Goal: Task Accomplishment & Management: Manage account settings

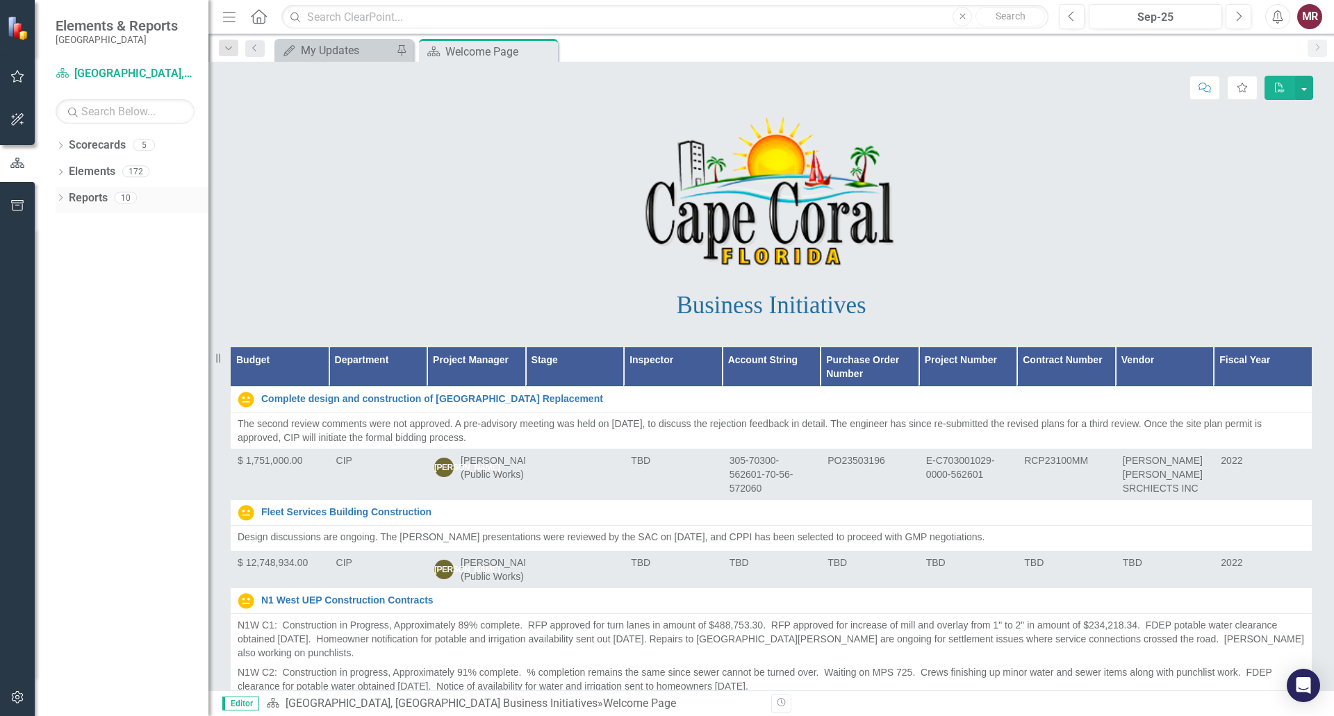
click at [76, 201] on link "Reports" at bounding box center [88, 198] width 39 height 16
click at [344, 49] on div "My Updates" at bounding box center [347, 50] width 92 height 17
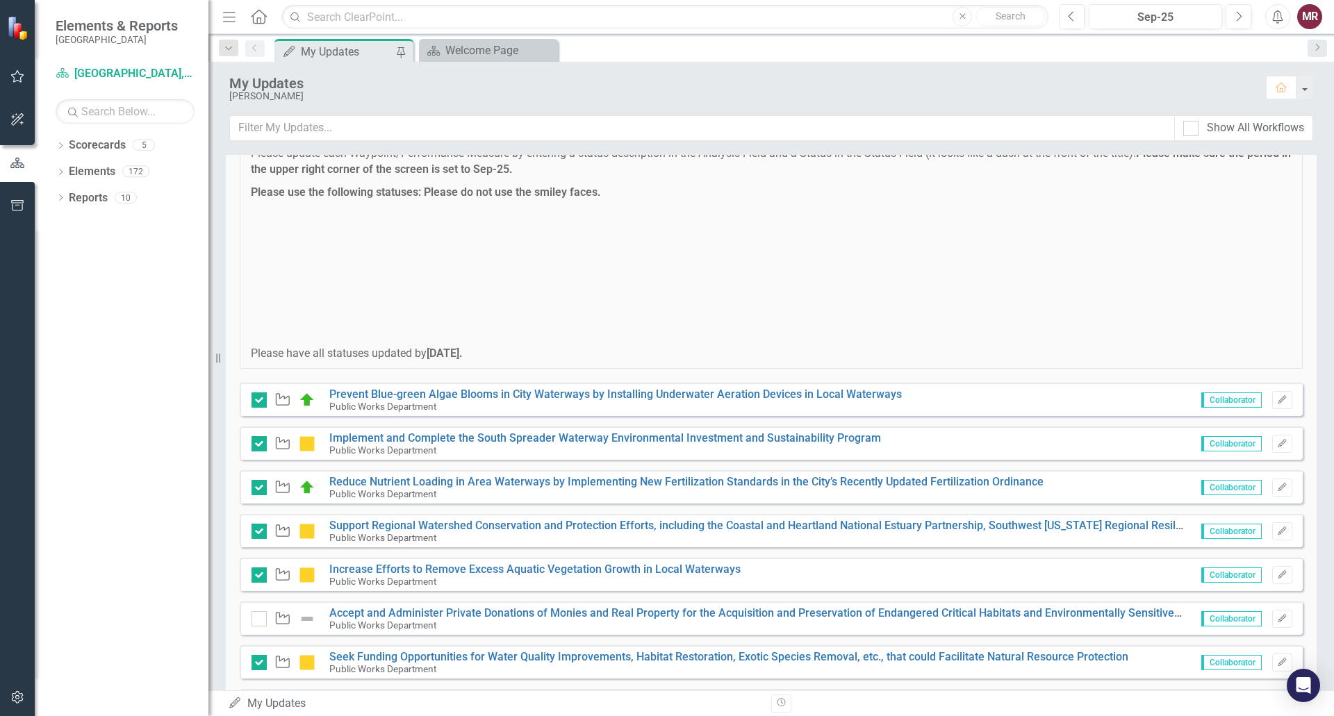
scroll to position [62, 0]
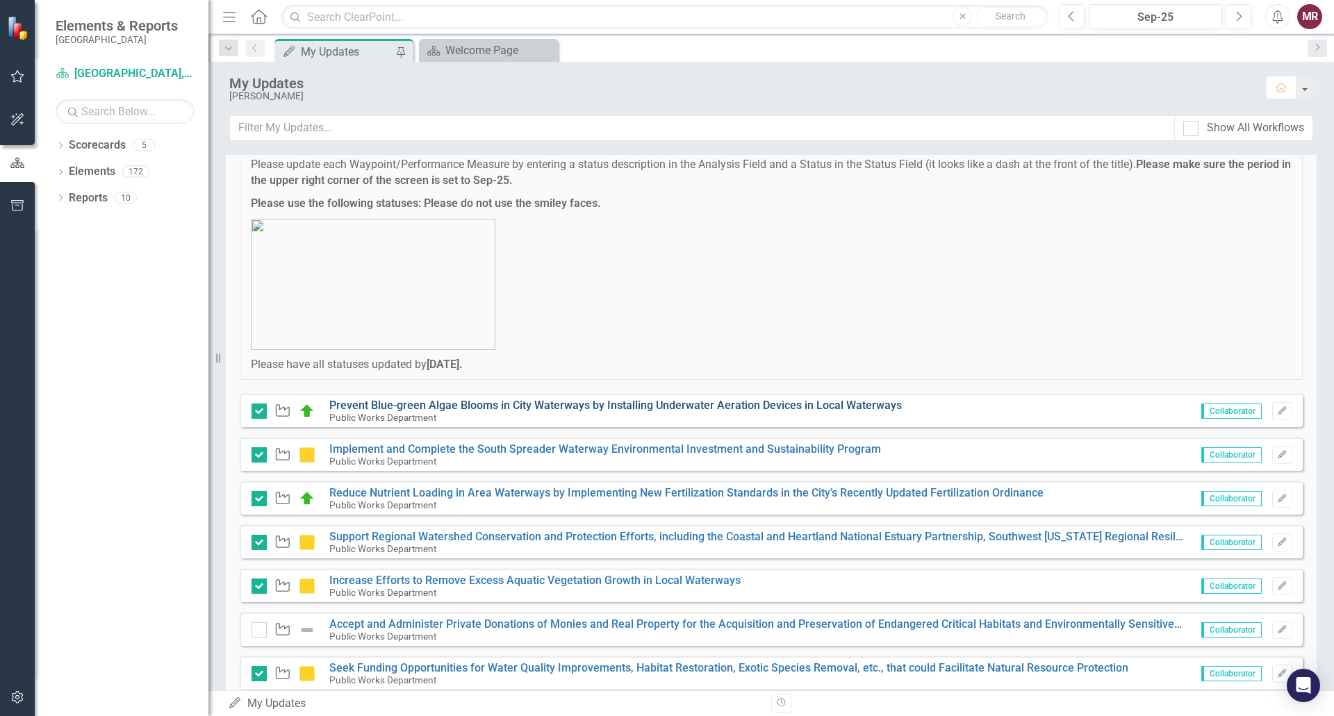
click at [804, 405] on link "Prevent Blue-green Algae Blooms in City Waterways by Installing Underwater Aera…" at bounding box center [615, 405] width 572 height 13
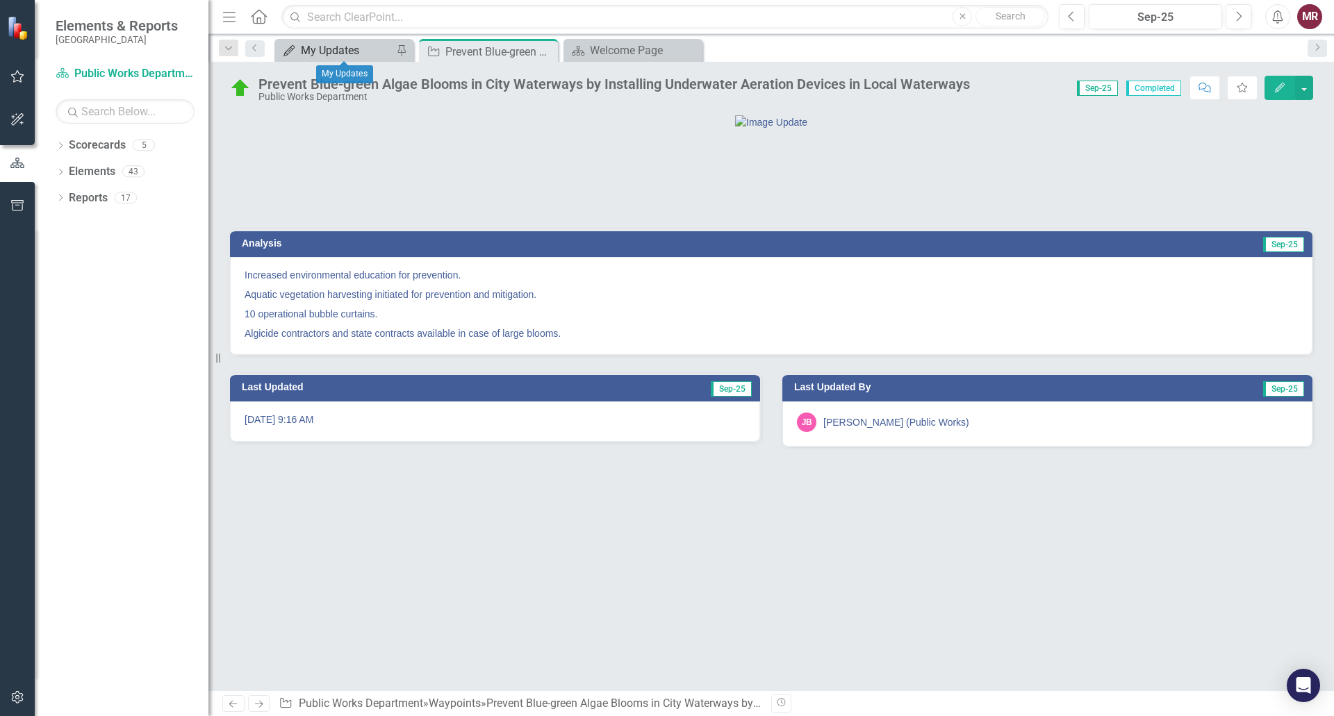
click at [344, 53] on div "My Updates" at bounding box center [347, 50] width 92 height 17
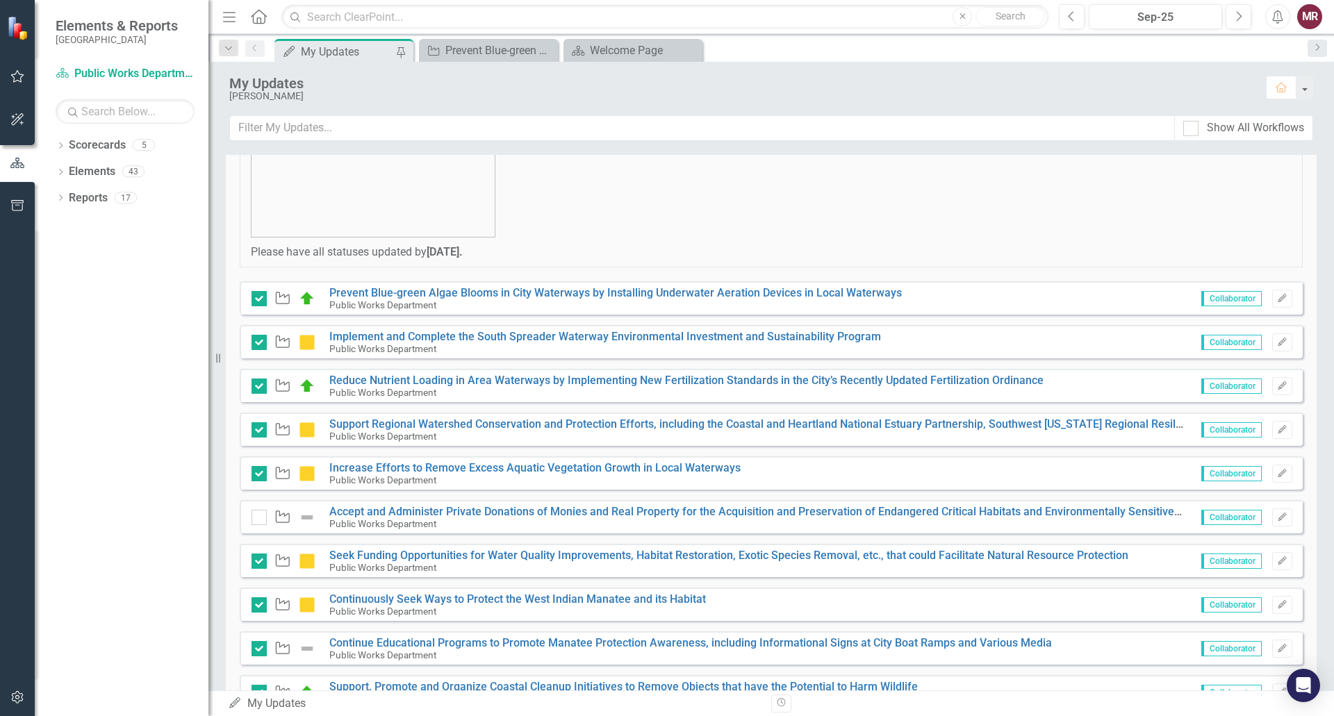
scroll to position [208, 0]
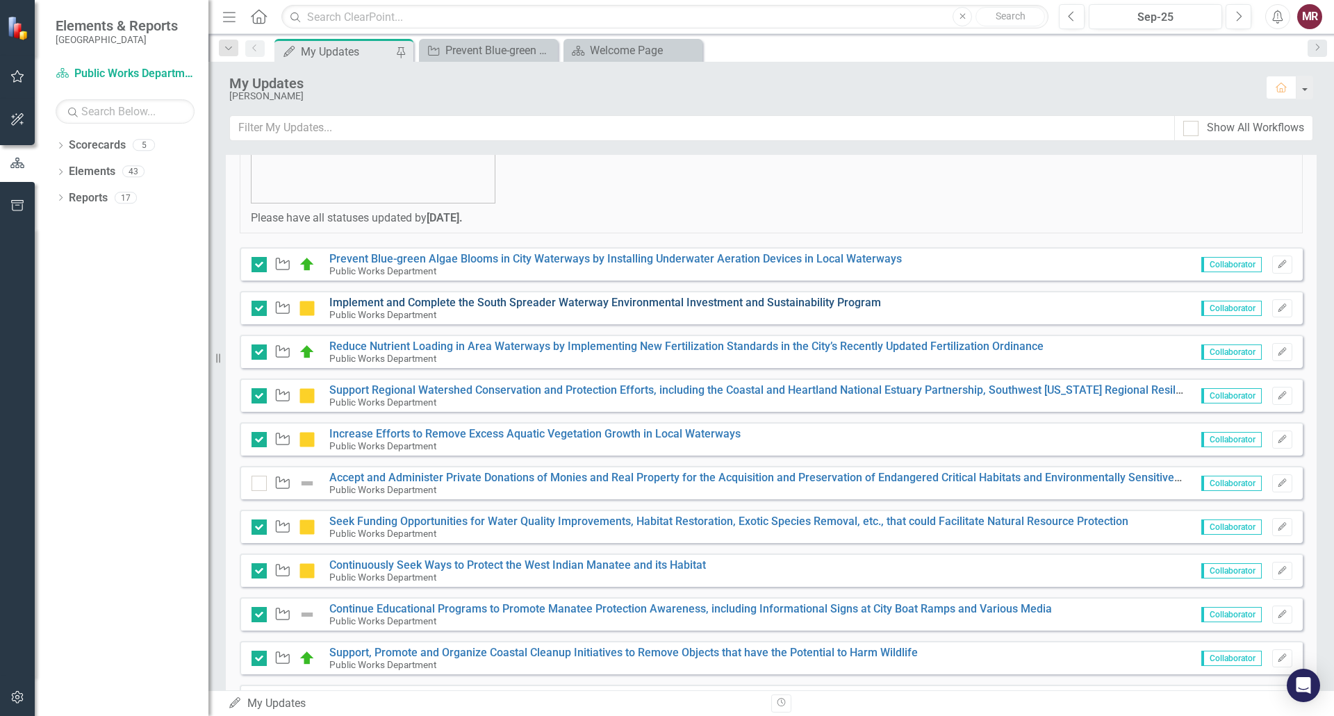
click at [699, 304] on link "Implement and Complete the South Spreader Waterway Environmental Investment and…" at bounding box center [604, 302] width 551 height 13
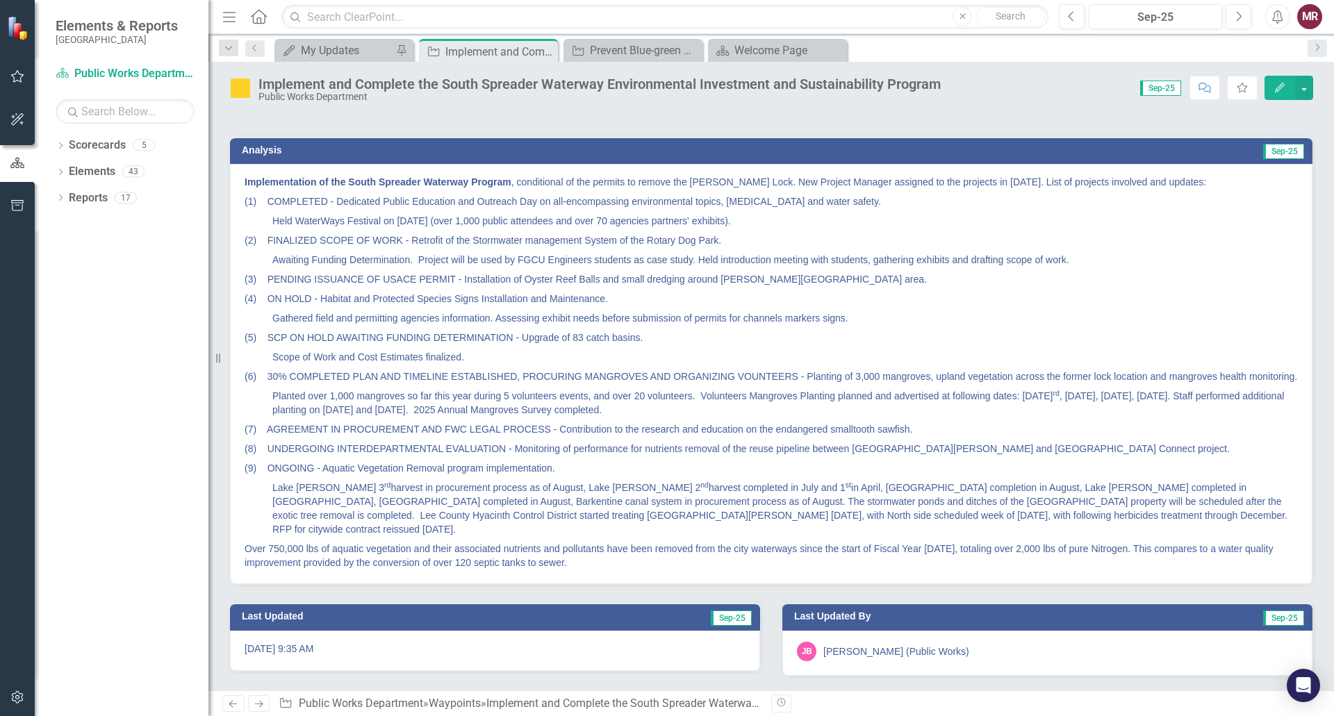
scroll to position [165, 0]
click at [328, 49] on div "My Updates" at bounding box center [347, 50] width 92 height 17
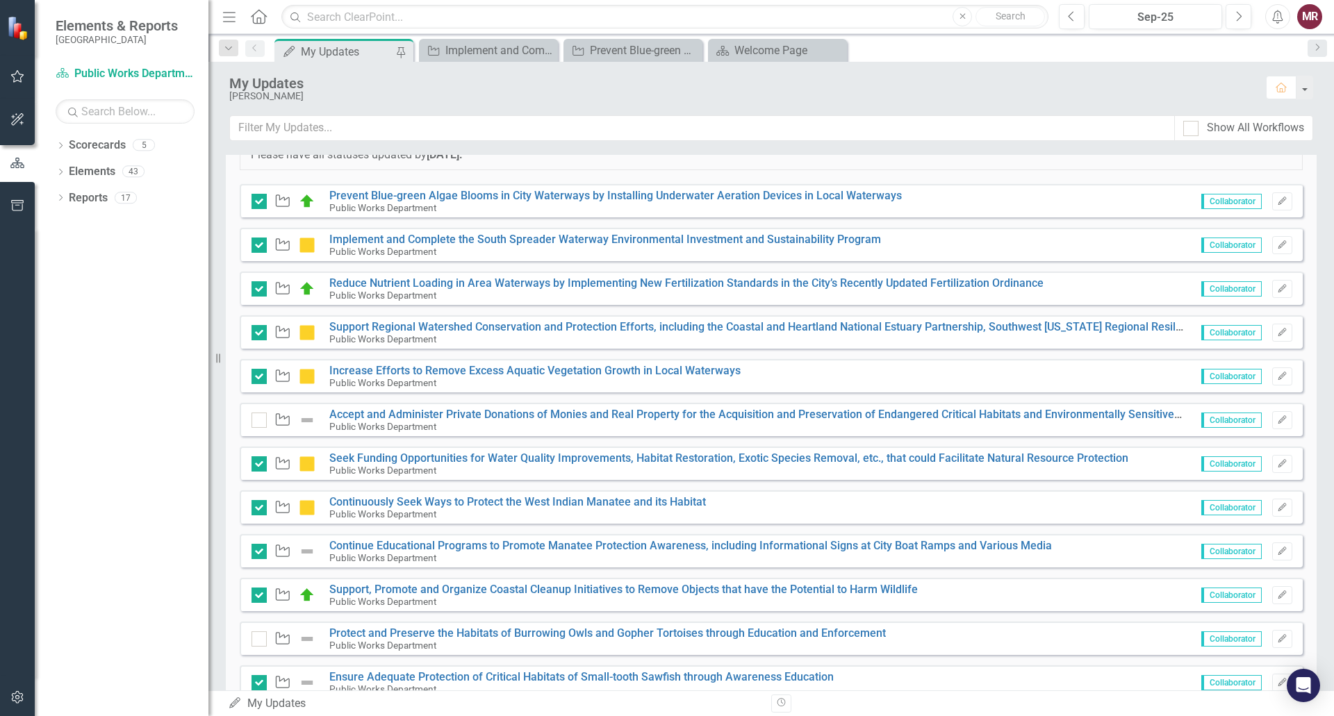
scroll to position [278, 0]
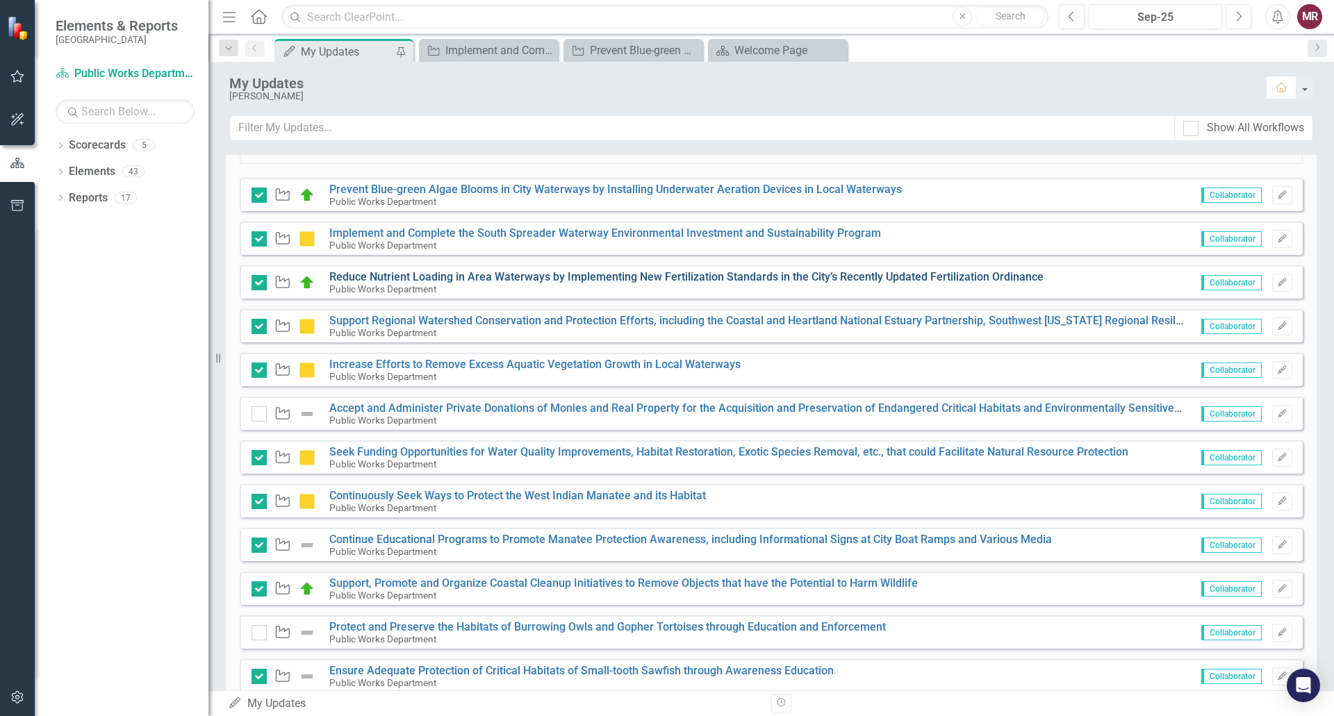
click at [592, 281] on link "Reduce Nutrient Loading in Area Waterways by Implementing New Fertilization Sta…" at bounding box center [686, 276] width 714 height 13
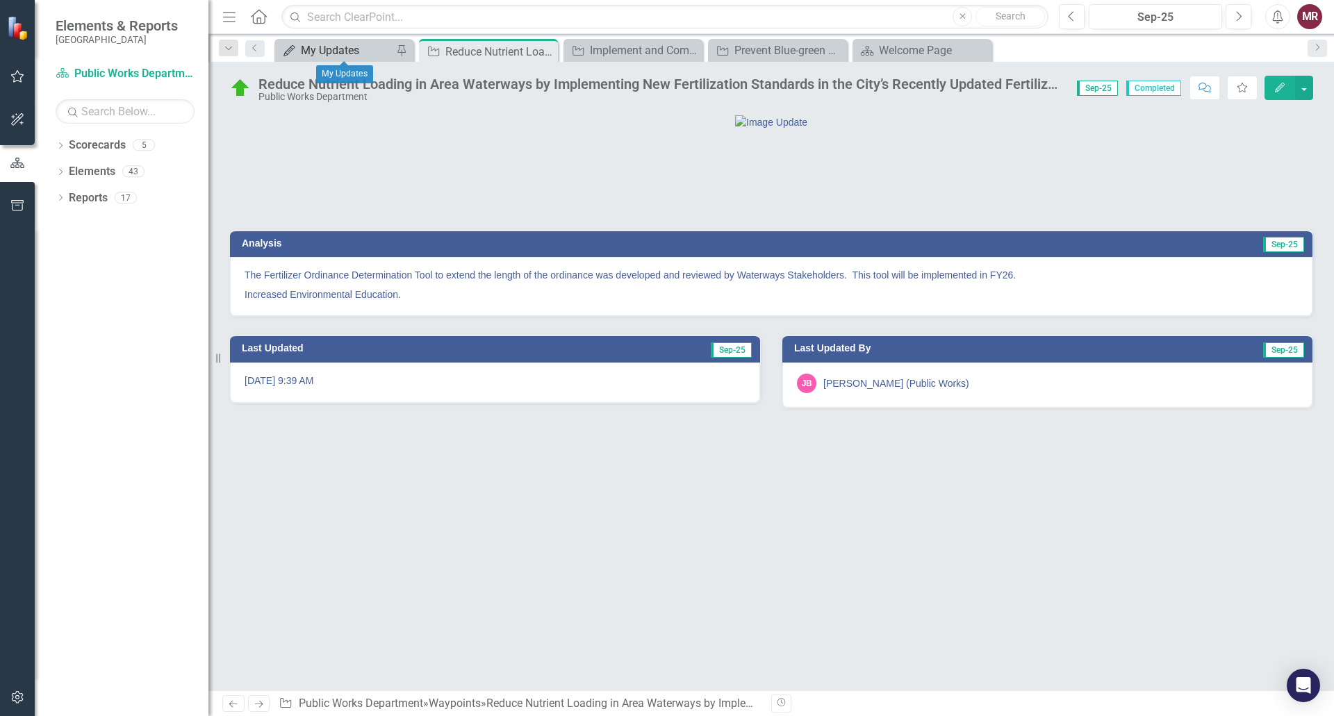
click at [333, 50] on div "My Updates" at bounding box center [347, 50] width 92 height 17
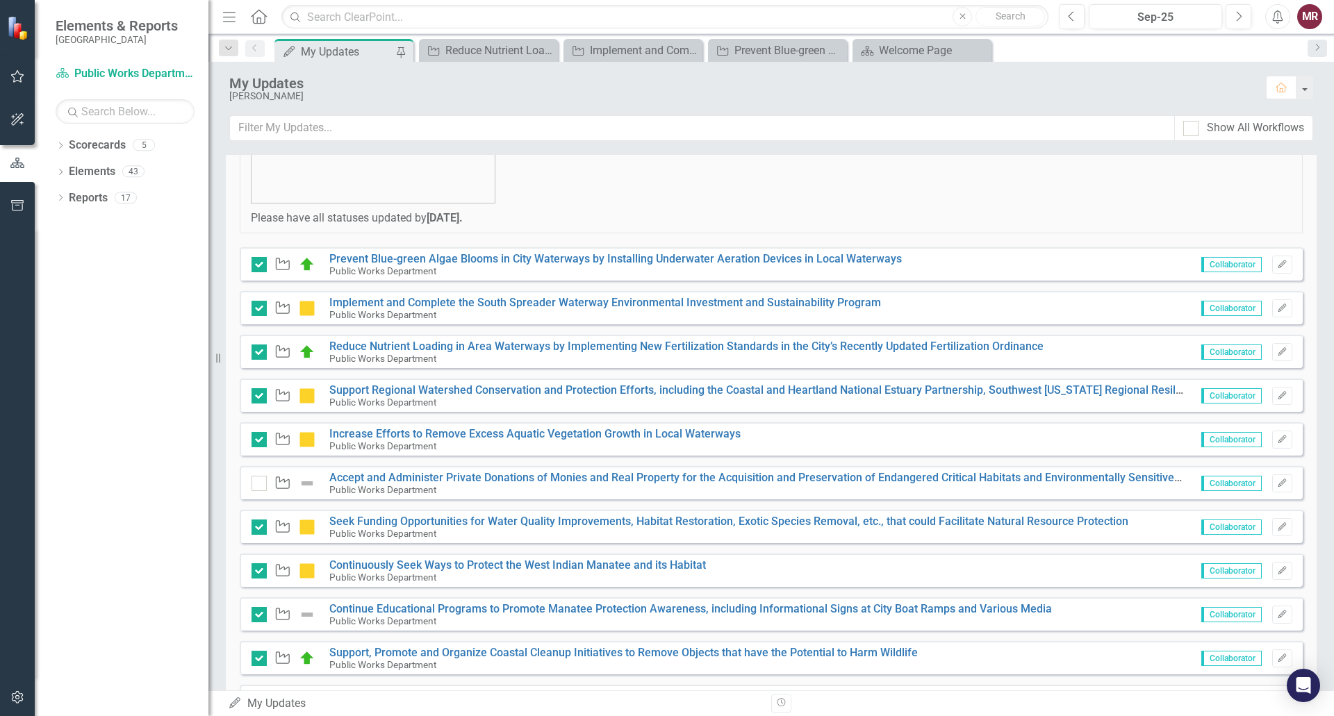
scroll to position [278, 0]
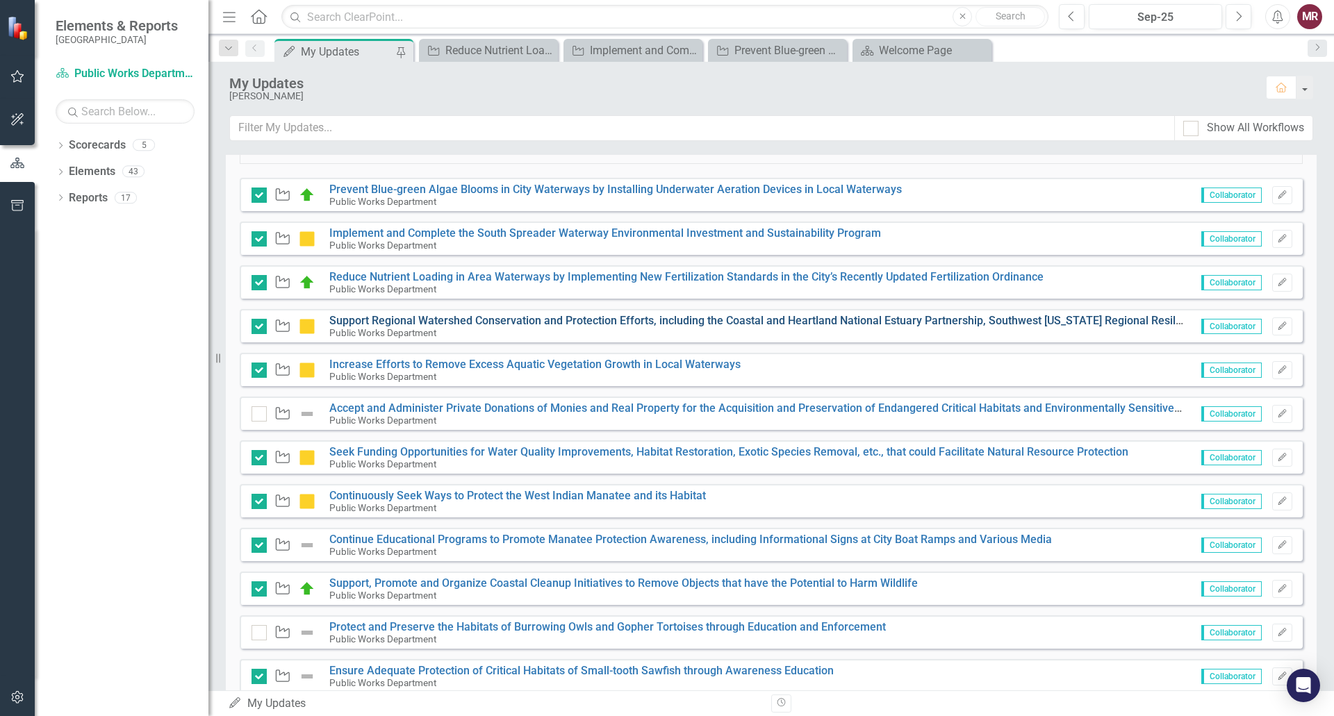
click at [692, 318] on link "Support Regional Watershed Conservation and Protection Efforts, including the C…" at bounding box center [952, 320] width 1246 height 13
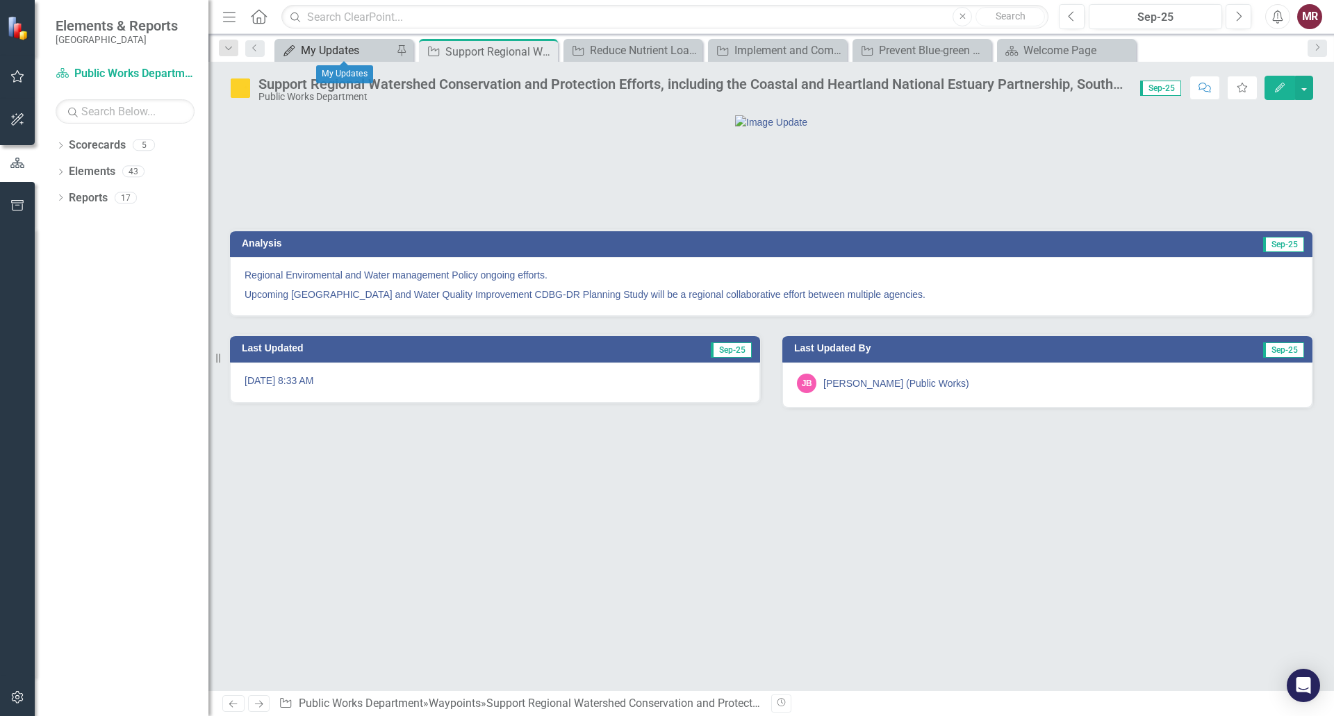
click at [349, 53] on div "My Updates" at bounding box center [347, 50] width 92 height 17
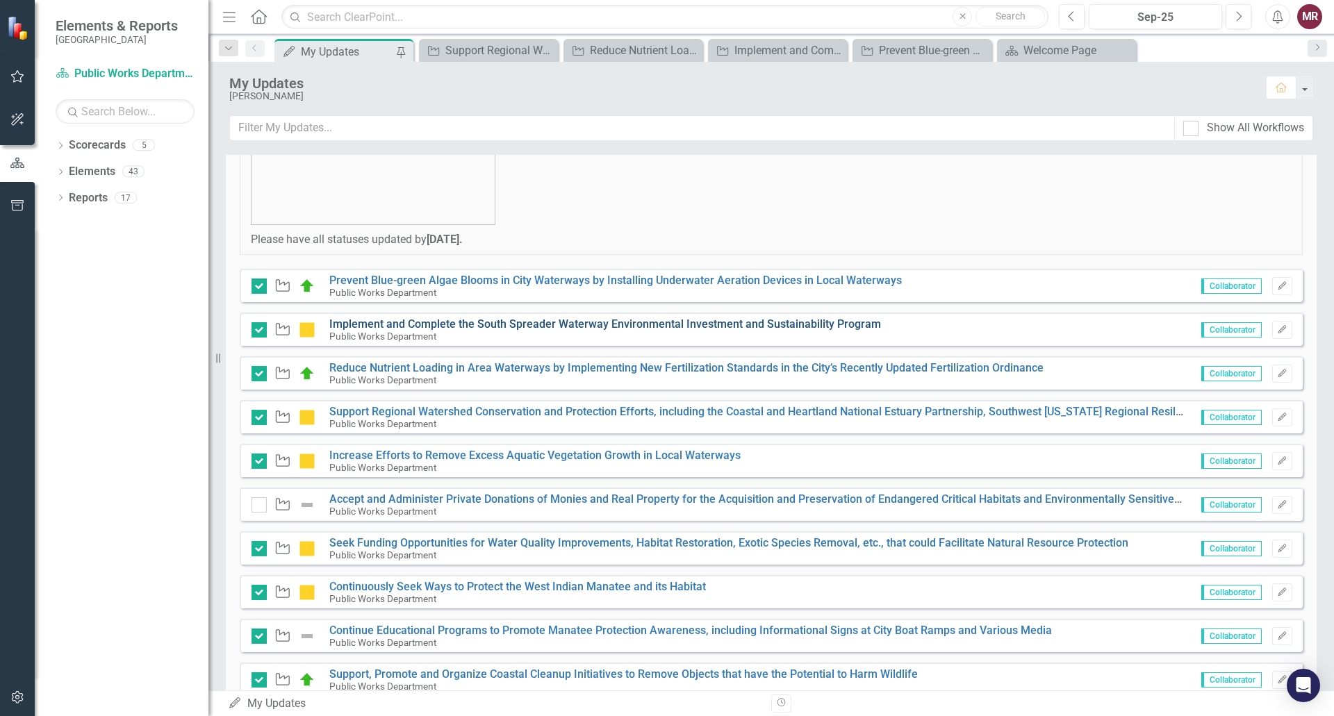
scroll to position [208, 0]
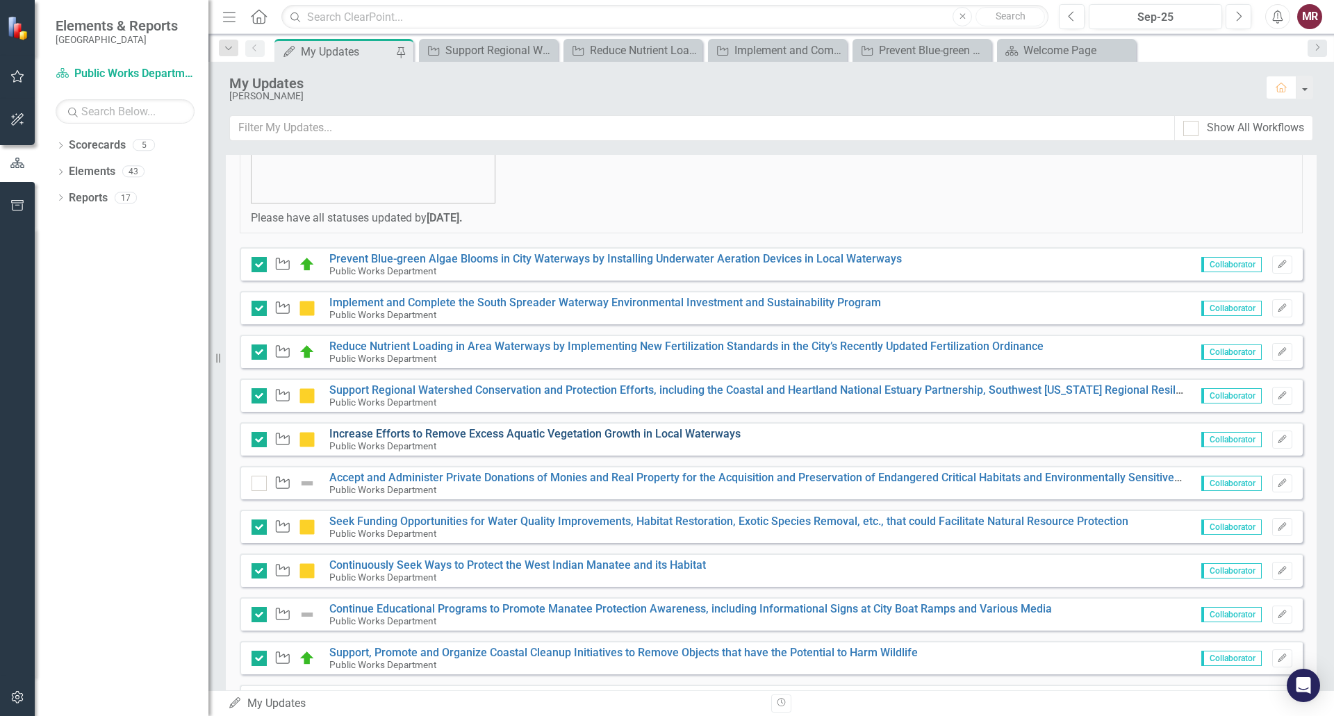
click at [509, 430] on link "Increase Efforts to Remove Excess Aquatic Vegetation Growth in Local Waterways" at bounding box center [534, 433] width 411 height 13
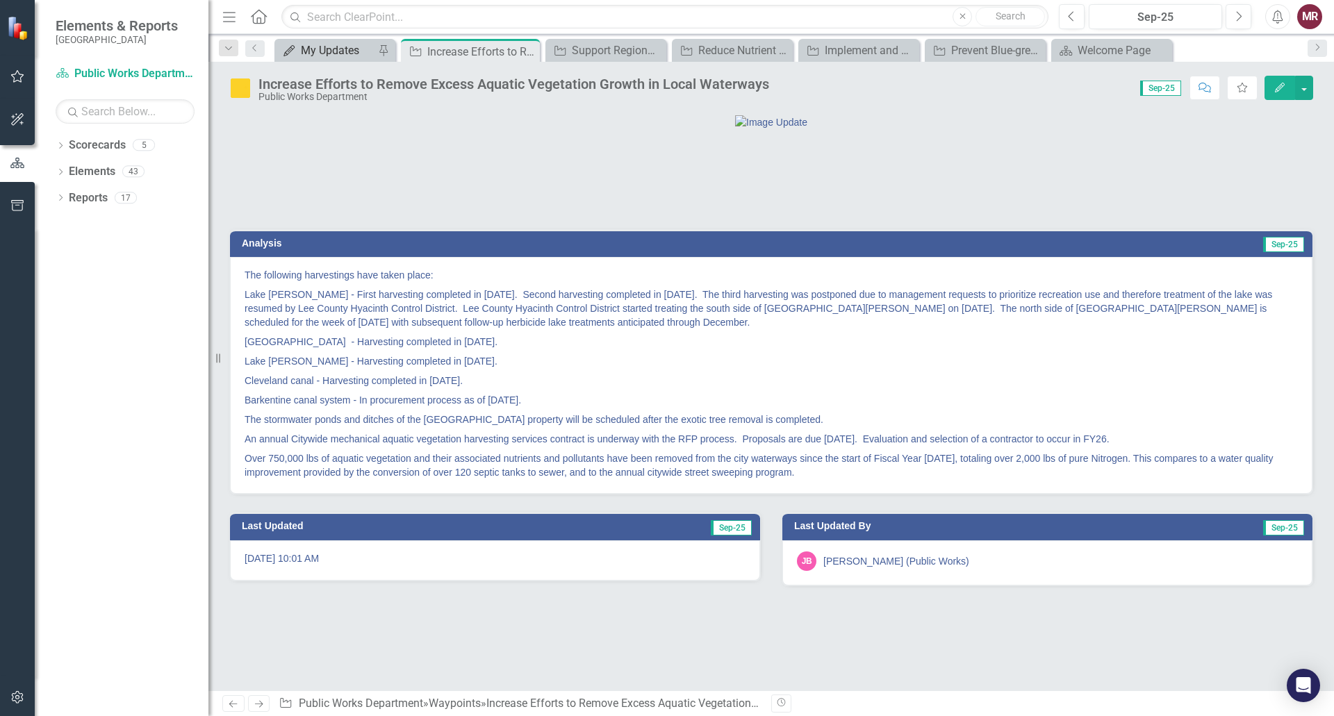
click at [331, 47] on div "My Updates" at bounding box center [338, 50] width 74 height 17
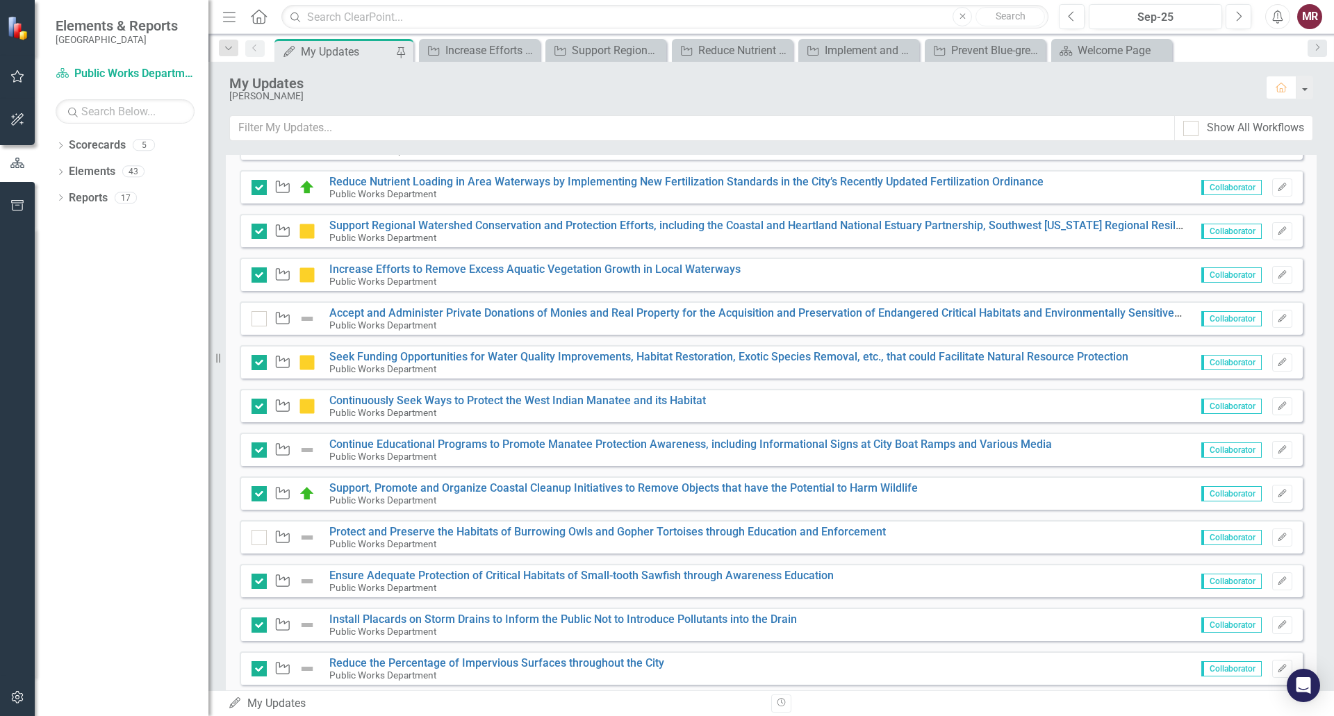
scroll to position [340, 0]
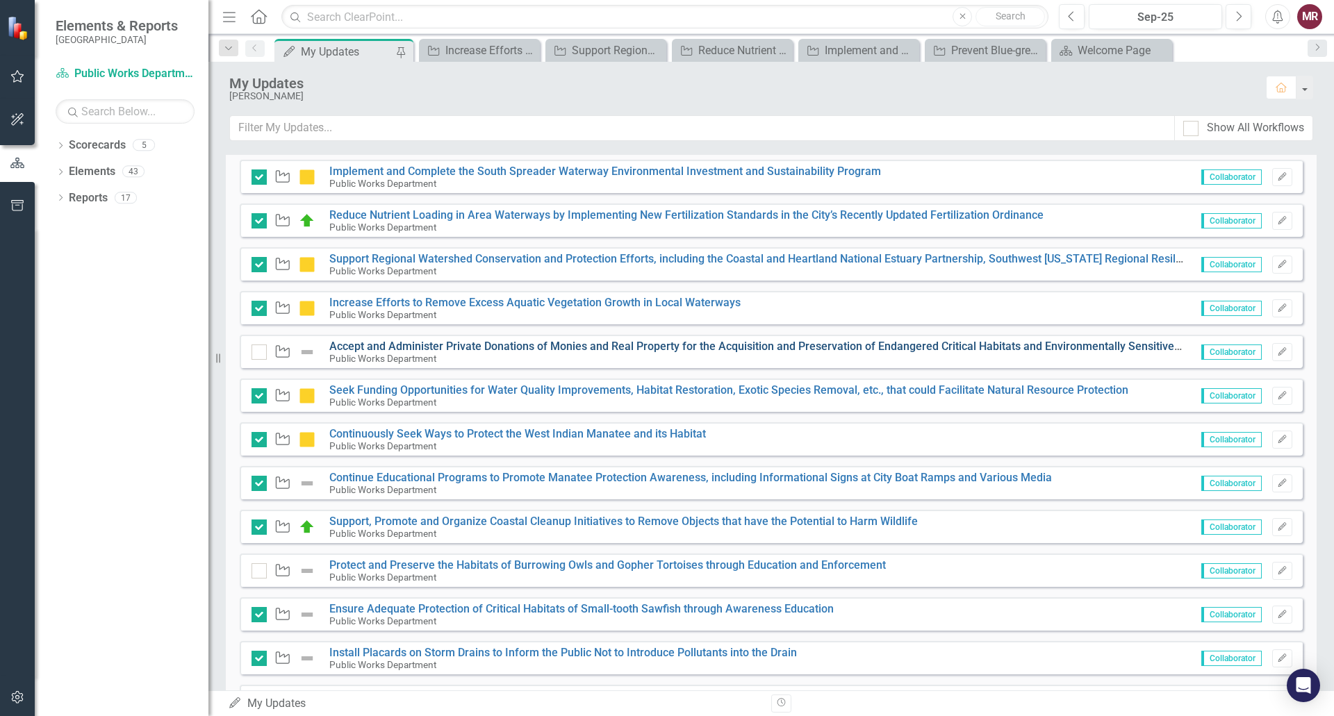
click at [664, 347] on link "Accept and Administer Private Donations of Monies and Real Property for the Acq…" at bounding box center [768, 346] width 878 height 13
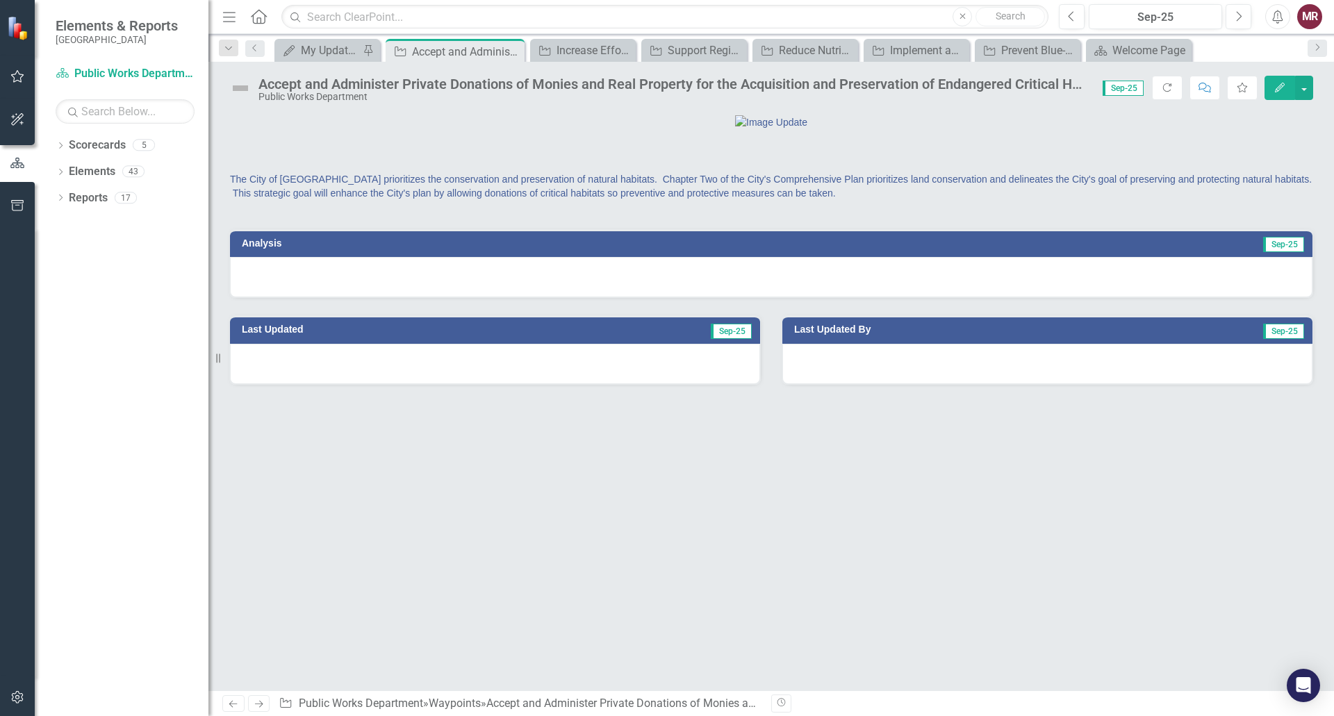
click at [1279, 90] on icon "Edit" at bounding box center [1279, 88] width 13 height 10
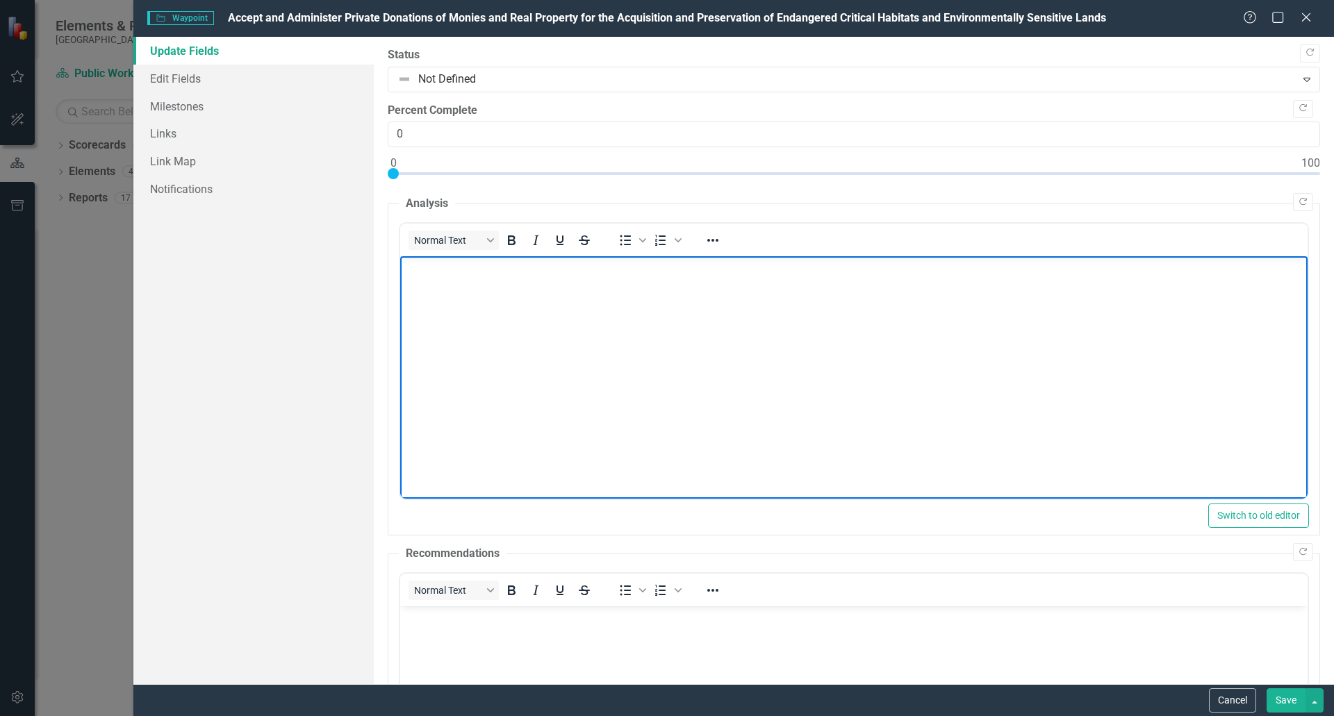
click at [538, 315] on body "Rich Text Area. Press ALT-0 for help." at bounding box center [852, 360] width 907 height 208
click at [728, 272] on p "Under [US_STATE] Fish and Wildlife Grant," at bounding box center [853, 268] width 900 height 17
click at [435, 267] on p "Under [US_STATE] Fish and Wildlife Grant, 11 properties have been purchased" at bounding box center [853, 268] width 900 height 17
click at [954, 274] on p "Under a [US_STATE] Fish and Wildlife Grant, 11 properties have been purchased" at bounding box center [853, 268] width 900 height 17
click at [409, 267] on p "Under a [US_STATE] Fish and Wildlife Grant, 11 properties have been purchased f…" at bounding box center [853, 268] width 900 height 17
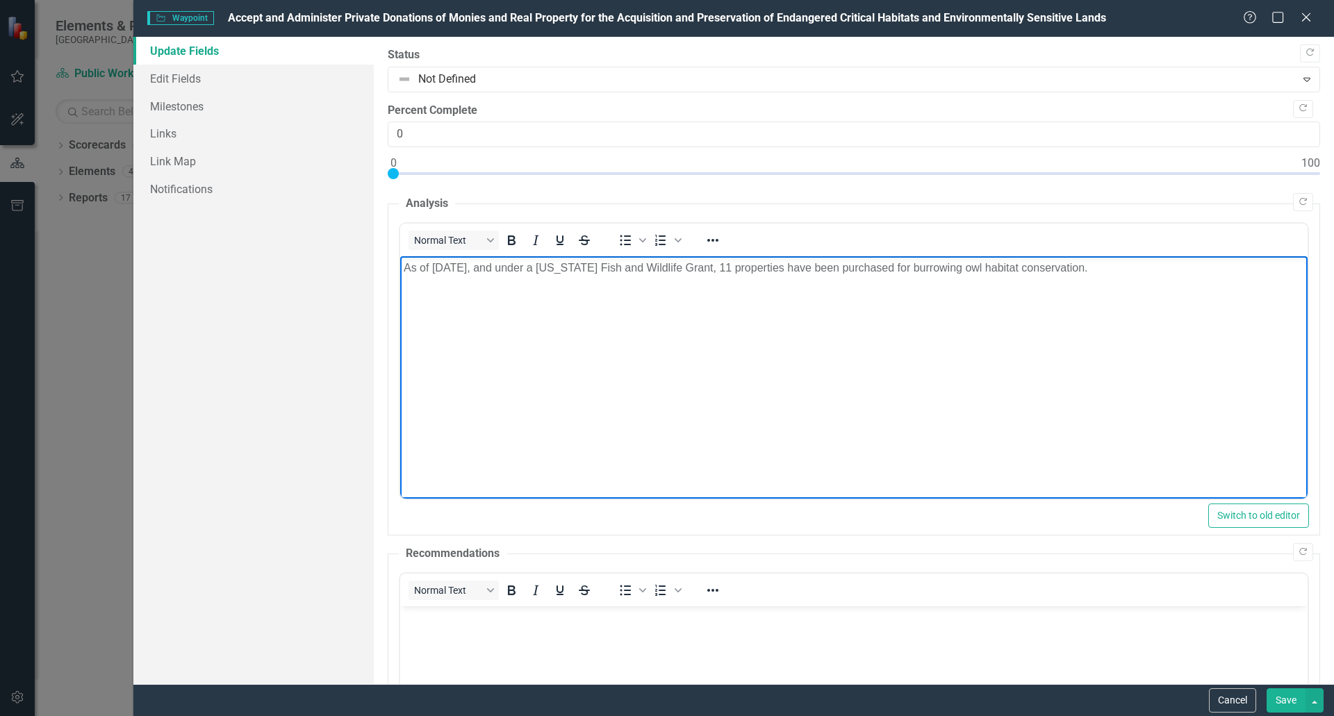
click at [583, 271] on p "As of [DATE], and under a [US_STATE] Fish and Wildlife Grant, 11 properties hav…" at bounding box center [853, 268] width 900 height 17
drag, startPoint x: 845, startPoint y: 360, endPoint x: 858, endPoint y: 356, distance: 14.1
click at [849, 360] on body "As of [DATE], and under a [US_STATE] Fish and Wildlife Grant, 11 properties hav…" at bounding box center [852, 360] width 907 height 208
click at [1130, 265] on p "As of [DATE], and under a [US_STATE] Fish and Wildlife Grant, 11 properties hav…" at bounding box center [853, 268] width 900 height 17
click at [1122, 265] on p "As of [DATE], and under a [US_STATE] Fish and Wildlife Grant, 11 properties hav…" at bounding box center [853, 268] width 900 height 17
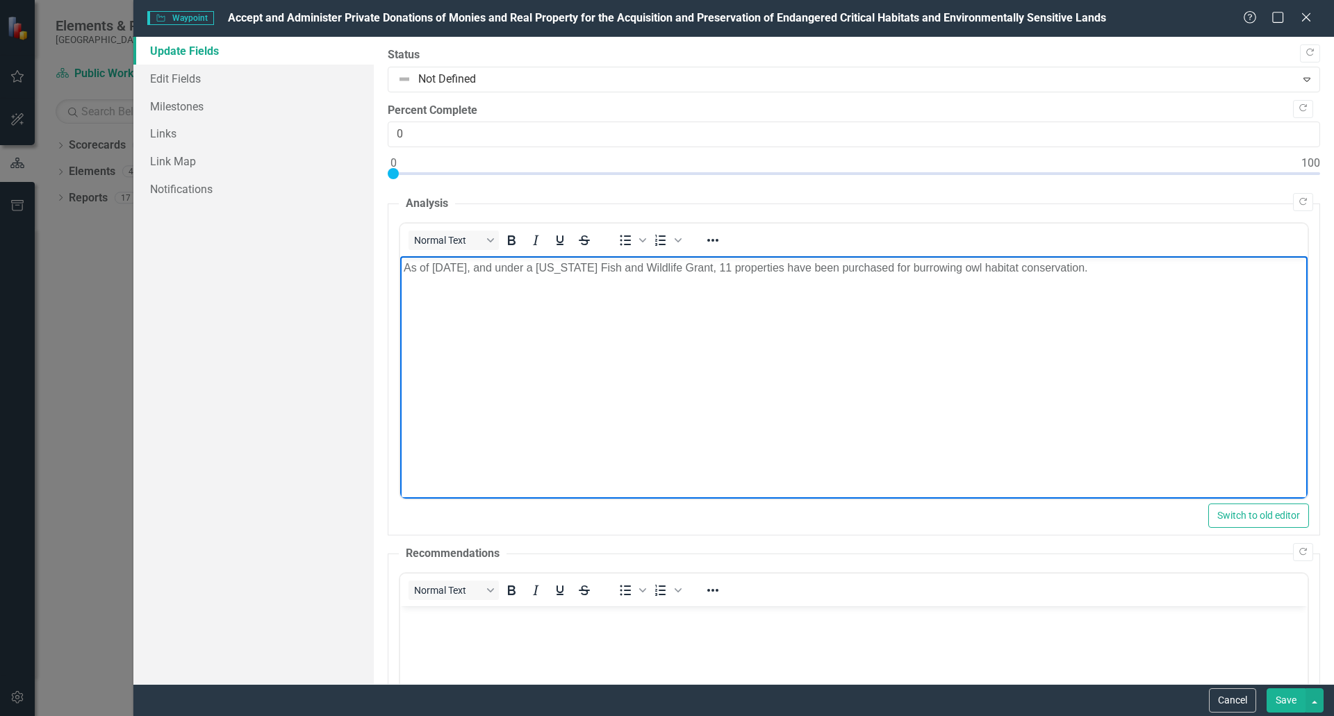
click at [747, 267] on p "As of [DATE], and under a [US_STATE] Fish and Wildlife Grant, 11 properties hav…" at bounding box center [853, 268] width 900 height 17
drag, startPoint x: 826, startPoint y: 267, endPoint x: 771, endPoint y: 265, distance: 54.9
click at [771, 265] on p "As of [DATE], and under a [US_STATE] Fish and Wildlife Grant, 25 lots propertie…" at bounding box center [853, 268] width 900 height 17
click at [881, 264] on p "As of [DATE], and under a [US_STATE] Fish and Wildlife Grant, 25 lots have been…" at bounding box center [853, 268] width 900 height 17
click at [1144, 267] on p "As of [DATE], and under a [US_STATE] Fish and Wildlife Grant, 25 lots have been…" at bounding box center [853, 268] width 900 height 17
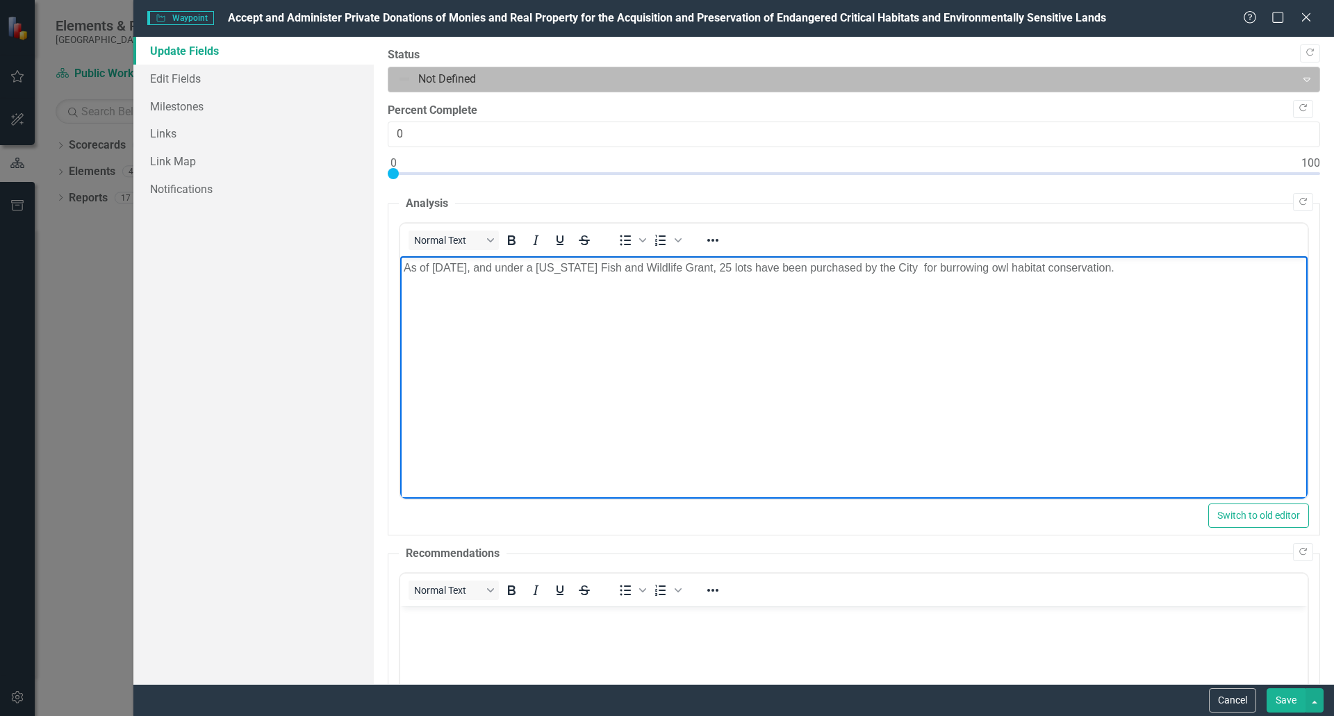
click at [399, 78] on input "text" at bounding box center [398, 80] width 3 height 16
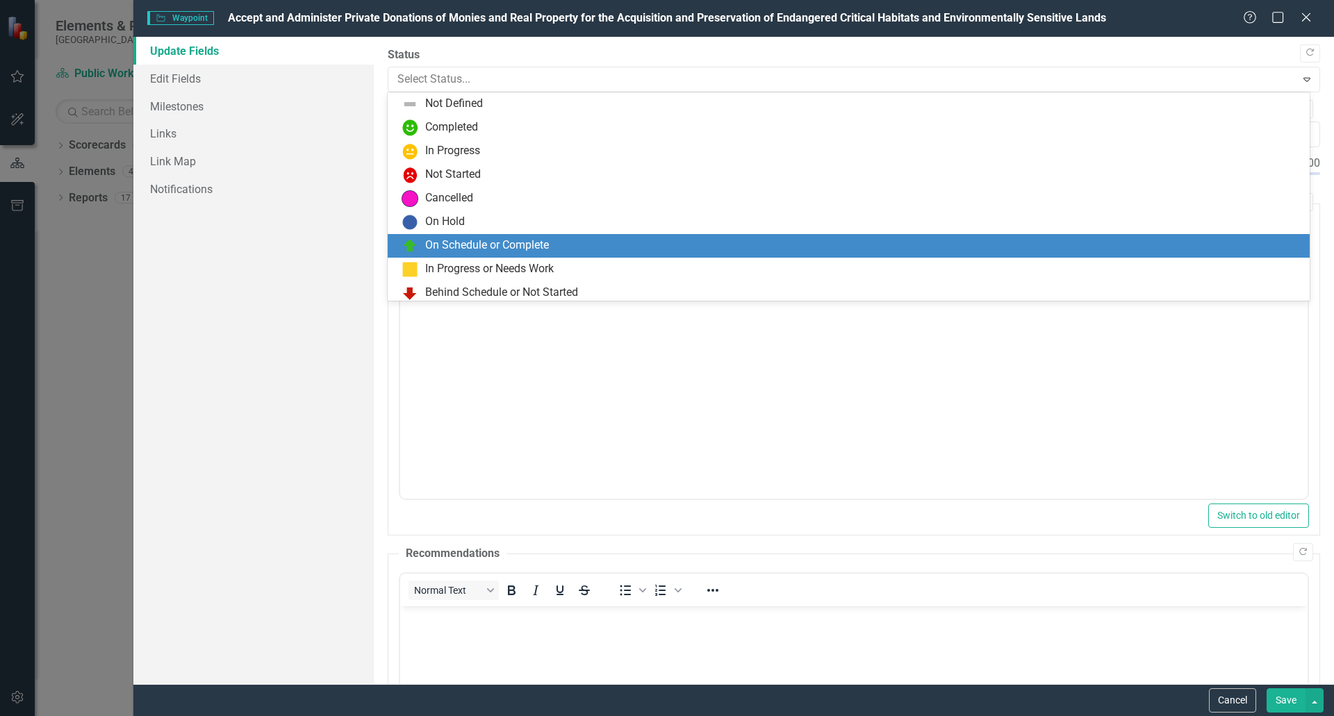
click at [466, 245] on div "On Schedule or Complete" at bounding box center [487, 246] width 124 height 16
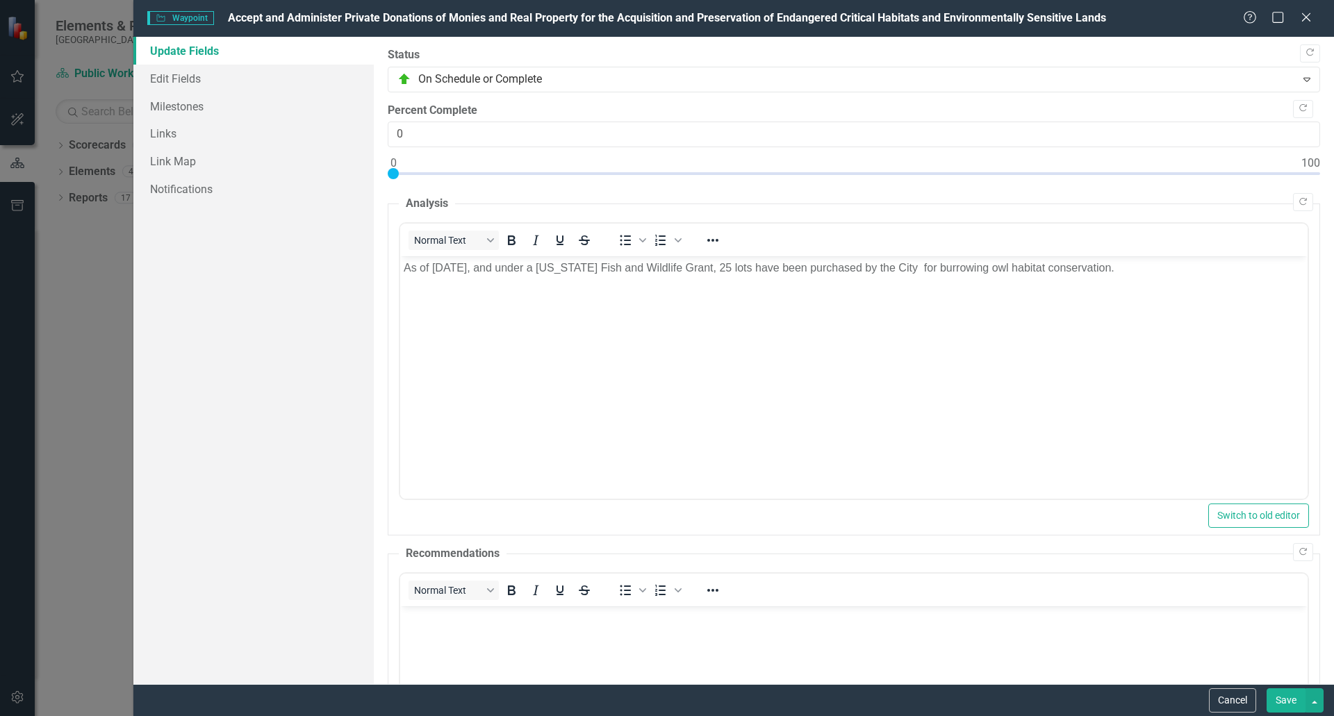
drag, startPoint x: 870, startPoint y: 372, endPoint x: 858, endPoint y: 368, distance: 12.3
click at [870, 372] on body "As of [DATE], and under a [US_STATE] Fish and Wildlife Grant, 25 lots have been…" at bounding box center [852, 360] width 907 height 208
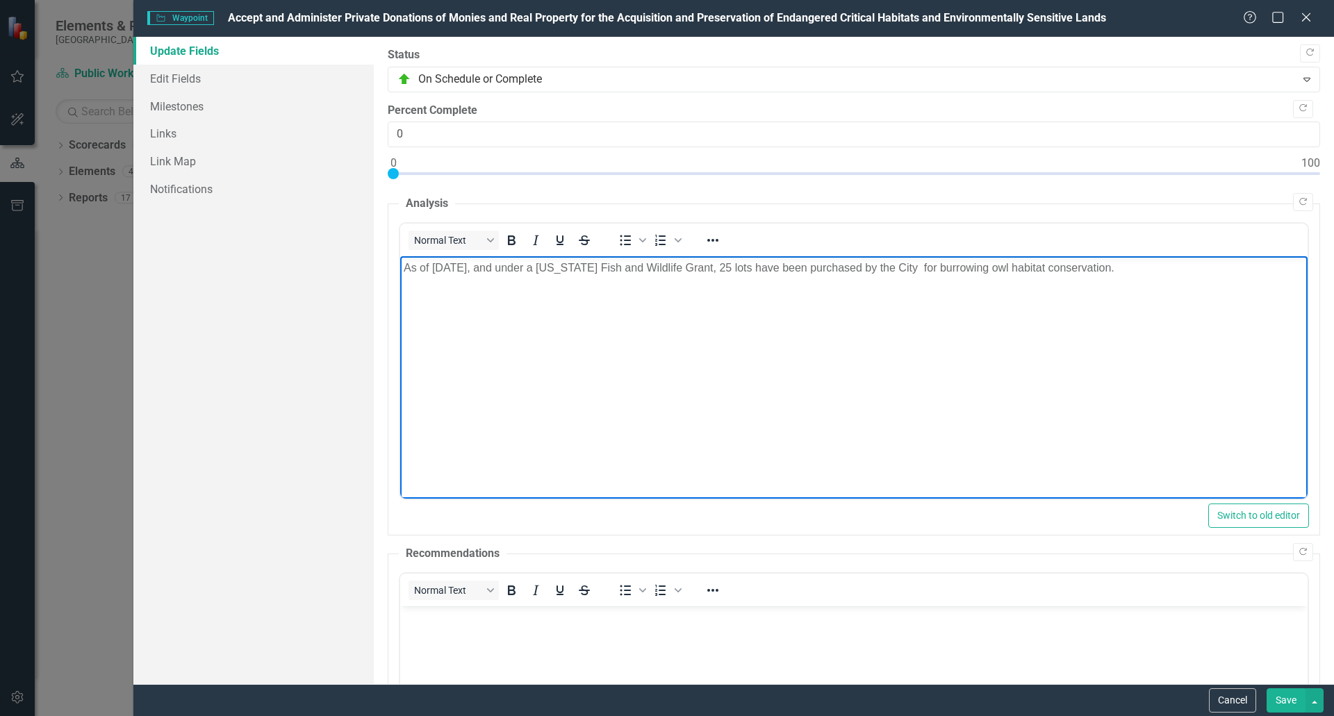
drag, startPoint x: 748, startPoint y: 266, endPoint x: 765, endPoint y: 265, distance: 17.4
click at [748, 266] on p "As of [DATE], and under a [US_STATE] Fish and Wildlife Grant, 25 lots have been…" at bounding box center [853, 268] width 900 height 17
click at [713, 313] on body "As of [DATE], and under a [US_STATE] Fish and Wildlife Grant, 21 lots have been…" at bounding box center [852, 360] width 907 height 208
click at [749, 266] on p "As of [DATE], and under a [US_STATE] Fish and Wildlife Grant, 21 lots have been…" at bounding box center [853, 268] width 900 height 17
click at [940, 266] on p "As of [DATE], and under a [US_STATE] Fish and Wildlife Grant, 23 lots have been…" at bounding box center [853, 268] width 900 height 17
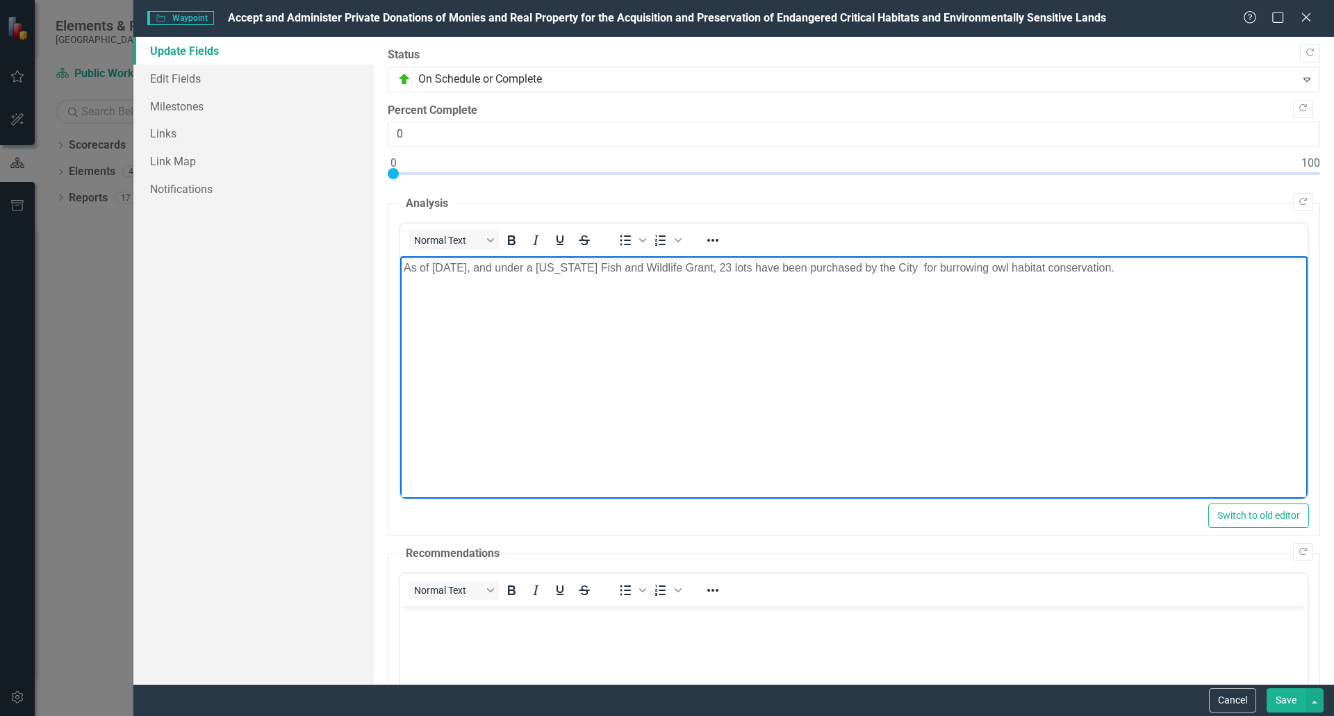
click at [772, 267] on p "As of [DATE], and under a [US_STATE] Fish and Wildlife Grant, 23 lots have been…" at bounding box center [853, 268] width 900 height 17
click at [1256, 267] on p "As of [DATE], and under a [US_STATE] Fish and Wildlife Grant, 23 lots, represen…" at bounding box center [853, 268] width 900 height 17
click at [586, 288] on p "As of [DATE], and under a [US_STATE] Fish and Wildlife Grant, 23 lots, represen…" at bounding box center [853, 276] width 900 height 33
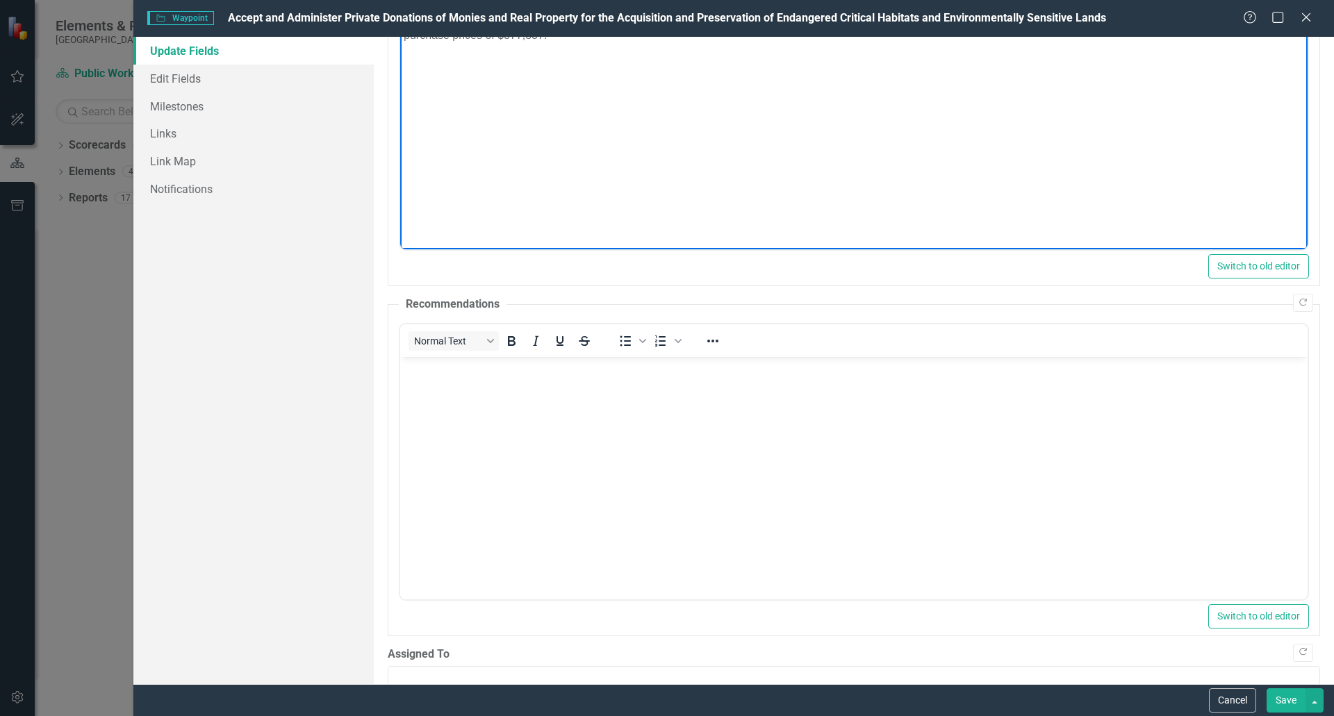
scroll to position [278, 0]
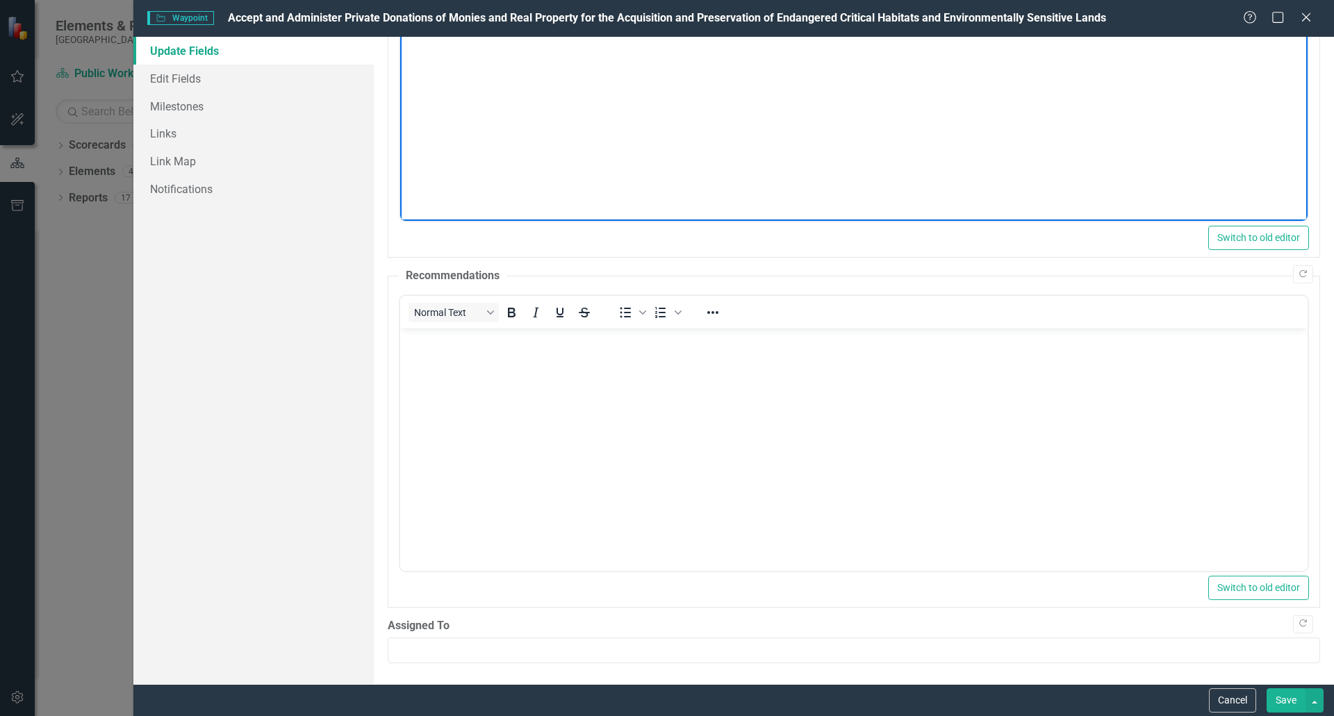
click at [1286, 698] on button "Save" at bounding box center [1285, 700] width 39 height 24
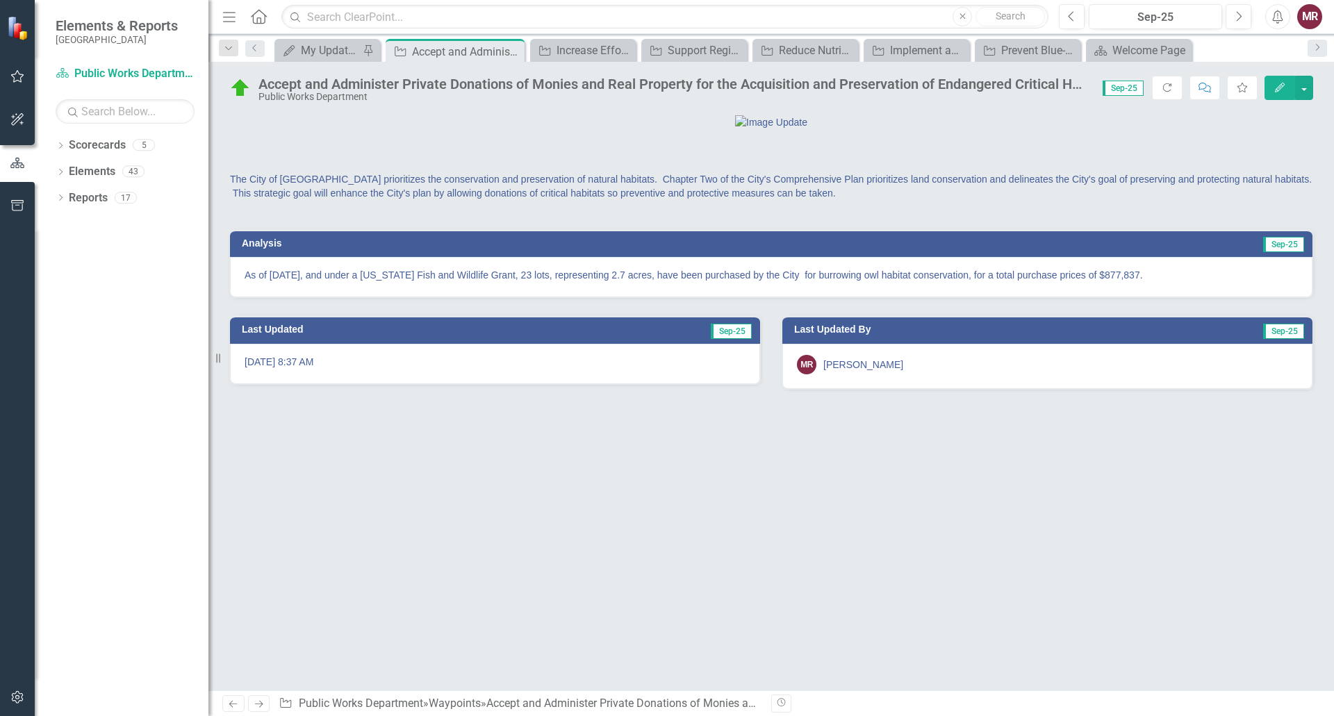
click at [1278, 90] on icon "Edit" at bounding box center [1279, 88] width 13 height 10
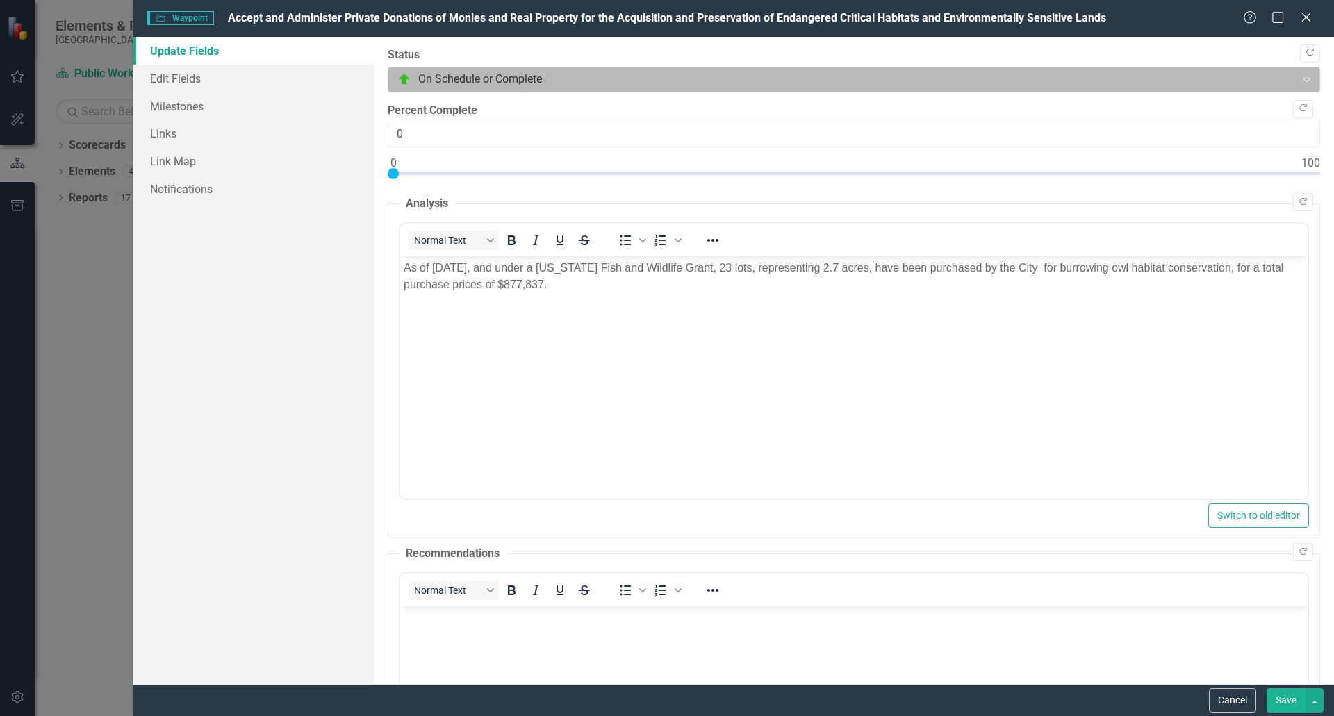
scroll to position [0, 0]
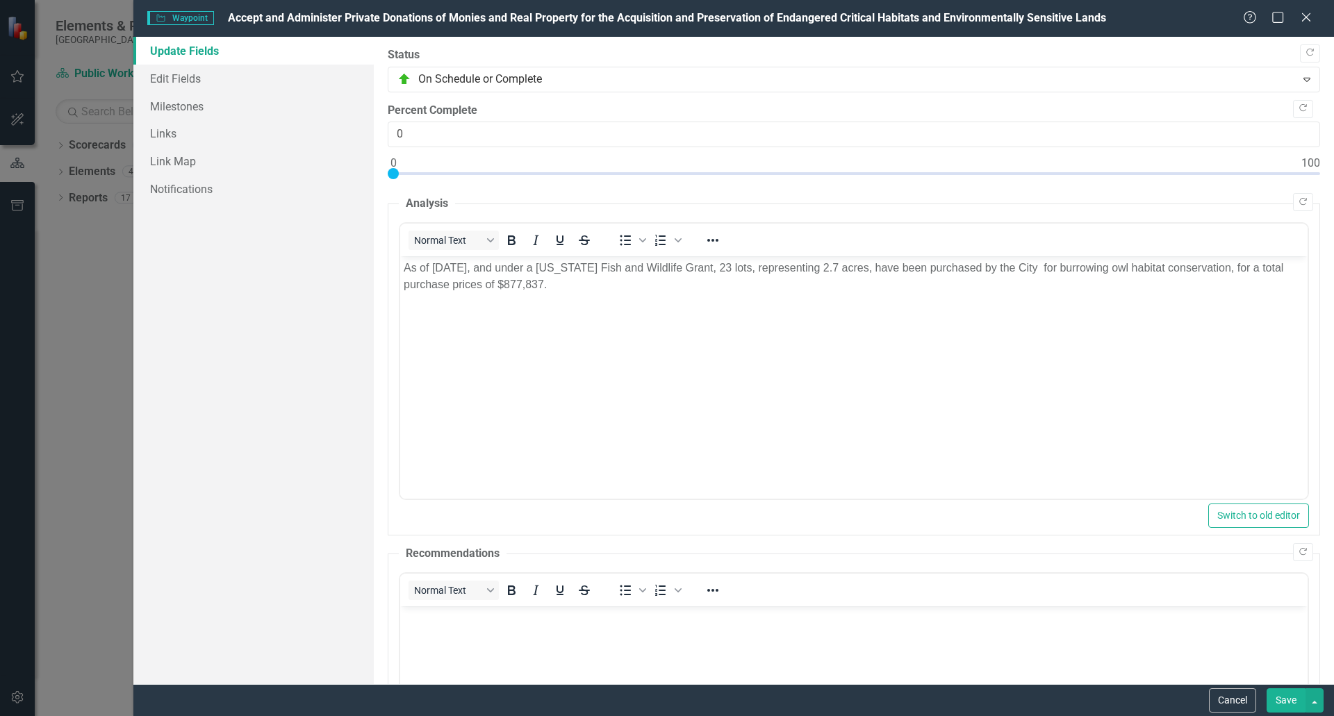
click at [636, 320] on body "As of [DATE], and under a [US_STATE] Fish and Wildlife Grant, 23 lots, represen…" at bounding box center [852, 360] width 907 height 208
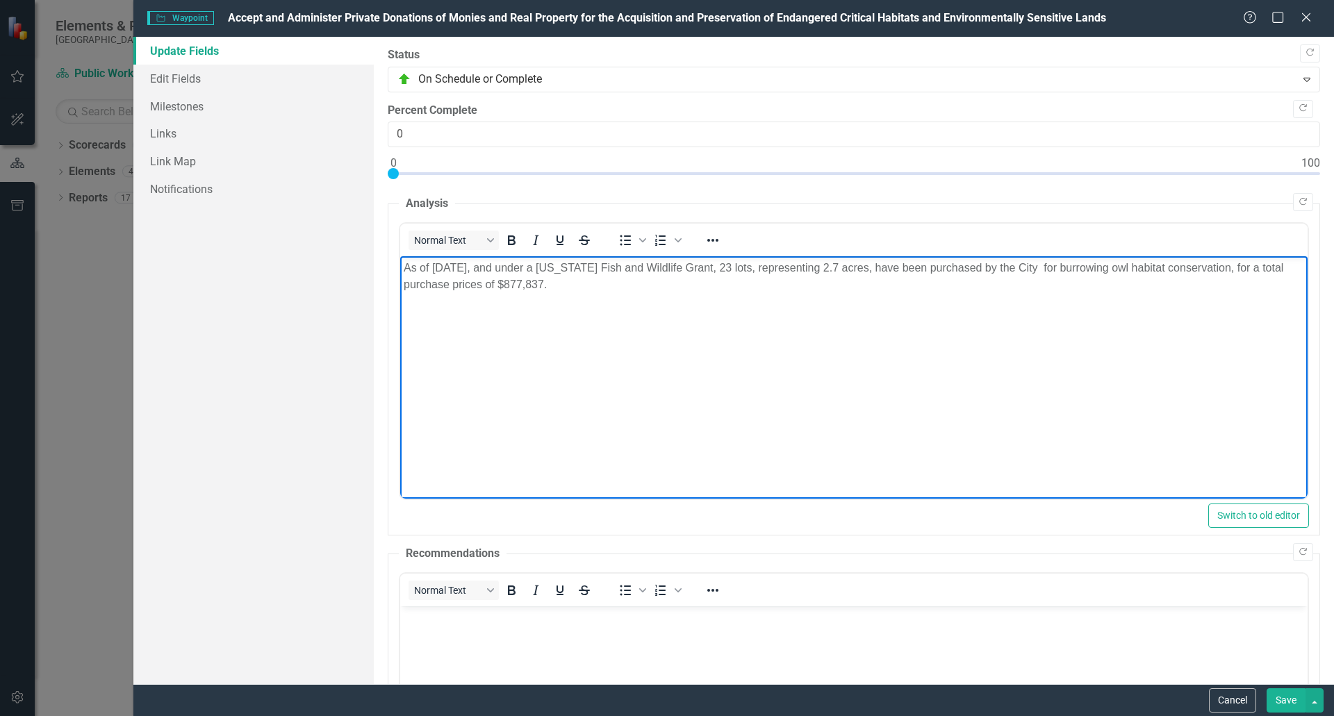
click at [583, 266] on p "As of [DATE], and under a [US_STATE] Fish and Wildlife Grant, 23 lots, represen…" at bounding box center [853, 276] width 900 height 33
click at [753, 265] on p "As of [DATE], and under a $900,000 [US_STATE] Fish and Wildlife Grant, 23 lots,…" at bounding box center [853, 276] width 900 height 33
click at [1186, 264] on p "As of [DATE], and under a $900,000 [US_STATE] Fish and Wildlife Conservation Co…" at bounding box center [853, 276] width 900 height 33
click at [1123, 288] on p "As of [DATE], and under a $900,000 [US_STATE] Fish and Wildlife Conservation Co…" at bounding box center [853, 276] width 900 height 33
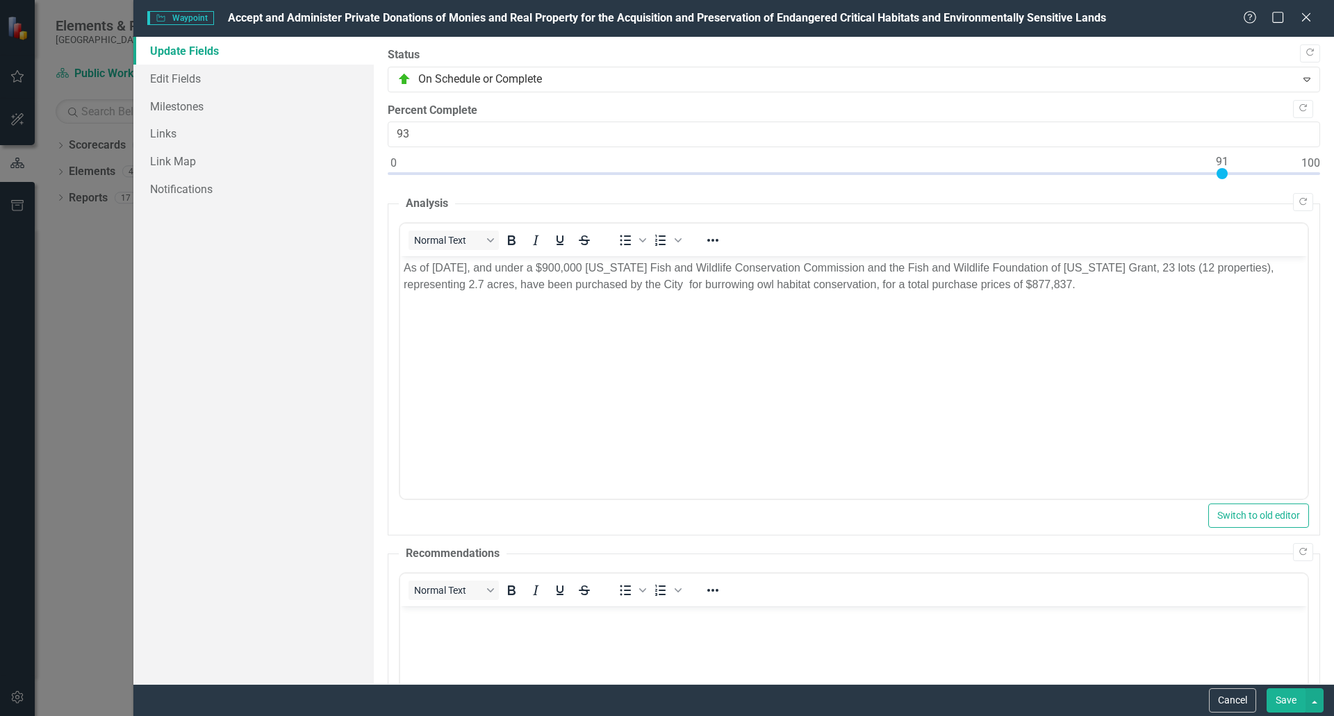
type input "95"
drag, startPoint x: 394, startPoint y: 174, endPoint x: 1256, endPoint y: 196, distance: 862.2
click at [1256, 196] on div "Copy Forward Status On Schedule or Complete Expand Copy Forward Percent Complet…" at bounding box center [854, 494] width 932 height 894
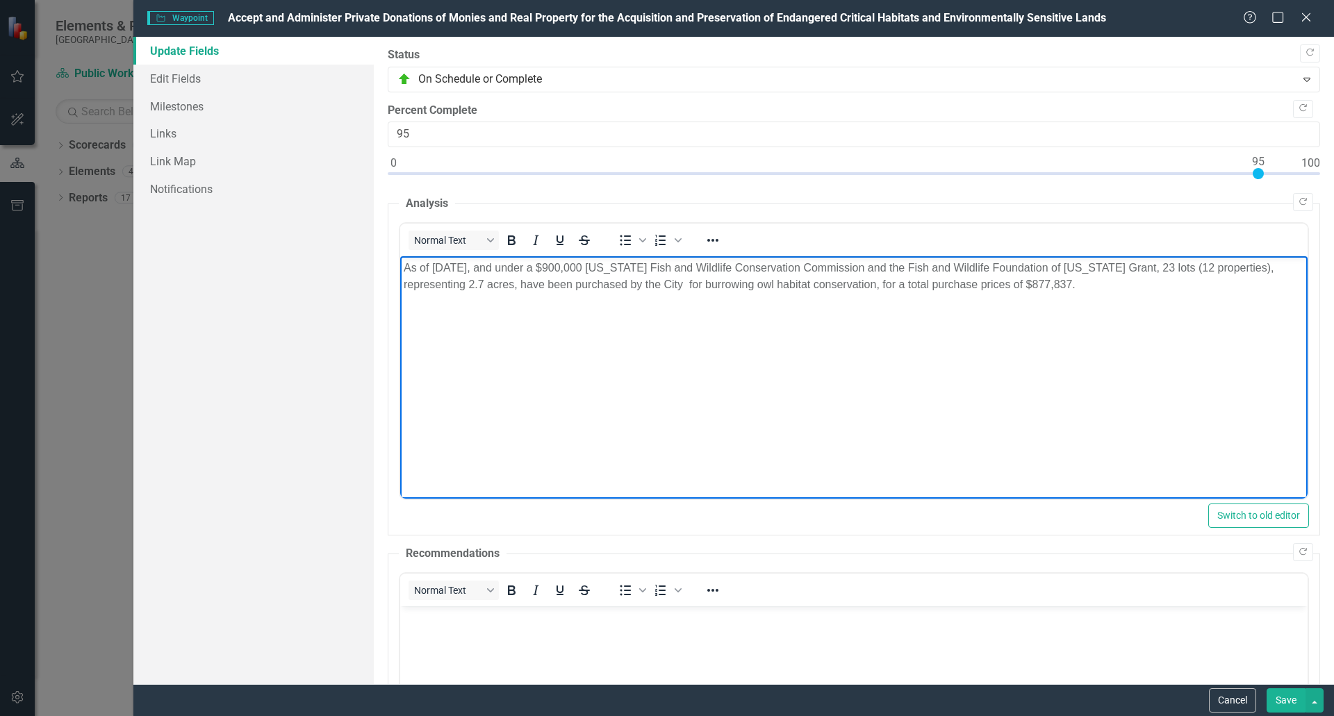
click at [1154, 369] on body "As of [DATE], and under a $900,000 [US_STATE] Fish and Wildlife Conservation Co…" at bounding box center [852, 360] width 907 height 208
click at [1288, 704] on button "Save" at bounding box center [1285, 700] width 39 height 24
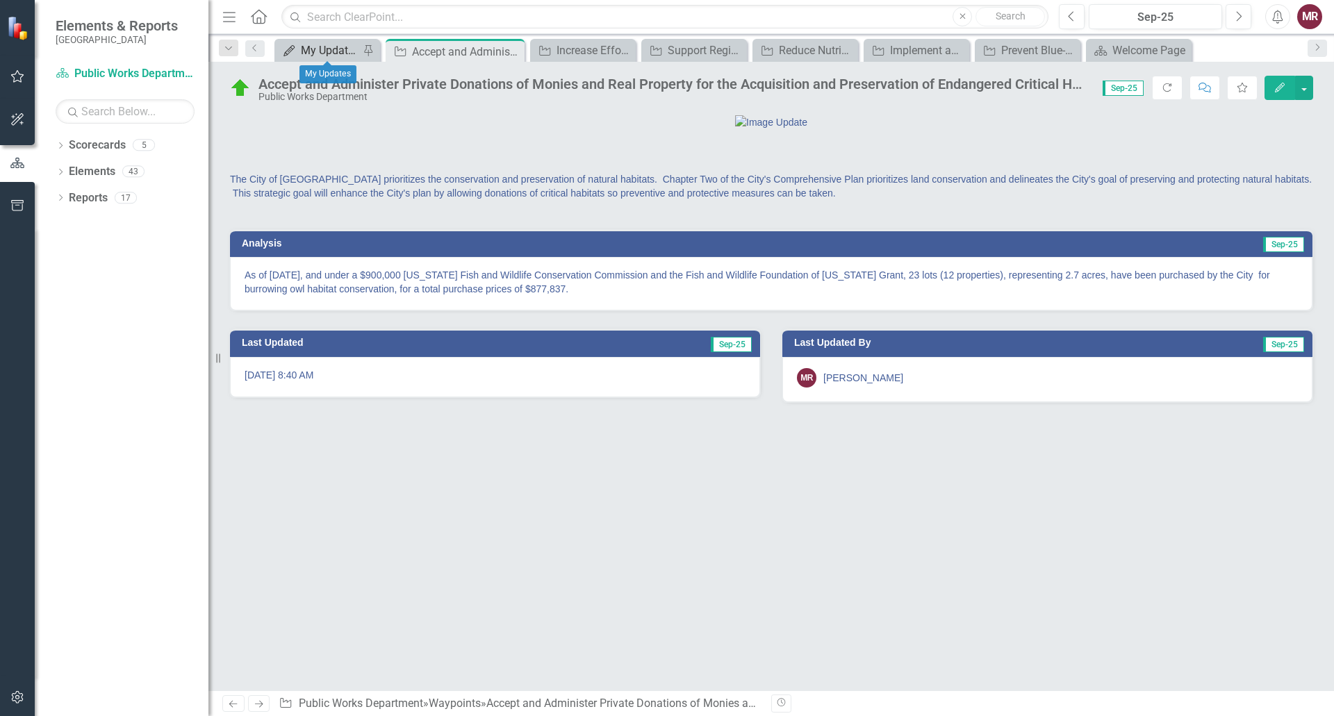
click at [339, 47] on div "My Updates" at bounding box center [330, 50] width 58 height 17
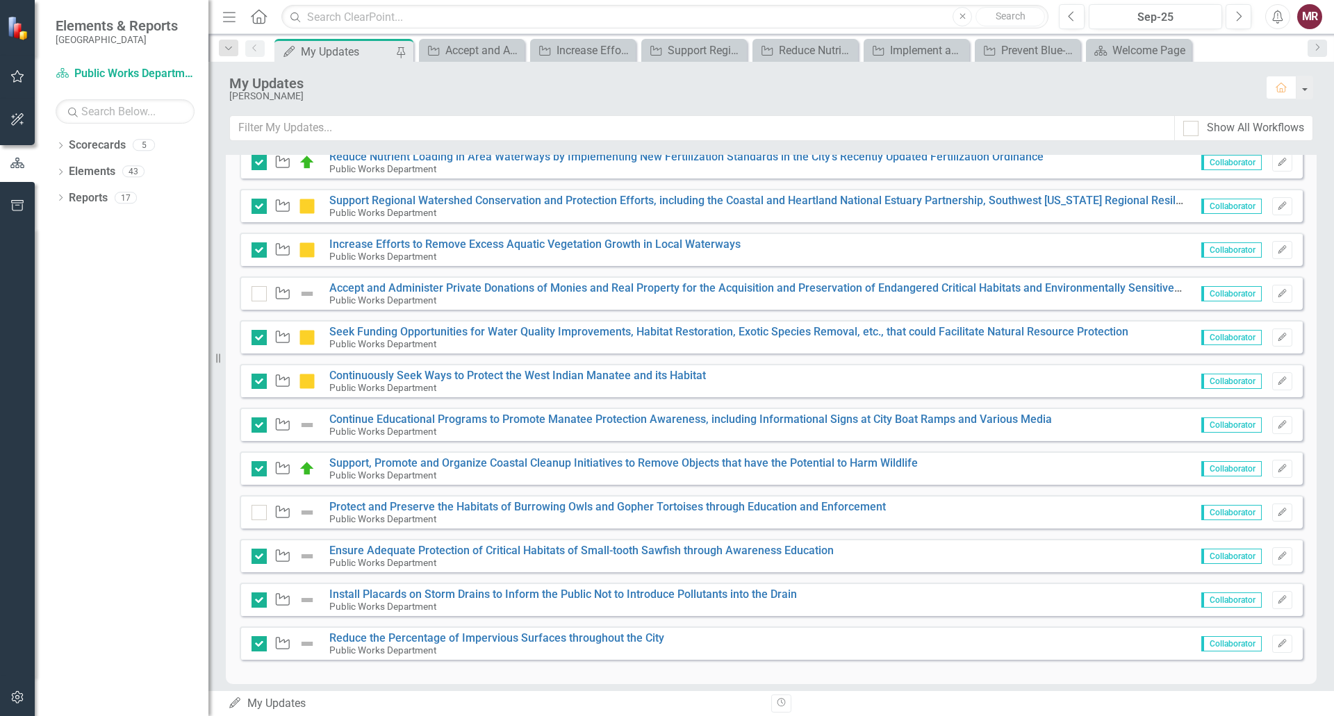
scroll to position [409, 0]
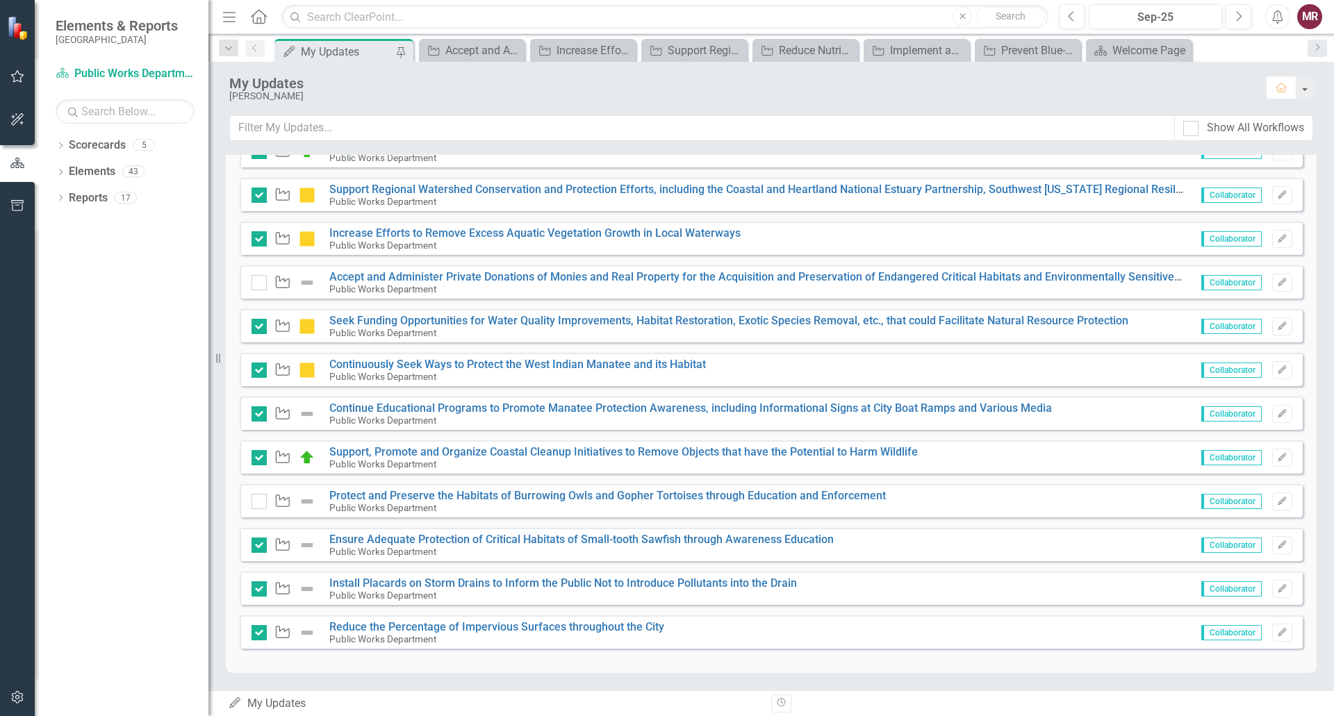
click at [308, 284] on img at bounding box center [307, 282] width 17 height 17
click at [307, 280] on img at bounding box center [307, 282] width 17 height 17
click at [256, 284] on input "checkbox" at bounding box center [255, 279] width 9 height 9
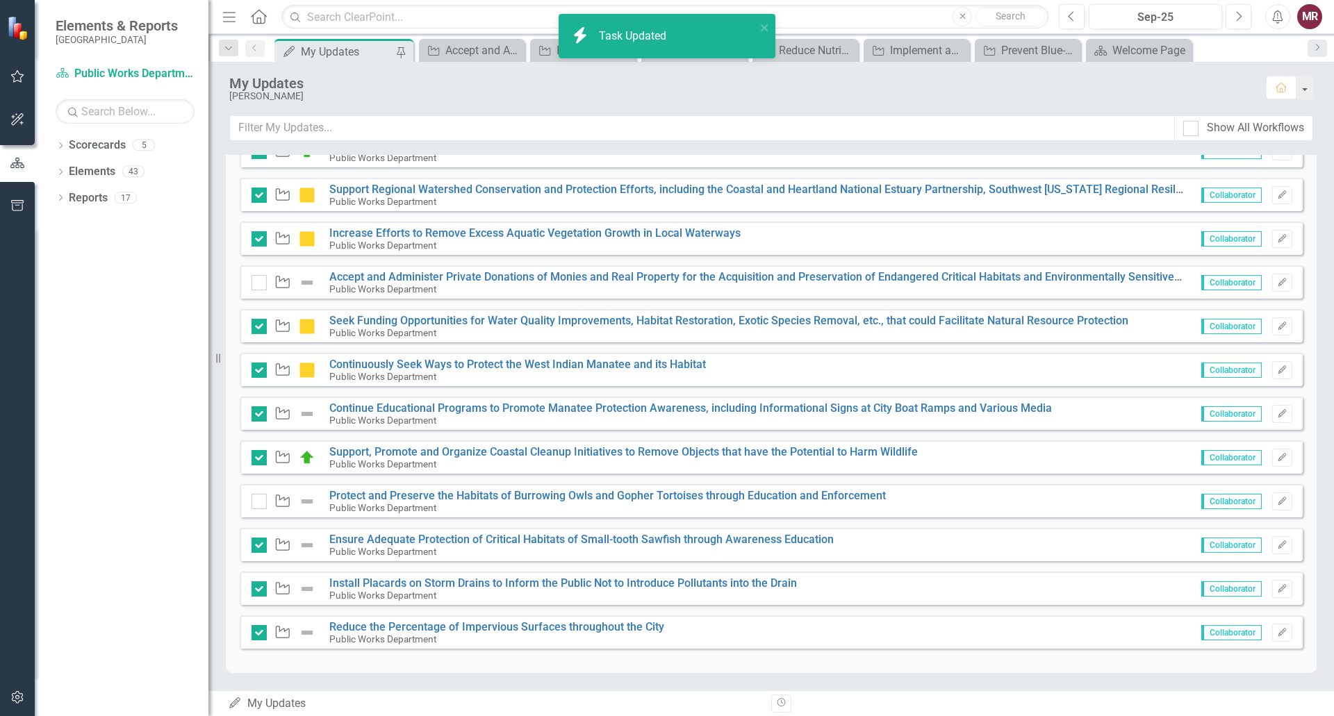
checkbox input "true"
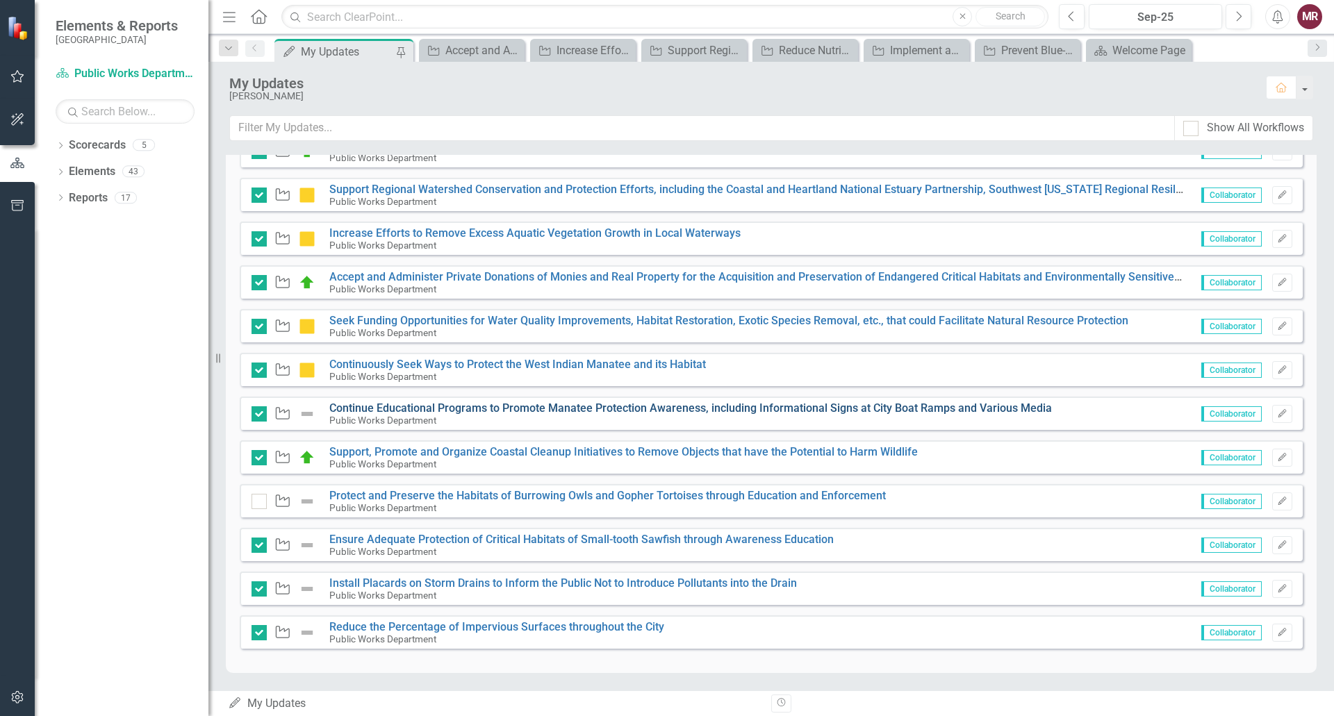
click at [536, 409] on link "Continue Educational Programs to Promote Manatee Protection Awareness, includin…" at bounding box center [690, 407] width 722 height 13
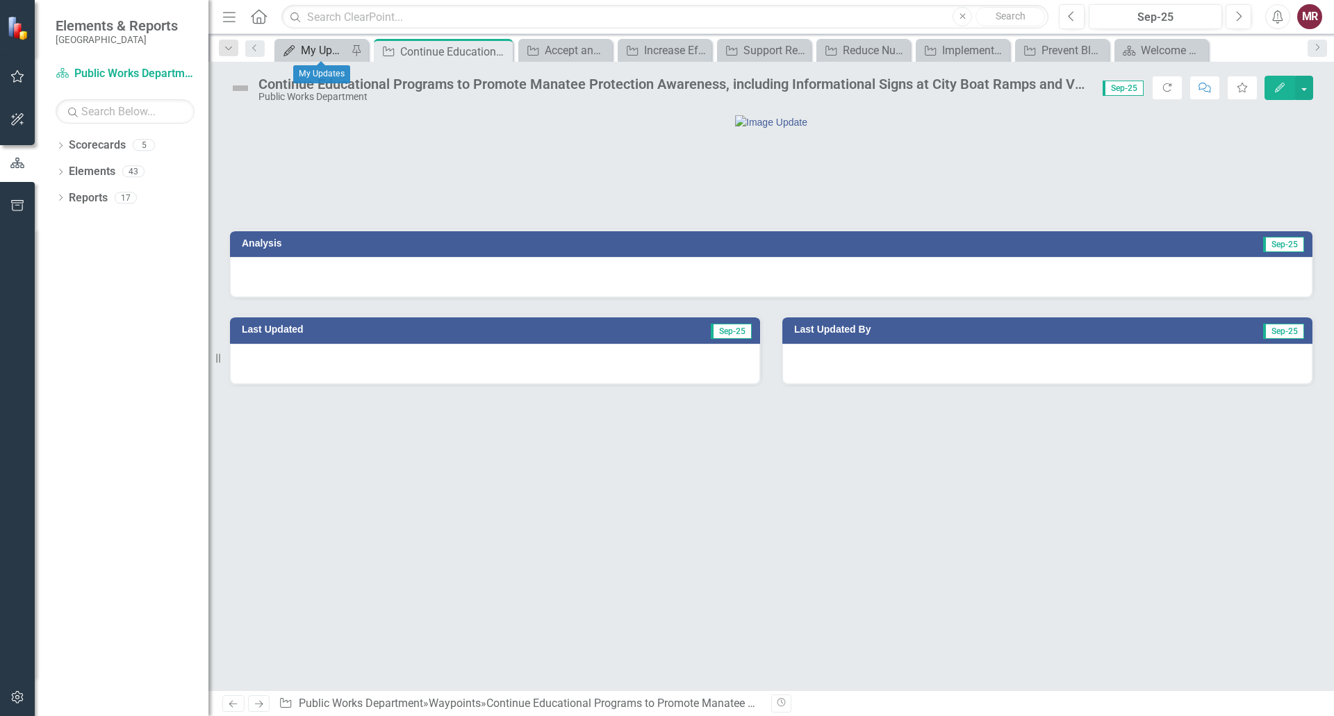
click at [306, 49] on div "My Updates" at bounding box center [324, 50] width 47 height 17
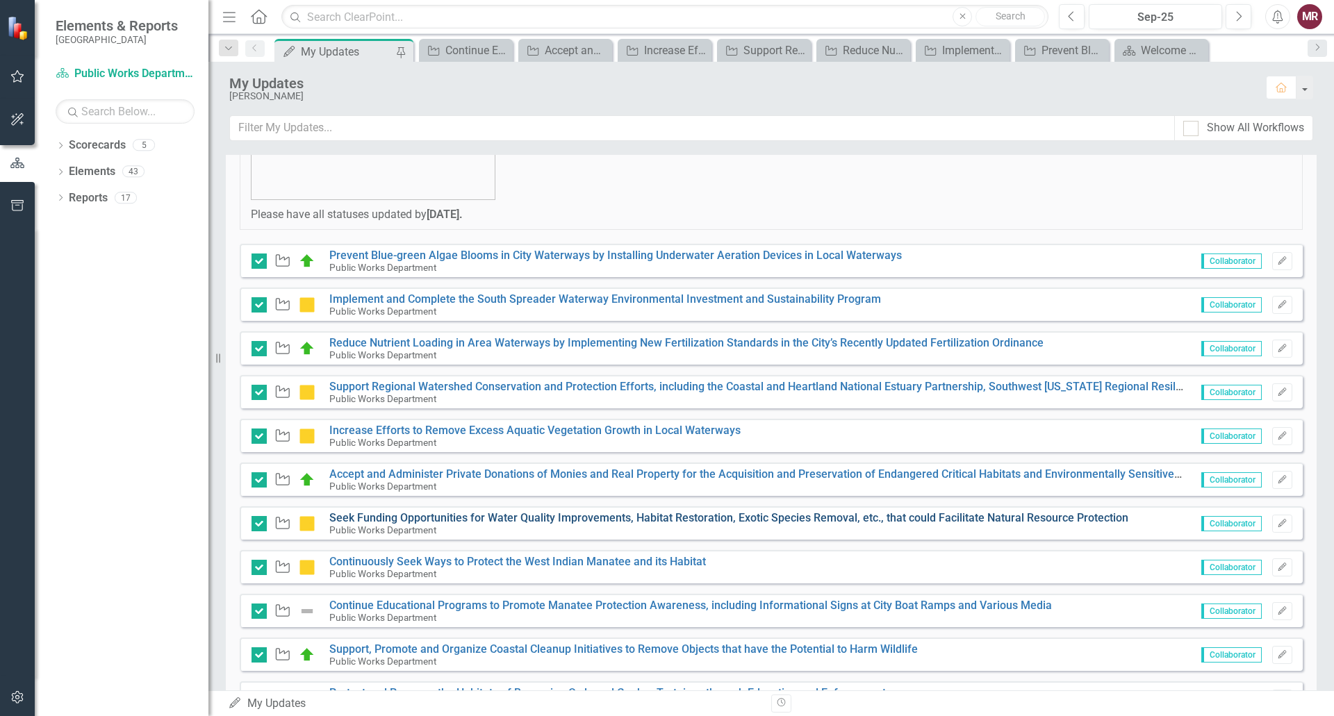
scroll to position [201, 0]
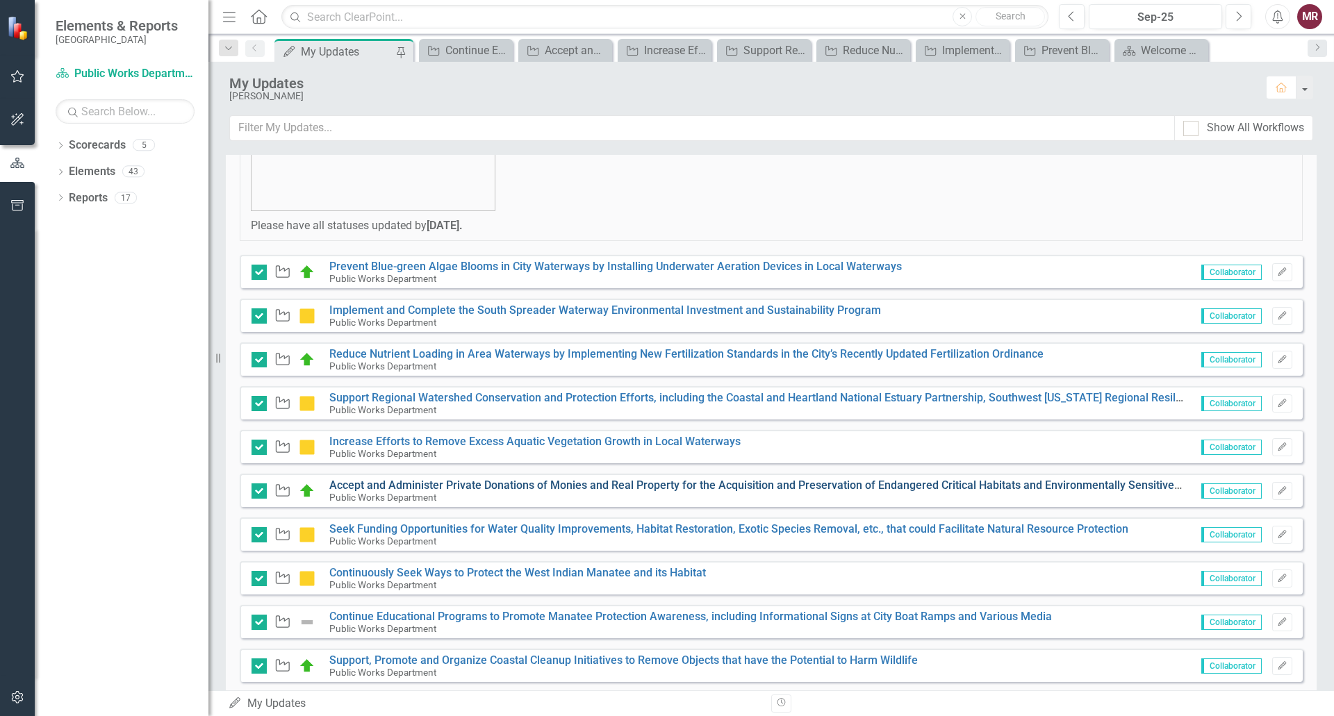
click at [783, 484] on link "Accept and Administer Private Donations of Monies and Real Property for the Acq…" at bounding box center [768, 485] width 878 height 13
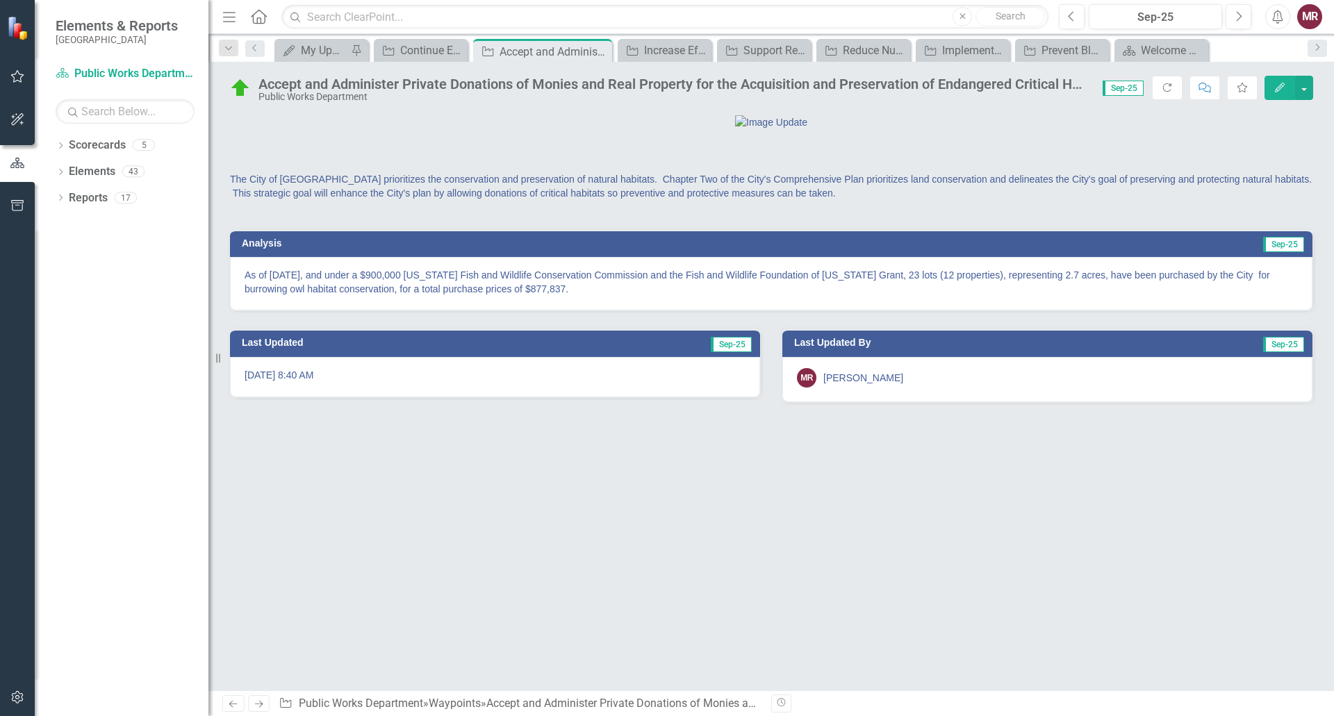
click at [602, 296] on p "As of [DATE], and under a $900,000 [US_STATE] Fish and Wildlife Conservation Co…" at bounding box center [770, 282] width 1053 height 28
click at [322, 58] on div "My Updates" at bounding box center [324, 50] width 47 height 17
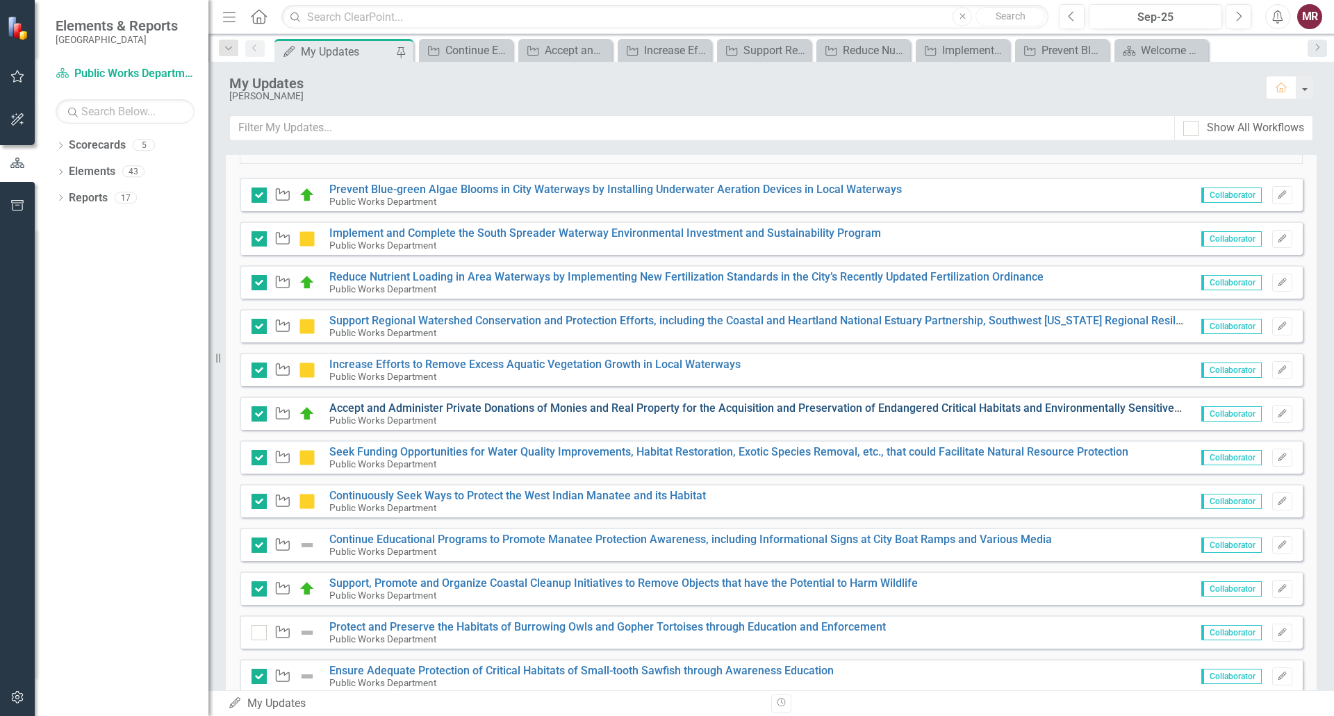
scroll to position [409, 0]
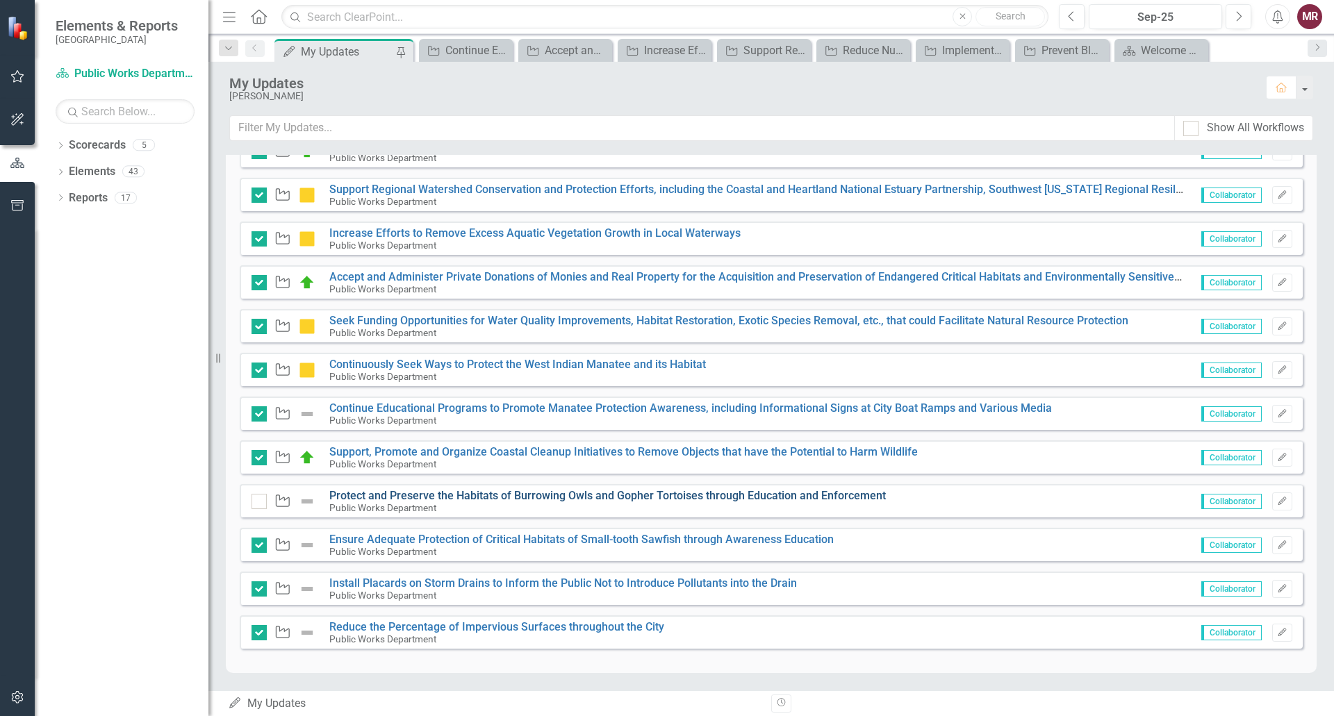
click at [839, 494] on link "Protect and Preserve the Habitats of Burrowing Owls and Gopher Tortoises throug…" at bounding box center [607, 495] width 556 height 13
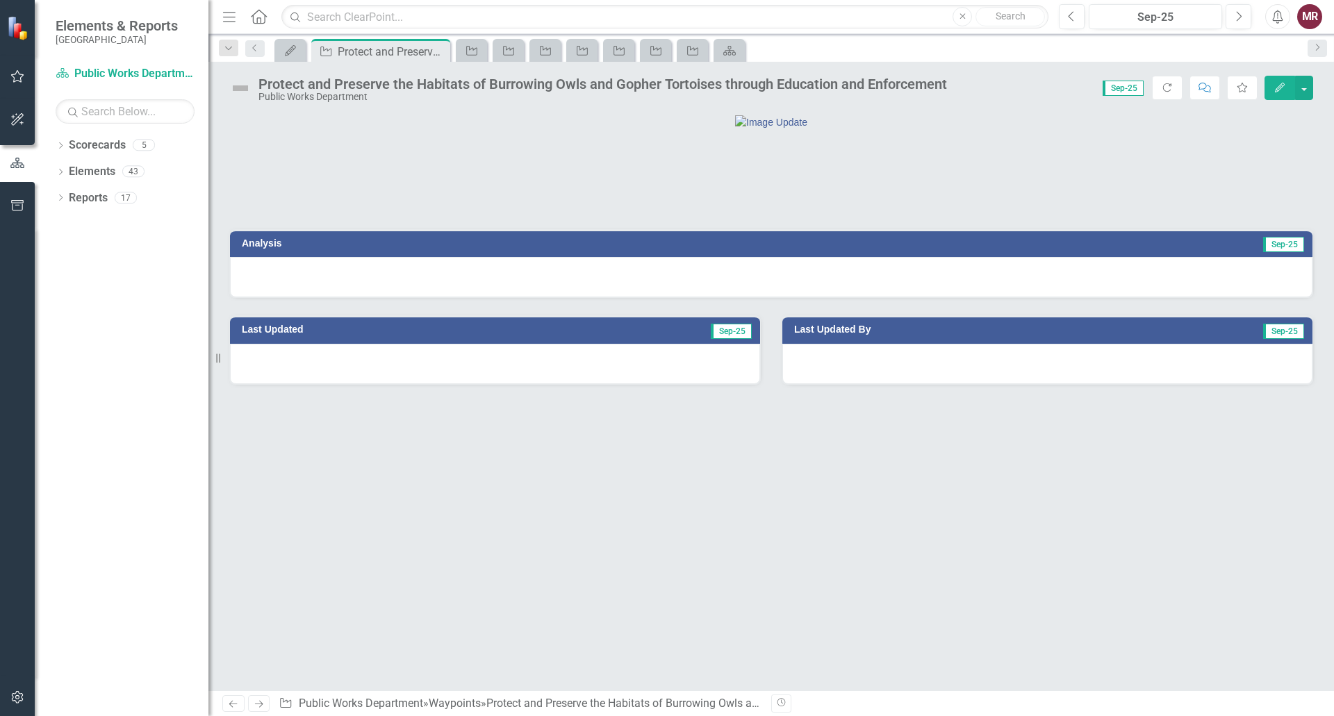
click at [1276, 96] on button "Edit" at bounding box center [1279, 88] width 31 height 24
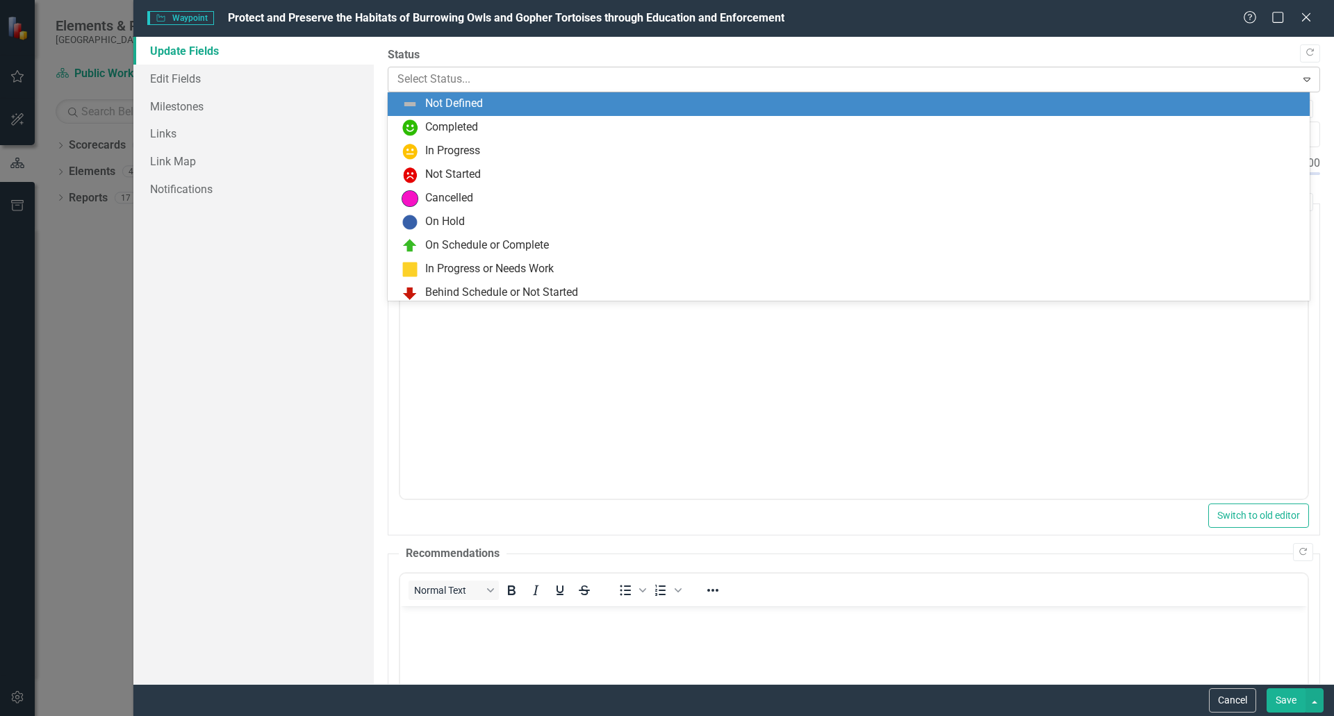
click at [881, 91] on div "Select Status..." at bounding box center [842, 79] width 904 height 24
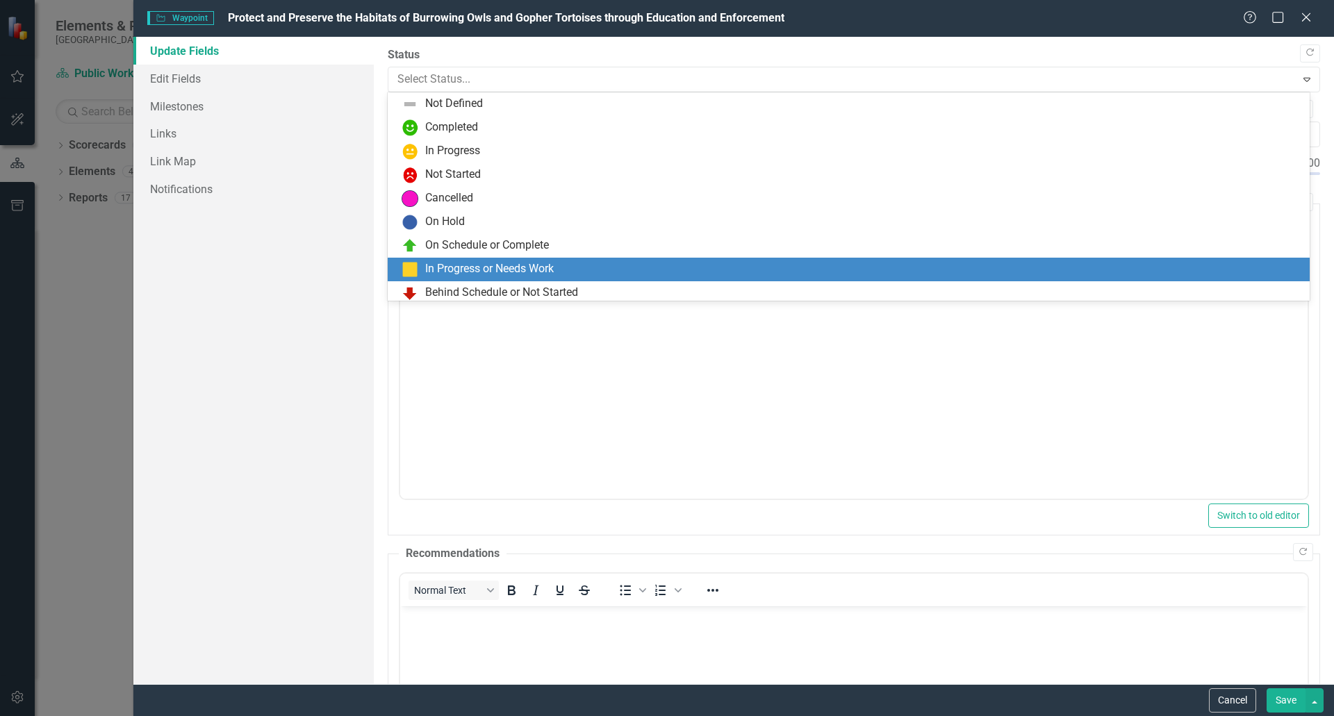
drag, startPoint x: 485, startPoint y: 266, endPoint x: 85, endPoint y: 9, distance: 476.1
click at [485, 266] on div "In Progress or Needs Work" at bounding box center [489, 269] width 128 height 16
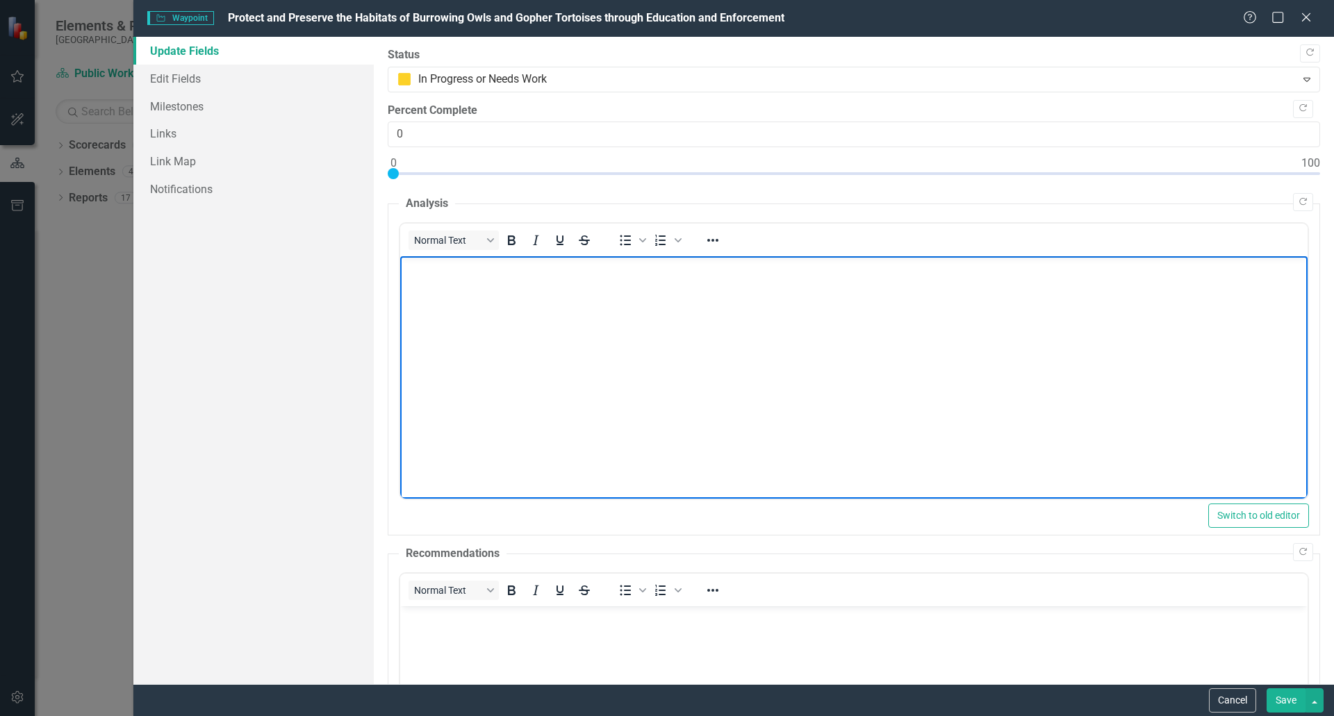
click at [595, 383] on body "Rich Text Area. Press ALT-0 for help." at bounding box center [852, 360] width 907 height 208
click at [1310, 16] on icon "Close" at bounding box center [1305, 16] width 17 height 13
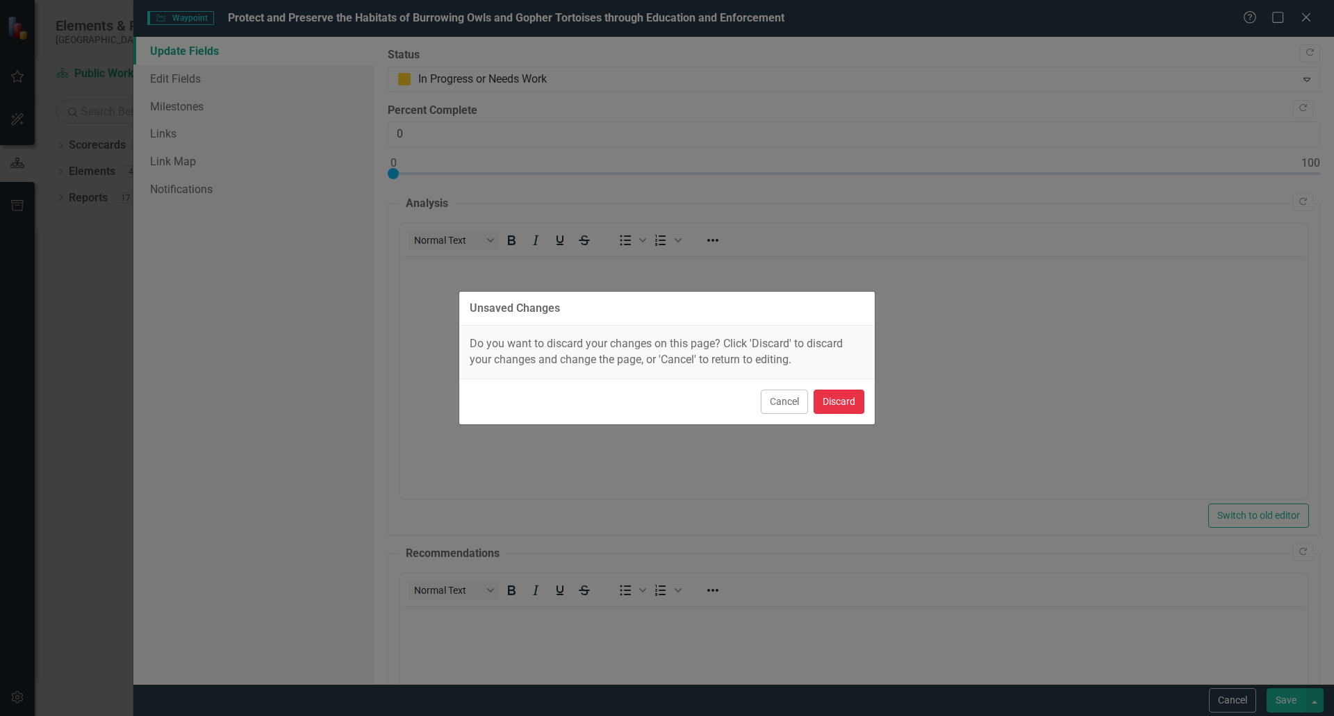
click at [841, 401] on button "Discard" at bounding box center [838, 402] width 51 height 24
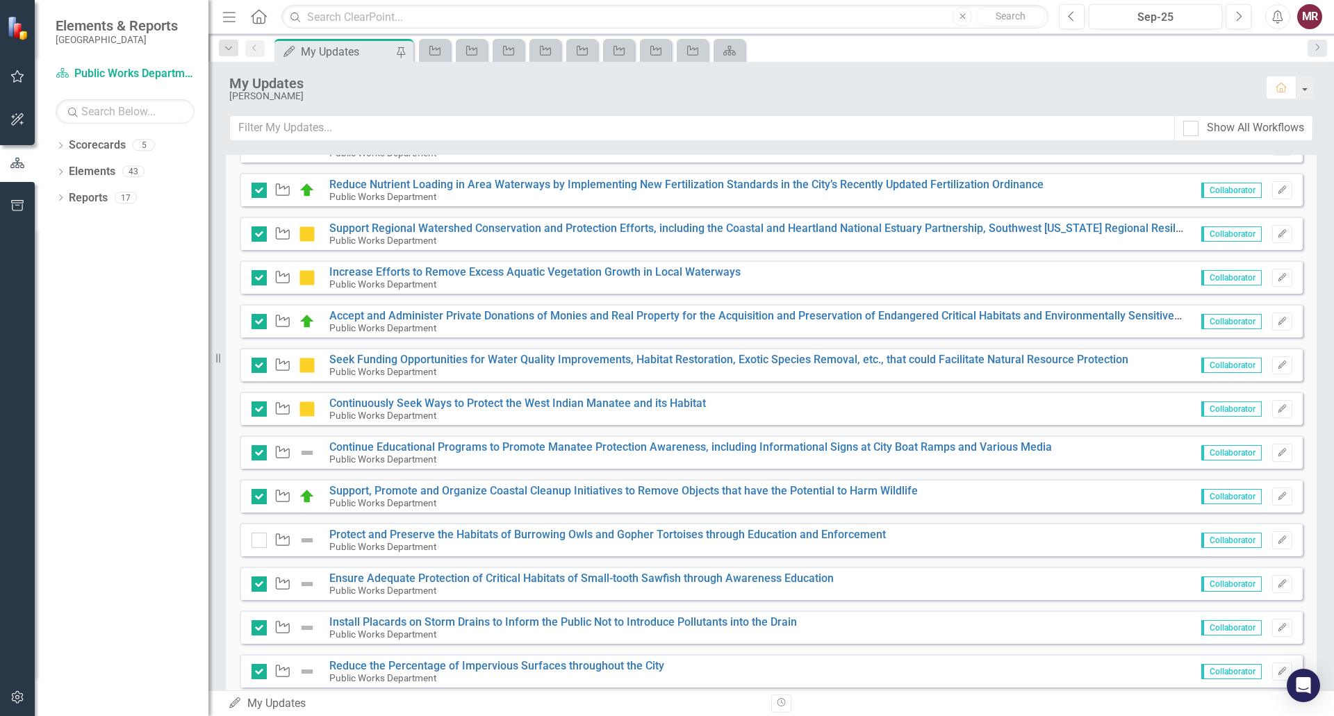
scroll to position [409, 0]
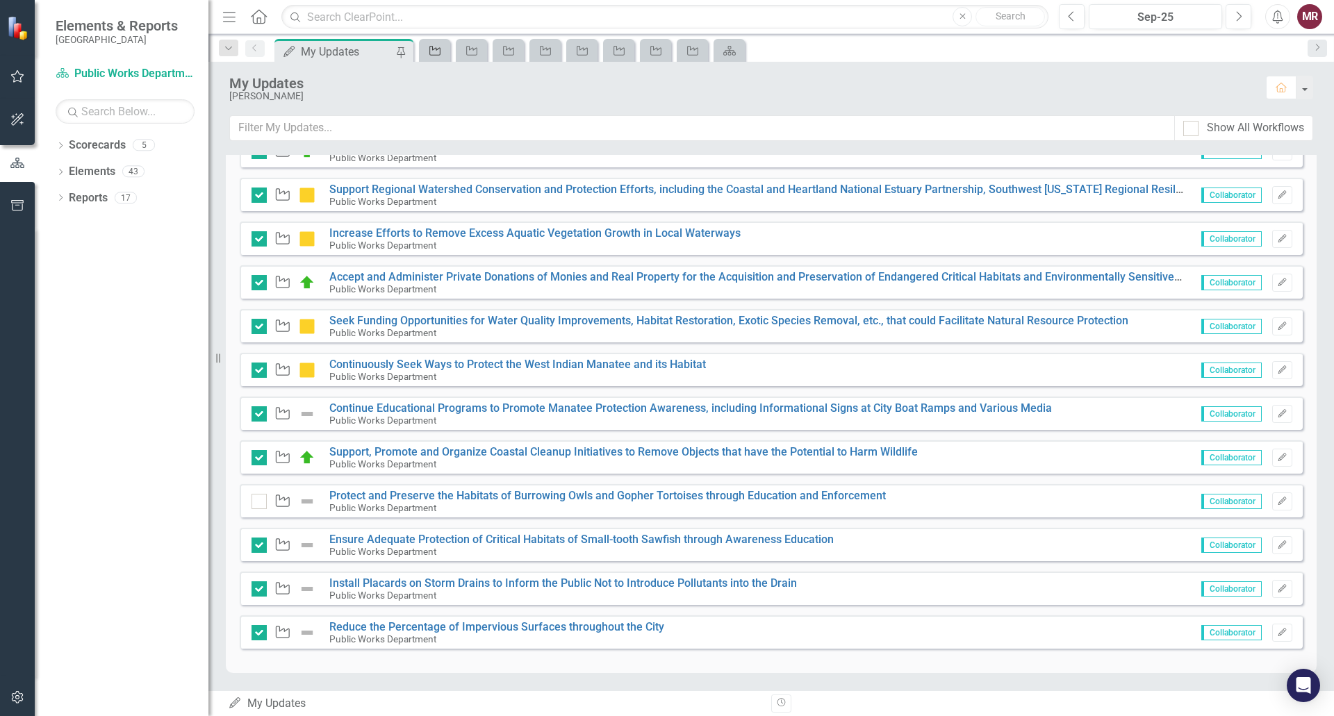
click at [433, 58] on div "Waypoint" at bounding box center [431, 50] width 19 height 17
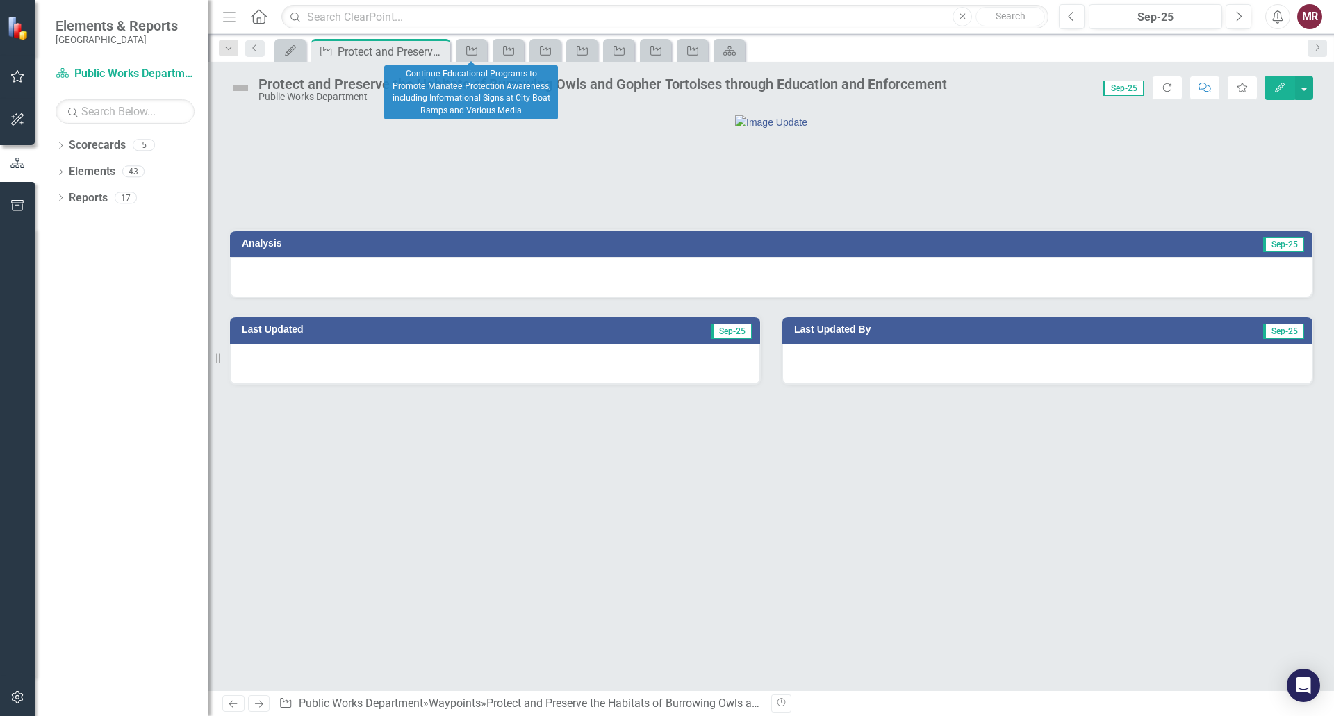
click at [467, 59] on div "Waypoint" at bounding box center [471, 50] width 31 height 23
click at [471, 52] on icon "Waypoint" at bounding box center [472, 50] width 14 height 11
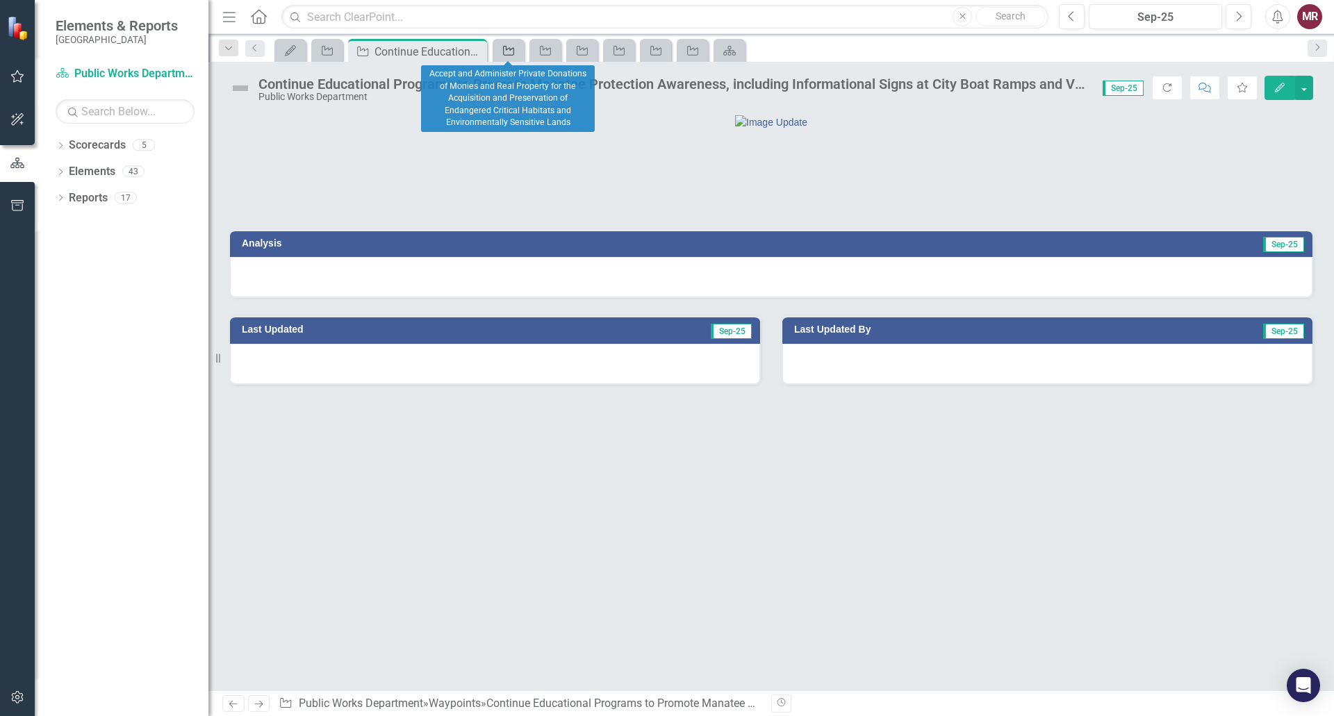
click at [510, 53] on icon "Waypoint" at bounding box center [508, 50] width 14 height 11
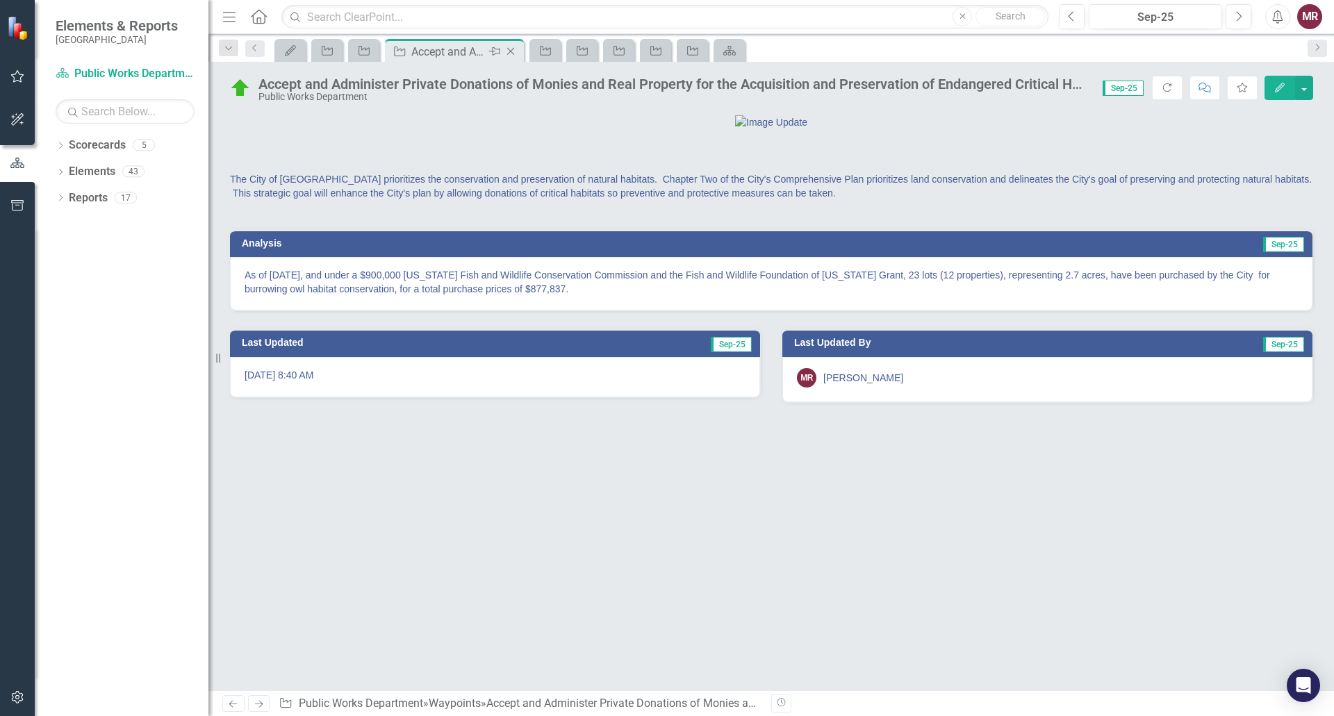
click at [510, 53] on icon "Close" at bounding box center [511, 51] width 14 height 11
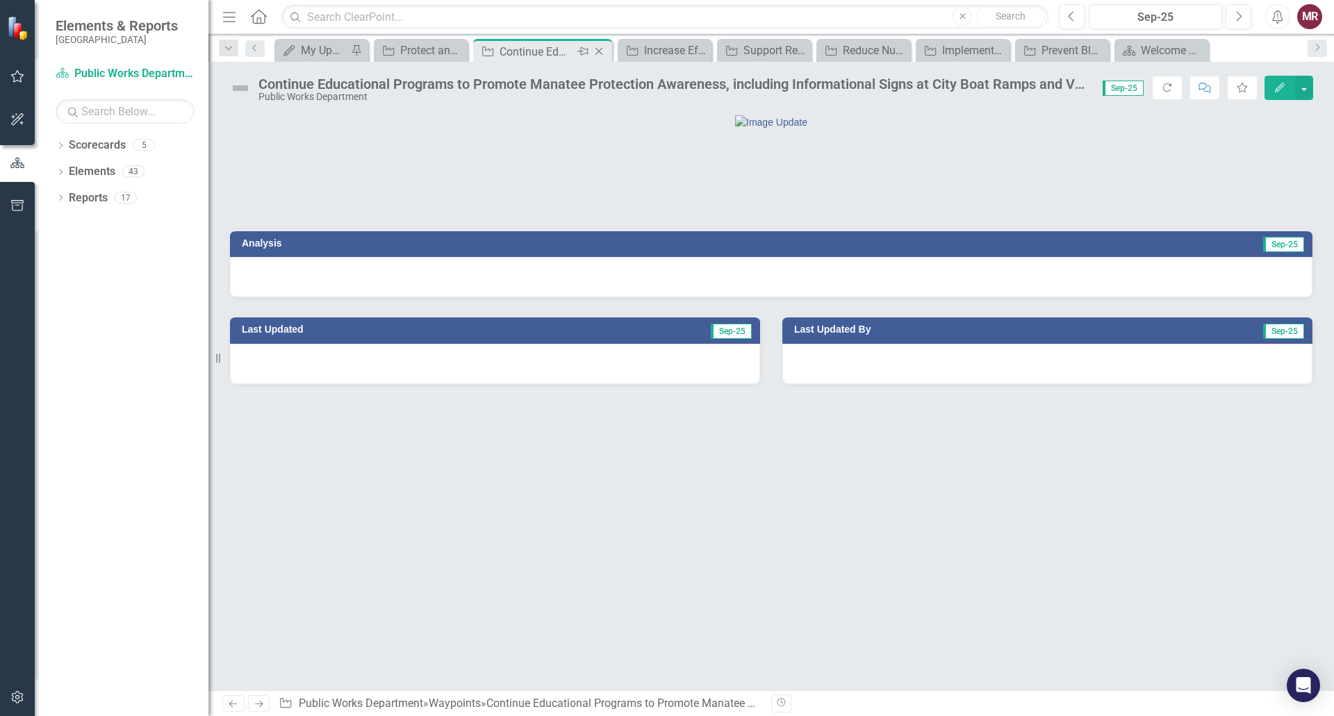
click at [601, 49] on icon at bounding box center [599, 52] width 8 height 8
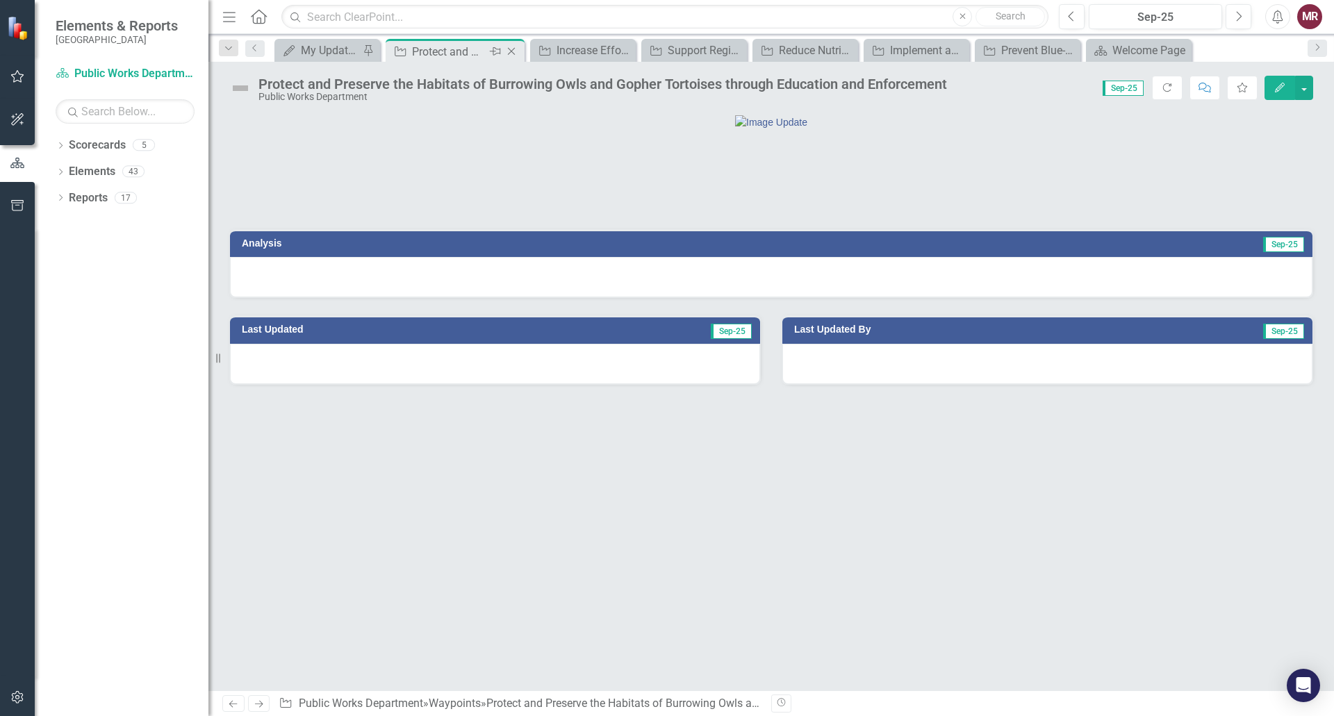
click at [512, 49] on icon "Close" at bounding box center [511, 51] width 14 height 11
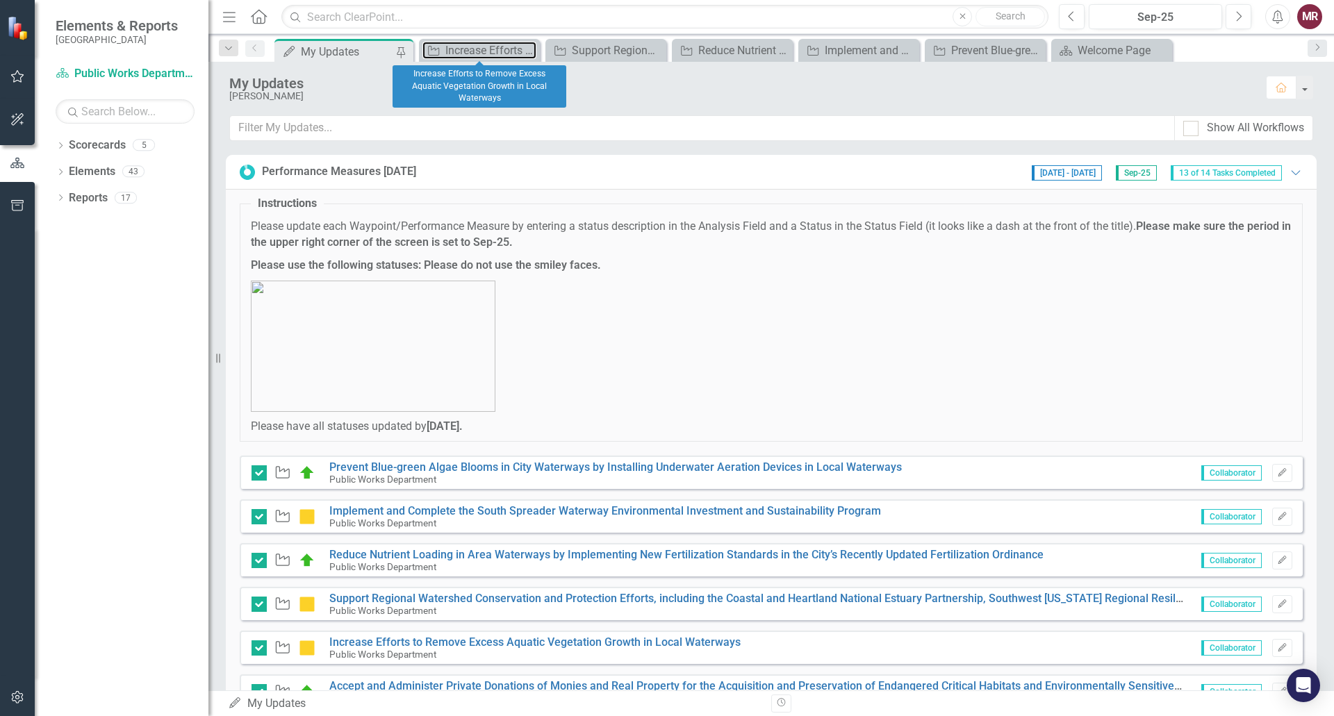
click at [512, 49] on div "Increase Efforts to Remove Excess Aquatic Vegetation Growth in Local Waterways" at bounding box center [490, 50] width 91 height 17
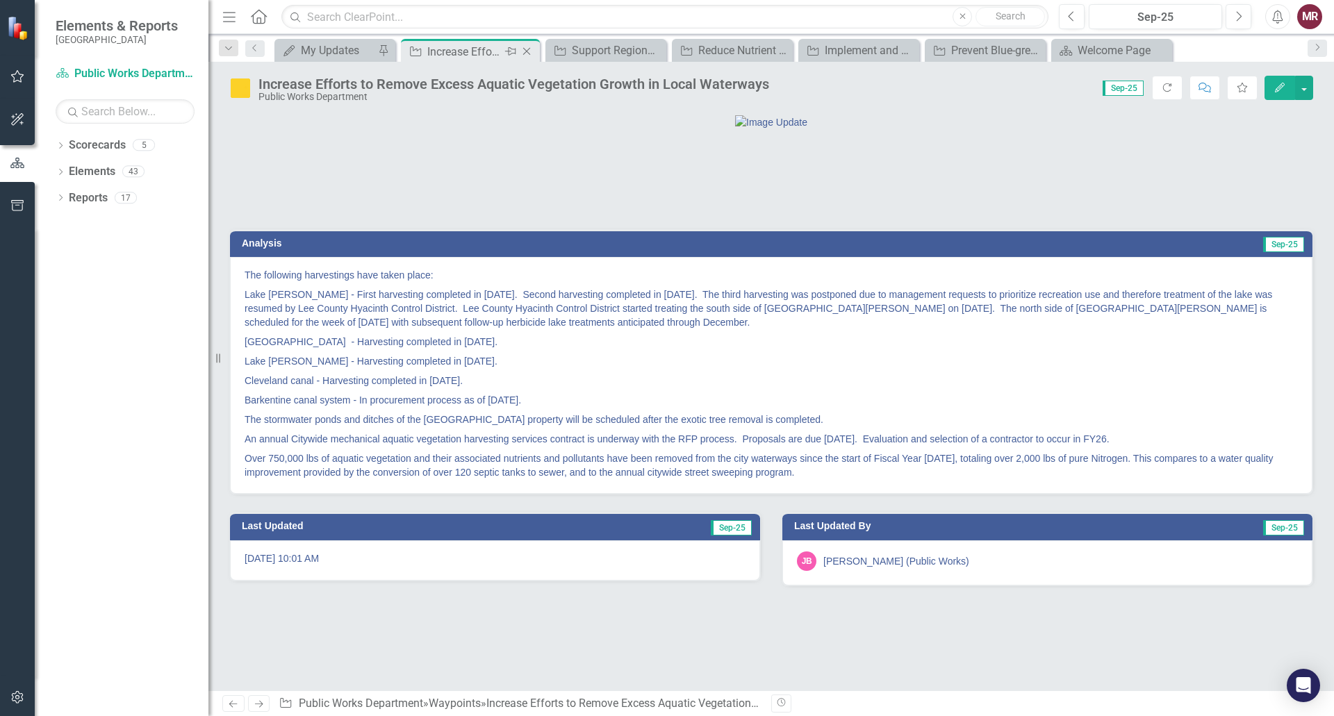
click at [524, 49] on icon at bounding box center [527, 52] width 8 height 8
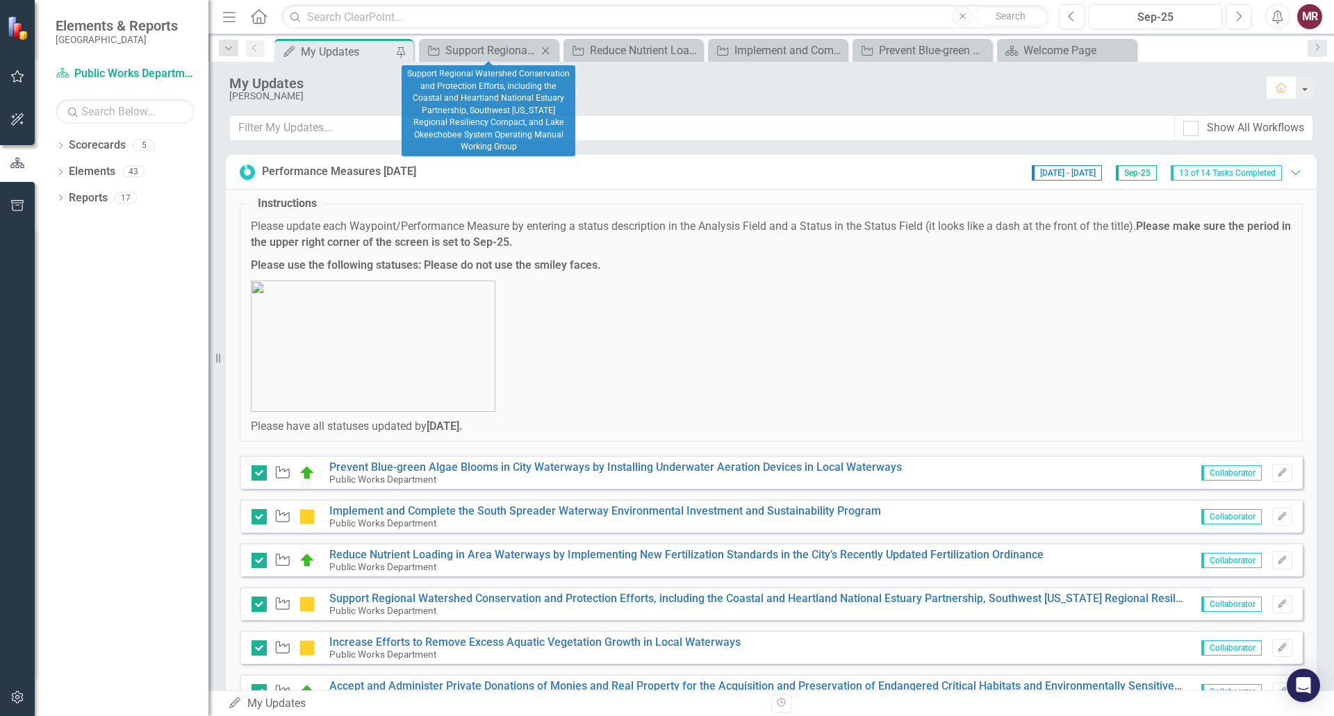
click at [545, 49] on icon "Close" at bounding box center [545, 50] width 14 height 11
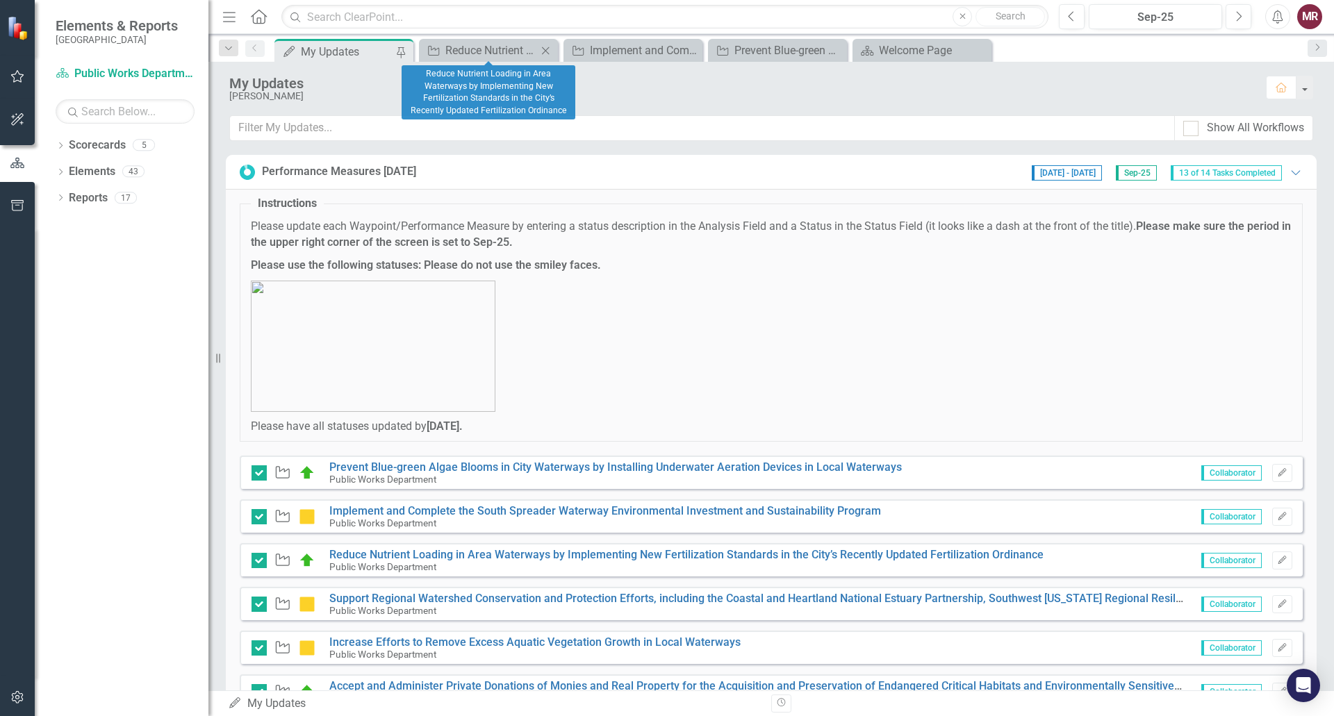
click at [545, 49] on icon "Close" at bounding box center [545, 50] width 14 height 11
click at [0, 0] on icon "Close" at bounding box center [0, 0] width 0 height 0
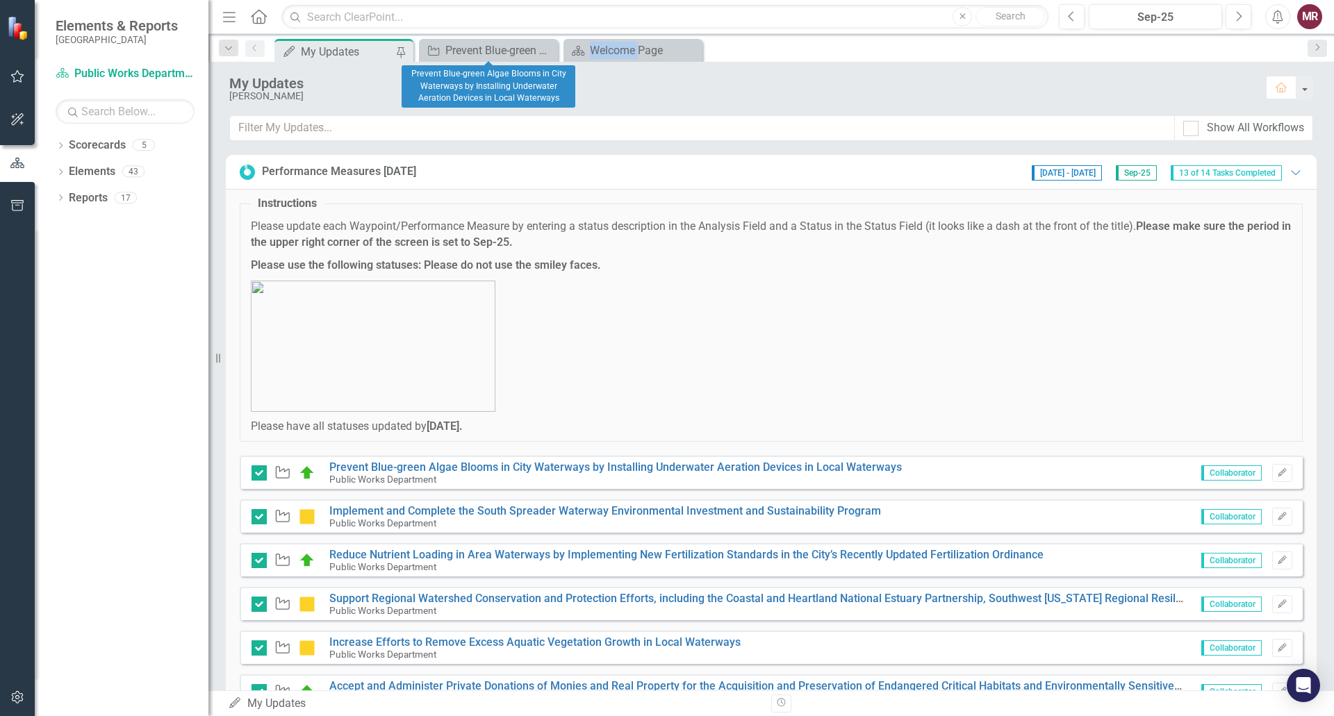
click at [0, 0] on icon "Close" at bounding box center [0, 0] width 0 height 0
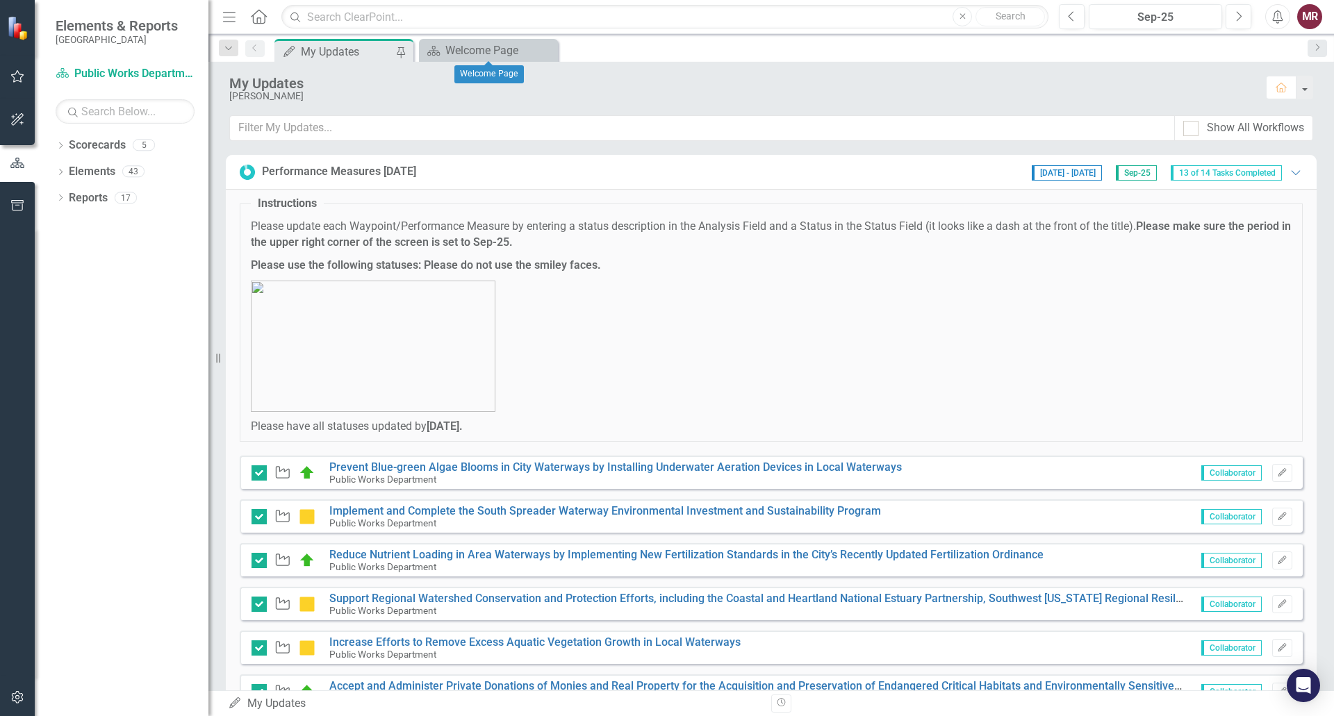
click at [0, 0] on icon "Close" at bounding box center [0, 0] width 0 height 0
click at [1288, 172] on icon "Expanded" at bounding box center [1295, 172] width 14 height 11
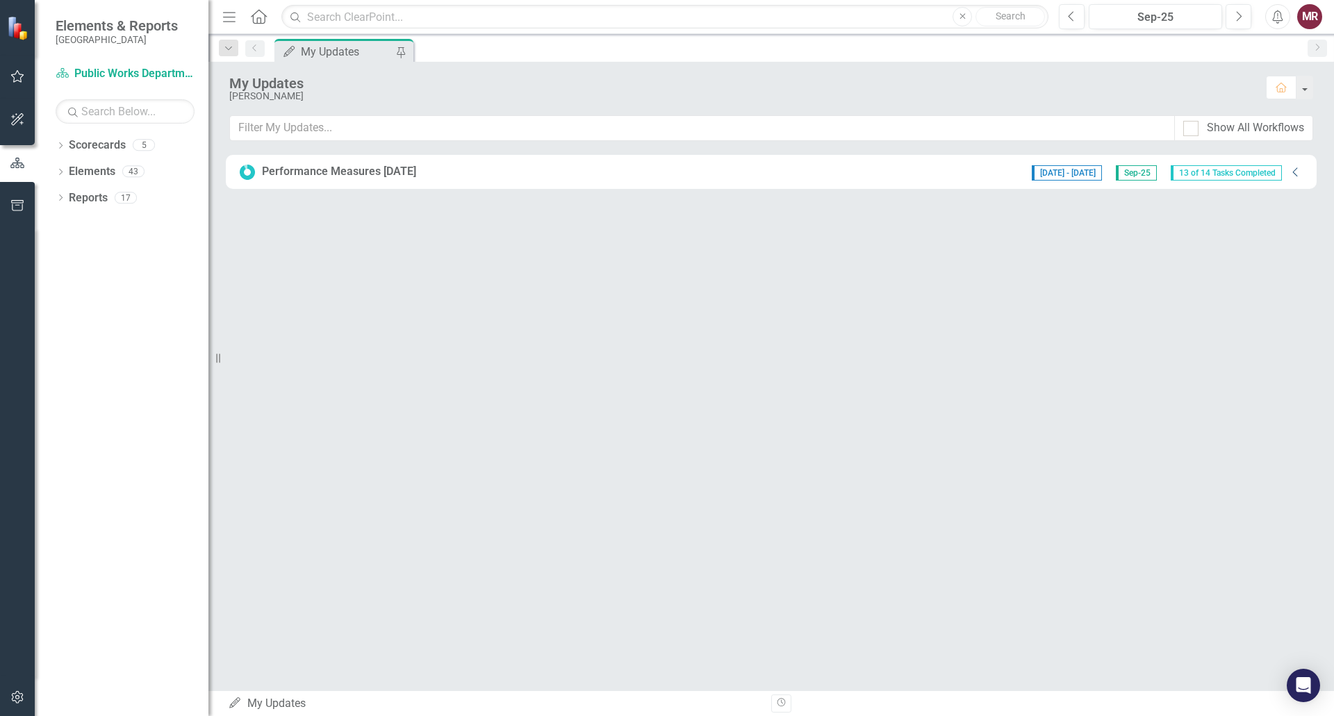
click at [1290, 169] on icon "Collapse" at bounding box center [1295, 172] width 14 height 11
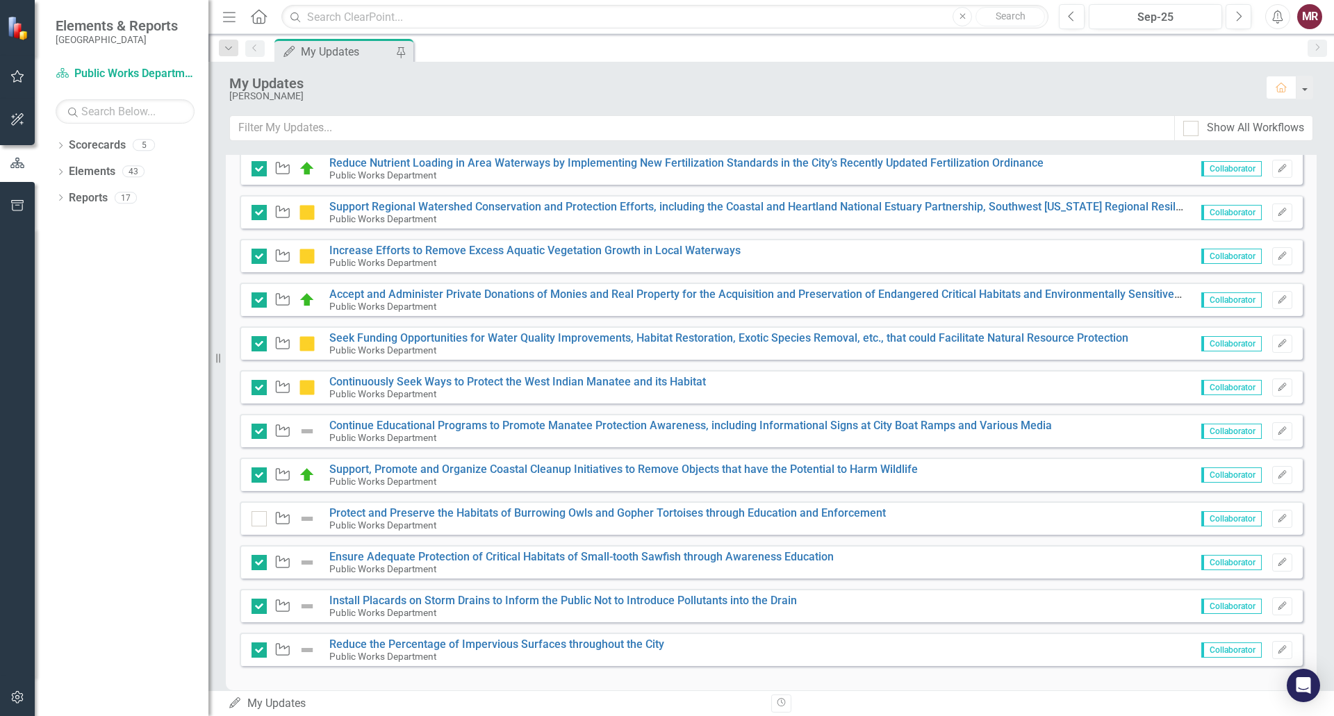
scroll to position [409, 0]
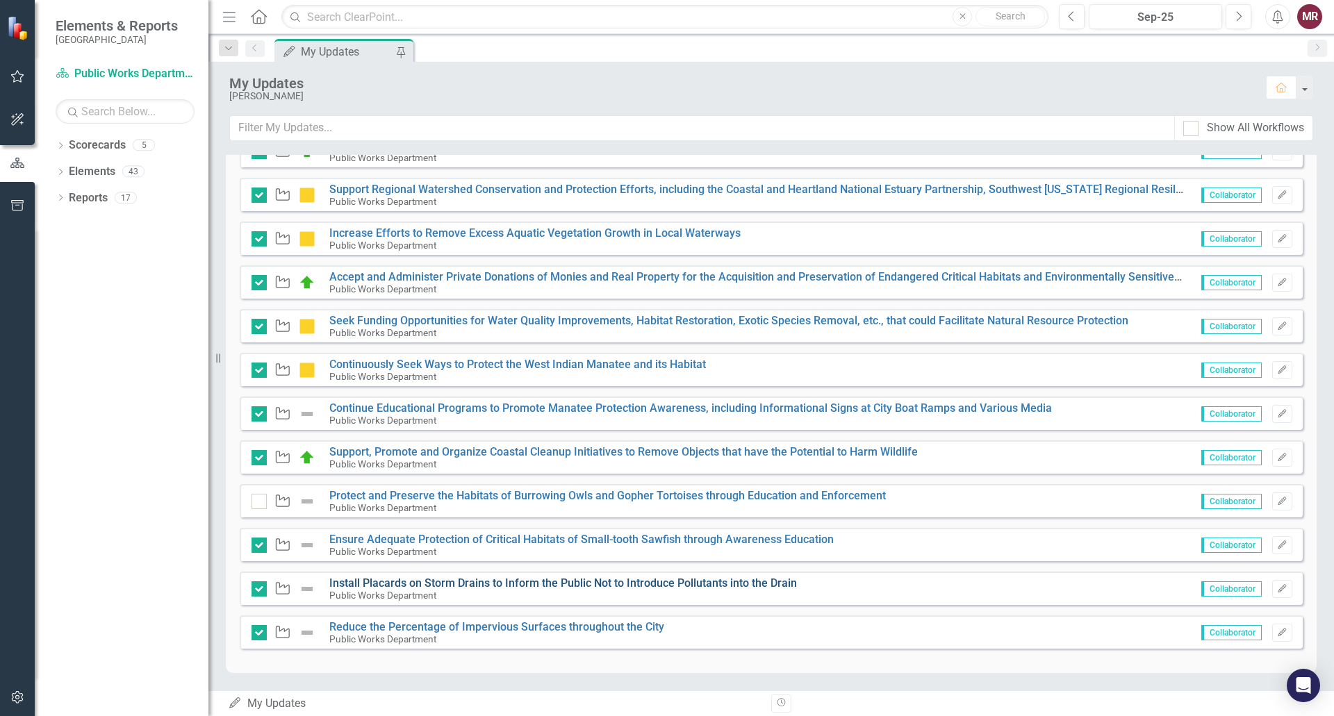
click at [783, 583] on link "Install Placards on Storm Drains to Inform the Public Not to Introduce Pollutan…" at bounding box center [562, 582] width 467 height 13
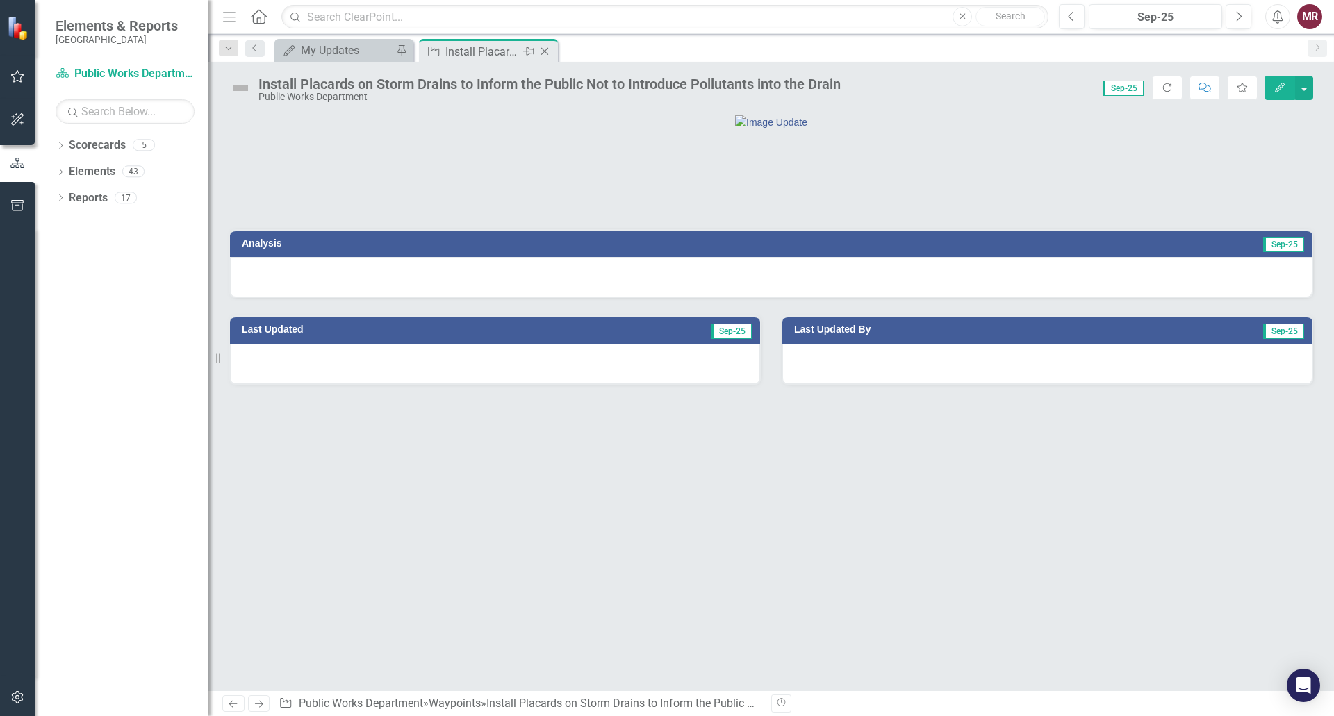
click at [543, 50] on icon at bounding box center [545, 52] width 8 height 8
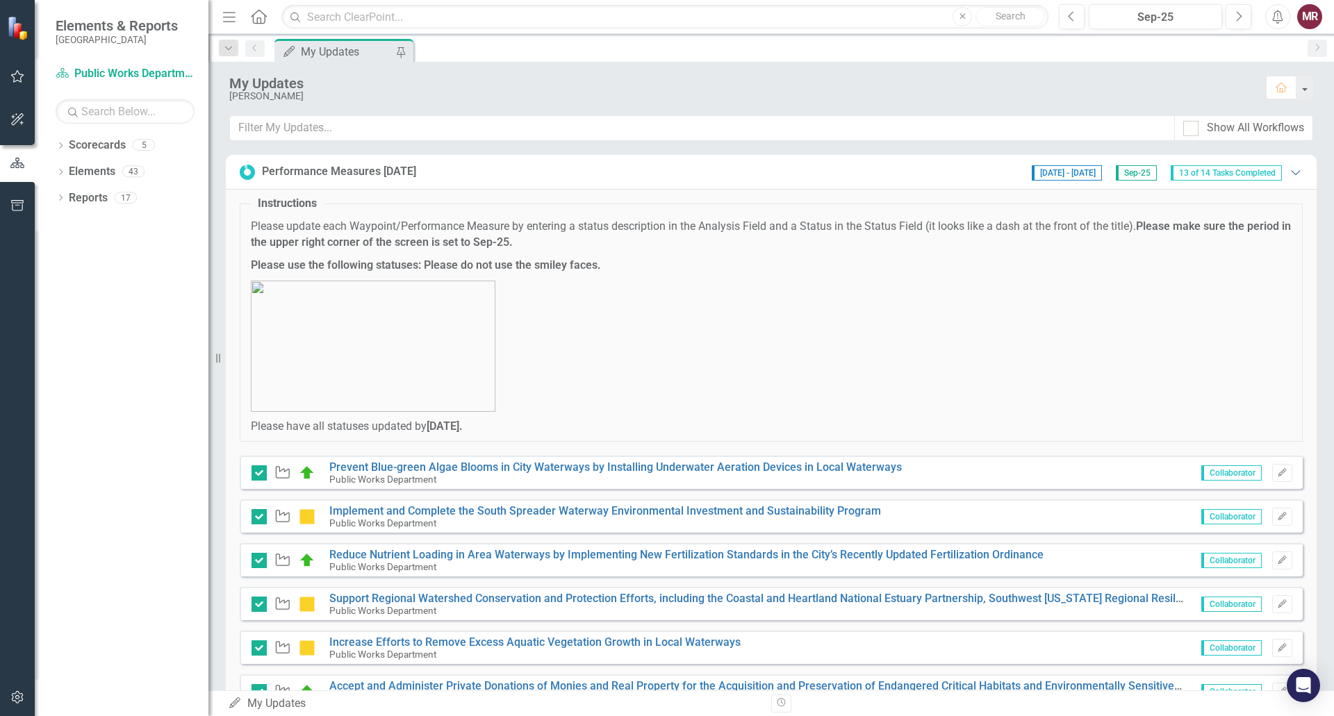
click at [1288, 173] on icon "Expanded" at bounding box center [1295, 172] width 14 height 11
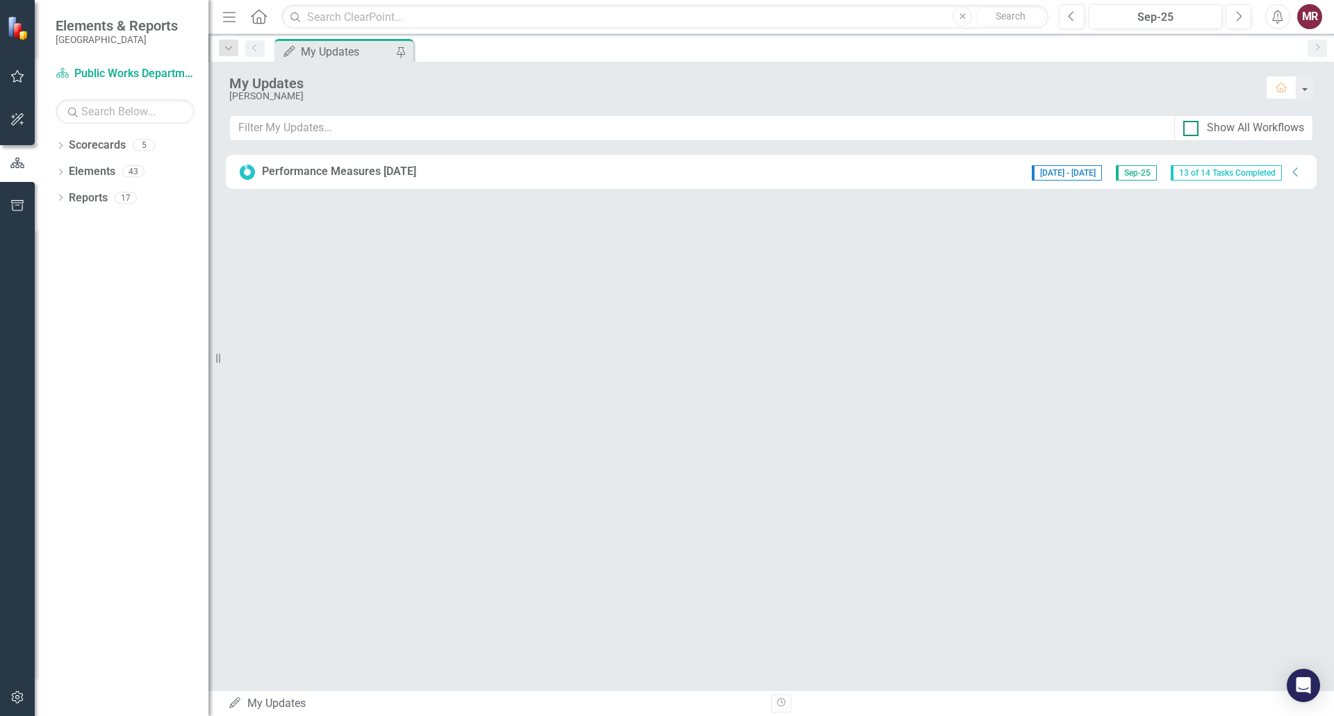
click at [1190, 127] on input "Show All Workflows" at bounding box center [1187, 125] width 9 height 9
checkbox input "true"
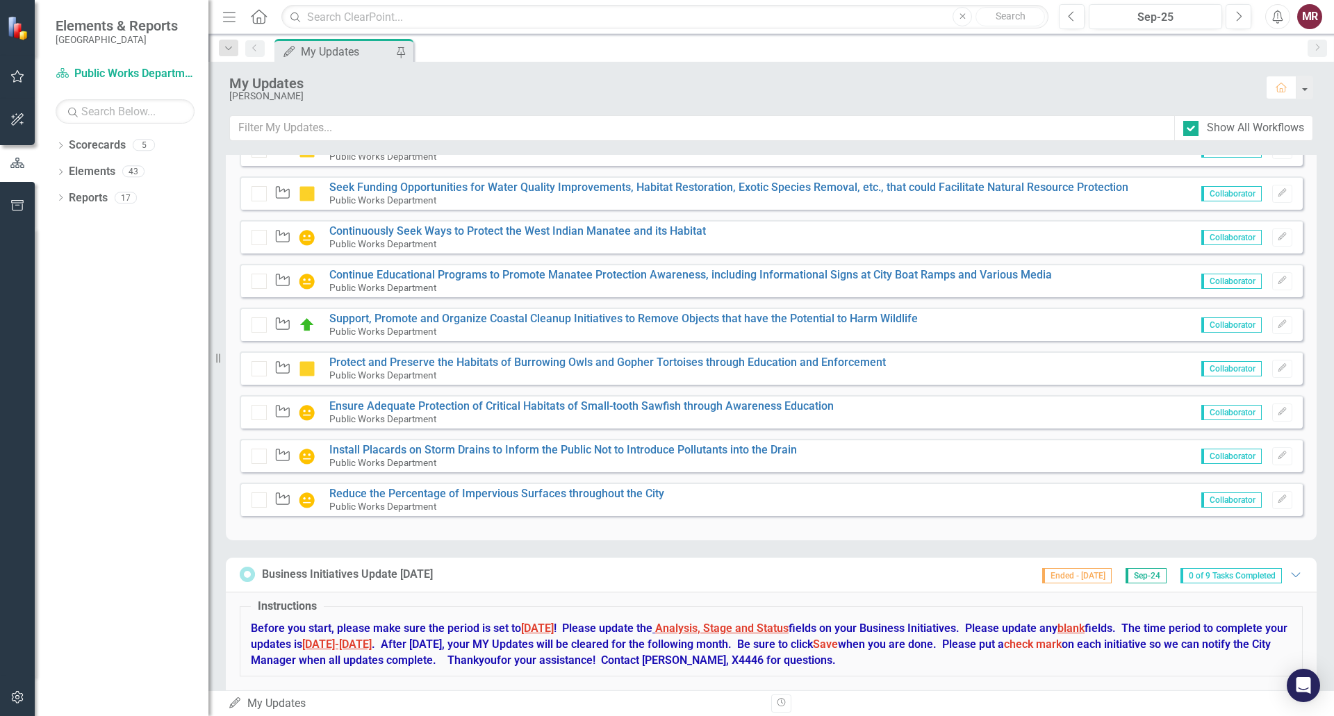
scroll to position [486, 0]
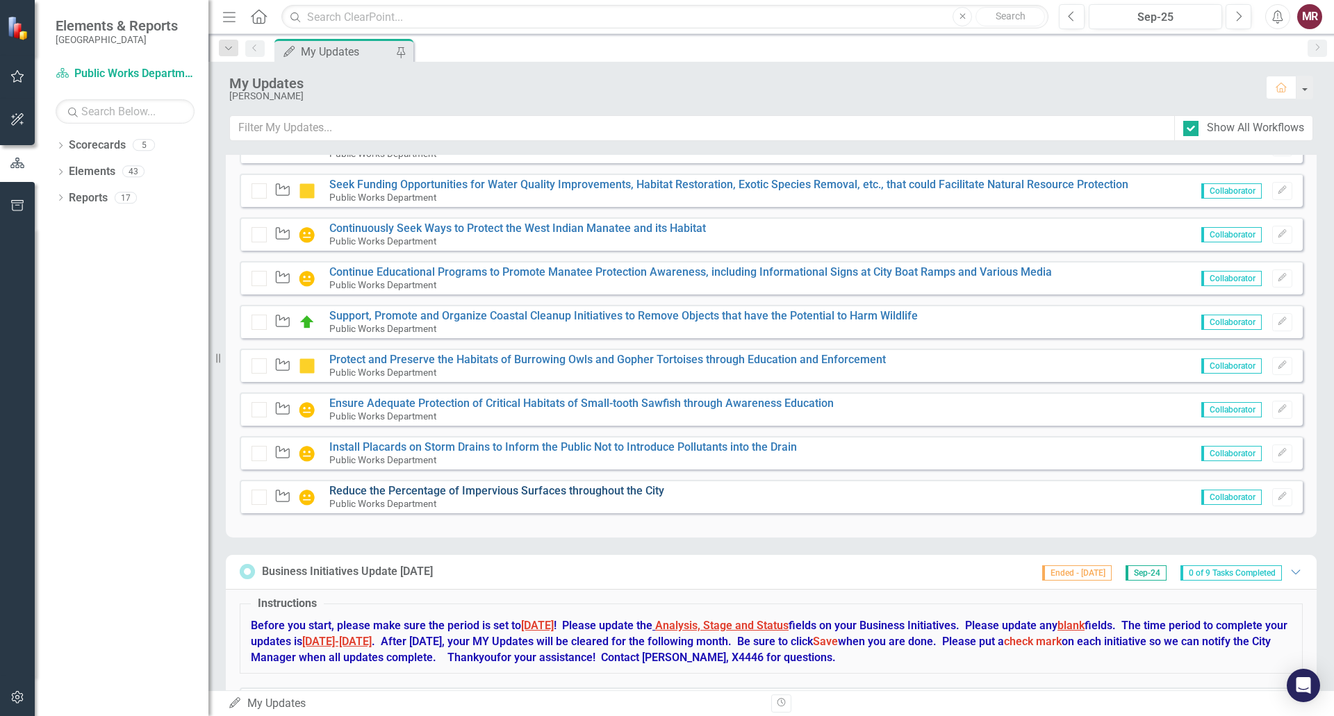
click at [561, 490] on link "Reduce the Percentage of Impervious Surfaces throughout the City" at bounding box center [496, 490] width 335 height 13
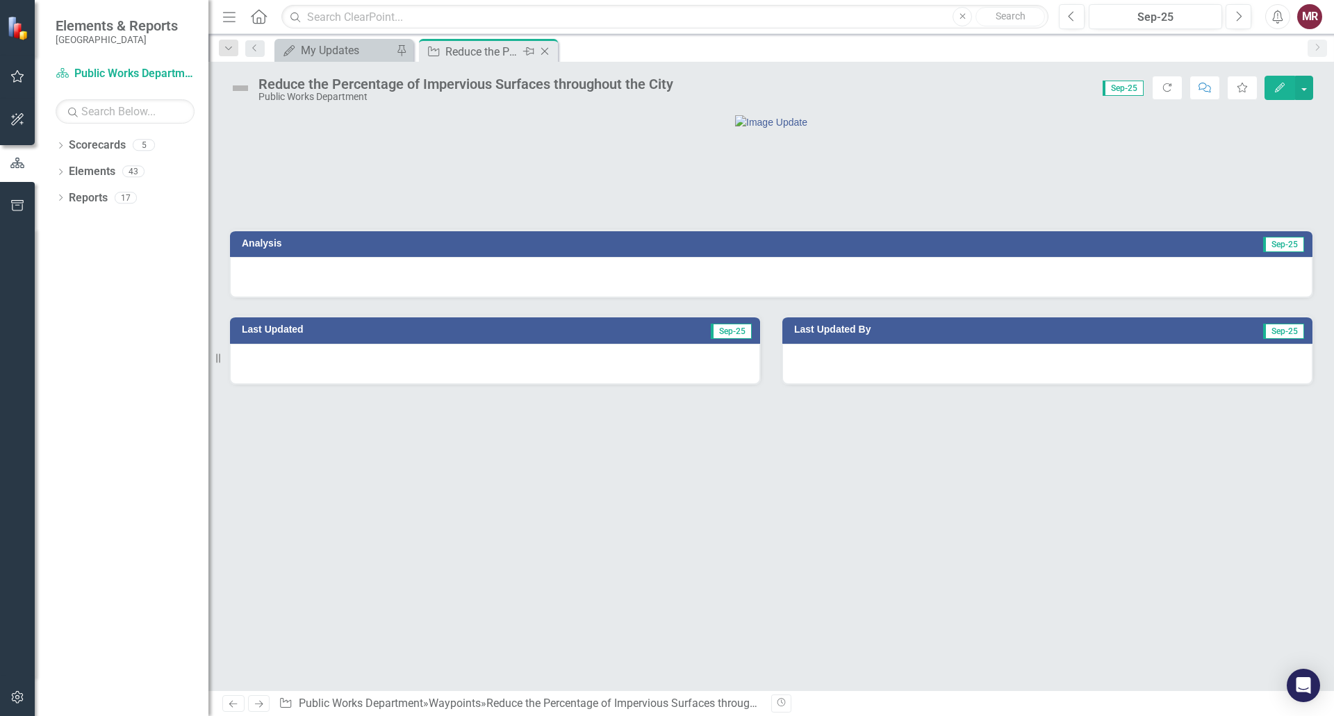
click at [546, 51] on icon "Close" at bounding box center [545, 51] width 14 height 11
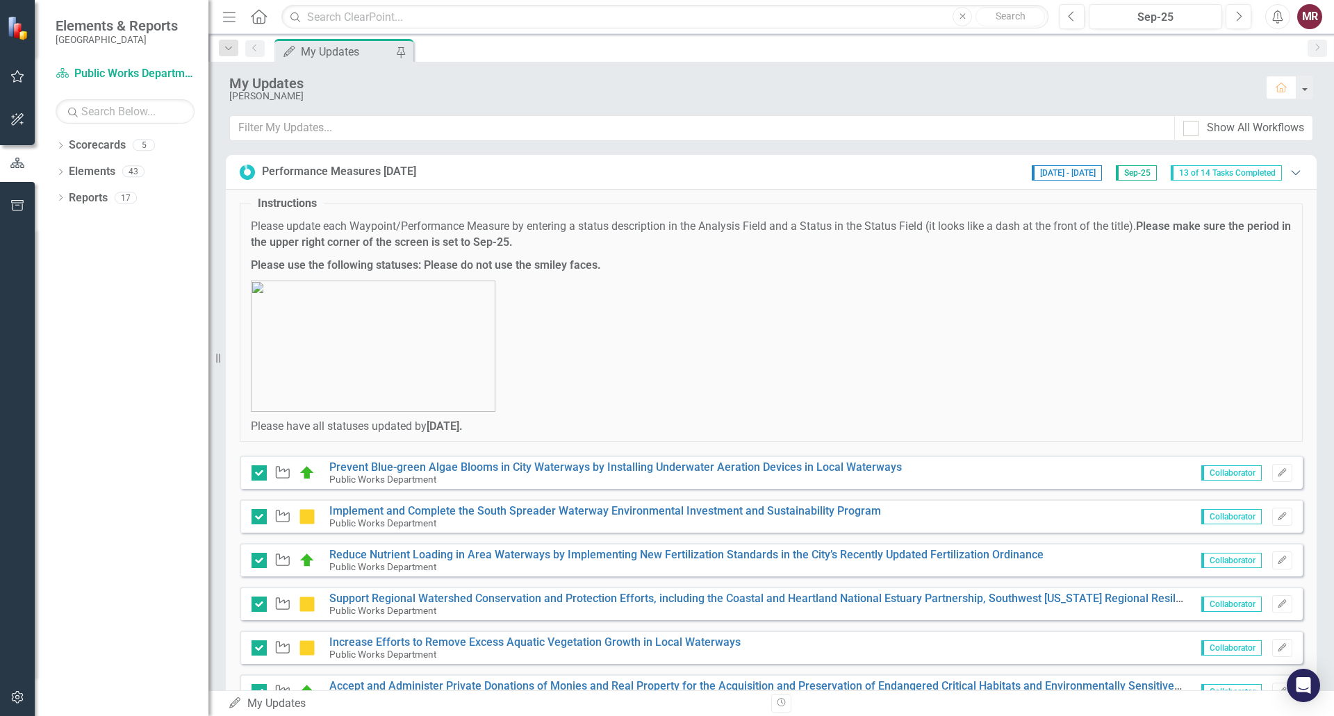
click at [1288, 174] on icon "Expanded" at bounding box center [1295, 172] width 14 height 11
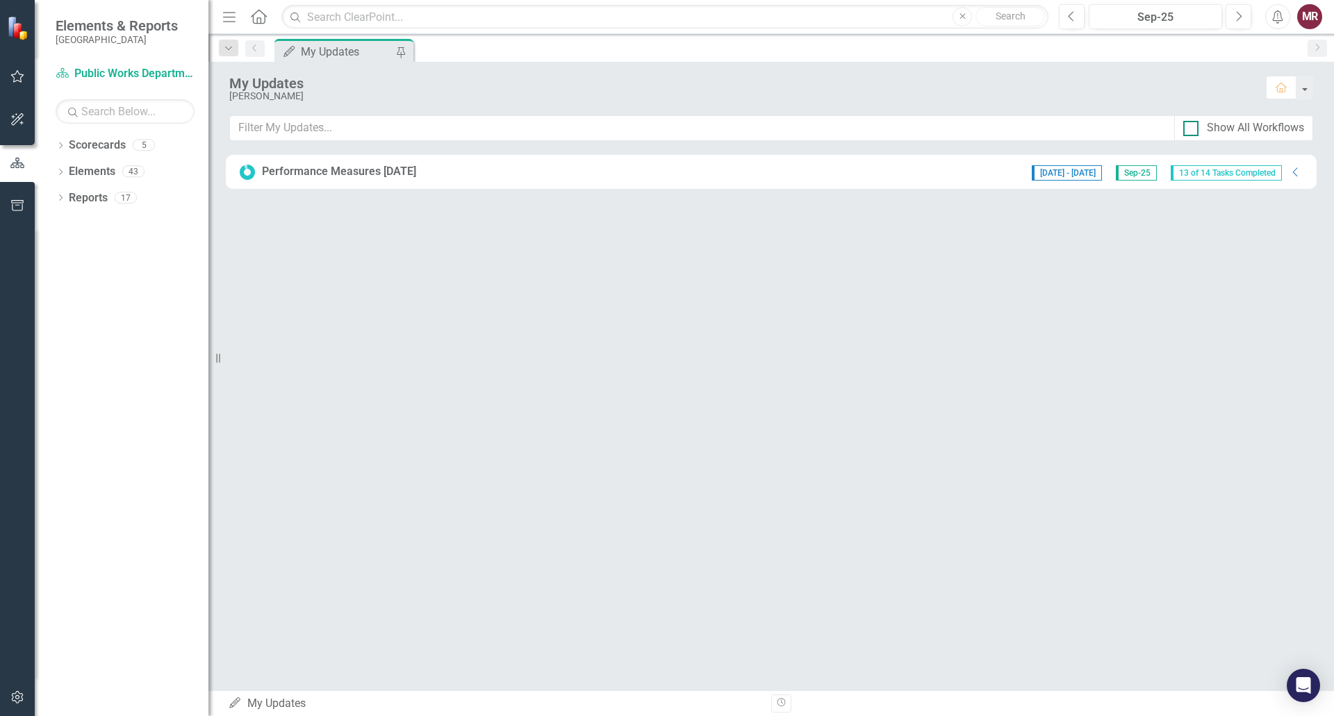
click at [1193, 131] on div at bounding box center [1190, 128] width 15 height 15
click at [1192, 130] on input "Show All Workflows" at bounding box center [1187, 125] width 9 height 9
checkbox input "true"
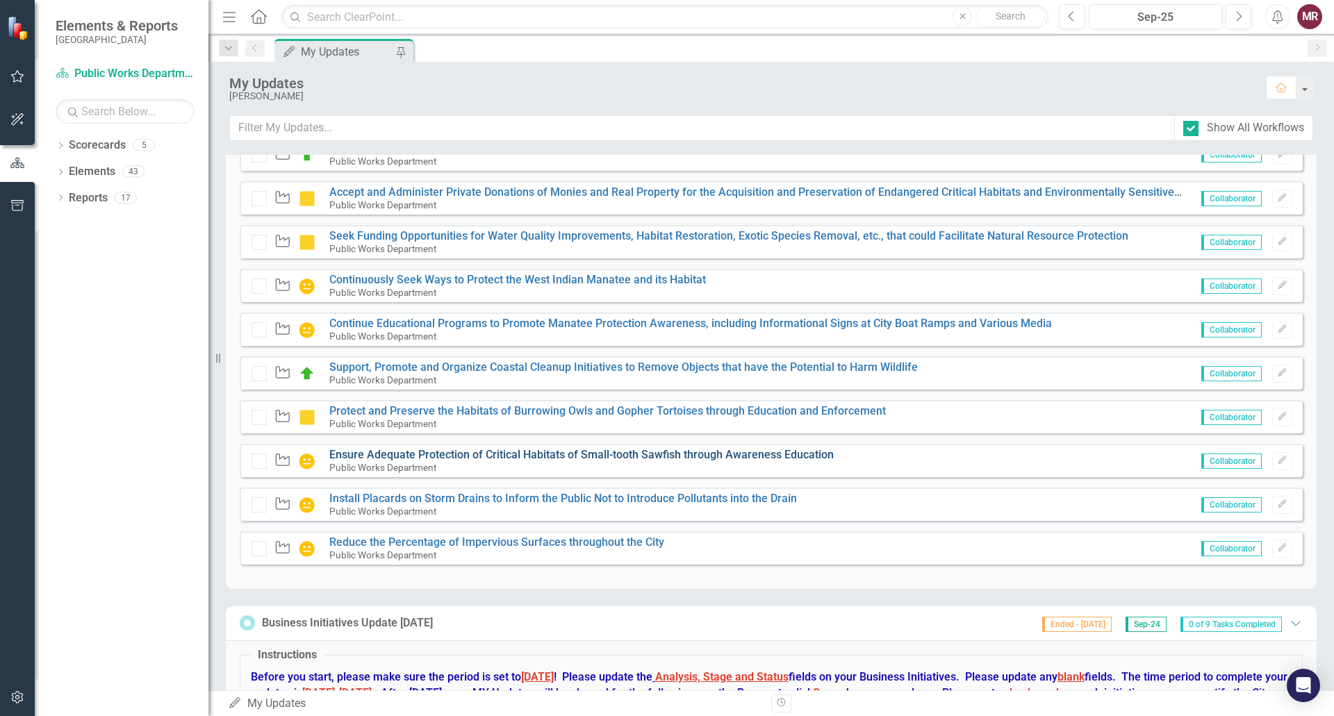
scroll to position [417, 0]
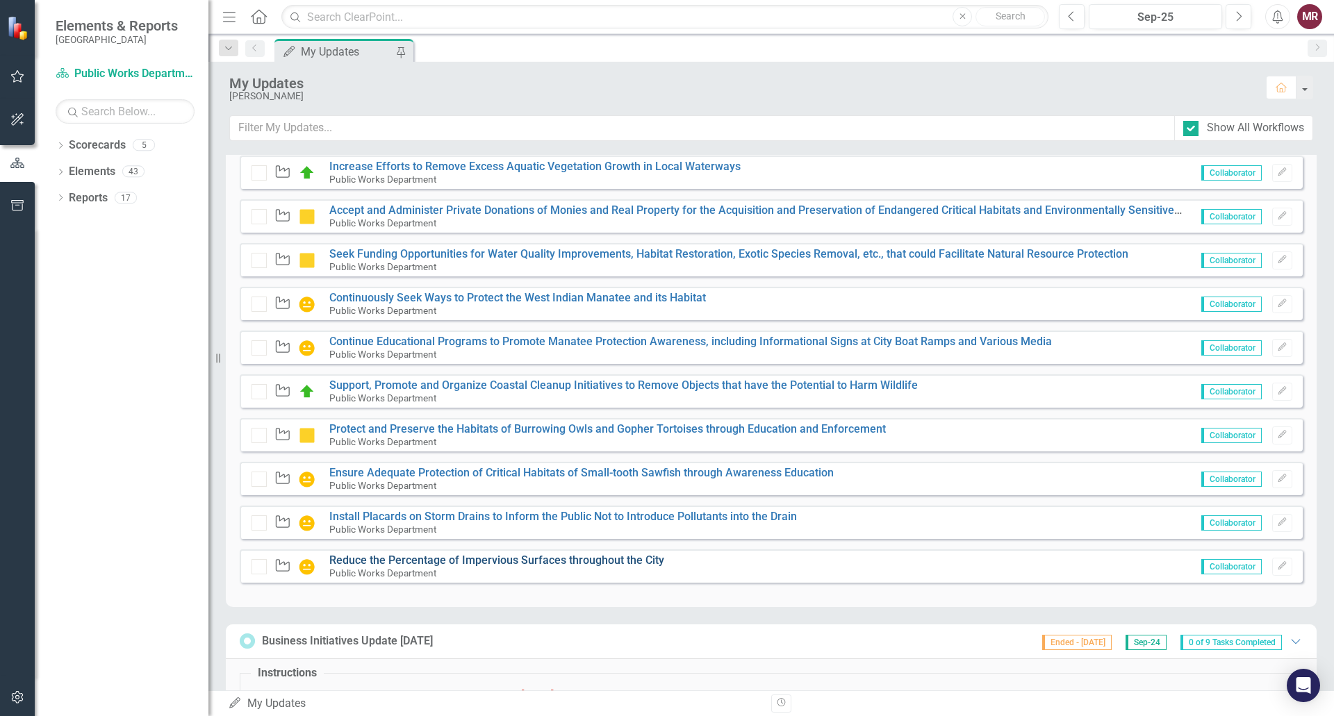
click at [558, 558] on link "Reduce the Percentage of Impervious Surfaces throughout the City" at bounding box center [496, 560] width 335 height 13
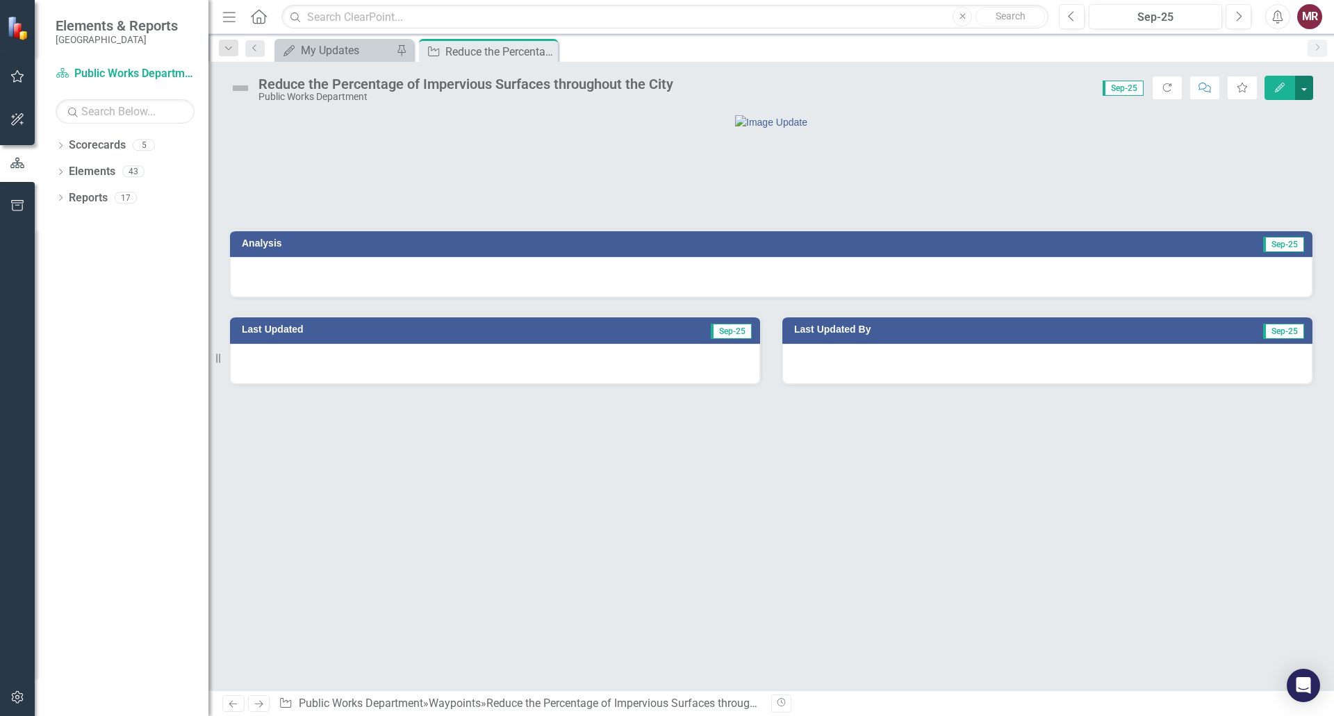
click at [1306, 92] on button "button" at bounding box center [1304, 88] width 18 height 24
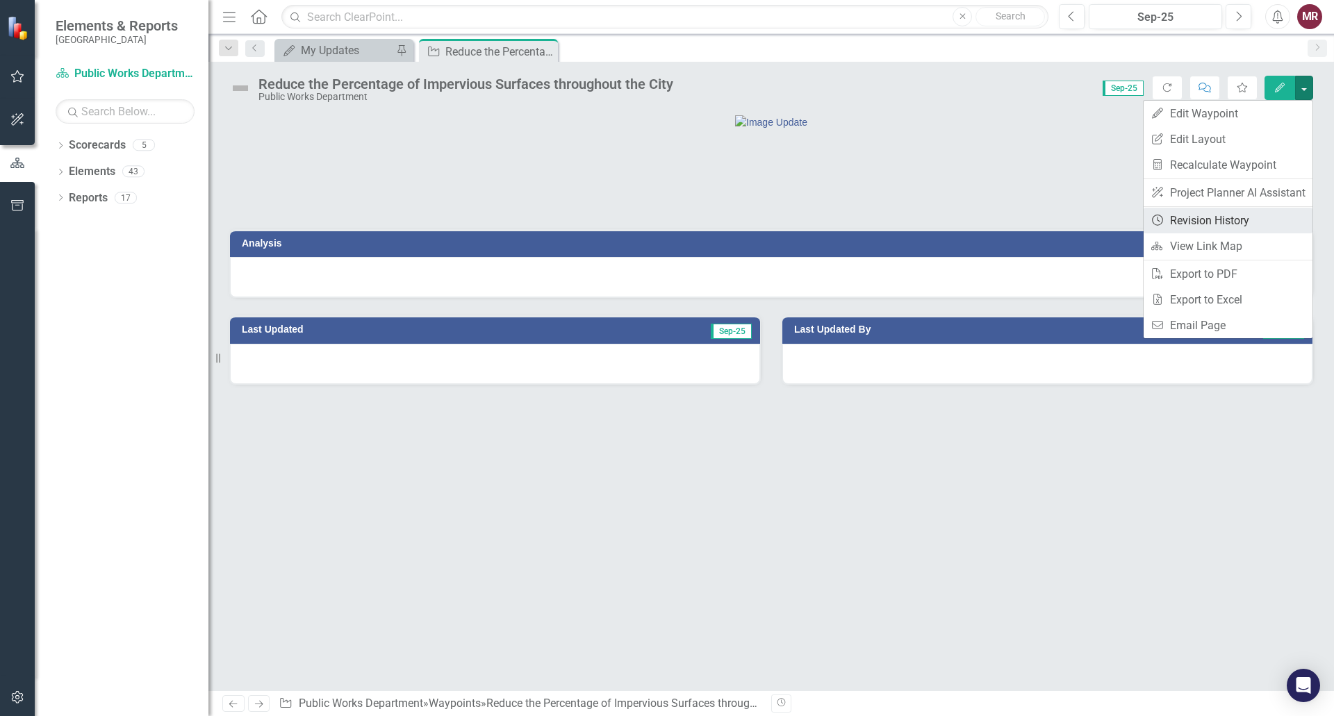
click at [1229, 226] on link "Revision History Revision History" at bounding box center [1227, 221] width 169 height 26
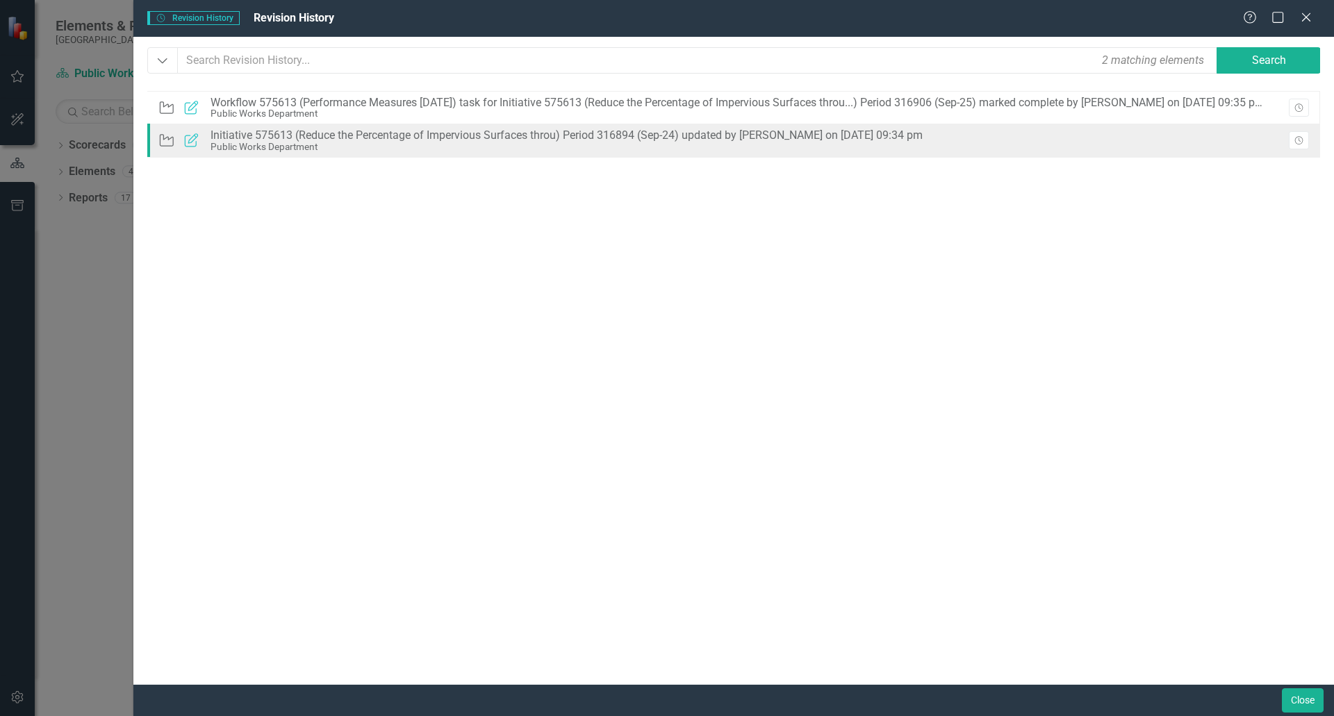
click at [538, 136] on div "Initiative 575613 (Reduce the Percentage of Impervious Surfaces throu) Period 3…" at bounding box center [566, 135] width 712 height 13
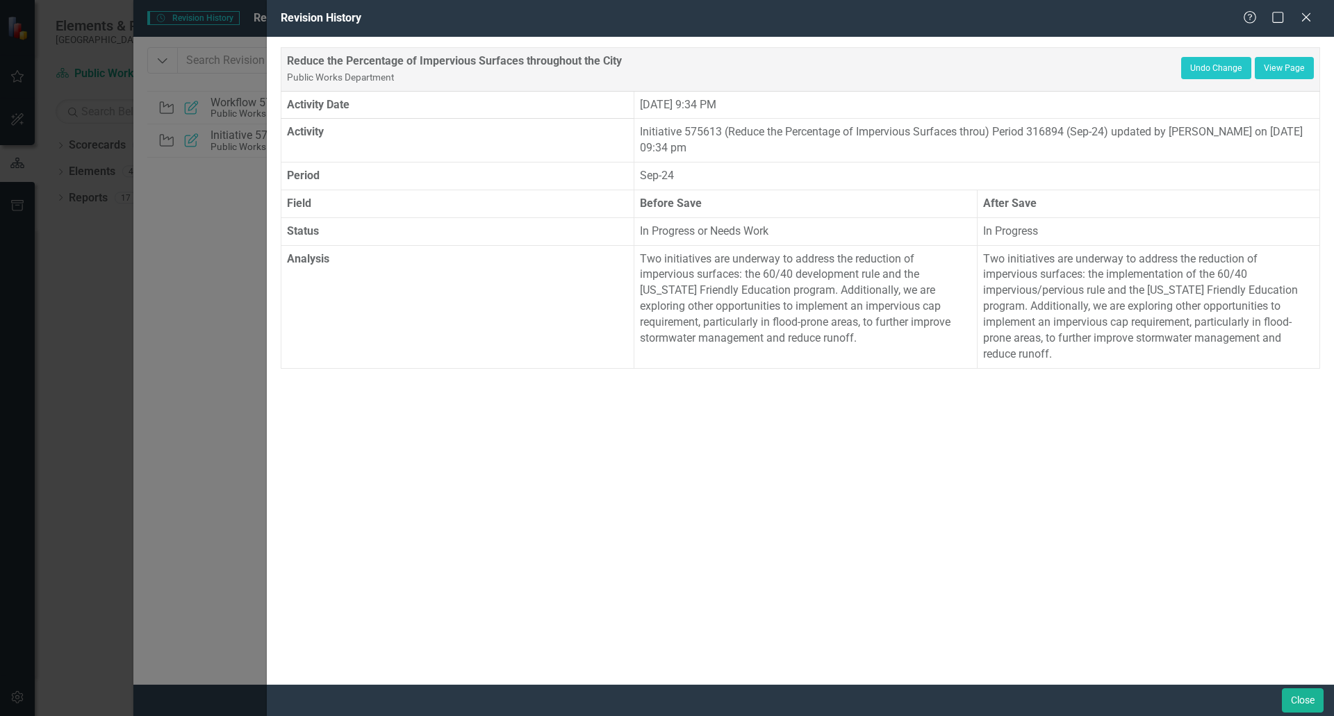
click at [1102, 357] on p "Two initiatives are underway to address the reduction of impervious surfaces: t…" at bounding box center [1148, 306] width 331 height 111
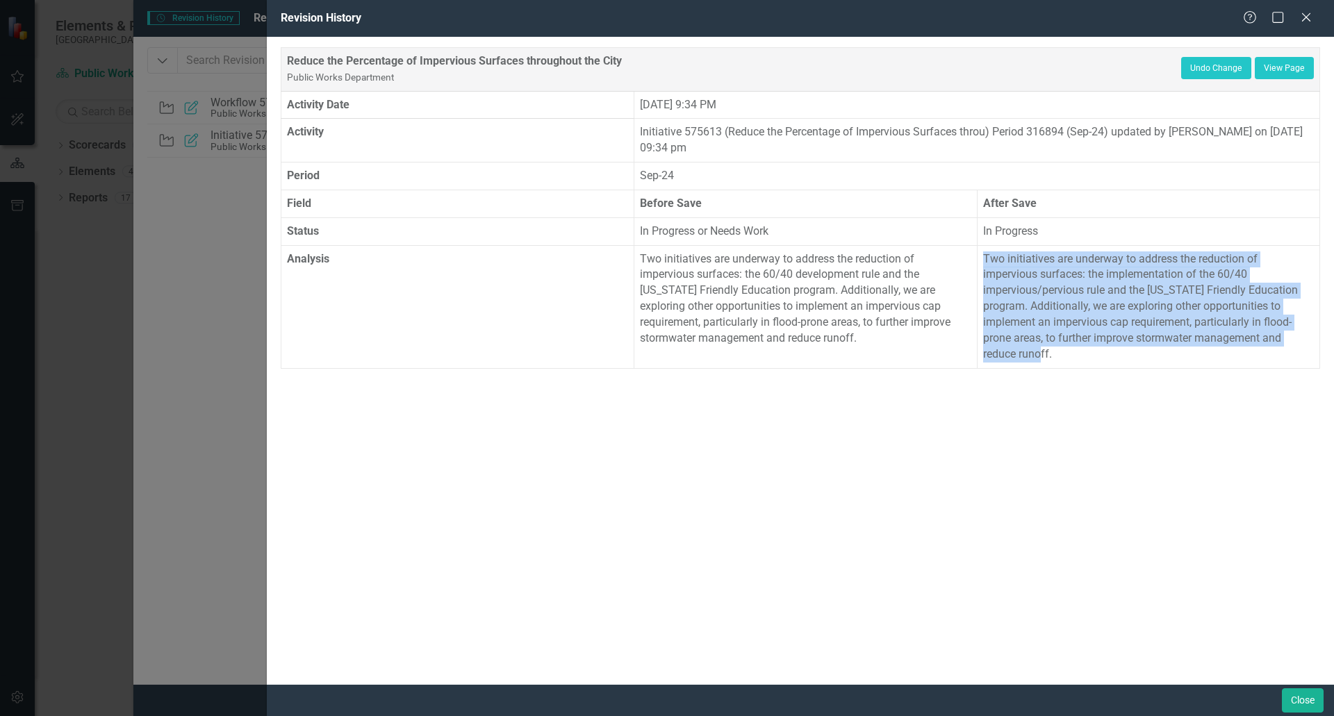
drag, startPoint x: 1057, startPoint y: 354, endPoint x: 981, endPoint y: 258, distance: 122.6
click at [981, 258] on td "Two initiatives are underway to address the reduction of impervious surfaces: t…" at bounding box center [1148, 306] width 342 height 123
copy p "Two initiatives are underway to address the reduction of impervious surfaces: t…"
click at [1308, 706] on button "Close" at bounding box center [1302, 700] width 42 height 24
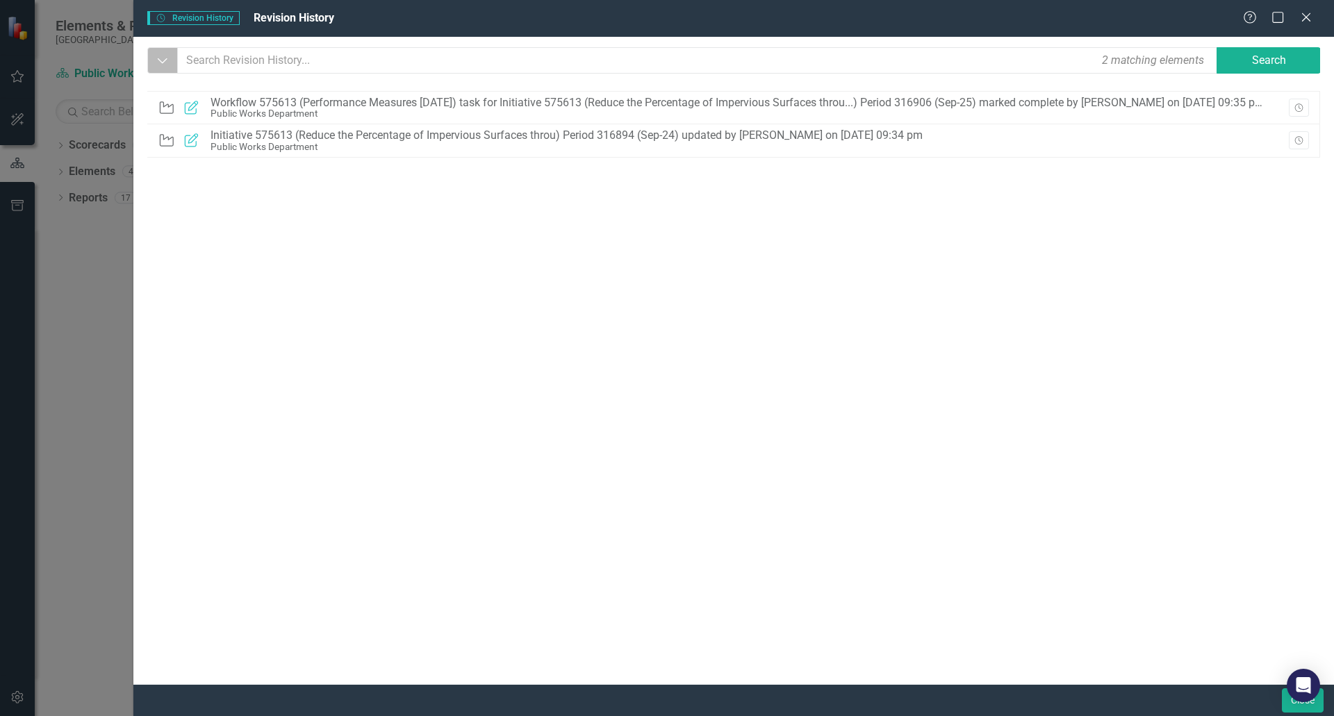
click at [155, 58] on button "Dropdown" at bounding box center [162, 60] width 31 height 26
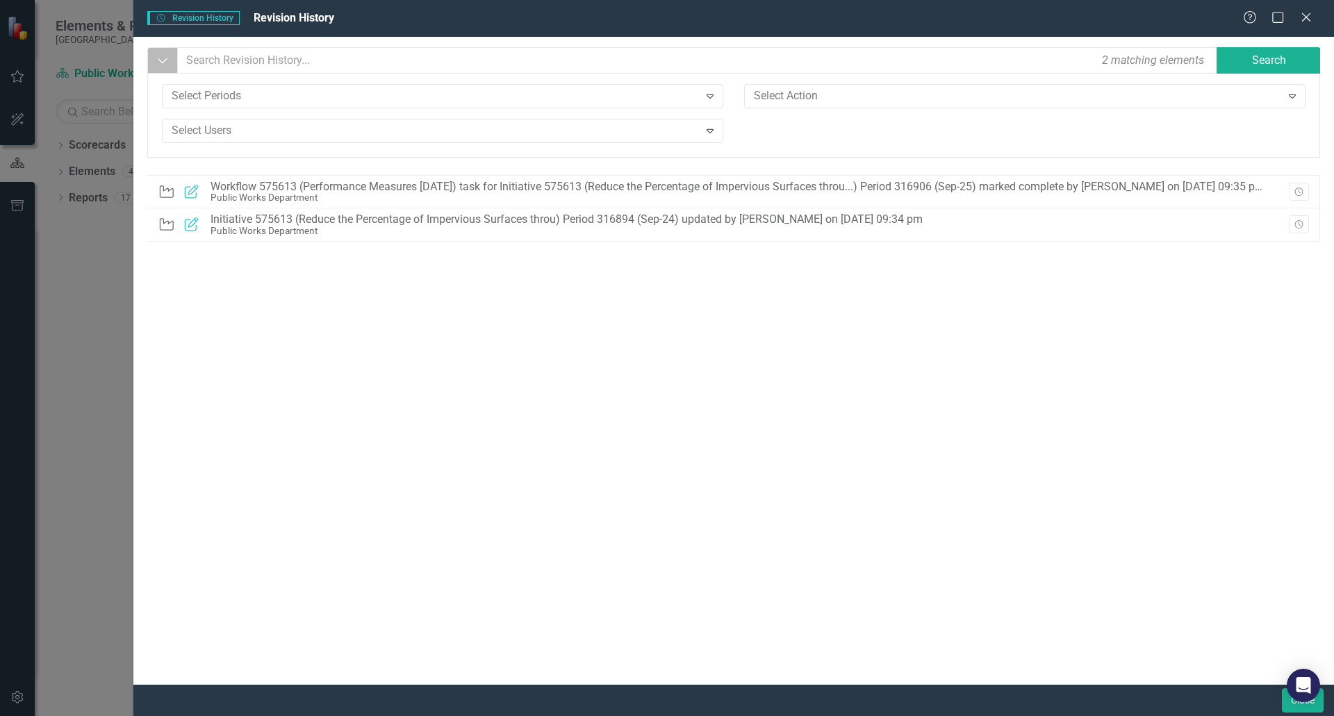
click at [155, 58] on button "Dropdown" at bounding box center [162, 60] width 31 height 26
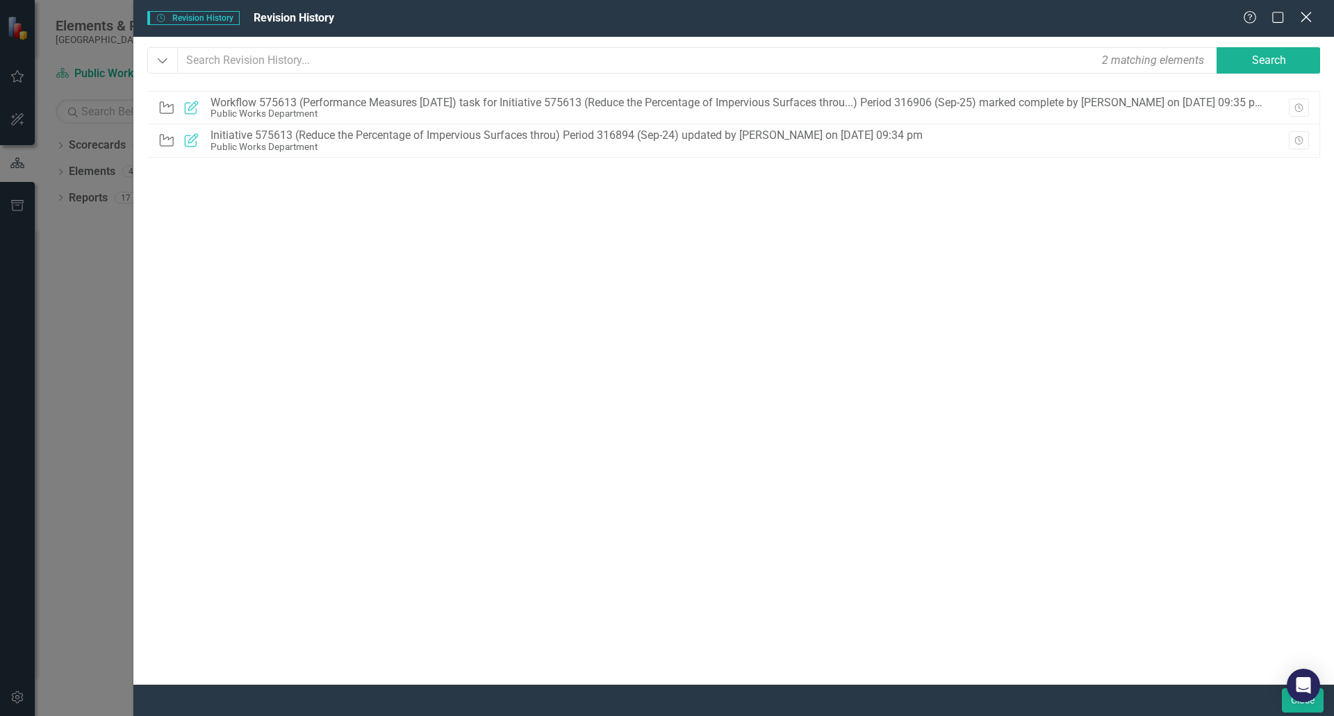
click at [1304, 16] on icon at bounding box center [1305, 17] width 10 height 10
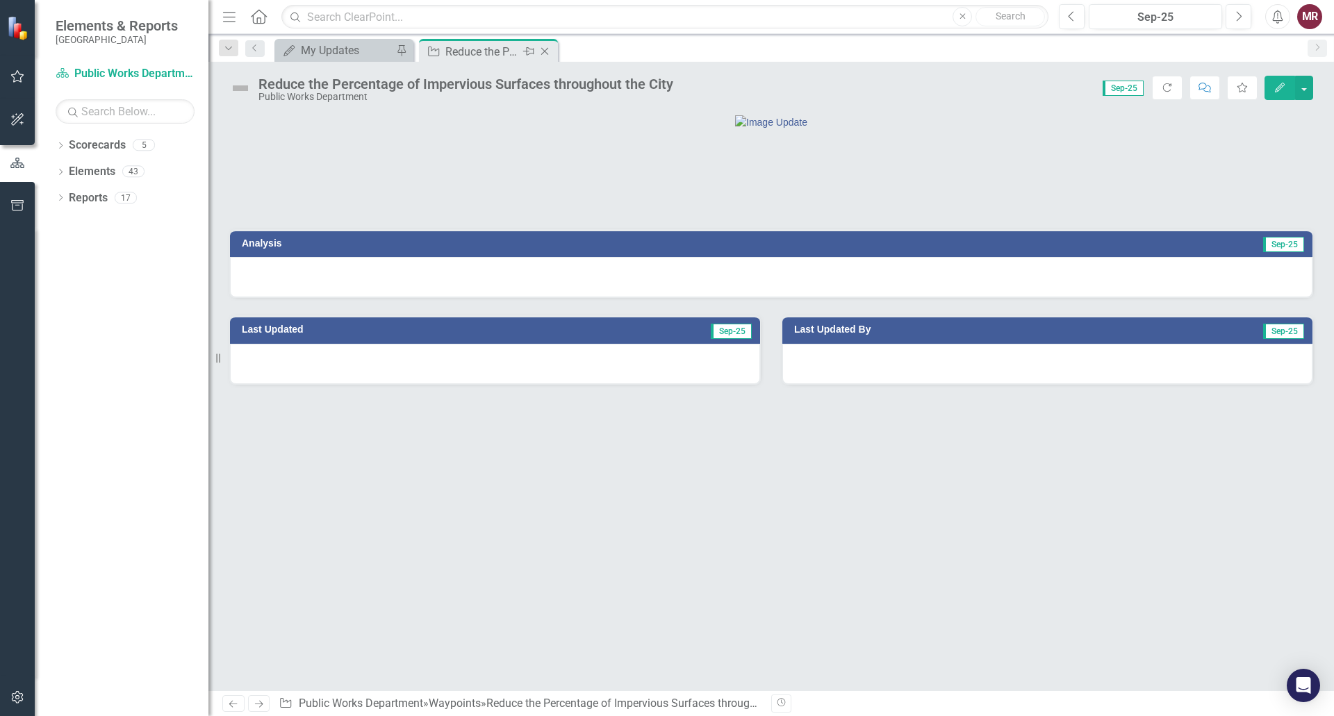
click at [544, 51] on icon at bounding box center [545, 52] width 8 height 8
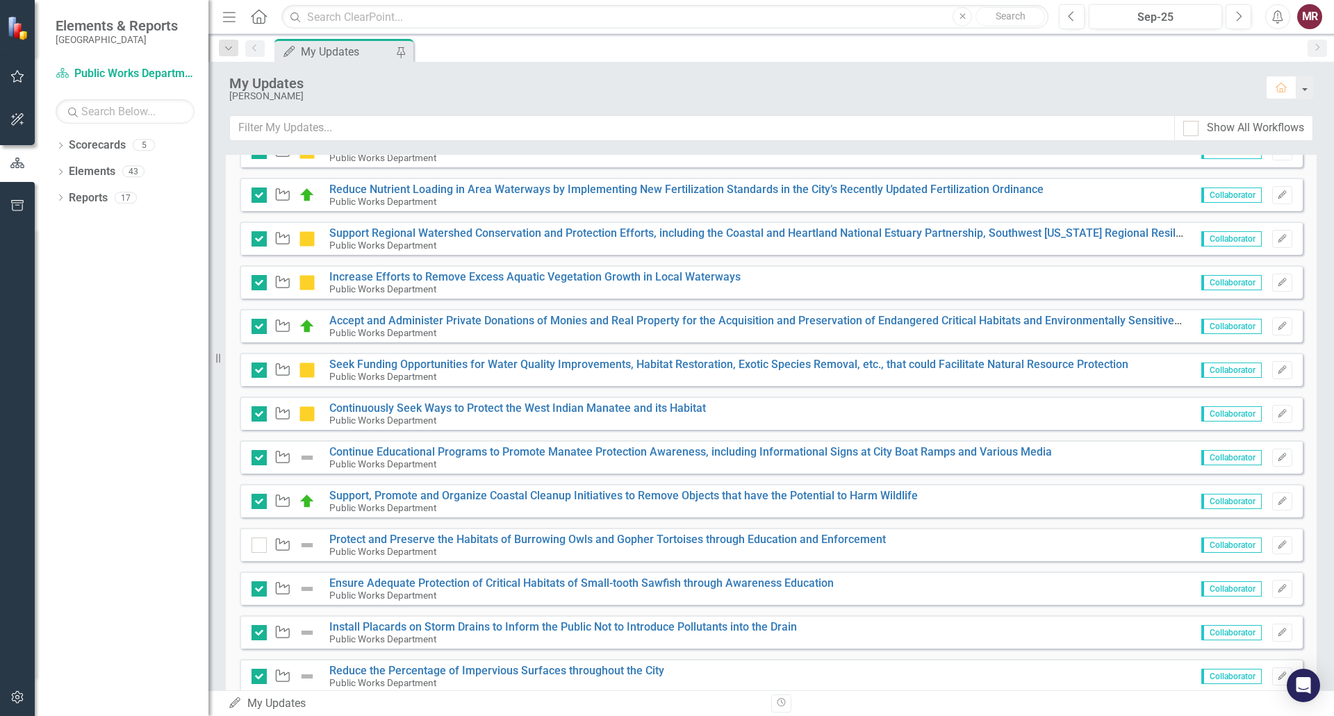
scroll to position [409, 0]
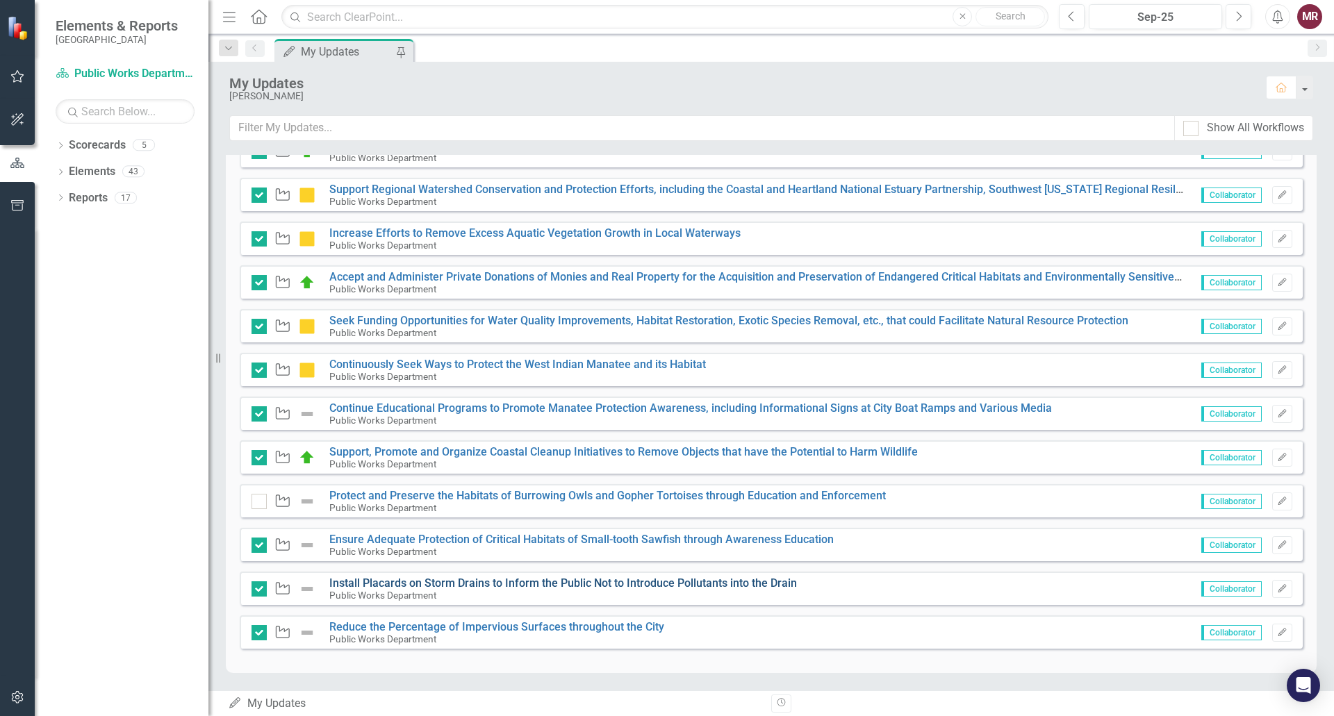
click at [566, 582] on link "Install Placards on Storm Drains to Inform the Public Not to Introduce Pollutan…" at bounding box center [562, 582] width 467 height 13
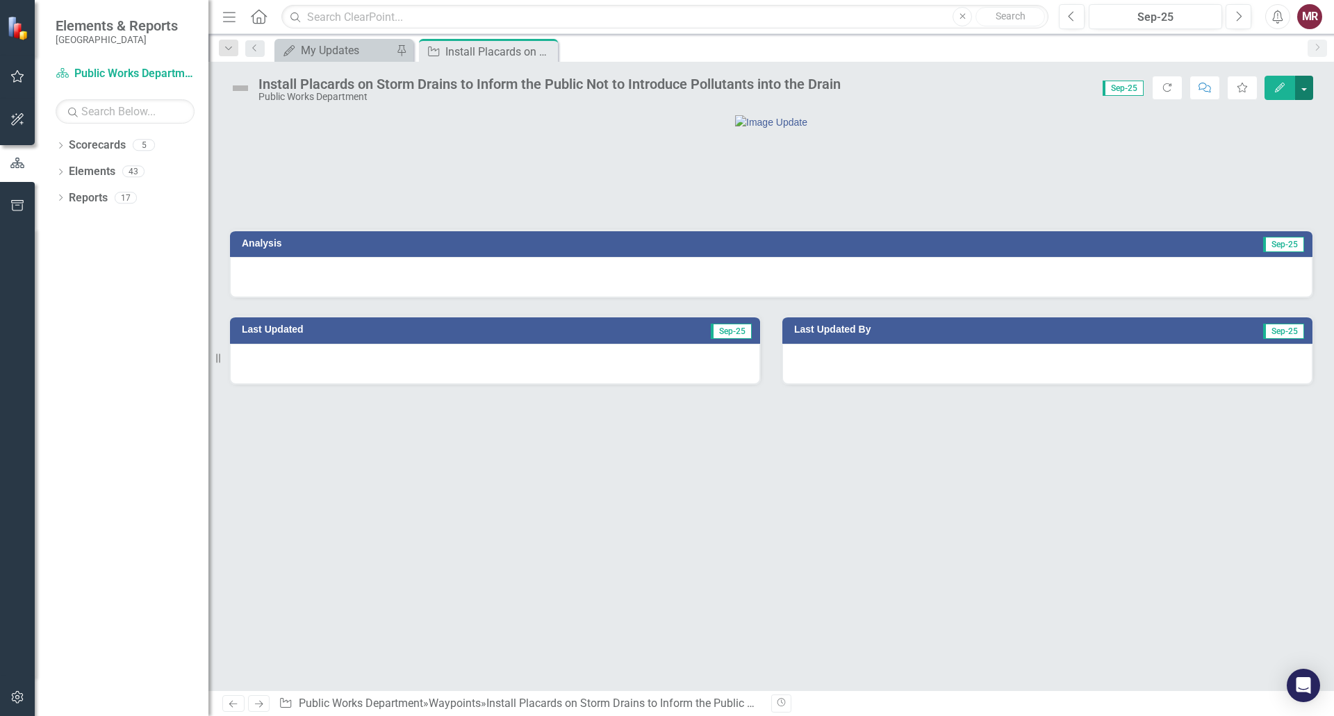
click at [1303, 92] on button "button" at bounding box center [1304, 88] width 18 height 24
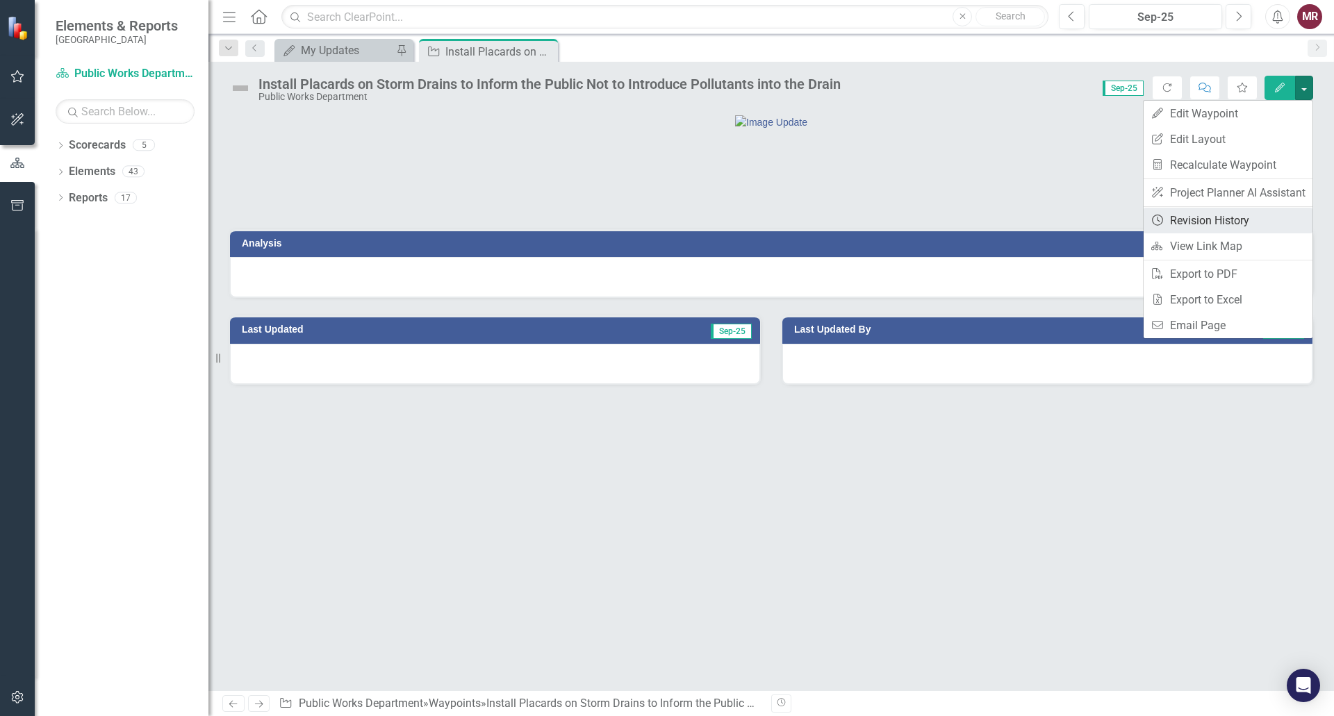
click at [1256, 220] on link "Revision History Revision History" at bounding box center [1227, 221] width 169 height 26
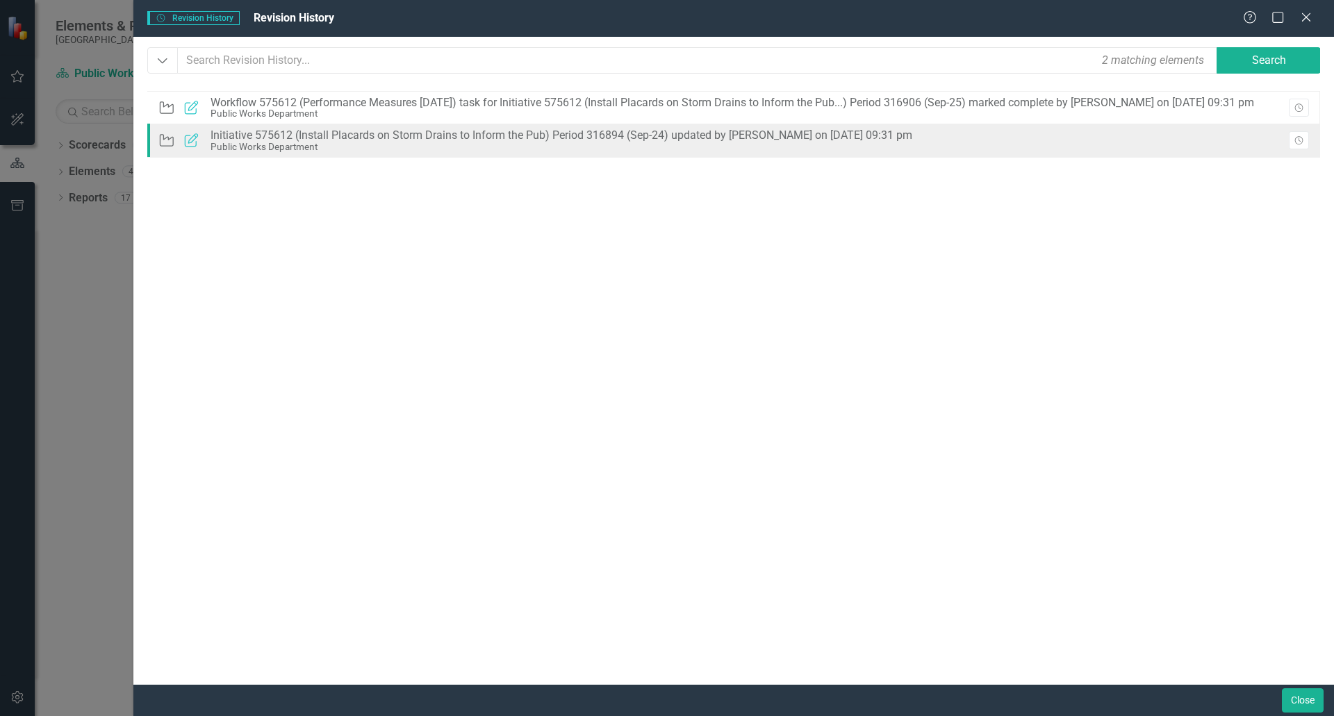
click at [517, 138] on div "Initiative 575612 (Install Placards on Storm Drains to Inform the Pub) Period 3…" at bounding box center [560, 135] width 701 height 13
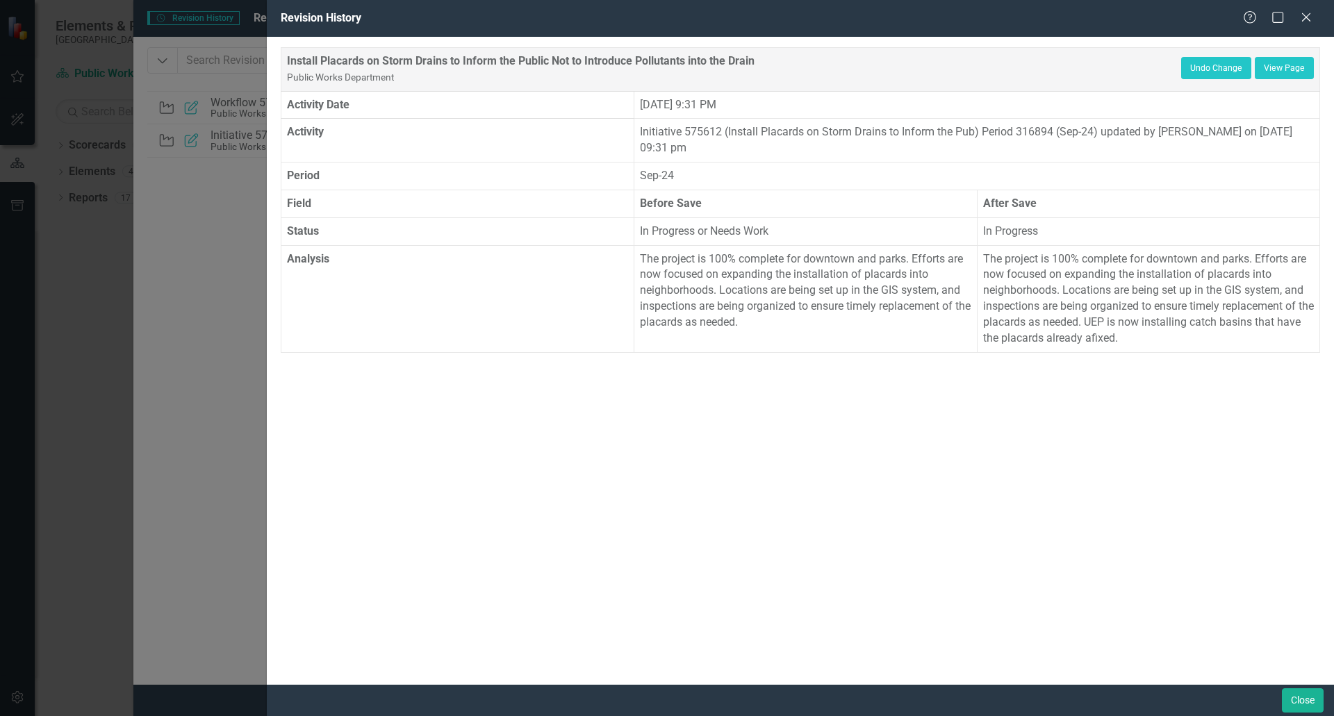
click at [1203, 354] on div "Install Placards on Storm Drains to Inform the Public Not to Introduce Pollutan…" at bounding box center [800, 360] width 1067 height 647
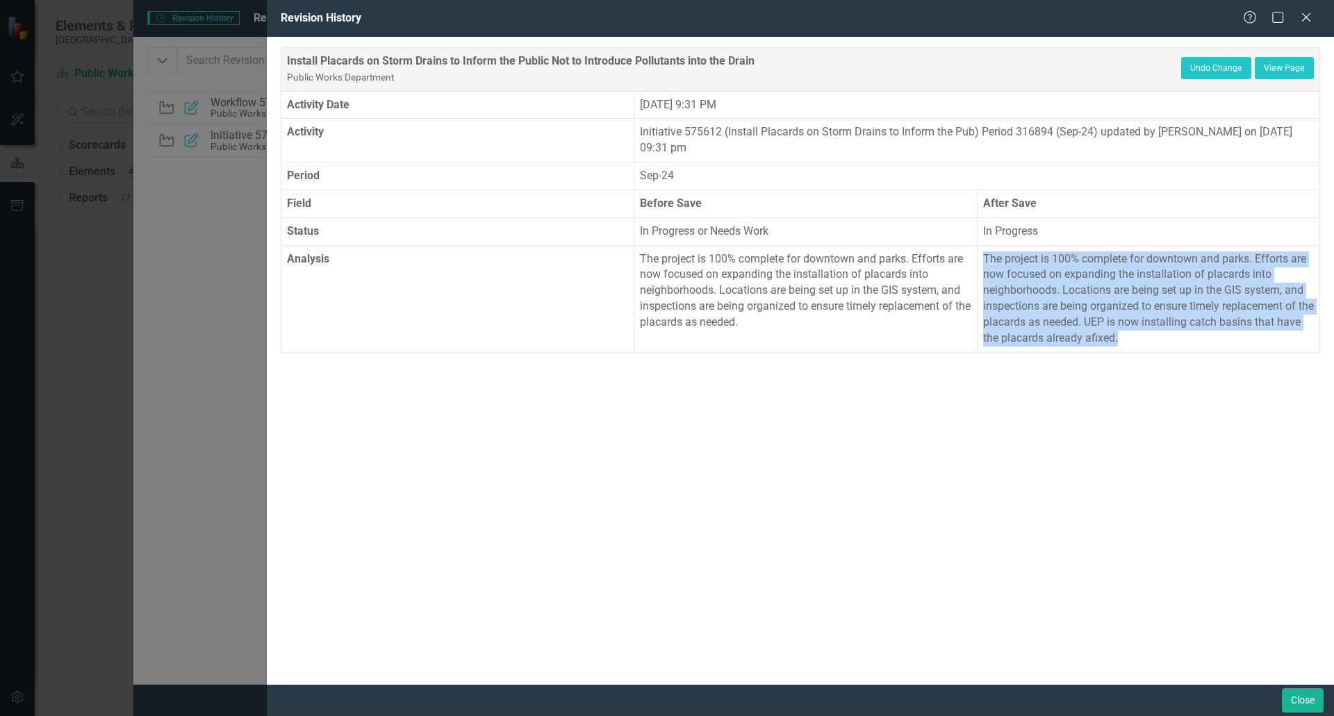
drag, startPoint x: 1165, startPoint y: 338, endPoint x: 983, endPoint y: 259, distance: 197.8
click at [983, 259] on p "The project is 100% complete for downtown and parks. Efforts are now focused on…" at bounding box center [1148, 298] width 331 height 95
copy p "The project is 100% complete for downtown and parks. Efforts are now focused on…"
click at [1305, 17] on icon at bounding box center [1305, 17] width 10 height 10
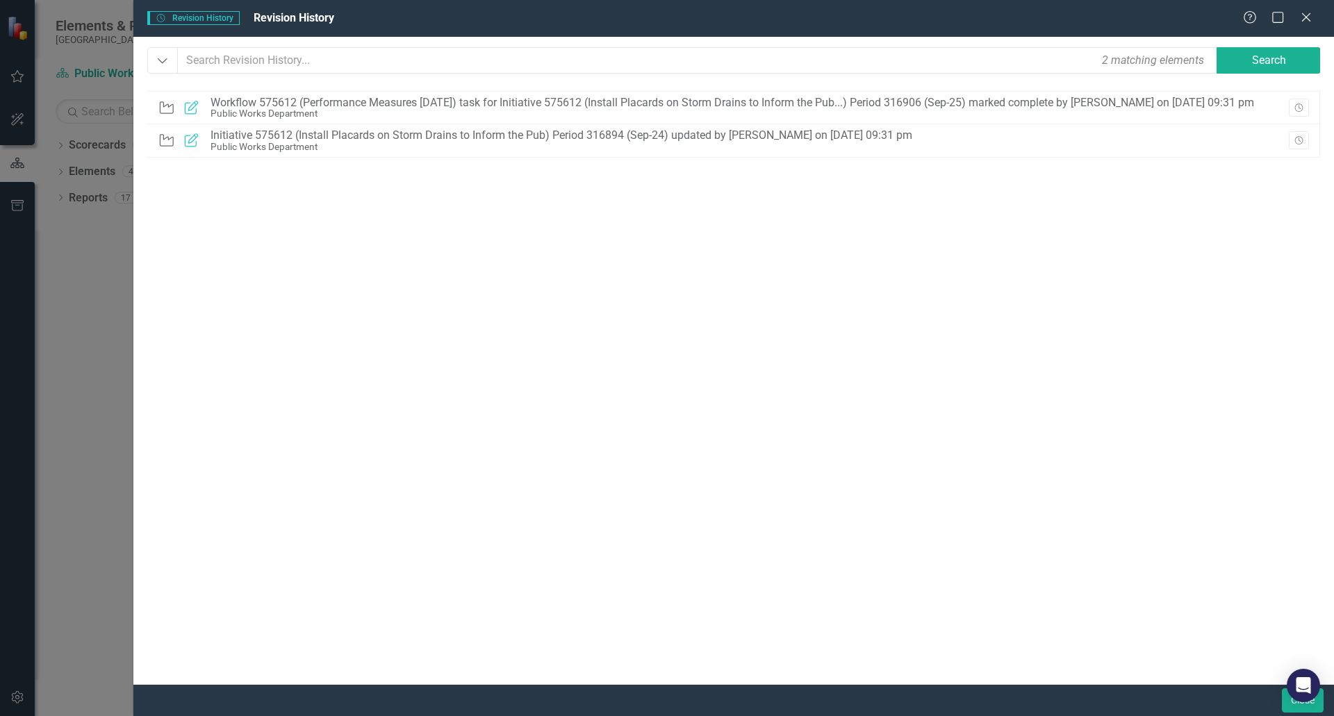
click at [1305, 17] on icon at bounding box center [1306, 17] width 8 height 8
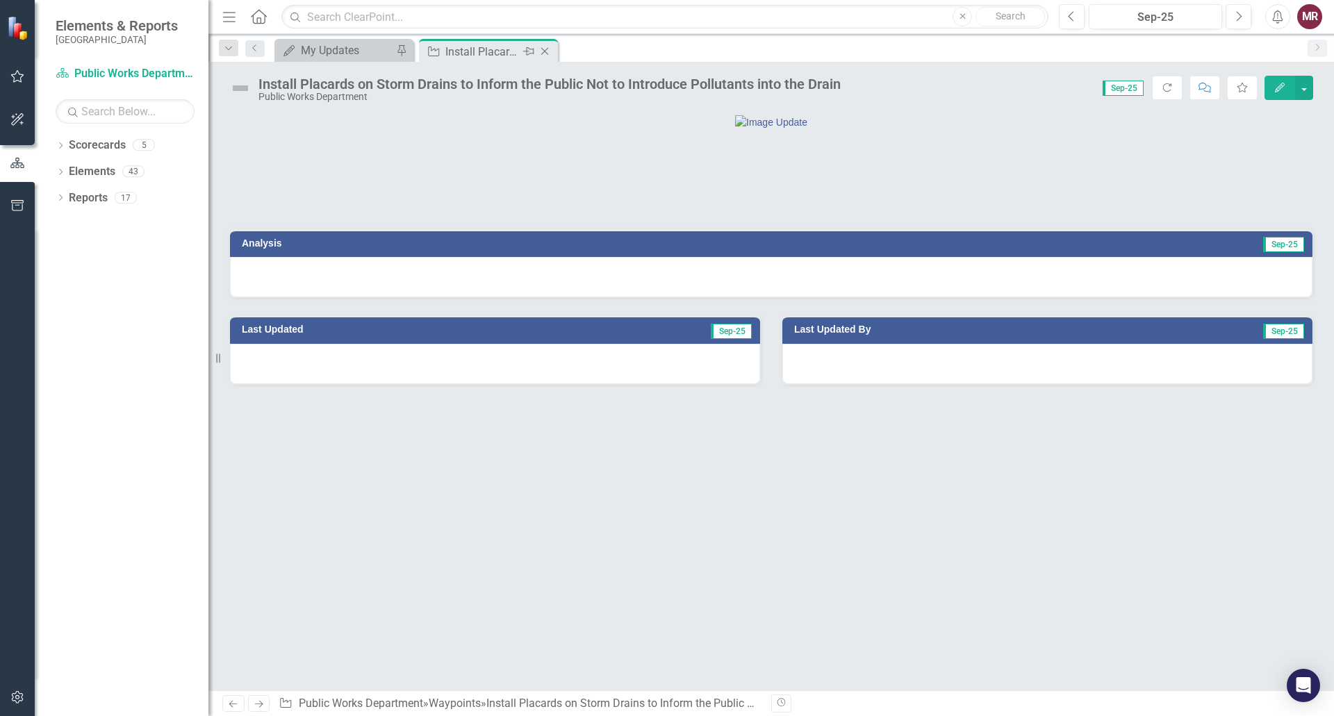
click at [544, 50] on icon "Close" at bounding box center [545, 51] width 14 height 11
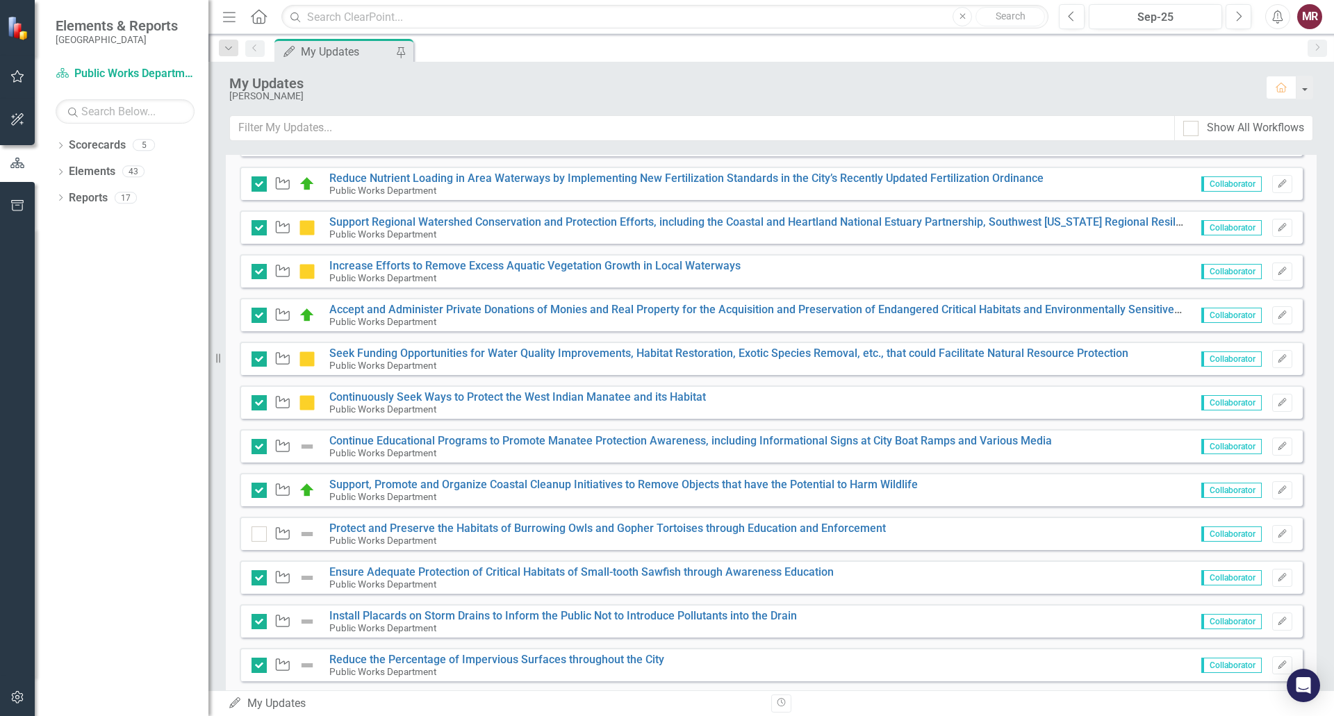
scroll to position [409, 0]
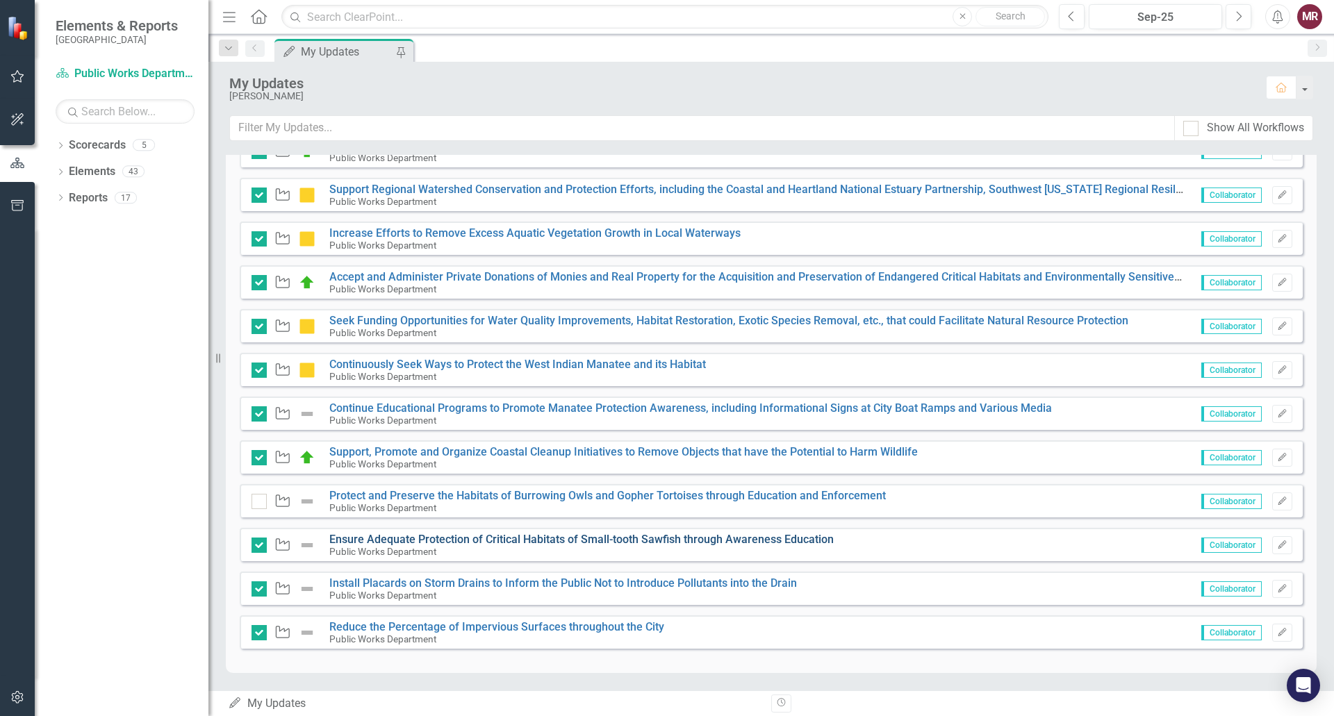
click at [681, 540] on link "Ensure Adequate Protection of Critical Habitats of Small-tooth Sawfish through …" at bounding box center [581, 539] width 504 height 13
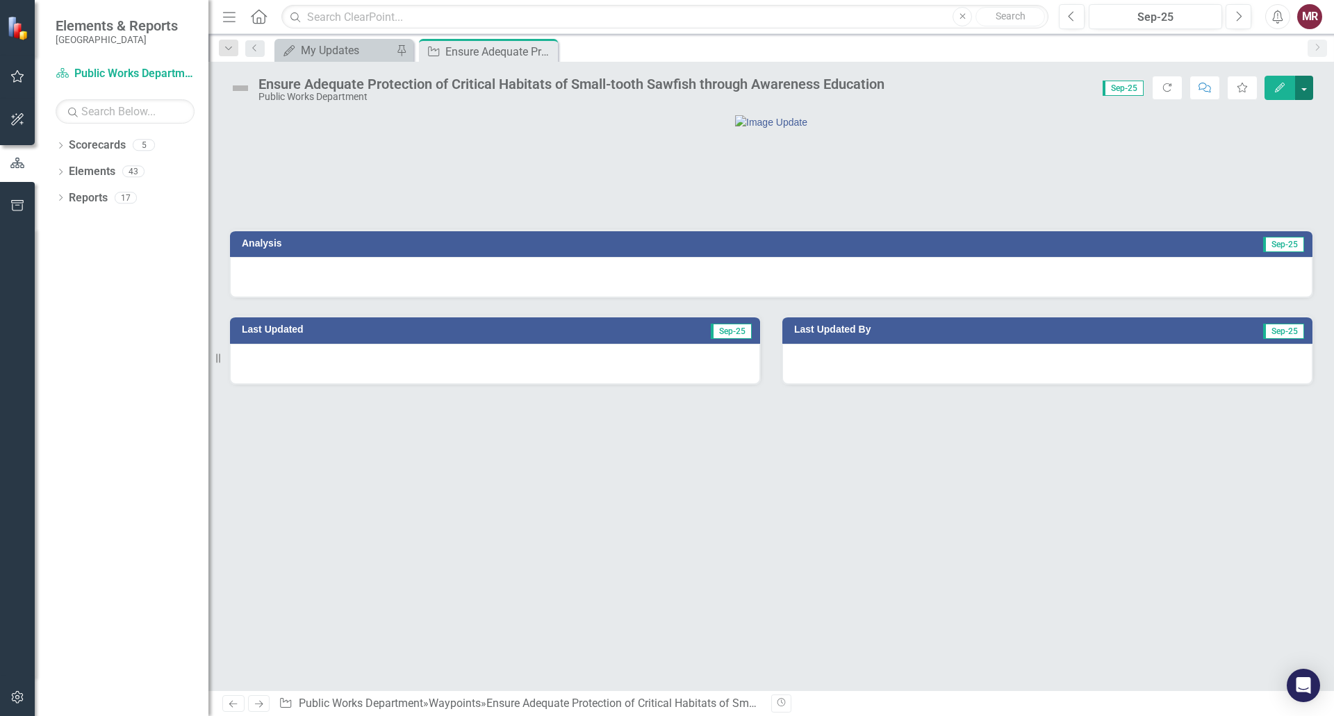
click at [1301, 93] on button "button" at bounding box center [1304, 88] width 18 height 24
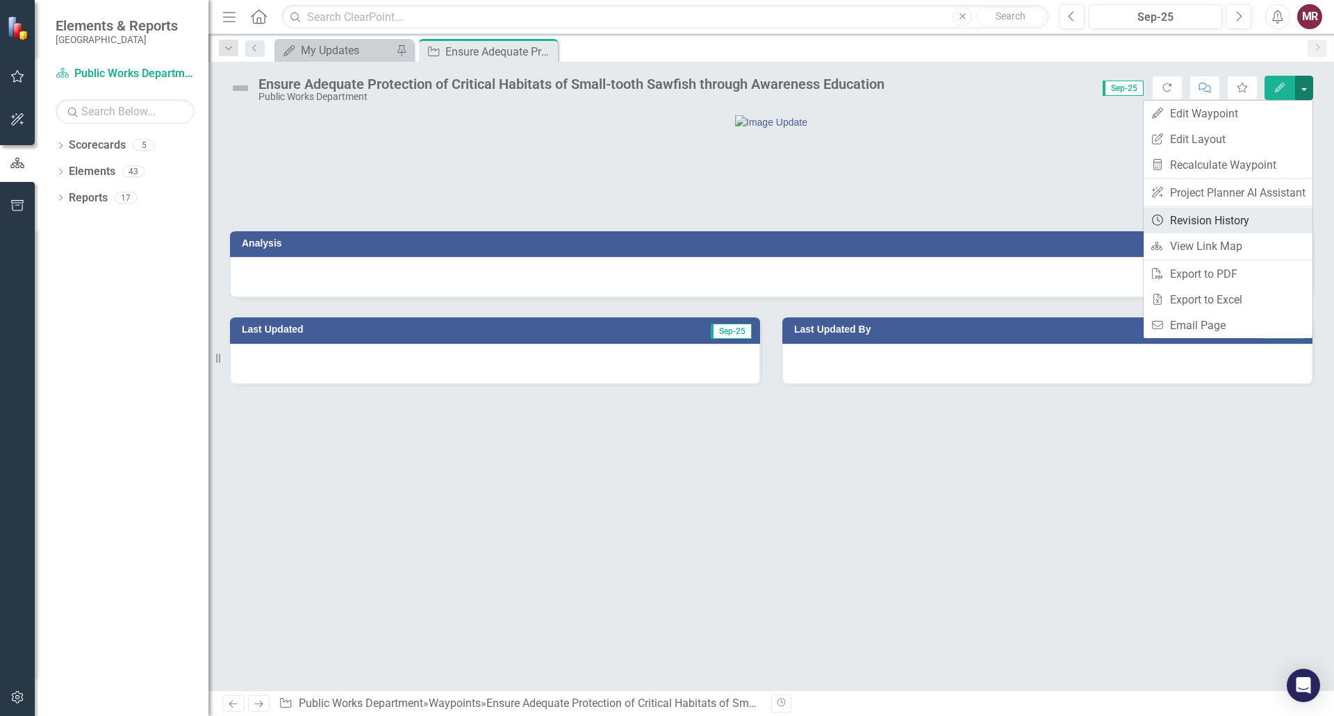
click at [1204, 220] on link "Revision History Revision History" at bounding box center [1227, 221] width 169 height 26
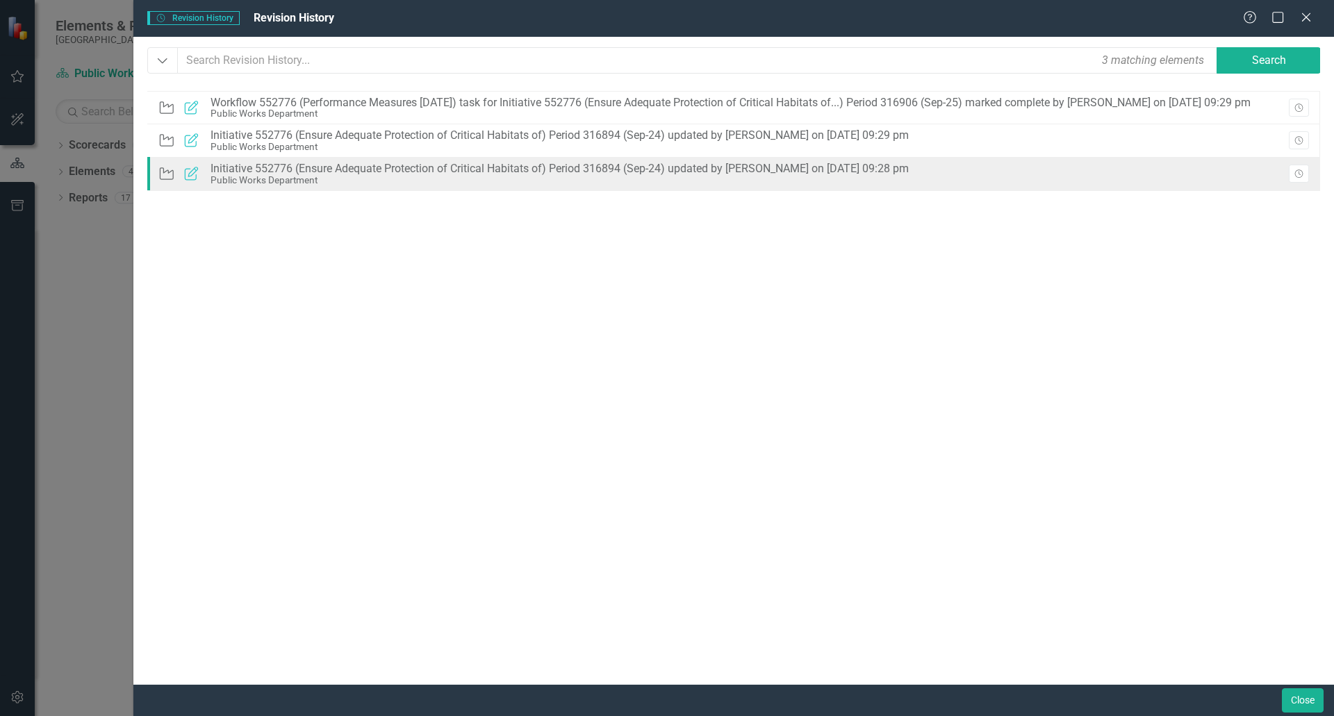
click at [700, 174] on div "Initiative 552776 (Ensure Adequate Protection of Critical Habitats of) Period 3…" at bounding box center [559, 169] width 698 height 13
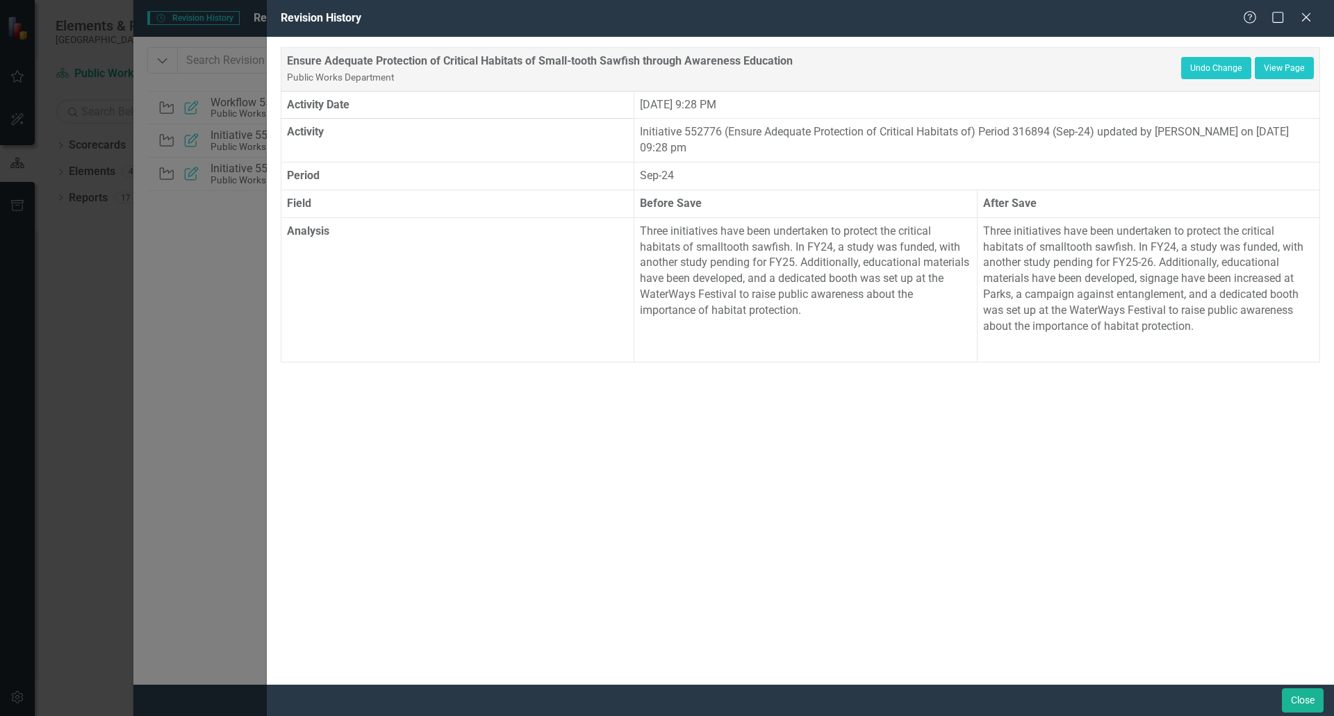
click at [1265, 347] on p at bounding box center [1148, 347] width 331 height 19
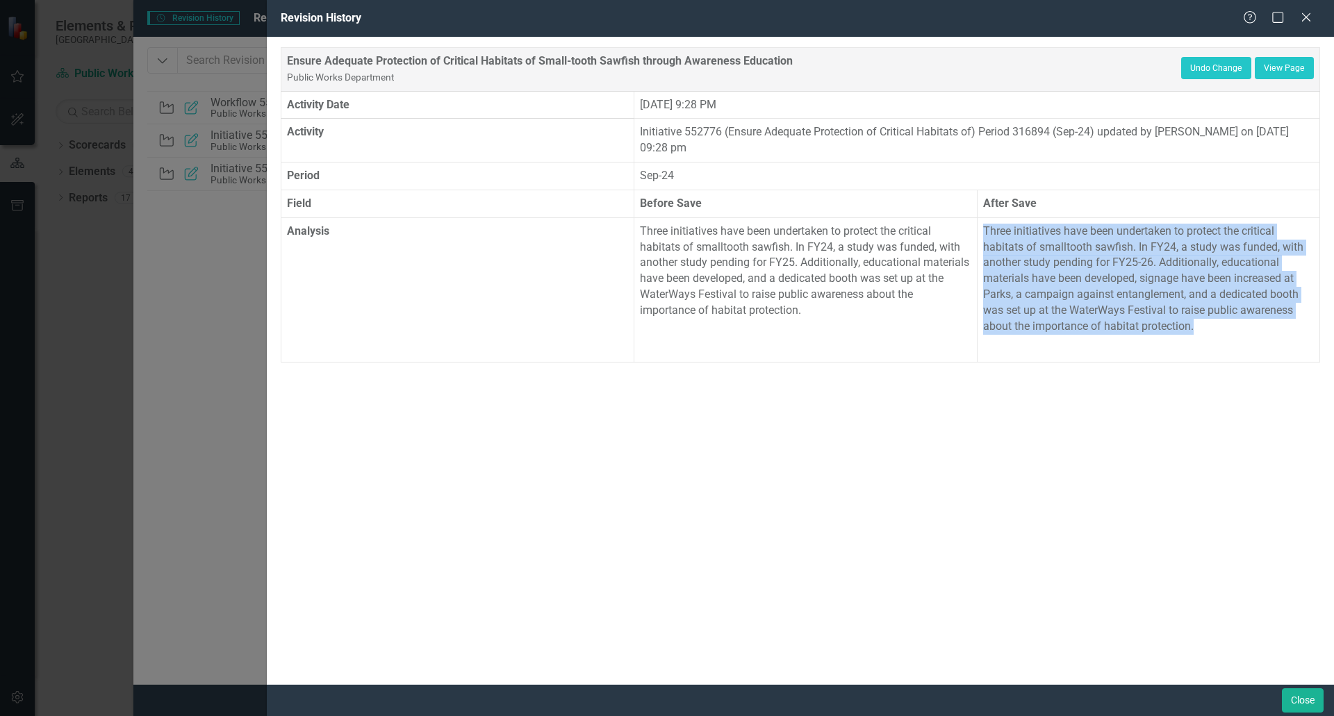
drag, startPoint x: 1206, startPoint y: 324, endPoint x: 981, endPoint y: 230, distance: 244.1
click at [981, 230] on td "Three initiatives have been undertaken to protect the critical habitats of smal…" at bounding box center [1148, 289] width 342 height 144
copy p "Three initiatives have been undertaken to protect the critical habitats of smal…"
click at [1311, 19] on icon "Close" at bounding box center [1305, 16] width 17 height 13
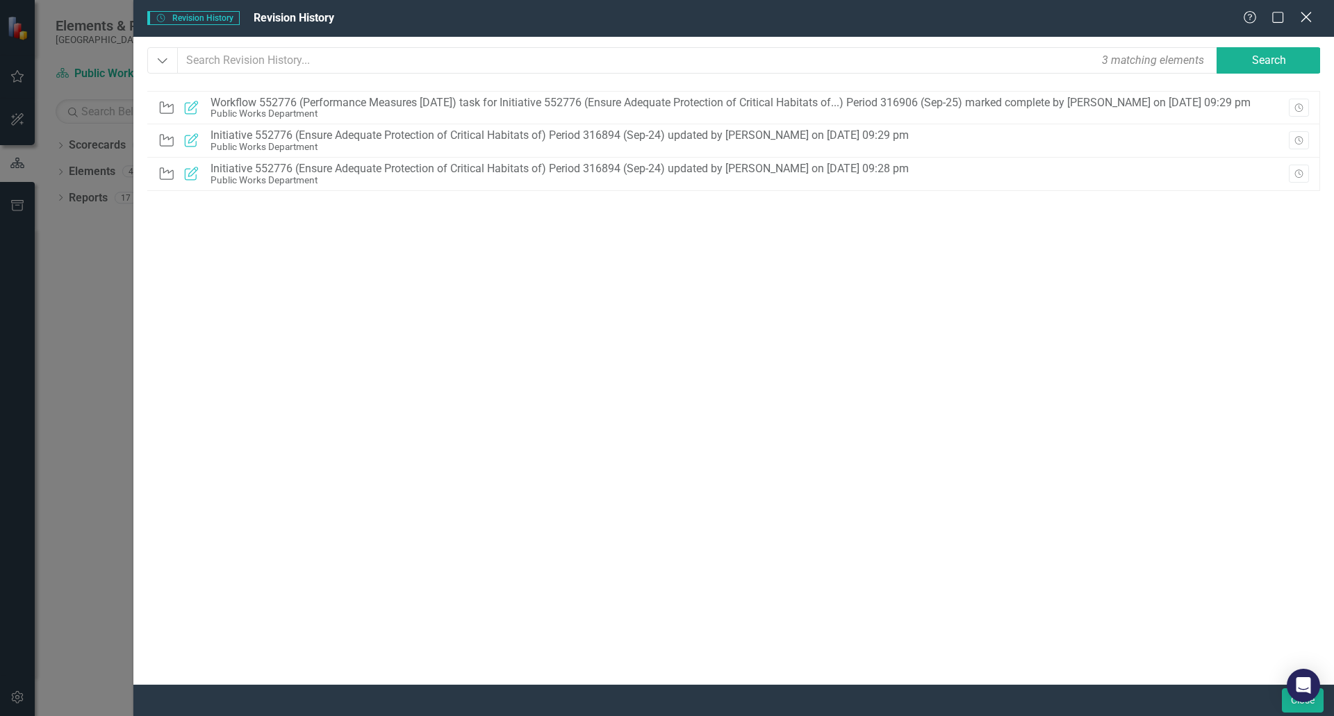
click at [1311, 18] on icon "Close" at bounding box center [1305, 16] width 17 height 13
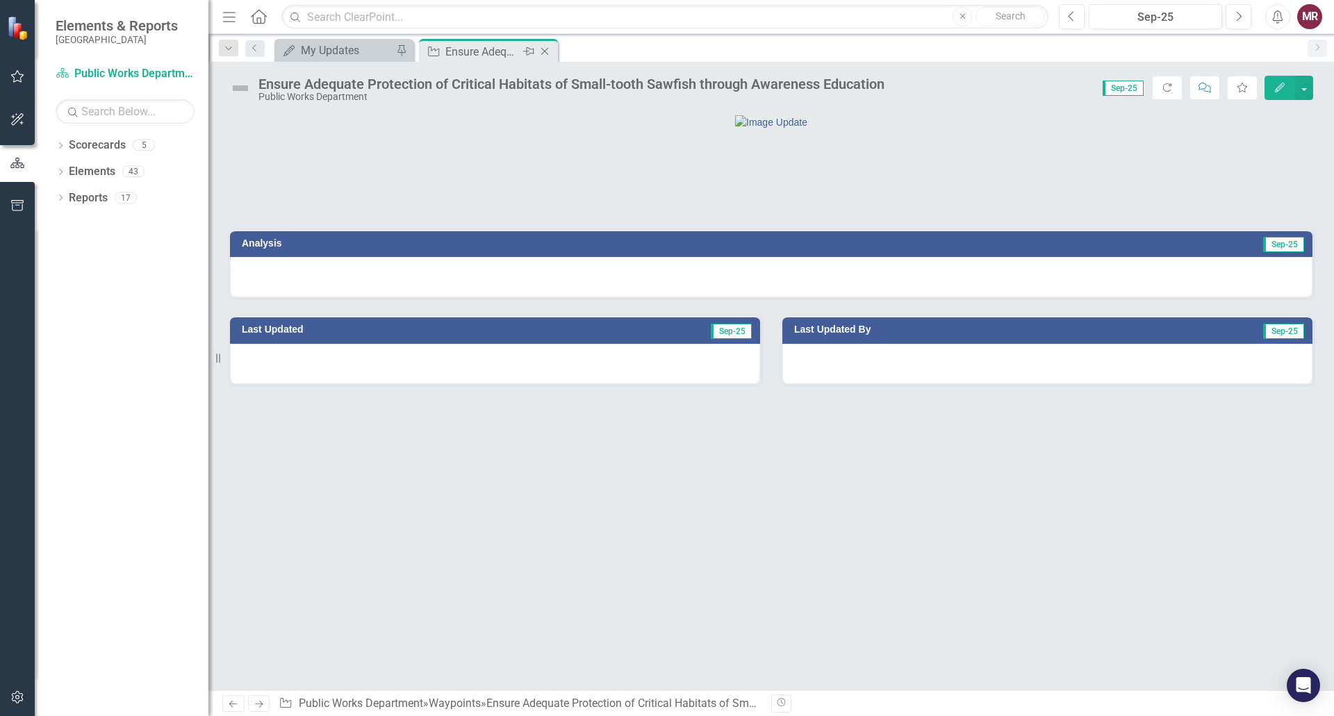
click at [543, 47] on icon "Close" at bounding box center [545, 51] width 14 height 11
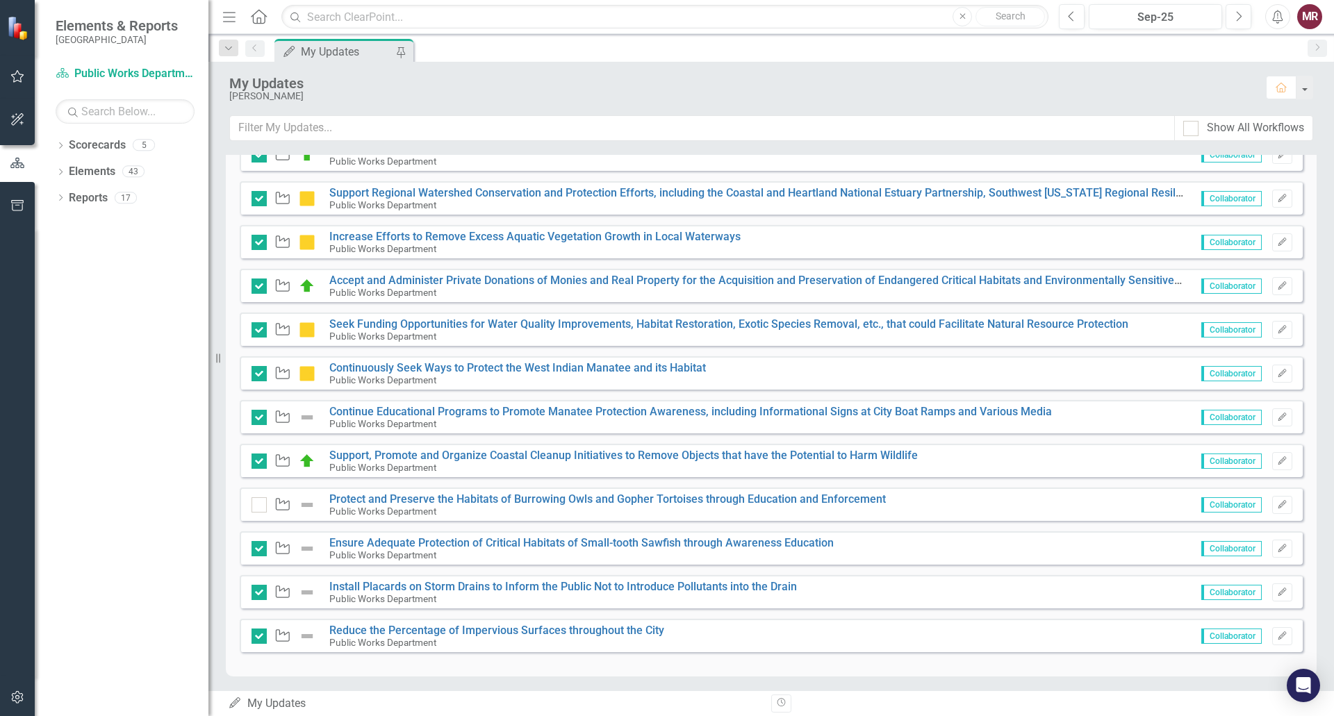
scroll to position [409, 0]
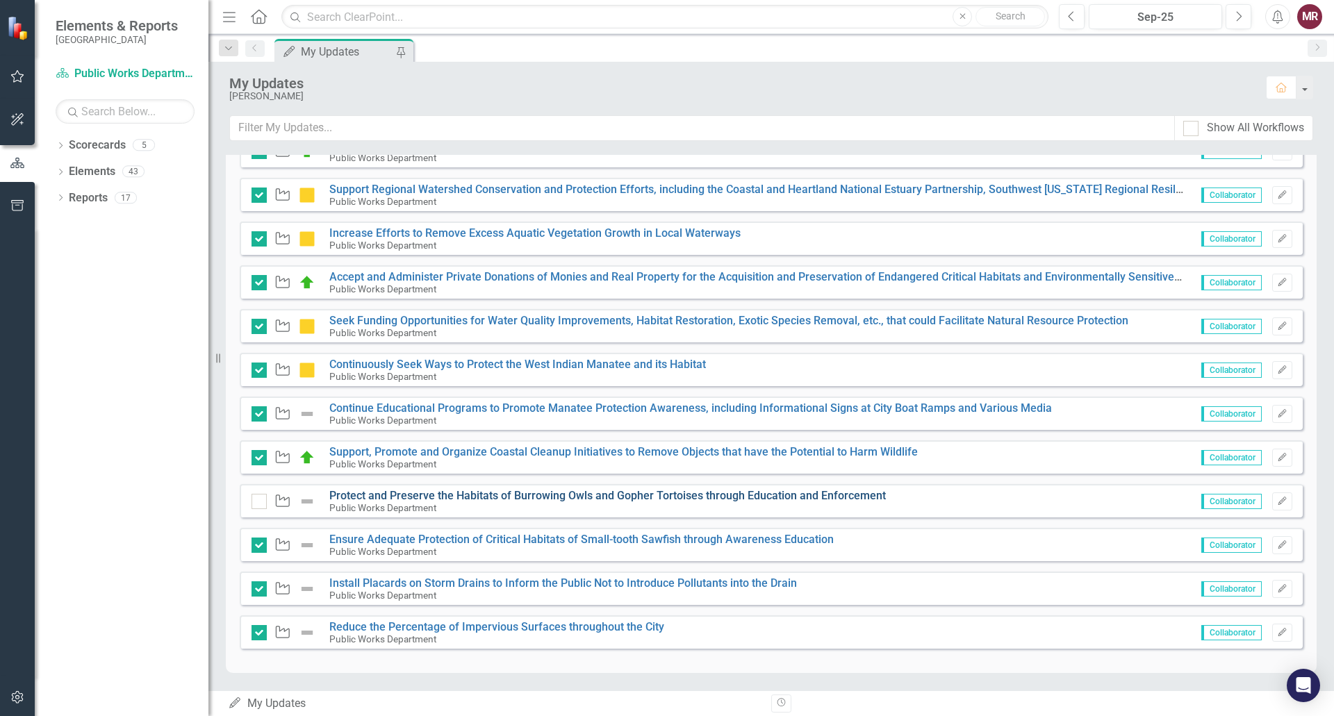
click at [590, 494] on link "Protect and Preserve the Habitats of Burrowing Owls and Gopher Tortoises throug…" at bounding box center [607, 495] width 556 height 13
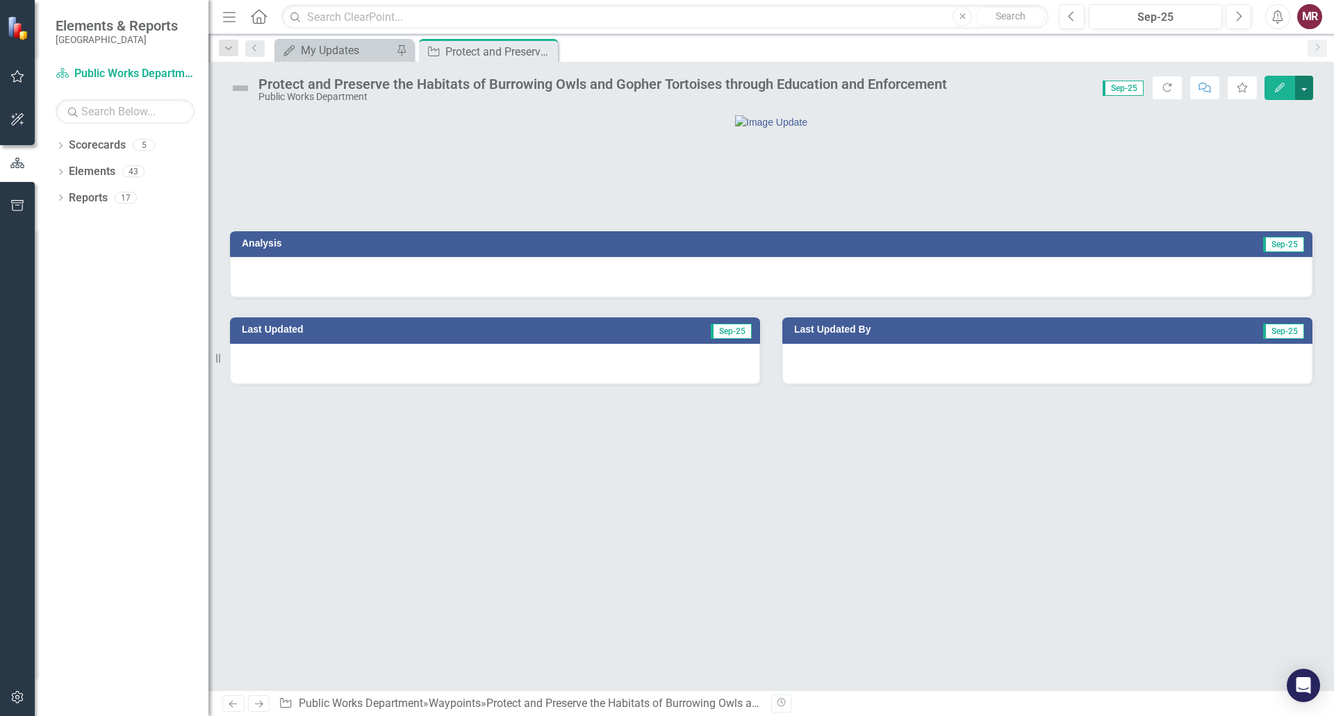
click at [1304, 95] on button "button" at bounding box center [1304, 88] width 18 height 24
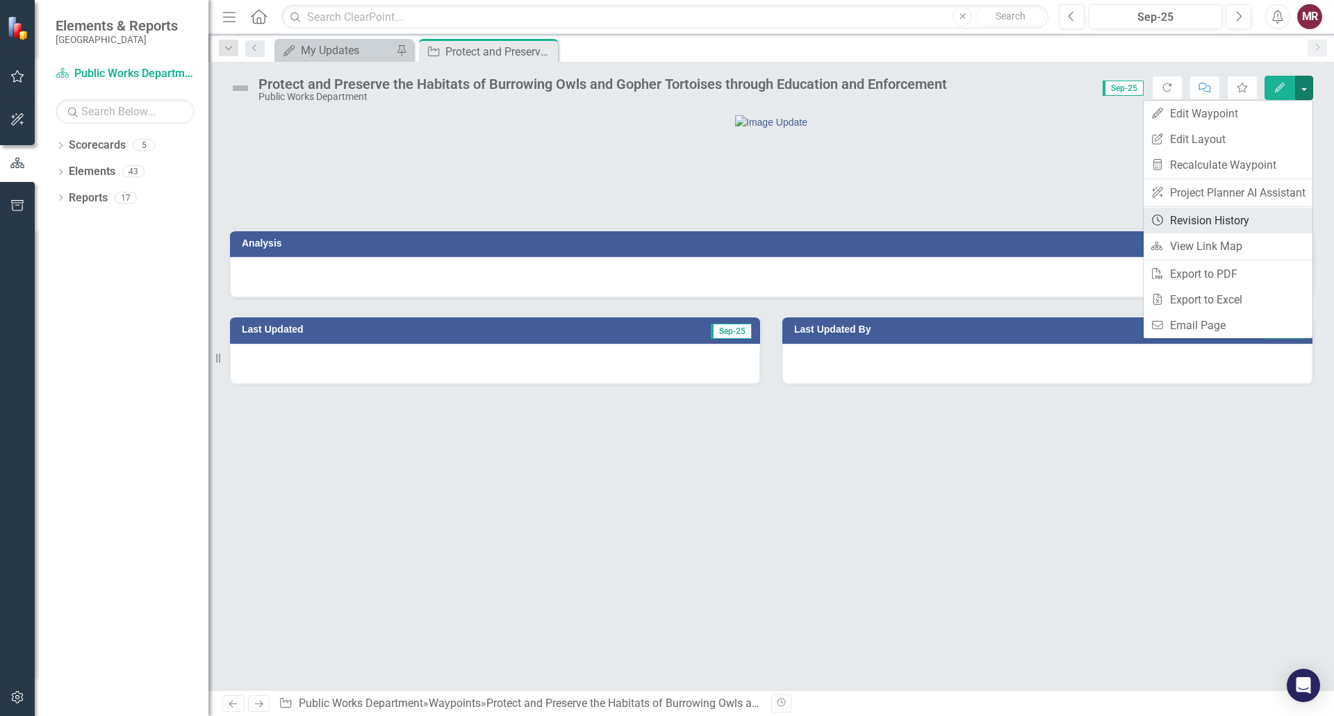
click at [1238, 217] on link "Revision History Revision History" at bounding box center [1227, 221] width 169 height 26
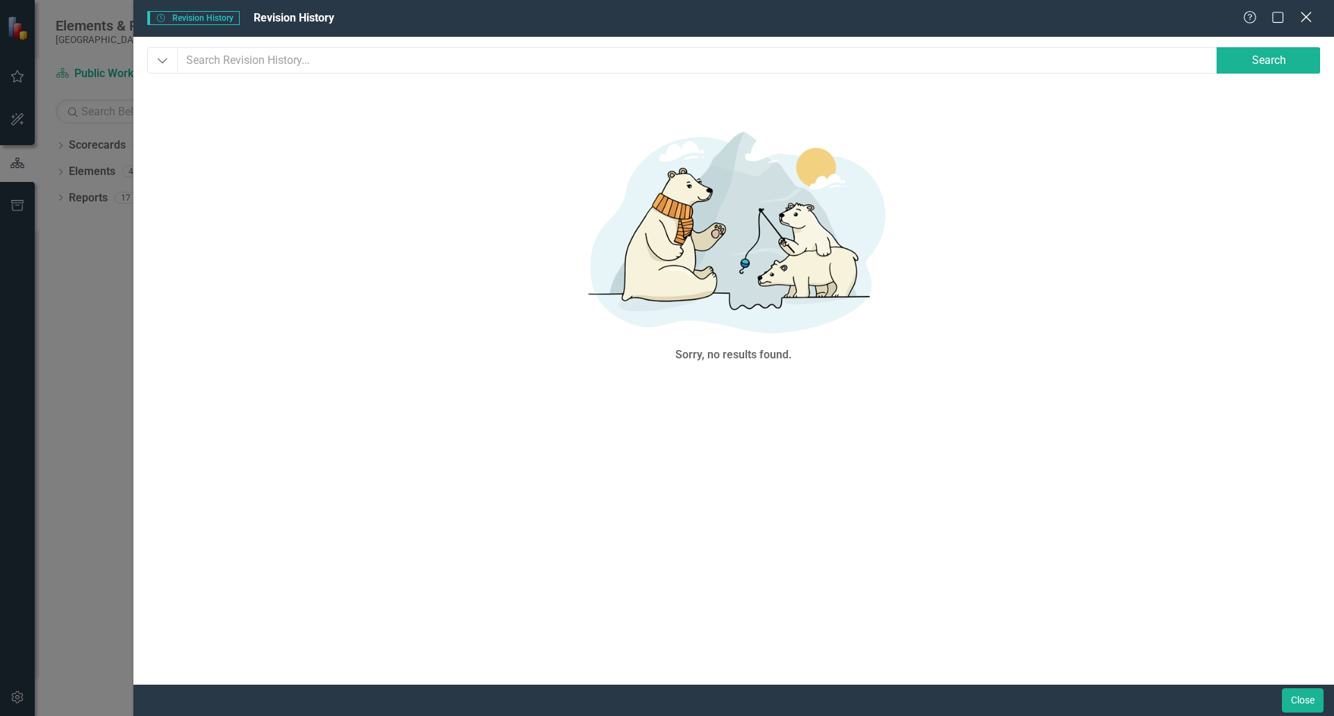
click at [1301, 17] on icon "Close" at bounding box center [1305, 16] width 17 height 13
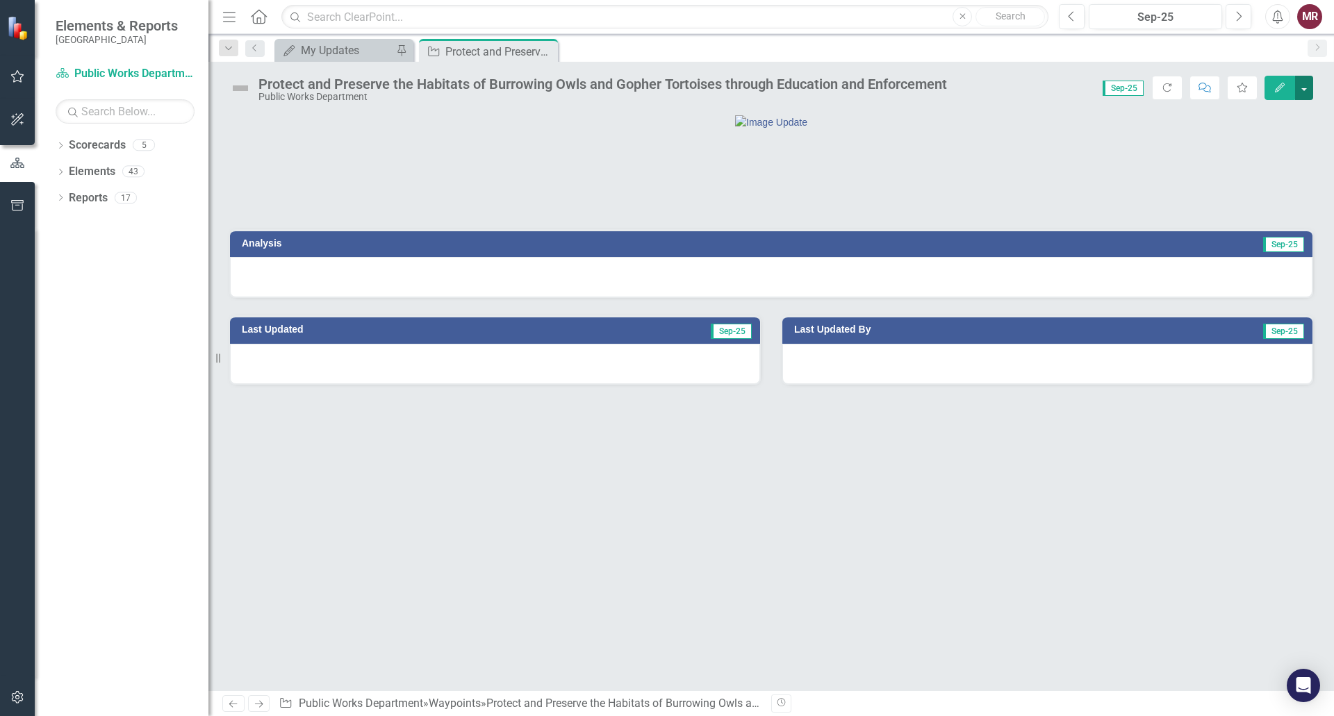
click at [1306, 87] on button "button" at bounding box center [1304, 88] width 18 height 24
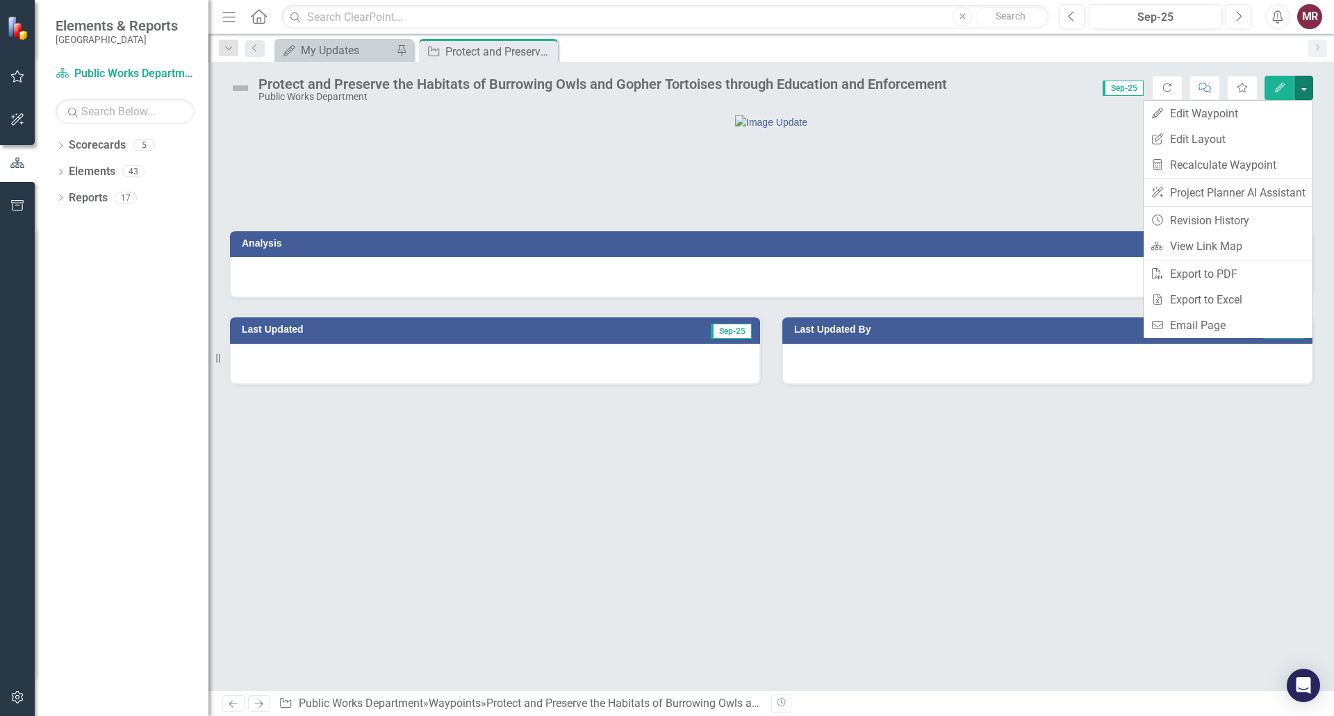
click at [1047, 212] on div at bounding box center [770, 192] width 1083 height 40
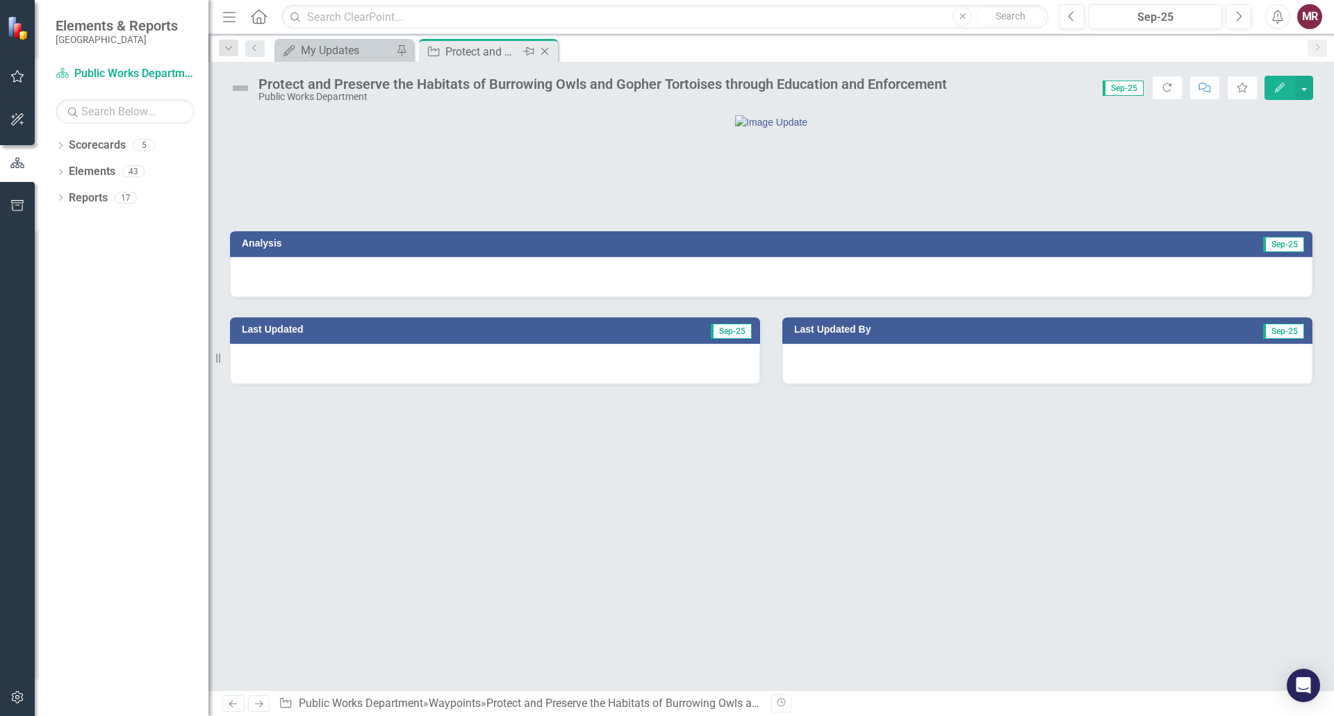
click at [543, 49] on icon "Close" at bounding box center [545, 51] width 14 height 11
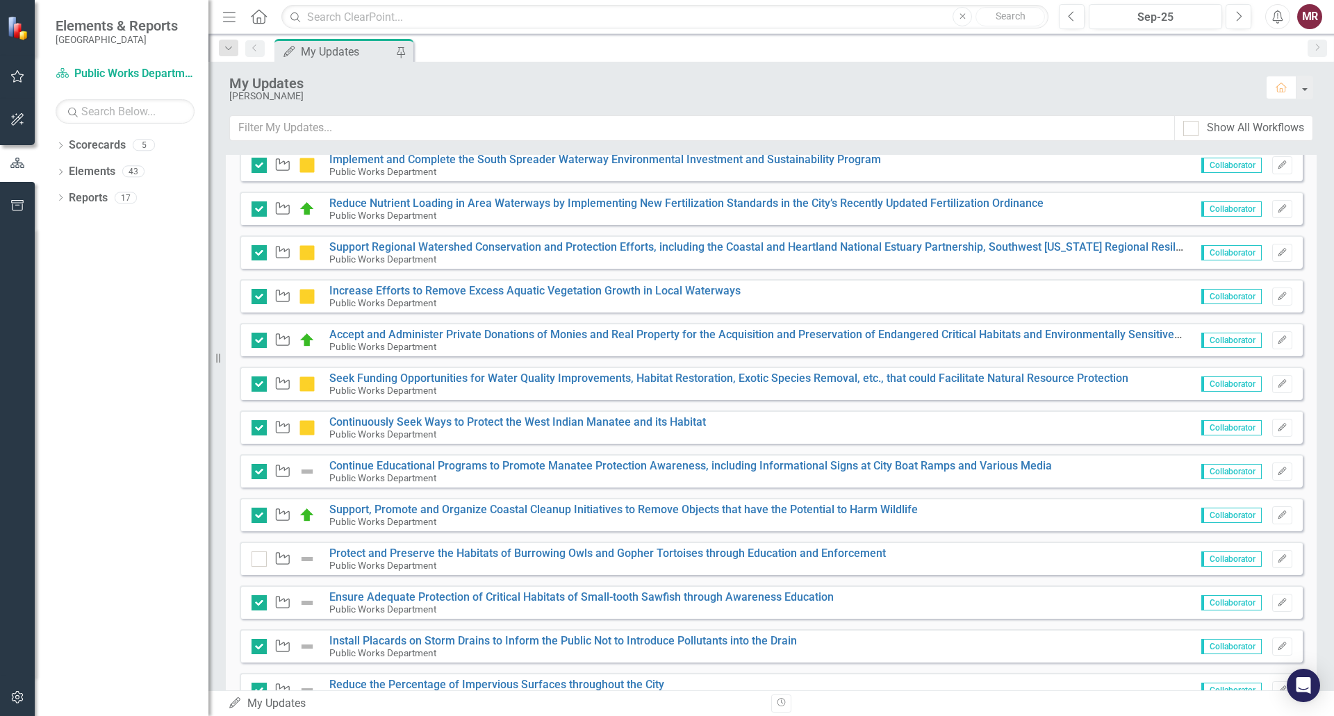
scroll to position [409, 0]
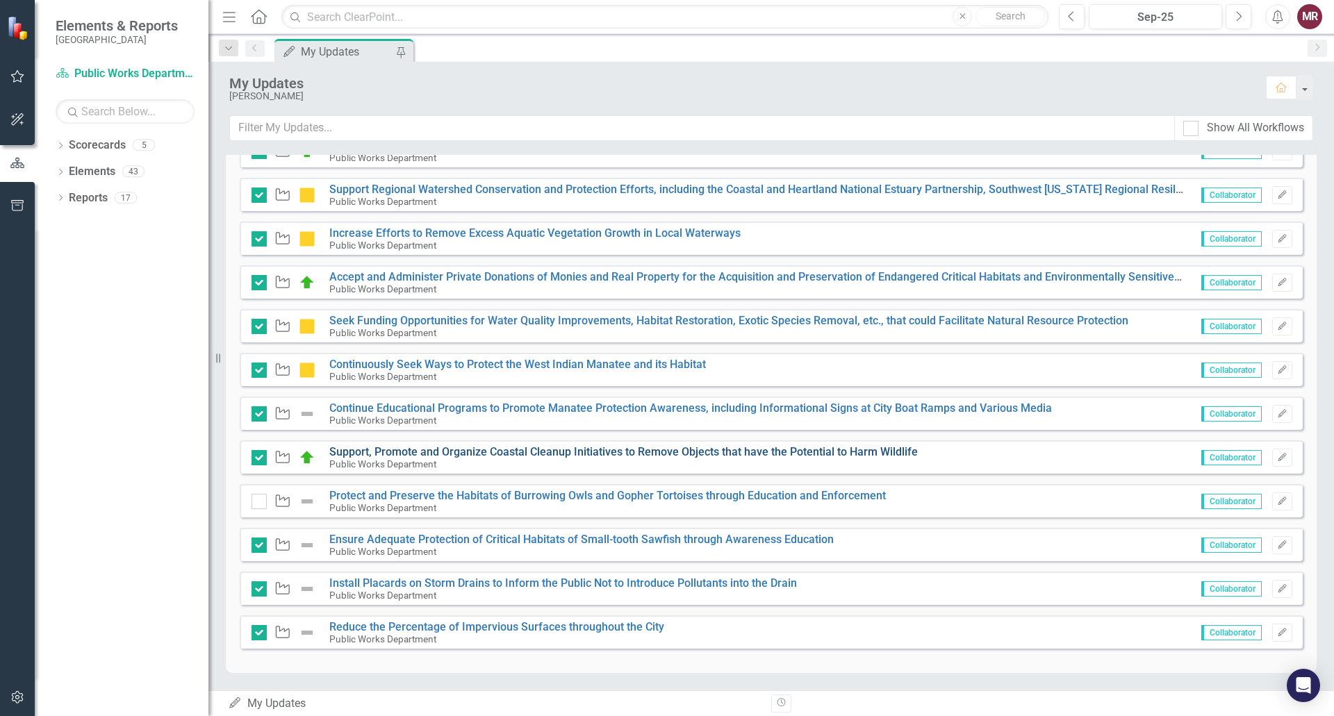
click at [658, 454] on link "Support, Promote and Organize Coastal Cleanup Initiatives to Remove Objects tha…" at bounding box center [623, 451] width 588 height 13
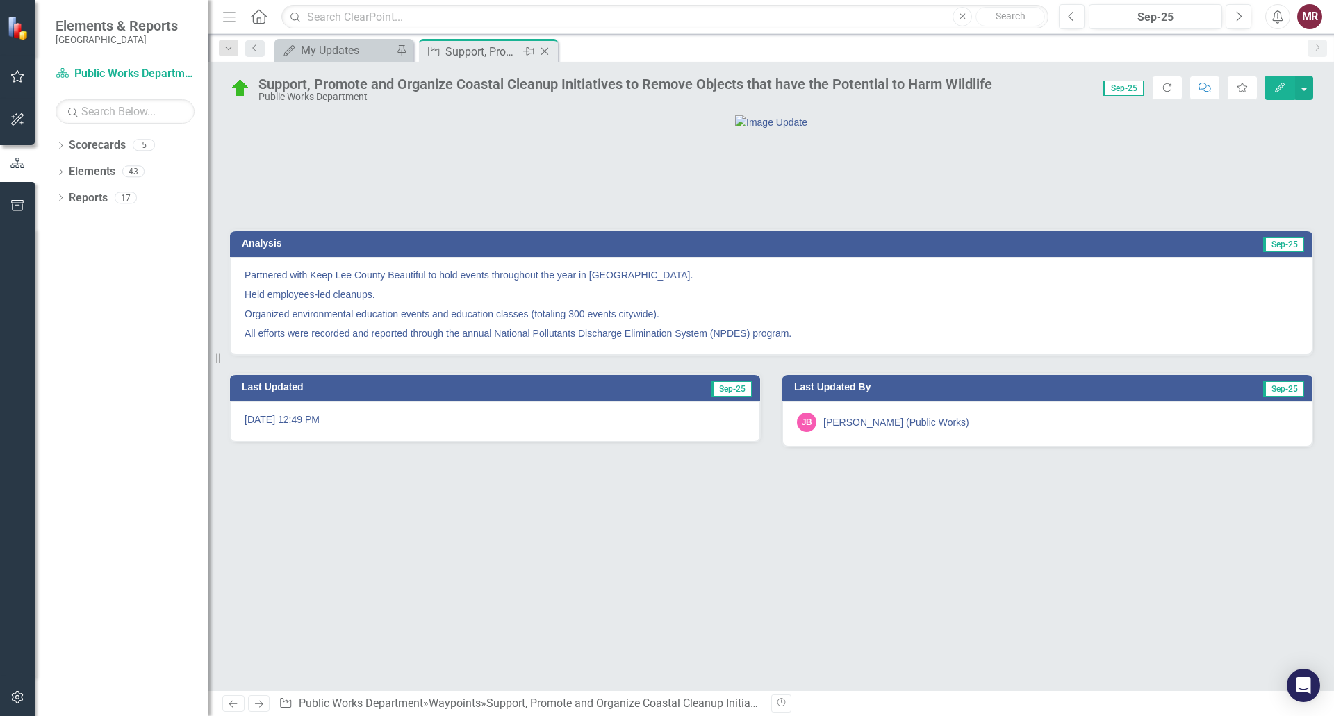
click at [547, 51] on icon "Close" at bounding box center [545, 51] width 14 height 11
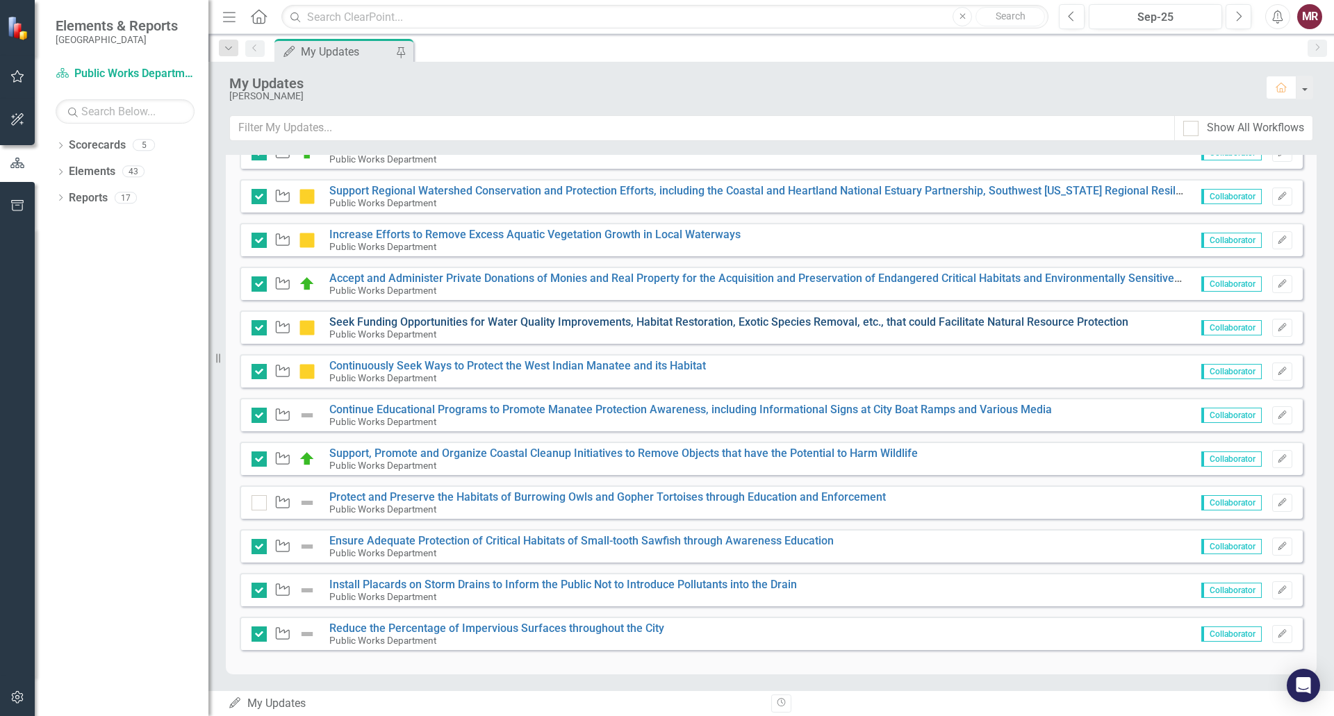
scroll to position [409, 0]
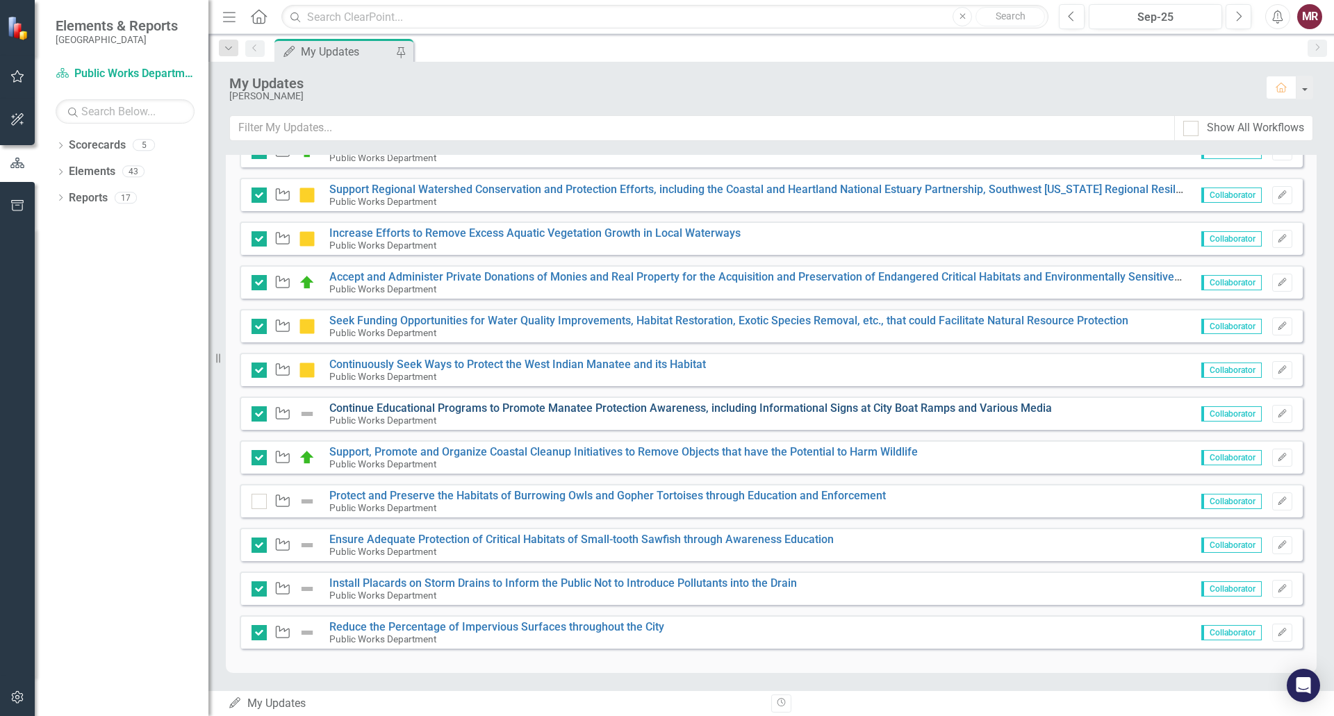
click at [731, 408] on link "Continue Educational Programs to Promote Manatee Protection Awareness, includin…" at bounding box center [690, 407] width 722 height 13
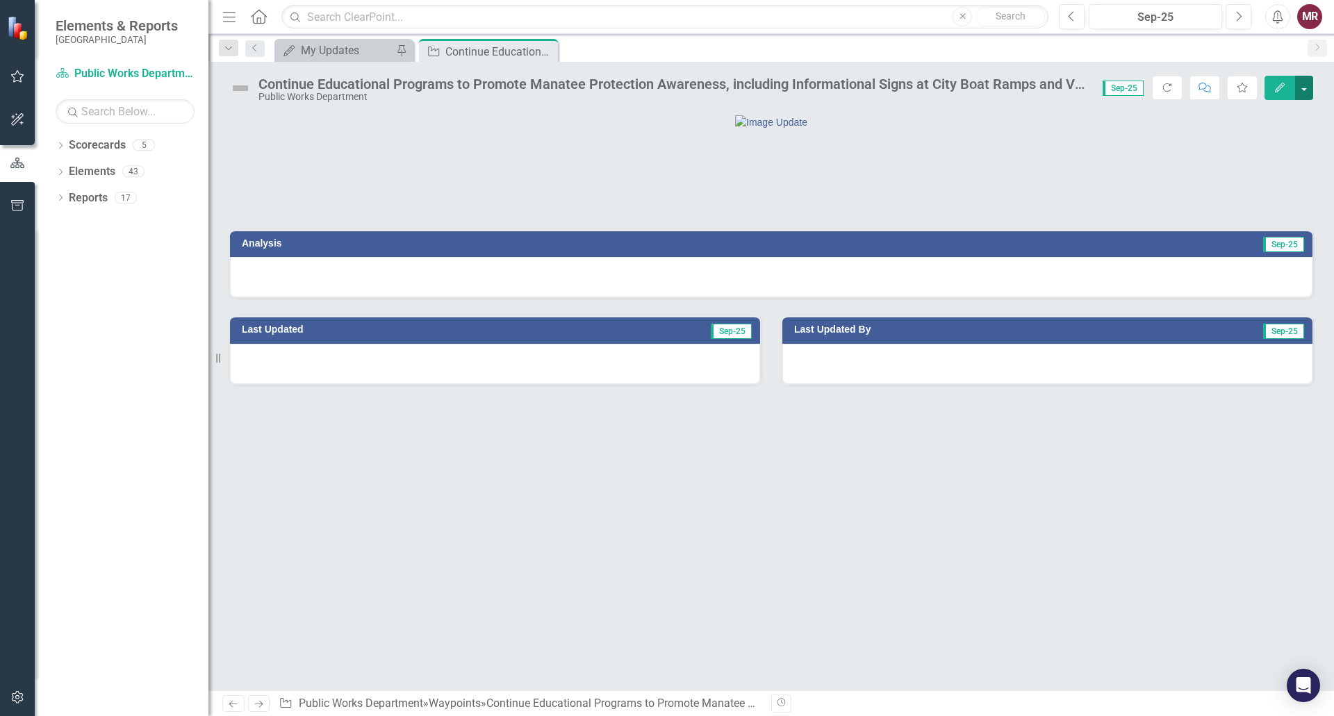
click at [1304, 93] on button "button" at bounding box center [1304, 88] width 18 height 24
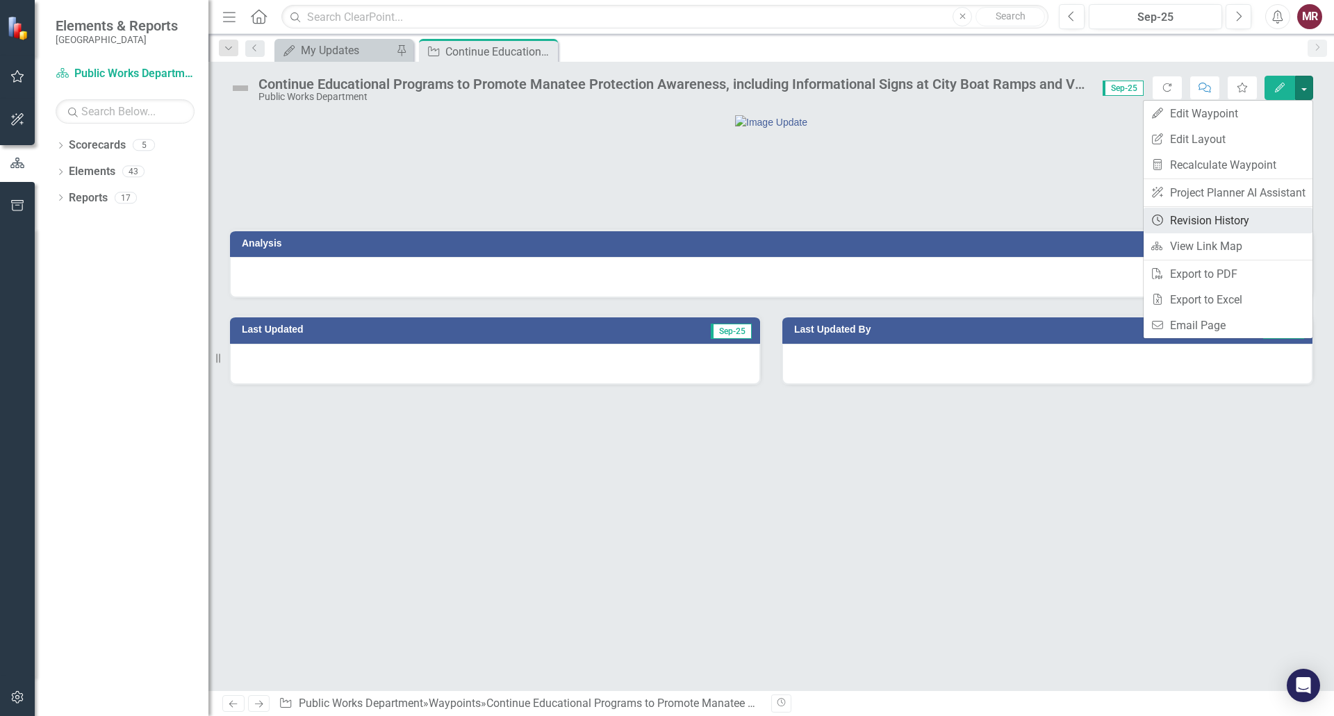
click at [1213, 226] on link "Revision History Revision History" at bounding box center [1227, 221] width 169 height 26
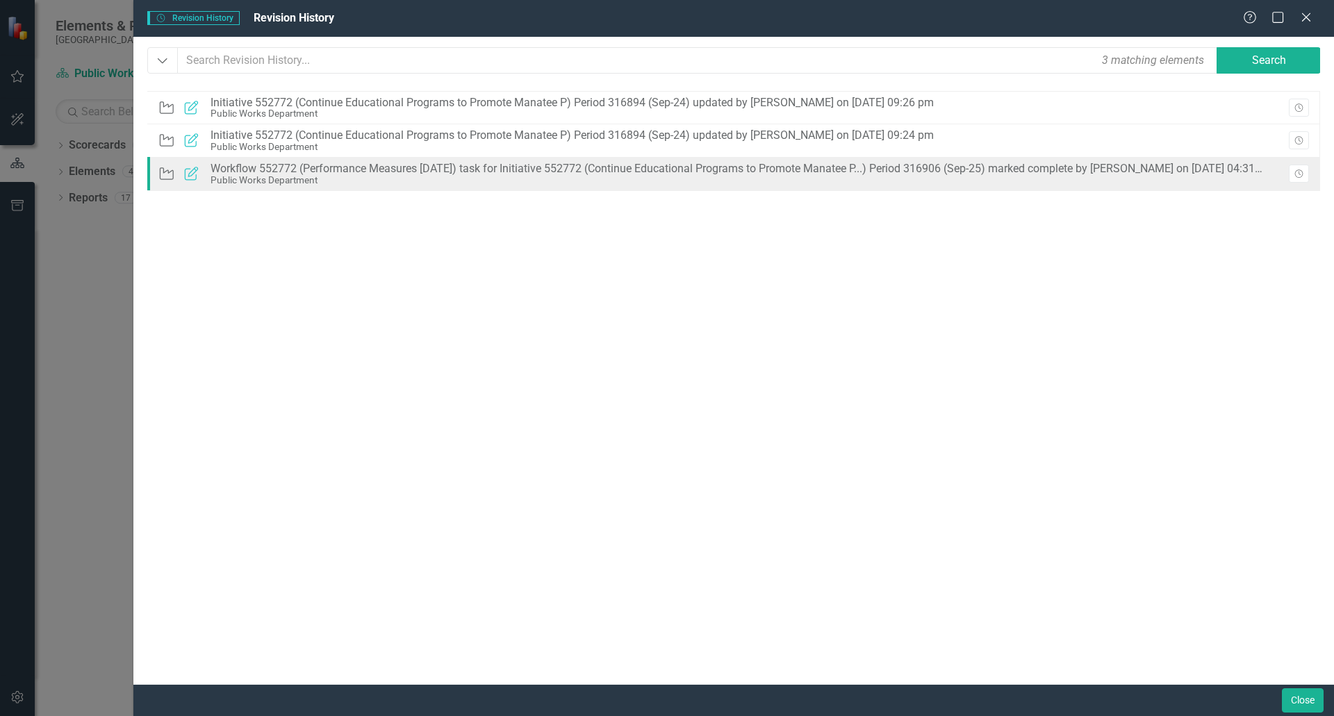
click at [547, 175] on div "Public Works Department" at bounding box center [736, 180] width 1053 height 10
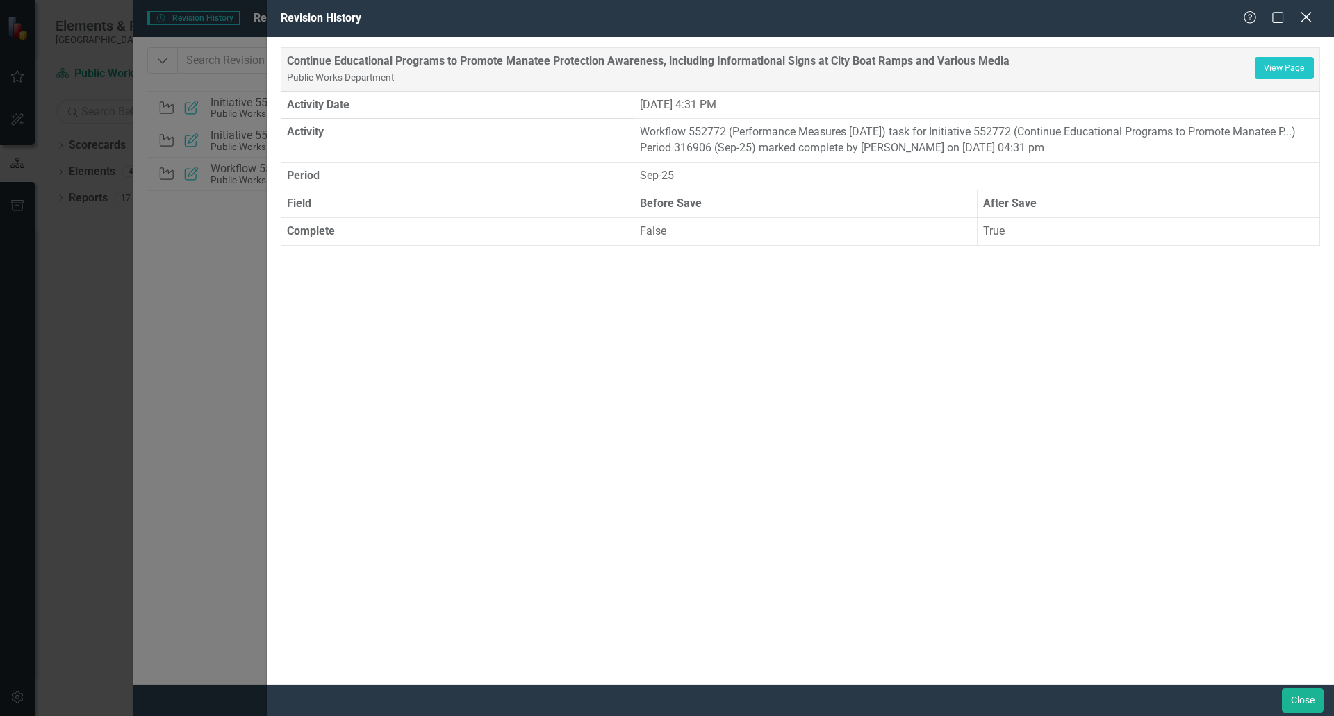
click at [1304, 18] on icon at bounding box center [1305, 17] width 10 height 10
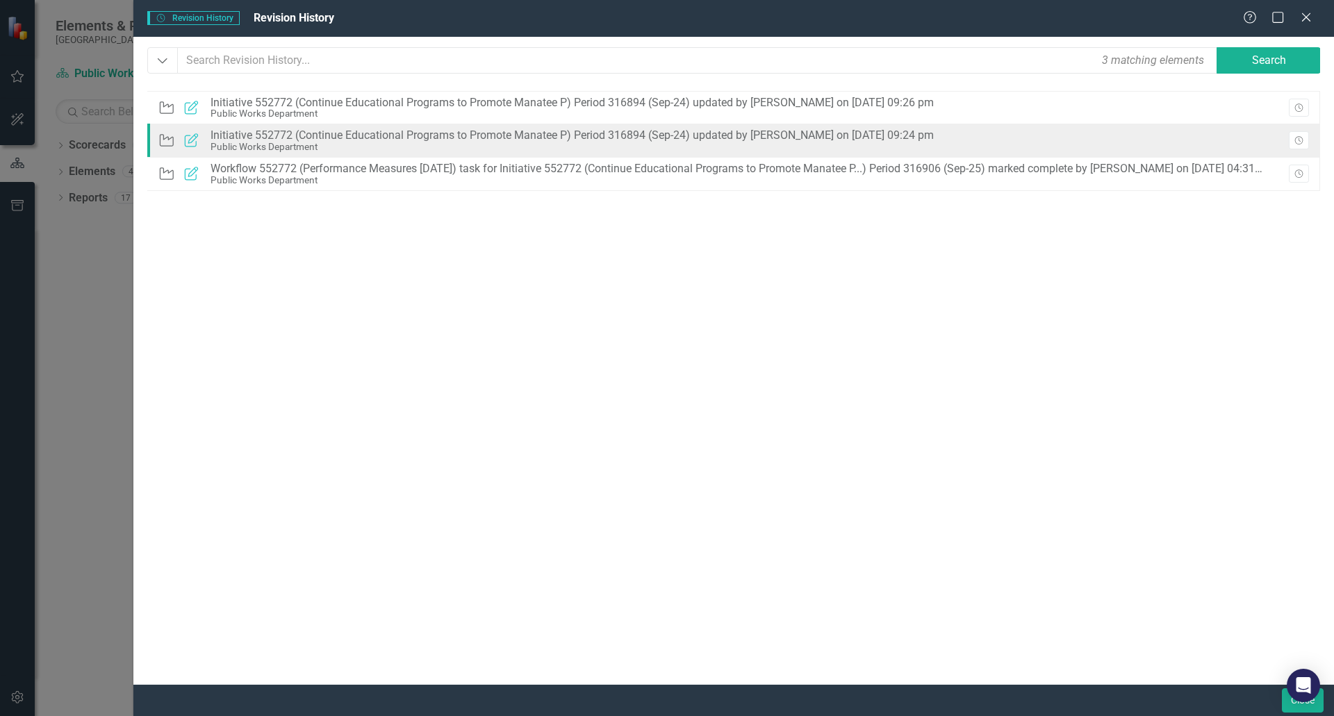
click at [620, 148] on div "Public Works Department" at bounding box center [571, 147] width 723 height 10
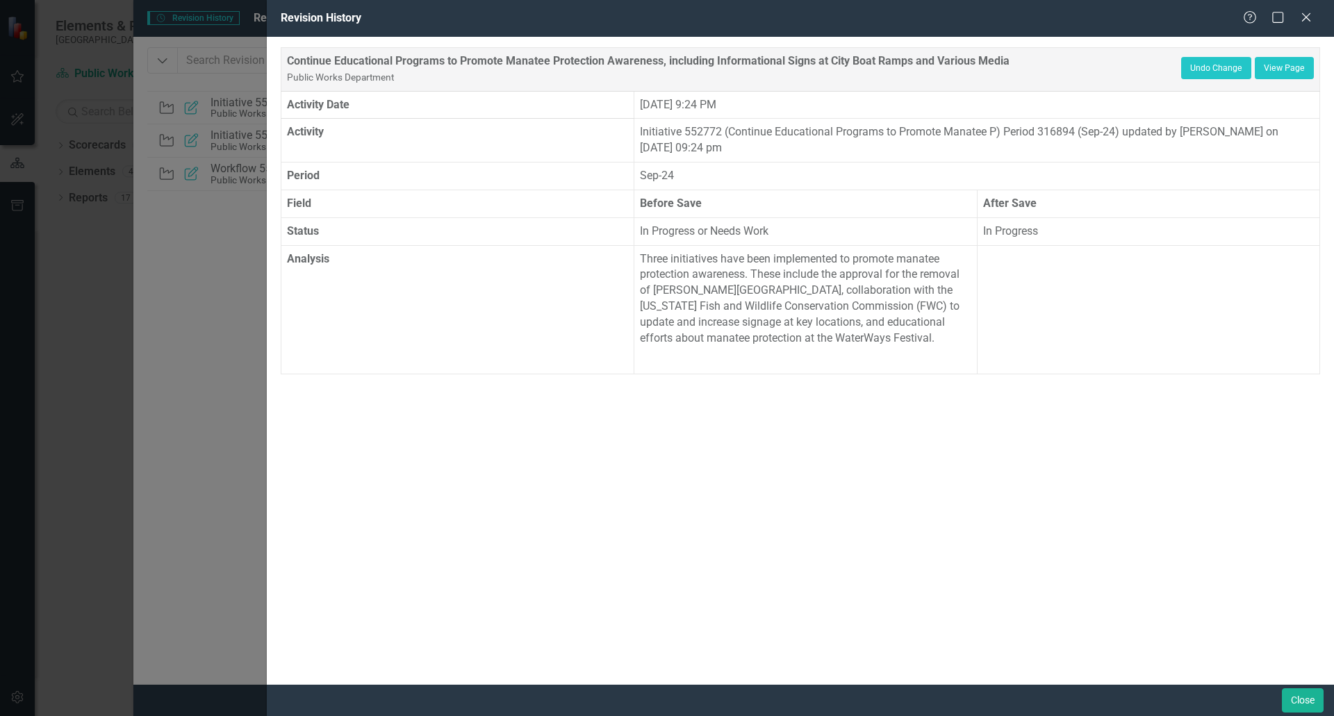
click at [822, 359] on p at bounding box center [805, 358] width 331 height 19
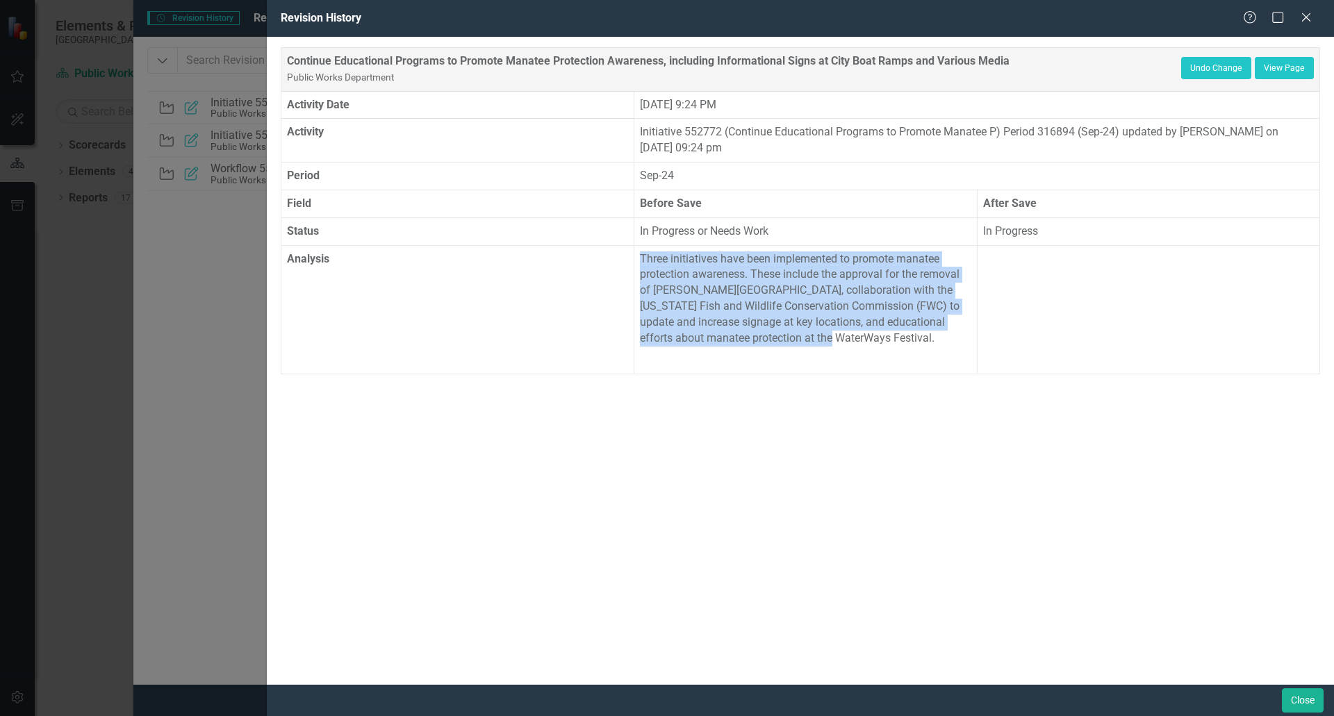
drag, startPoint x: 784, startPoint y: 340, endPoint x: 634, endPoint y: 260, distance: 170.3
click at [634, 260] on td "Three initiatives have been implemented to promote manatee protection awareness…" at bounding box center [805, 309] width 342 height 128
copy p "Three initiatives have been implemented to promote manatee protection awareness…"
click at [1308, 18] on icon "Close" at bounding box center [1305, 16] width 17 height 13
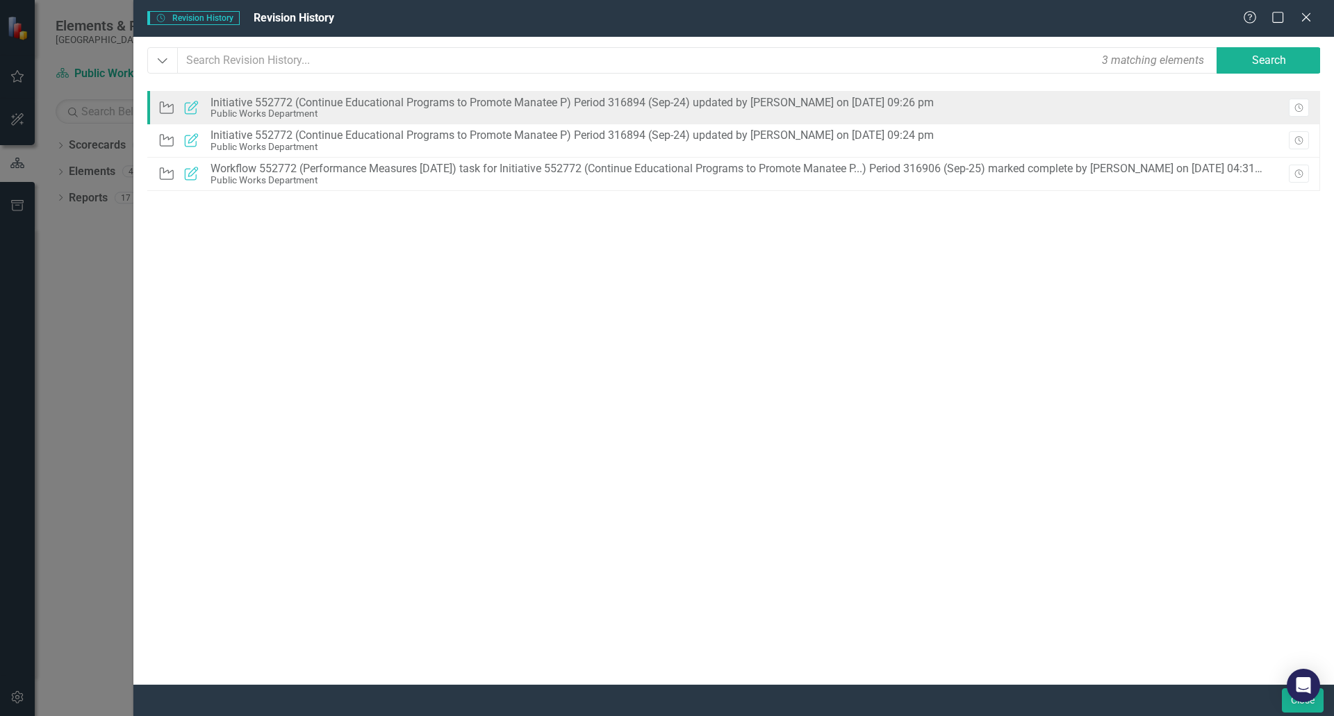
click at [822, 105] on div "Initiative 552772 (Continue Educational Programs to Promote Manatee P) Period 3…" at bounding box center [571, 103] width 723 height 13
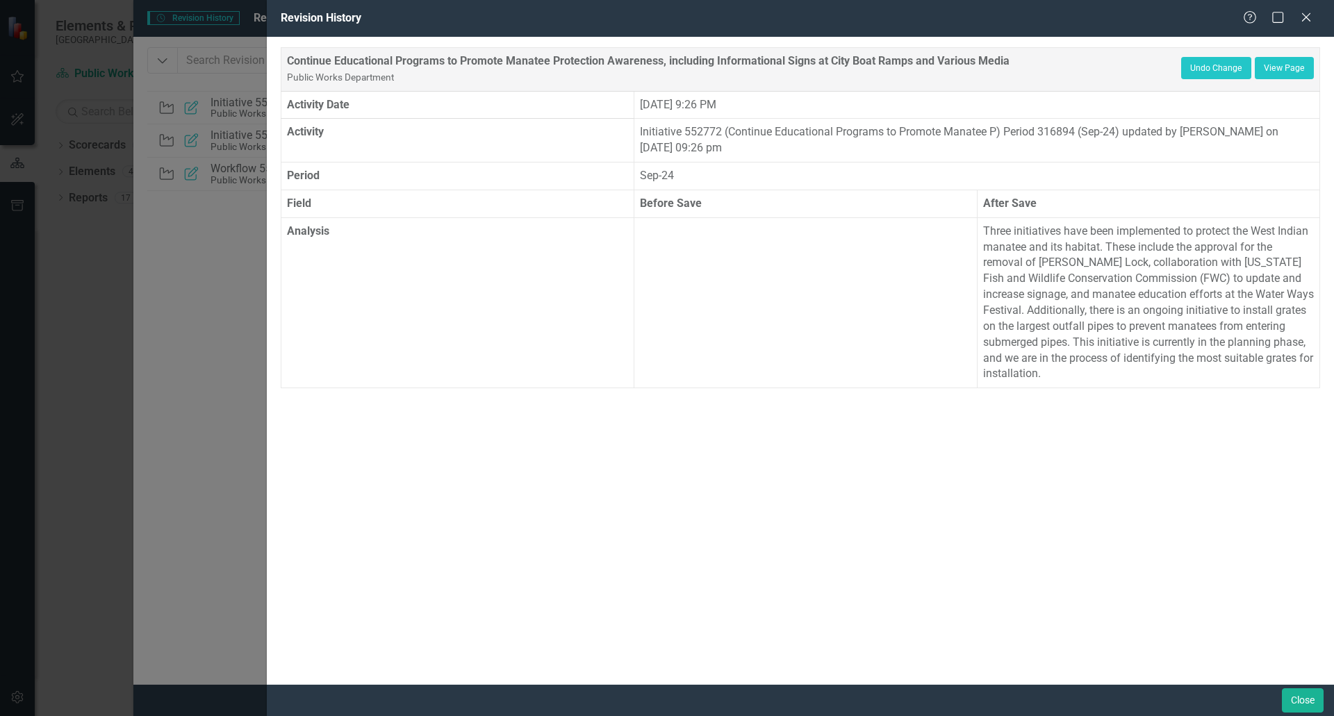
click at [1117, 384] on td "Three initiatives have been implemented to protect the West Indian manatee and …" at bounding box center [1148, 302] width 342 height 170
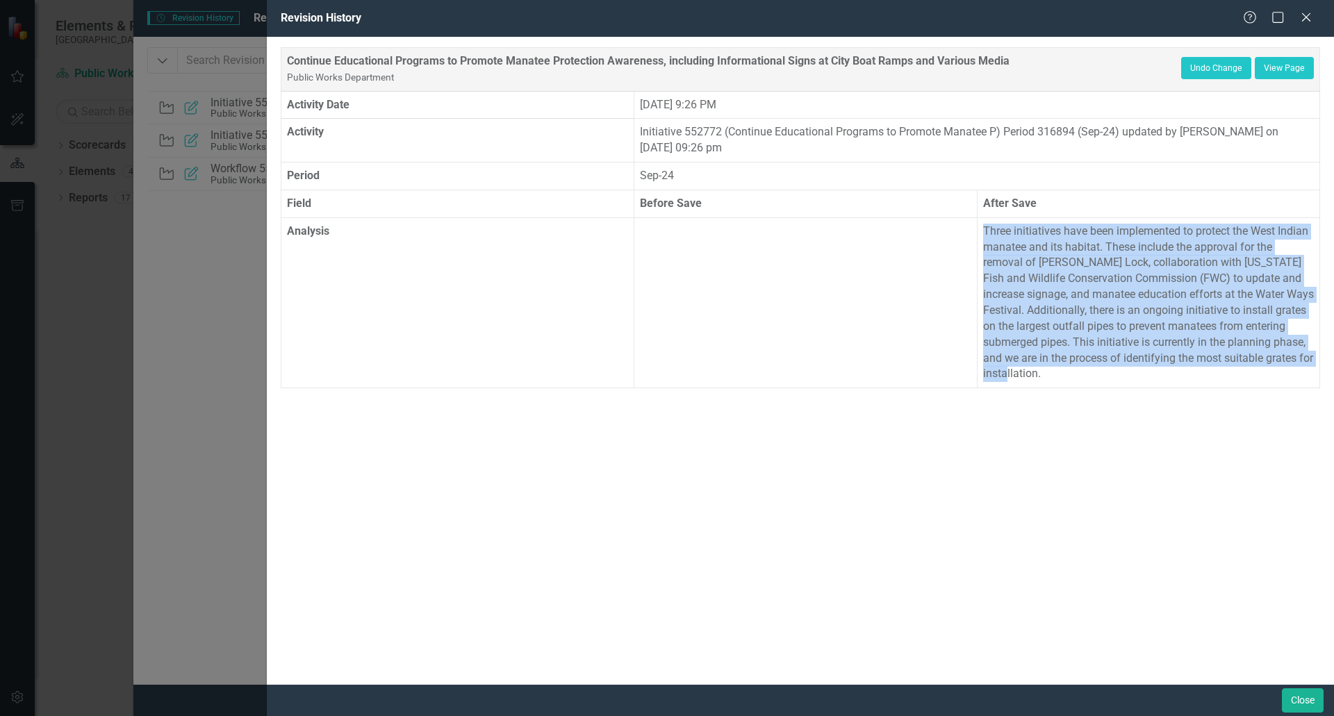
drag, startPoint x: 1063, startPoint y: 373, endPoint x: 967, endPoint y: 245, distance: 159.7
click at [967, 245] on tr "Analysis Three initiatives have been implemented to protect the West Indian man…" at bounding box center [800, 302] width 1038 height 170
copy tr "Three initiatives have been implemented to protect the West Indian manatee and …"
click at [1306, 15] on icon "Close" at bounding box center [1305, 16] width 17 height 13
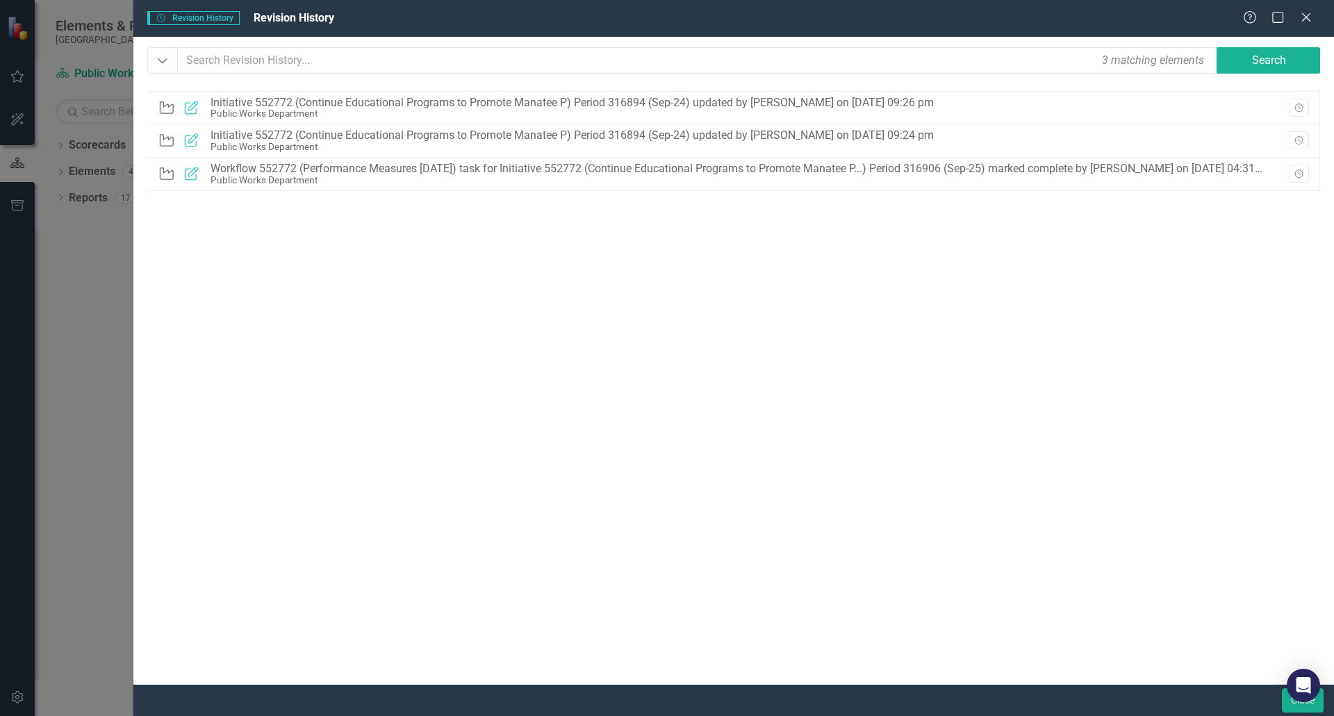
click at [1306, 15] on icon "Close" at bounding box center [1306, 17] width 14 height 11
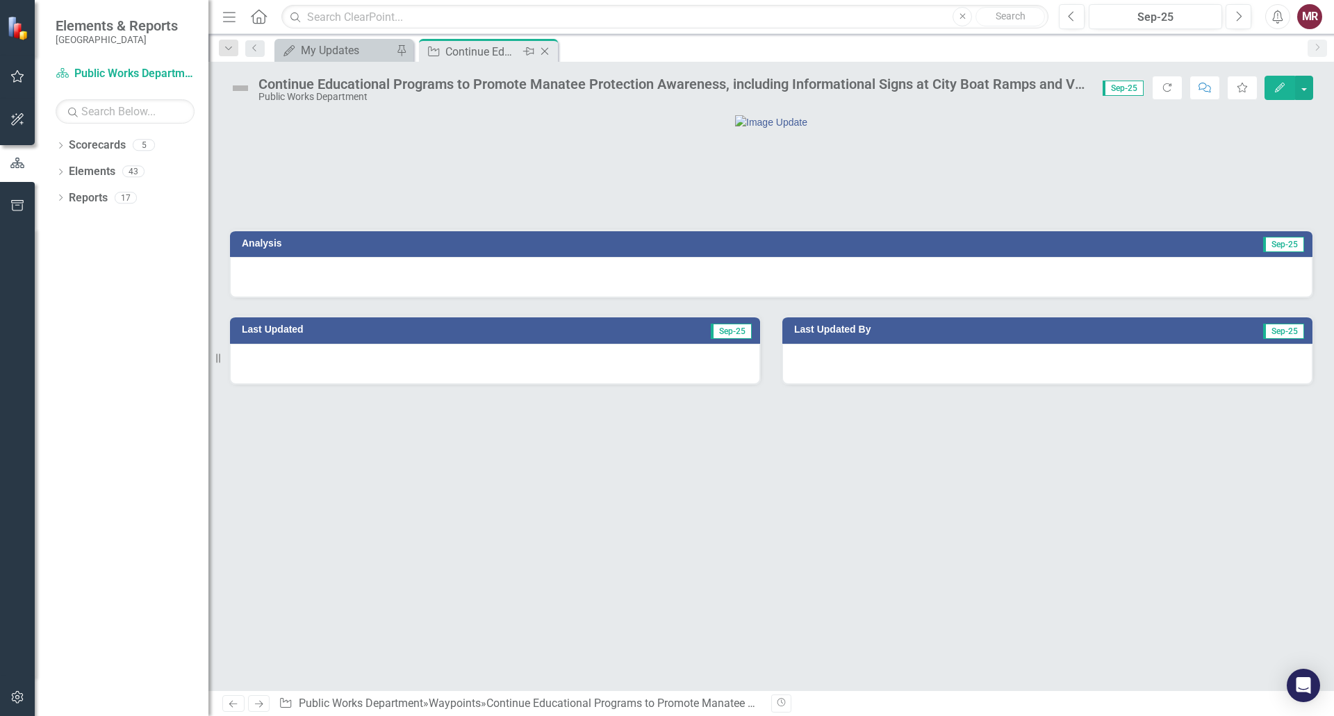
click at [540, 49] on icon "Close" at bounding box center [545, 51] width 14 height 11
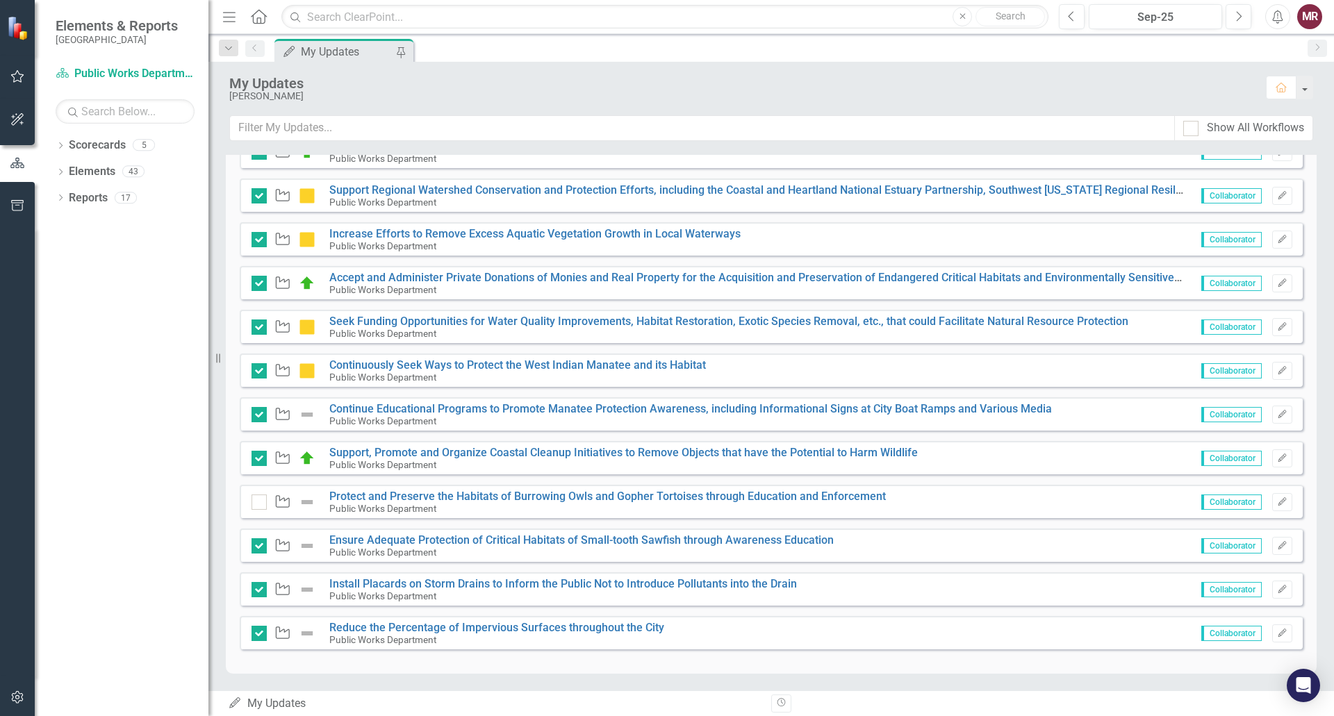
scroll to position [409, 0]
click at [729, 495] on link "Protect and Preserve the Habitats of Burrowing Owls and Gopher Tortoises throug…" at bounding box center [607, 495] width 556 height 13
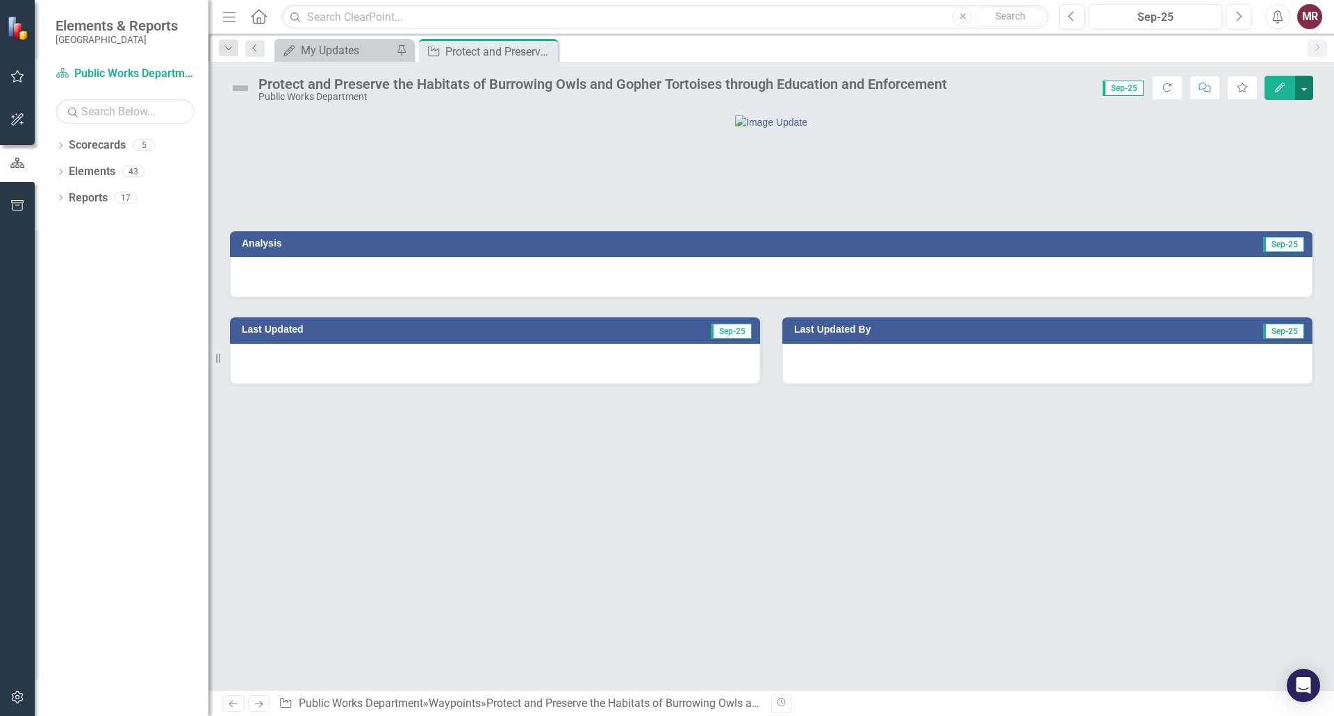
click at [1304, 94] on button "button" at bounding box center [1304, 88] width 18 height 24
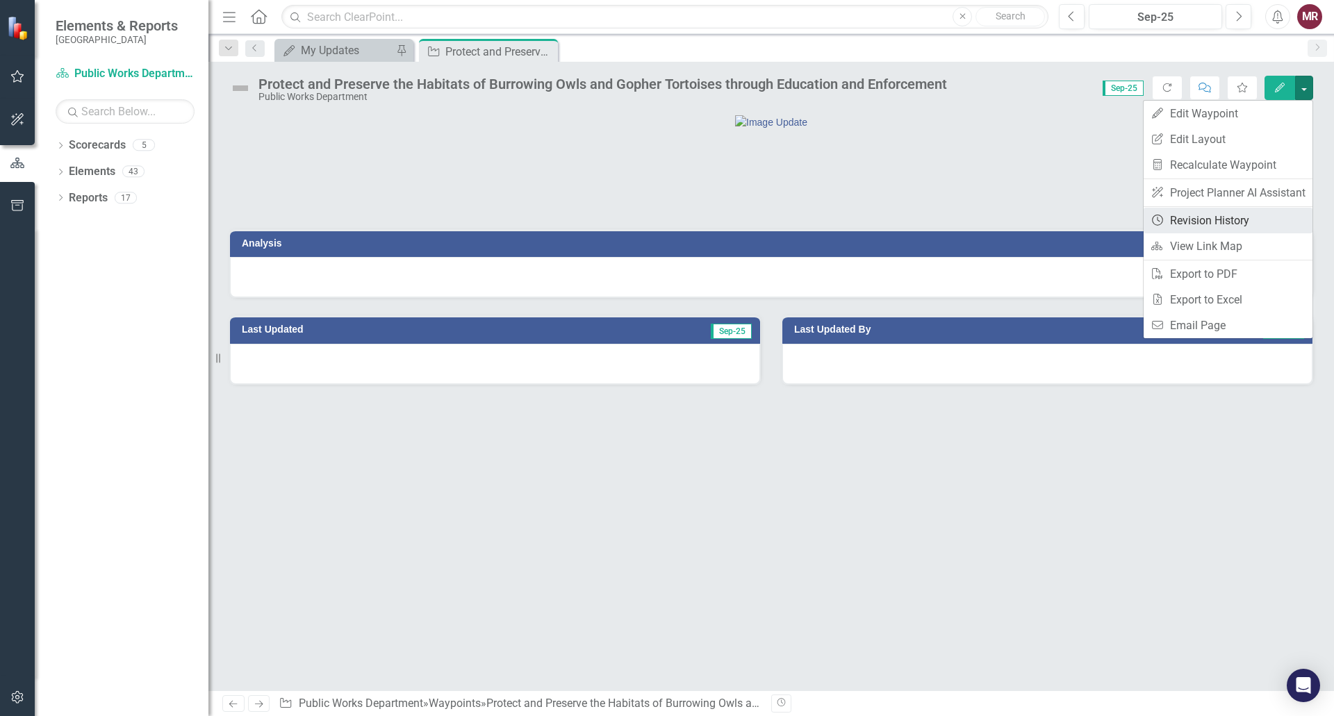
click at [1221, 222] on link "Revision History Revision History" at bounding box center [1227, 221] width 169 height 26
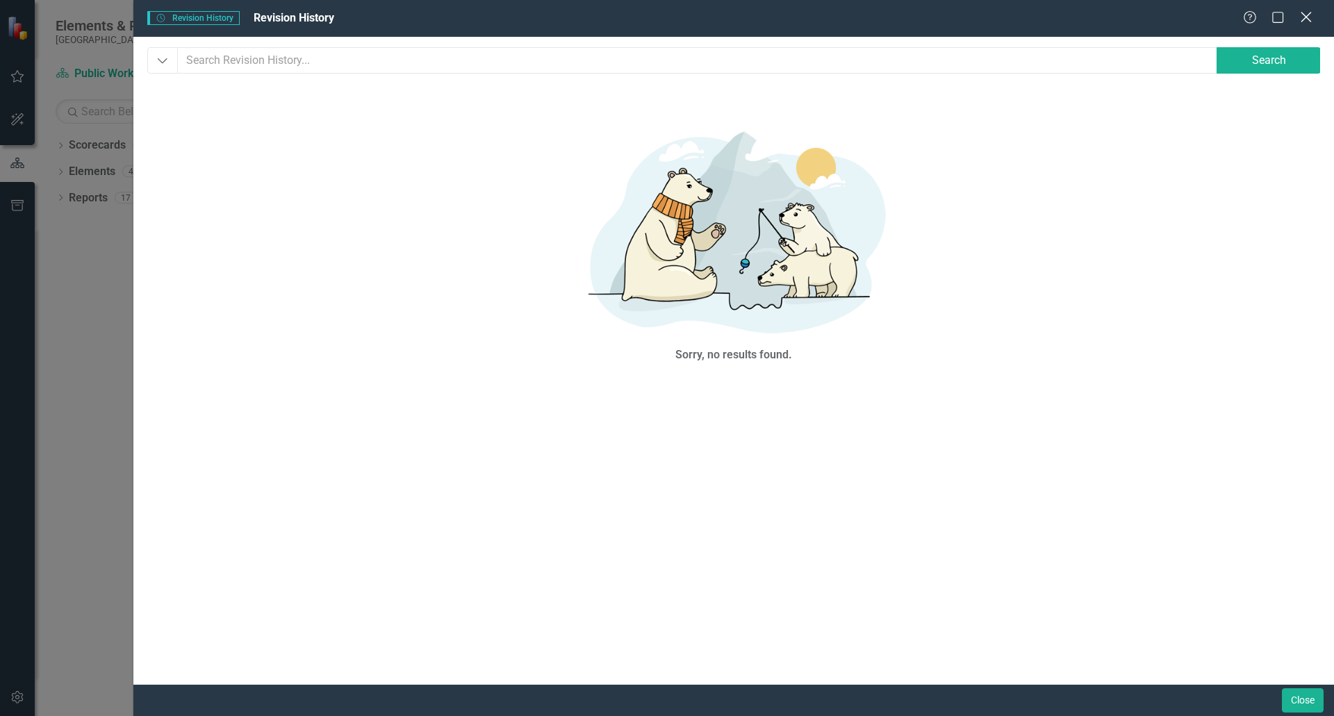
click at [1305, 15] on icon "Close" at bounding box center [1305, 16] width 17 height 13
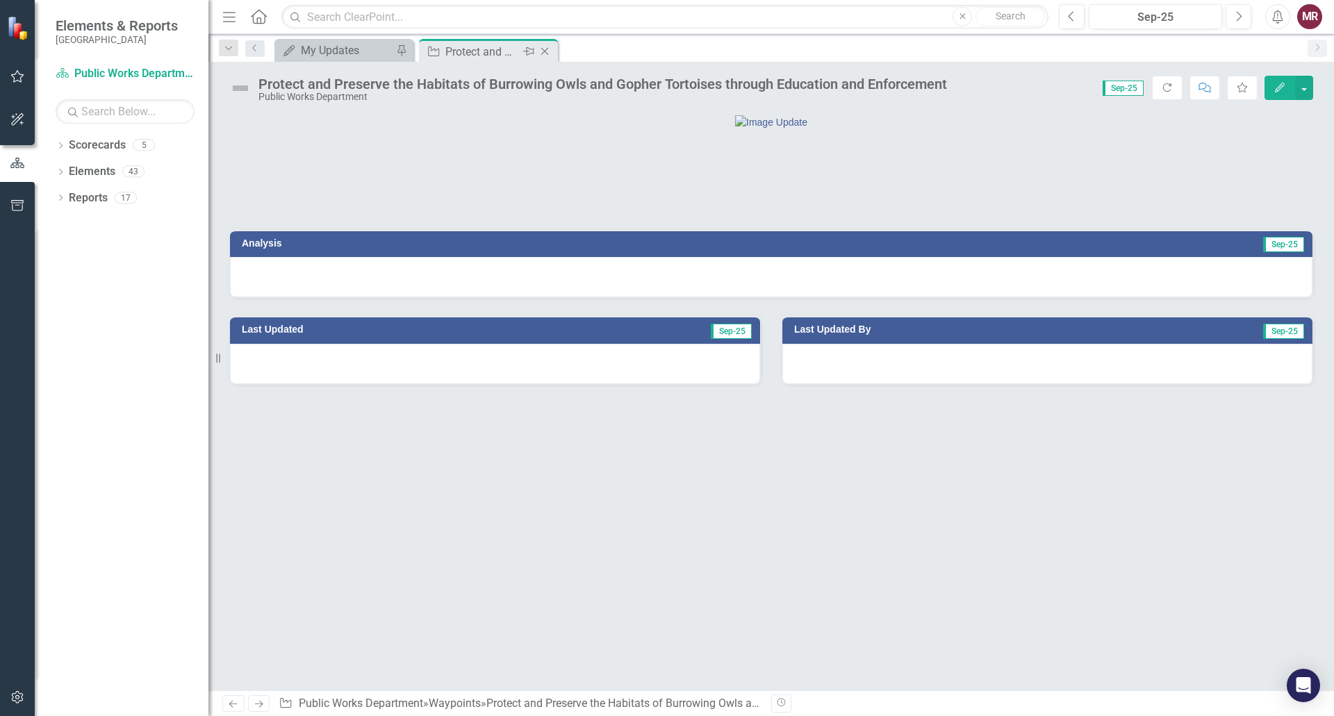
click at [542, 51] on icon "Close" at bounding box center [545, 51] width 14 height 11
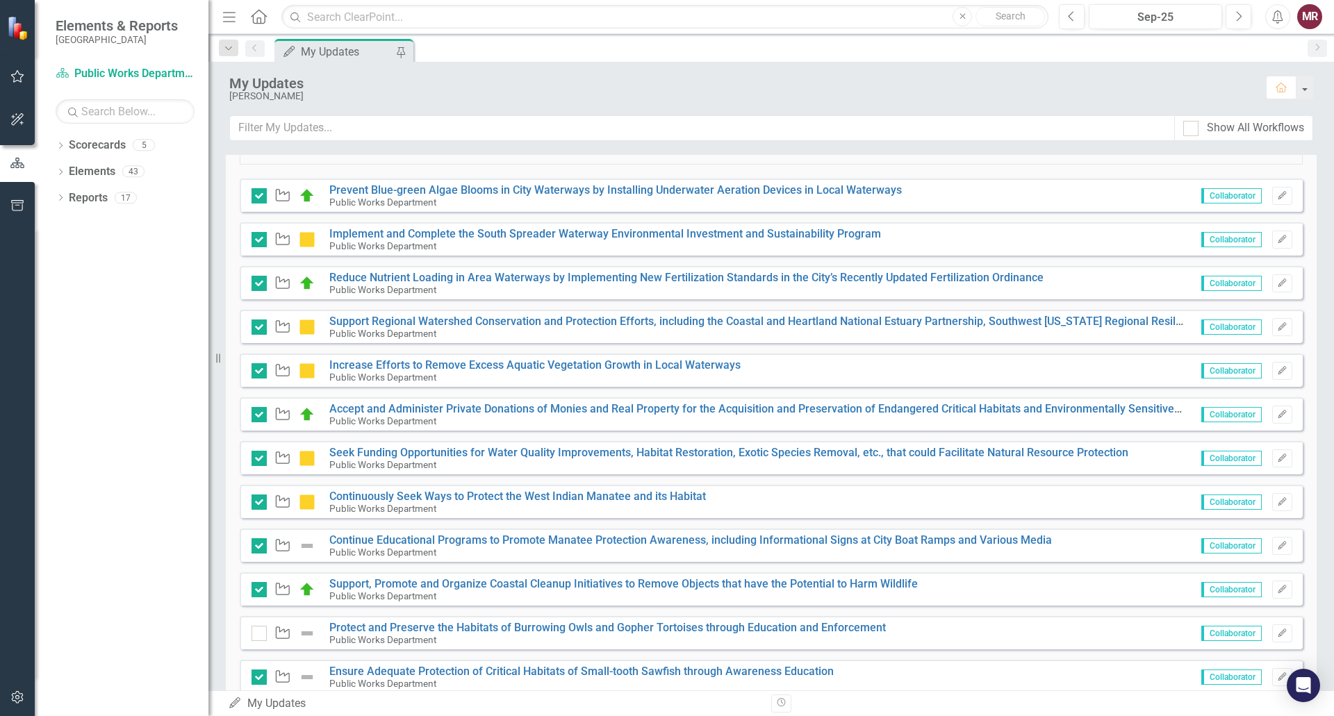
scroll to position [347, 0]
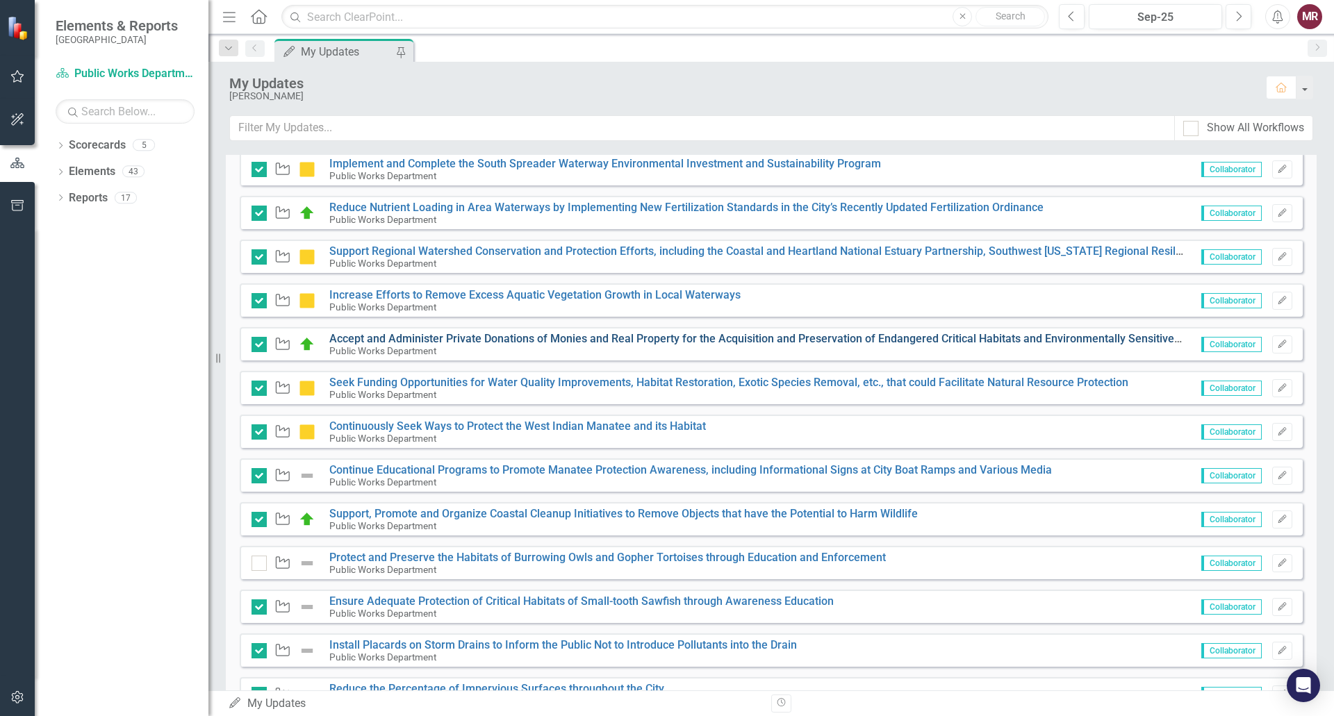
click at [726, 338] on link "Accept and Administer Private Donations of Monies and Real Property for the Acq…" at bounding box center [768, 338] width 878 height 13
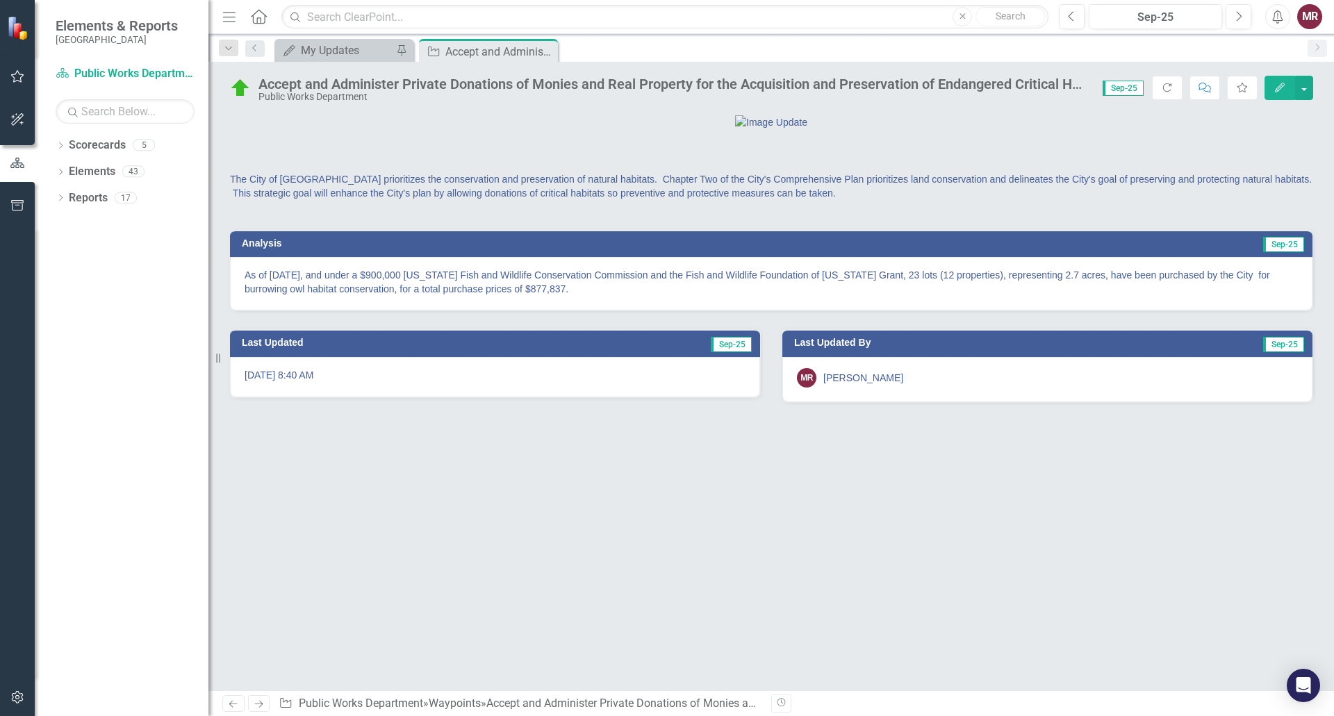
click at [1274, 91] on icon "Edit" at bounding box center [1279, 88] width 13 height 10
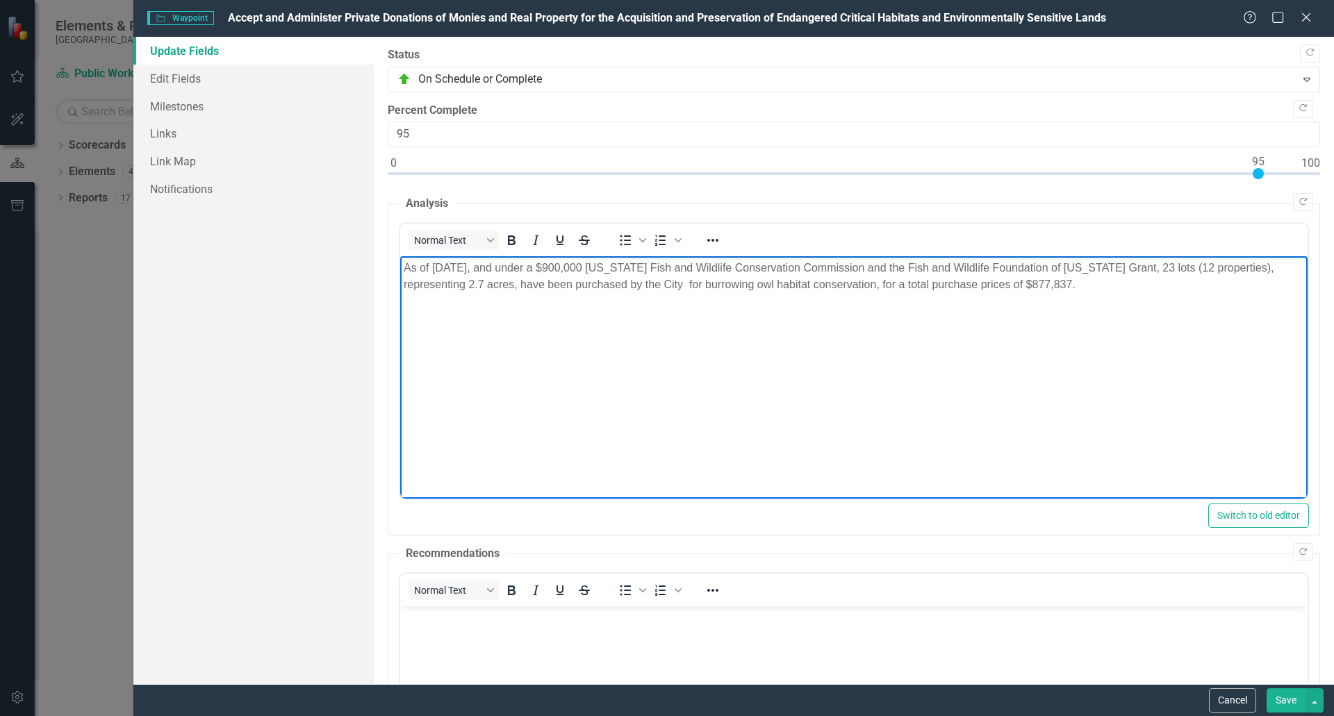
click at [1213, 319] on body "As of [DATE], and under a $900,000 [US_STATE] Fish and Wildlife Conservation Co…" at bounding box center [852, 360] width 907 height 208
drag, startPoint x: 1081, startPoint y: 283, endPoint x: 795, endPoint y: 522, distance: 372.3
click at [399, 265] on html "As of [DATE], and under a $900,000 [US_STATE] Fish and Wildlife Conservation Co…" at bounding box center [852, 360] width 907 height 208
copy p "As of [DATE], and under a $900,000 [US_STATE] Fish and Wildlife Conservation Co…"
click at [1150, 332] on body "As of [DATE], and under a $900,000 [US_STATE] Fish and Wildlife Conservation Co…" at bounding box center [852, 360] width 907 height 208
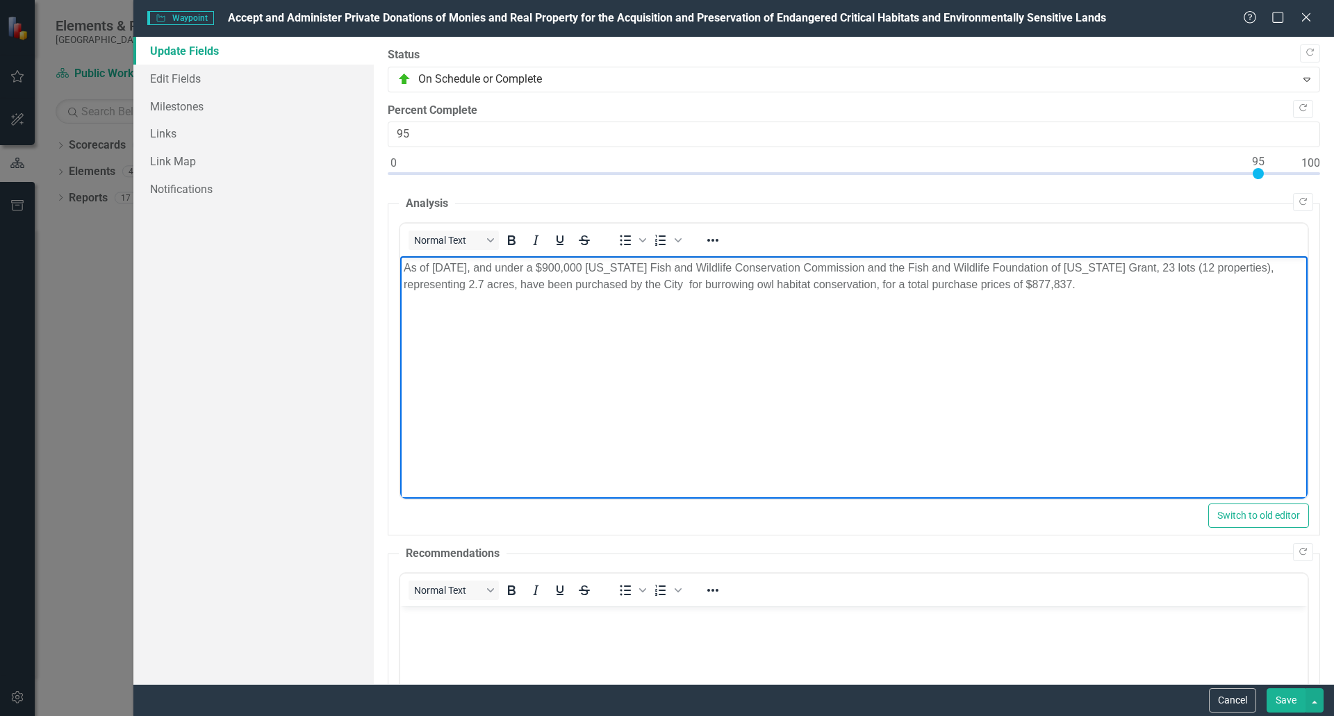
click at [401, 269] on body "As of [DATE], and under a $900,000 [US_STATE] Fish and Wildlife Conservation Co…" at bounding box center [852, 360] width 907 height 208
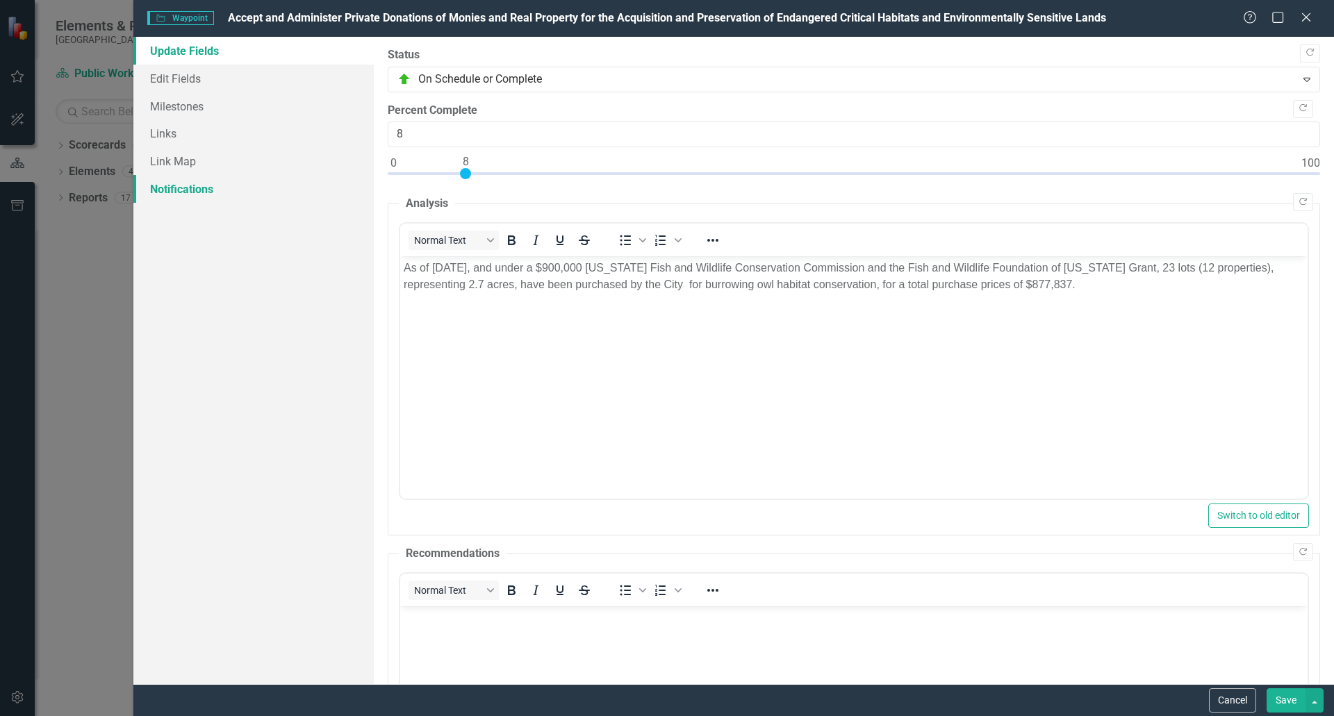
type input "0"
drag, startPoint x: 1259, startPoint y: 170, endPoint x: 293, endPoint y: 194, distance: 965.7
click at [300, 192] on div "Update Fields Edit Fields Milestones Links Link Map Notifications "Update" fiel…" at bounding box center [733, 360] width 1200 height 647
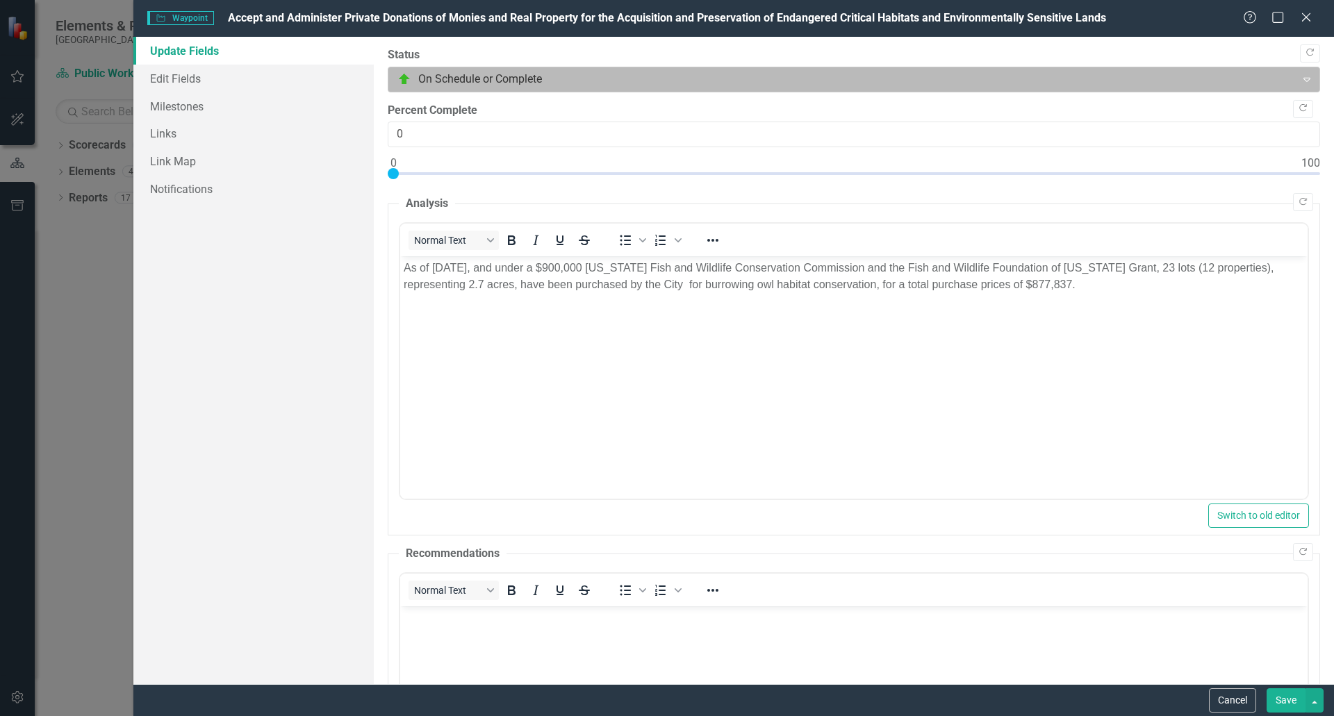
click at [1303, 78] on icon at bounding box center [1306, 80] width 7 height 4
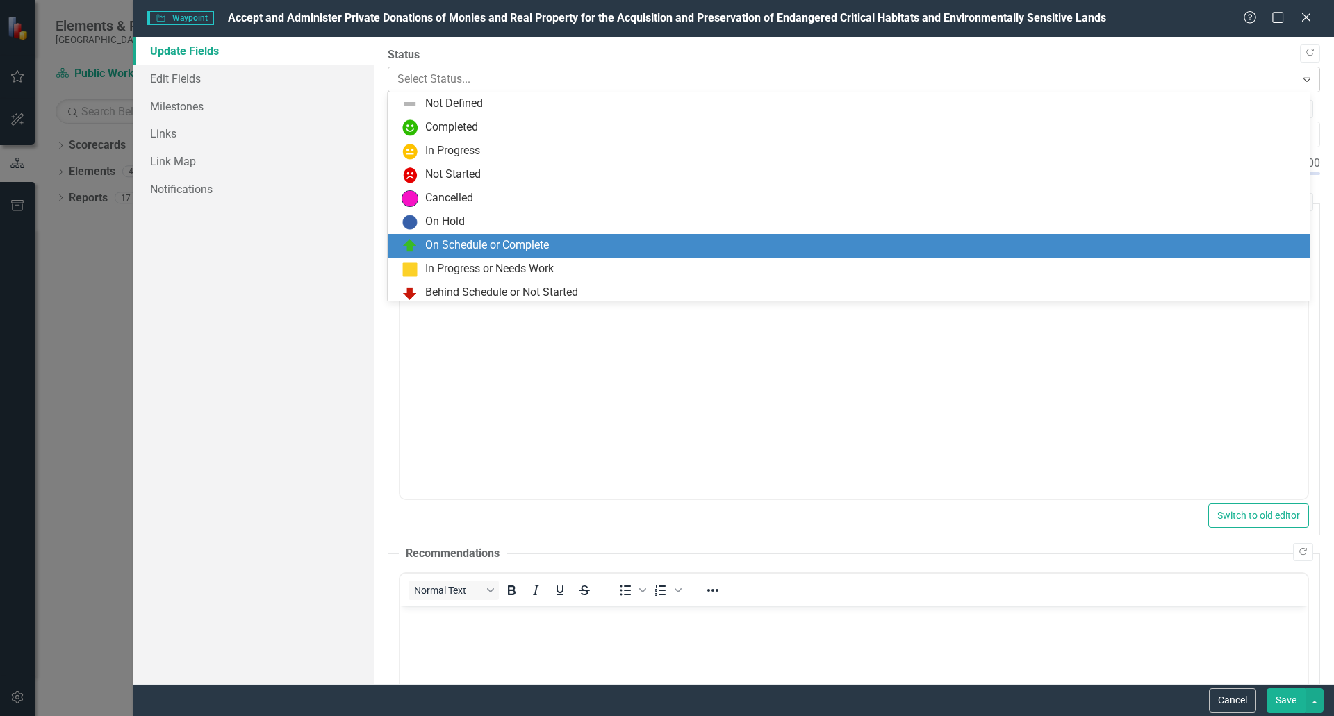
scroll to position [28, 0]
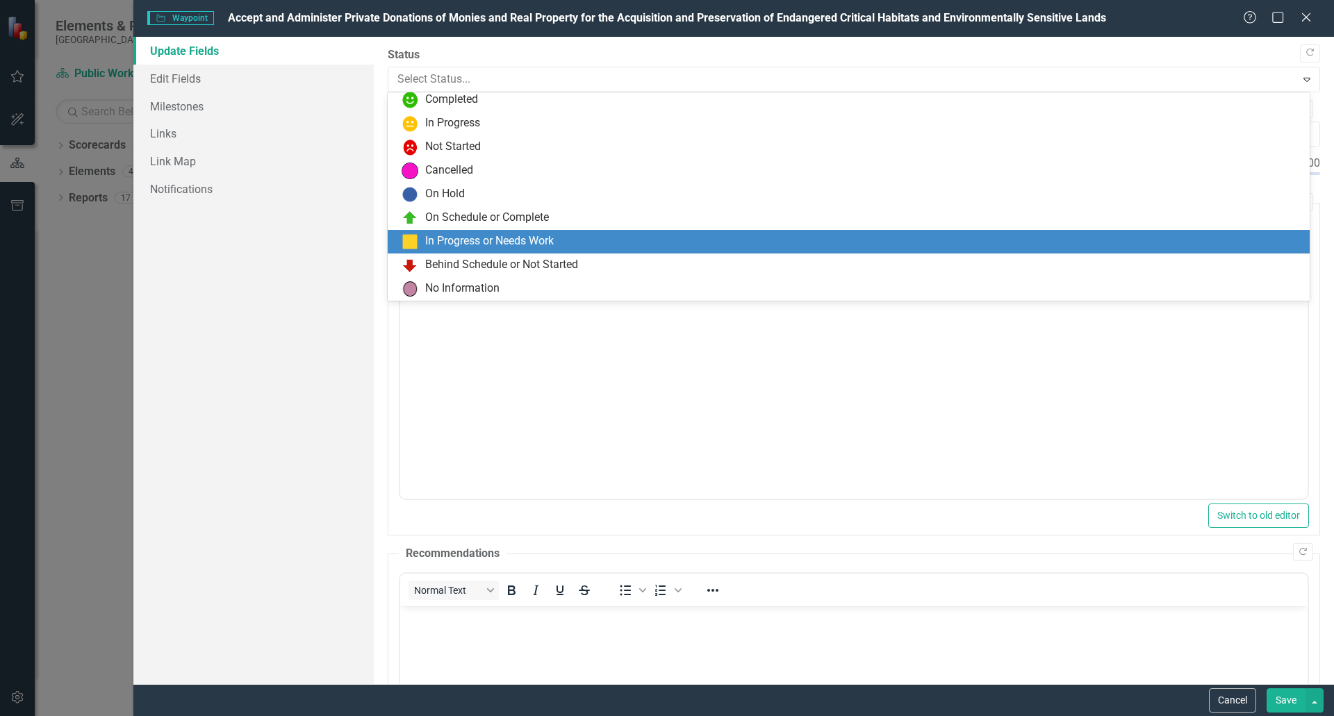
click at [498, 238] on div "In Progress or Needs Work" at bounding box center [489, 241] width 128 height 16
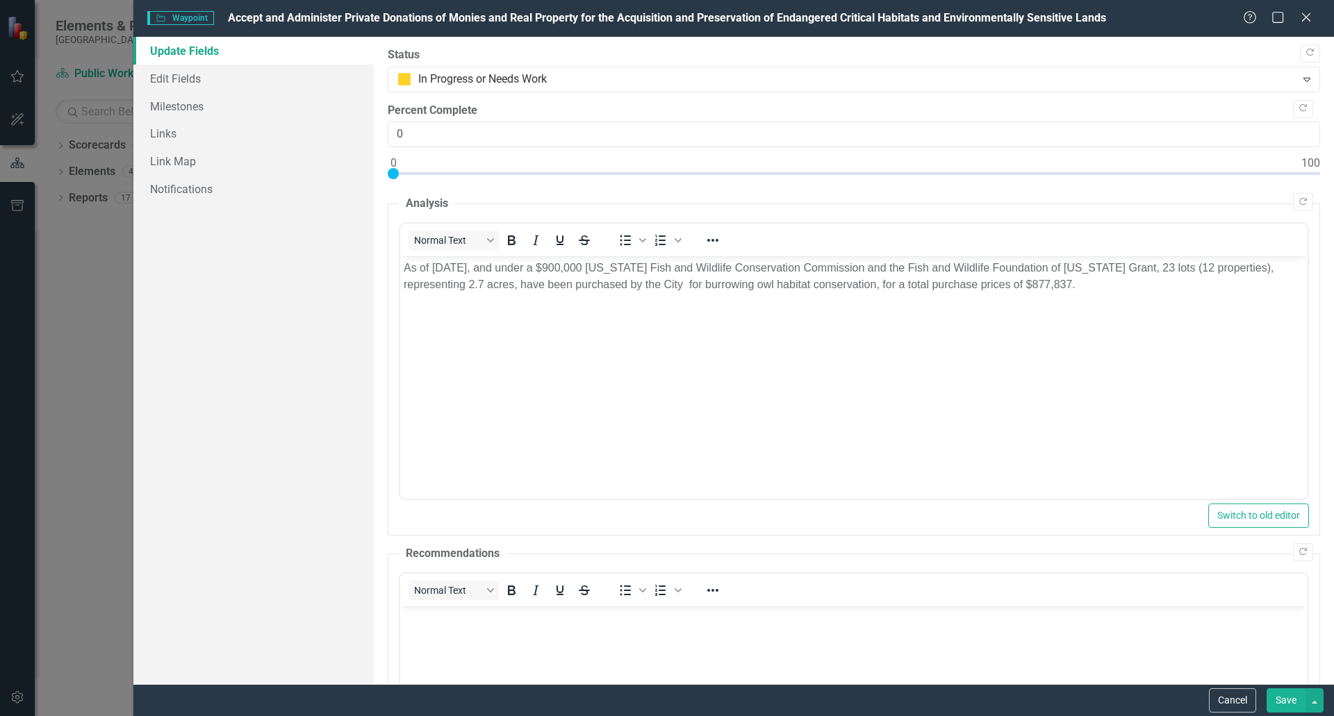
click at [1180, 325] on body "As of [DATE], and under a $900,000 [US_STATE] Fish and Wildlife Conservation Co…" at bounding box center [852, 360] width 907 height 208
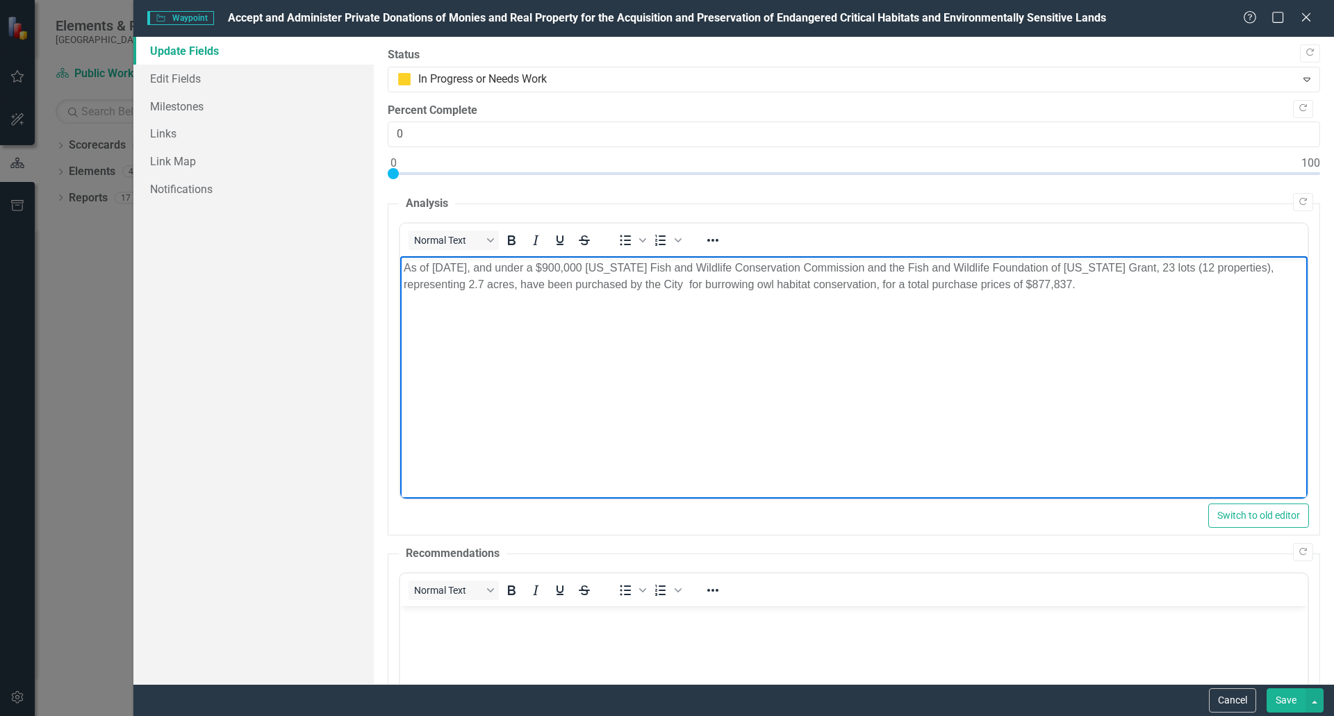
drag, startPoint x: 1077, startPoint y: 285, endPoint x: 777, endPoint y: 520, distance: 381.4
click at [399, 263] on html "As of [DATE], and under a $900,000 [US_STATE] Fish and Wildlife Conservation Co…" at bounding box center [852, 360] width 907 height 208
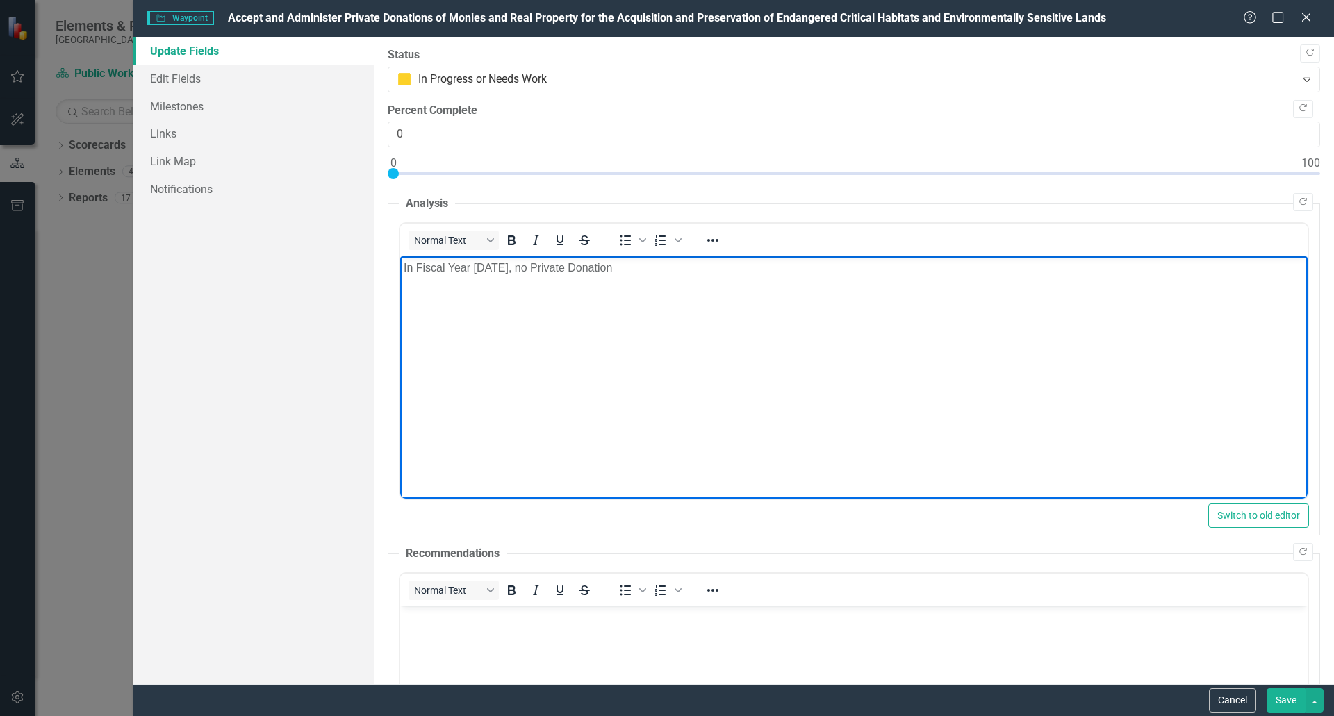
click at [519, 267] on p "In Fiscal Year [DATE], no Private Donation" at bounding box center [853, 268] width 900 height 17
click at [557, 269] on p "In Fiscal Year [DATE], no Private Donation" at bounding box center [853, 268] width 900 height 17
click at [758, 272] on p "In Fiscal Year [DATE], no Private land or Monies Donation" at bounding box center [853, 268] width 900 height 17
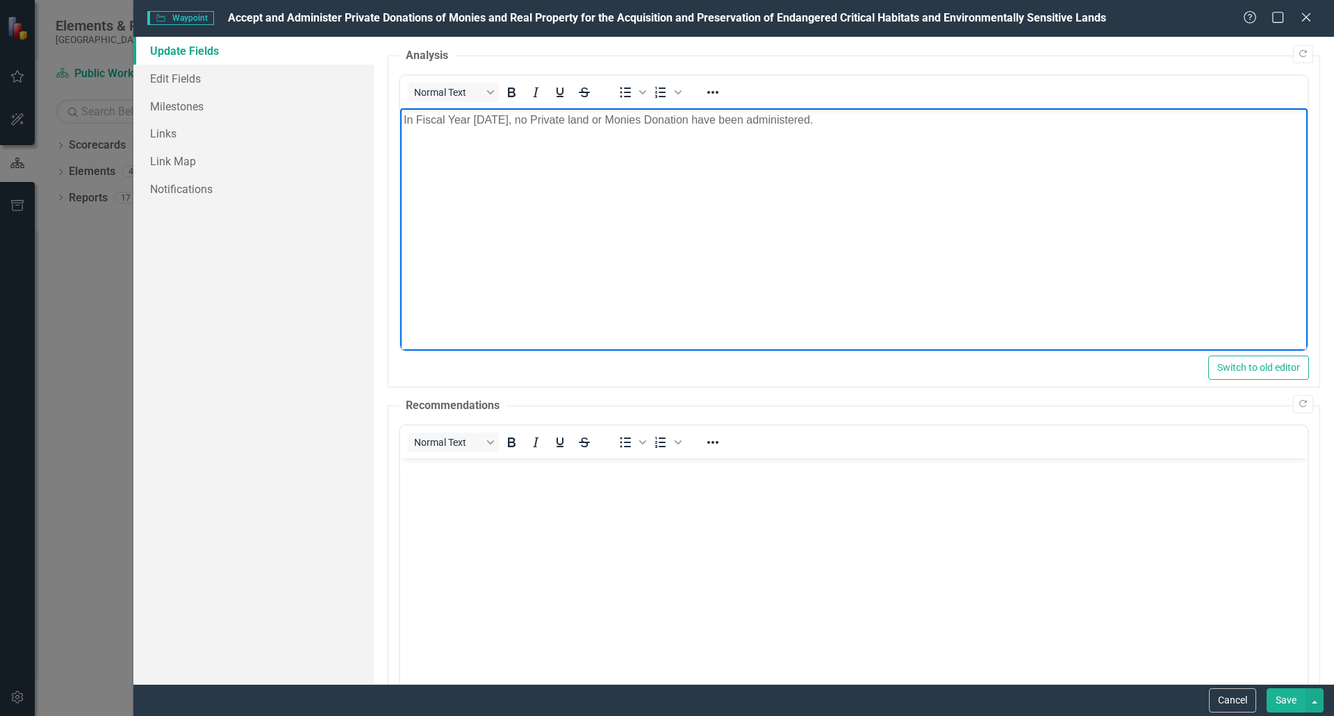
scroll to position [0, 0]
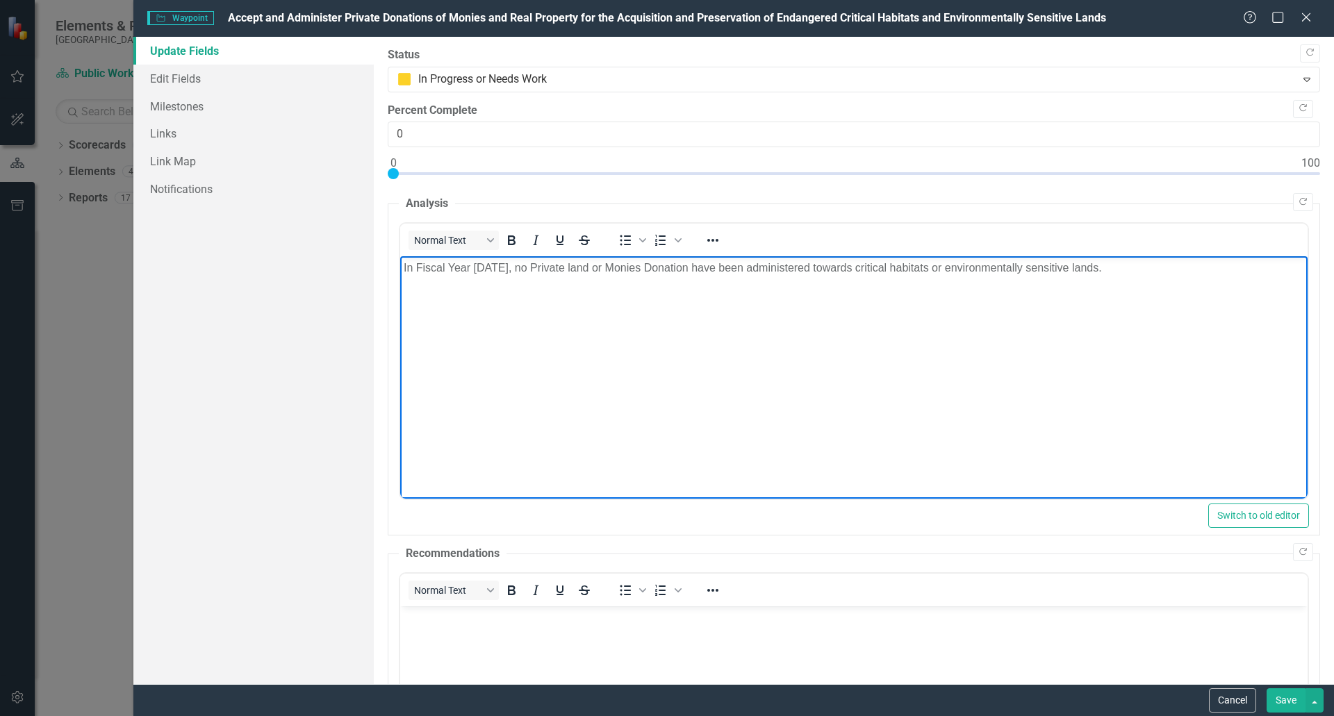
click at [1285, 699] on button "Save" at bounding box center [1285, 700] width 39 height 24
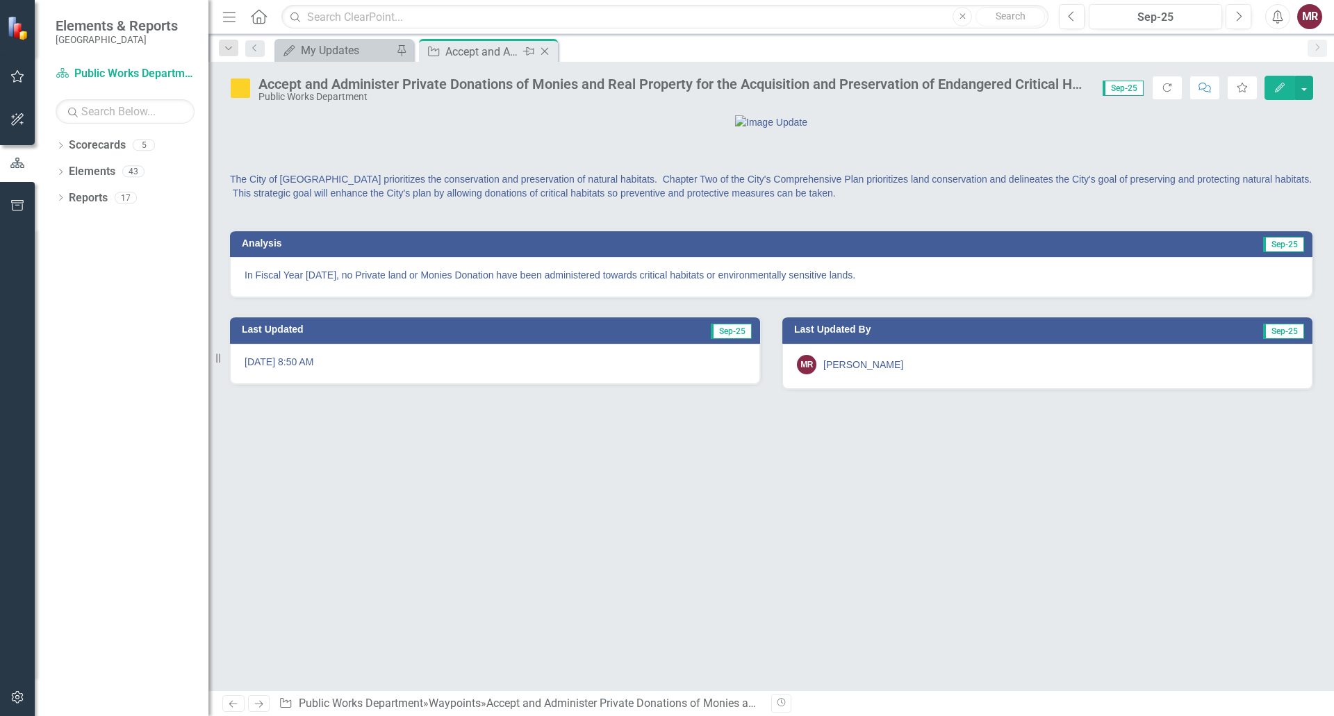
click at [543, 54] on icon "Close" at bounding box center [545, 51] width 14 height 11
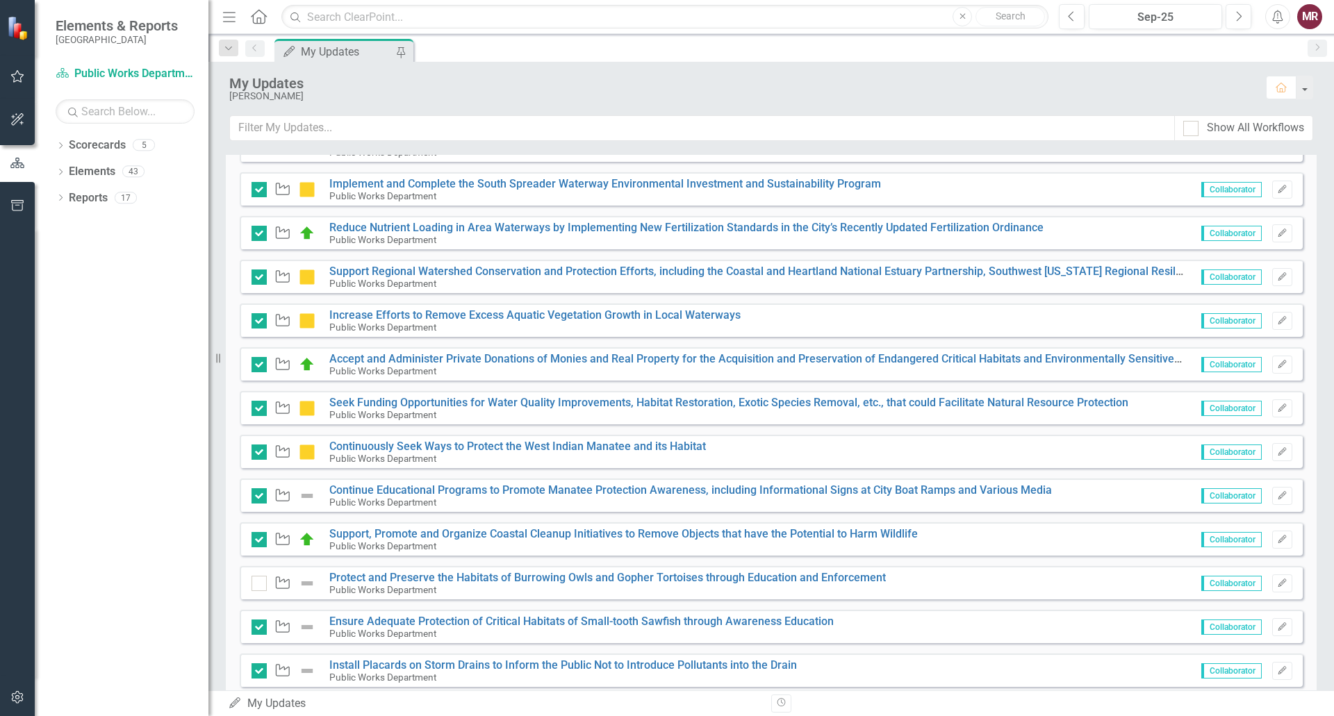
scroll to position [409, 0]
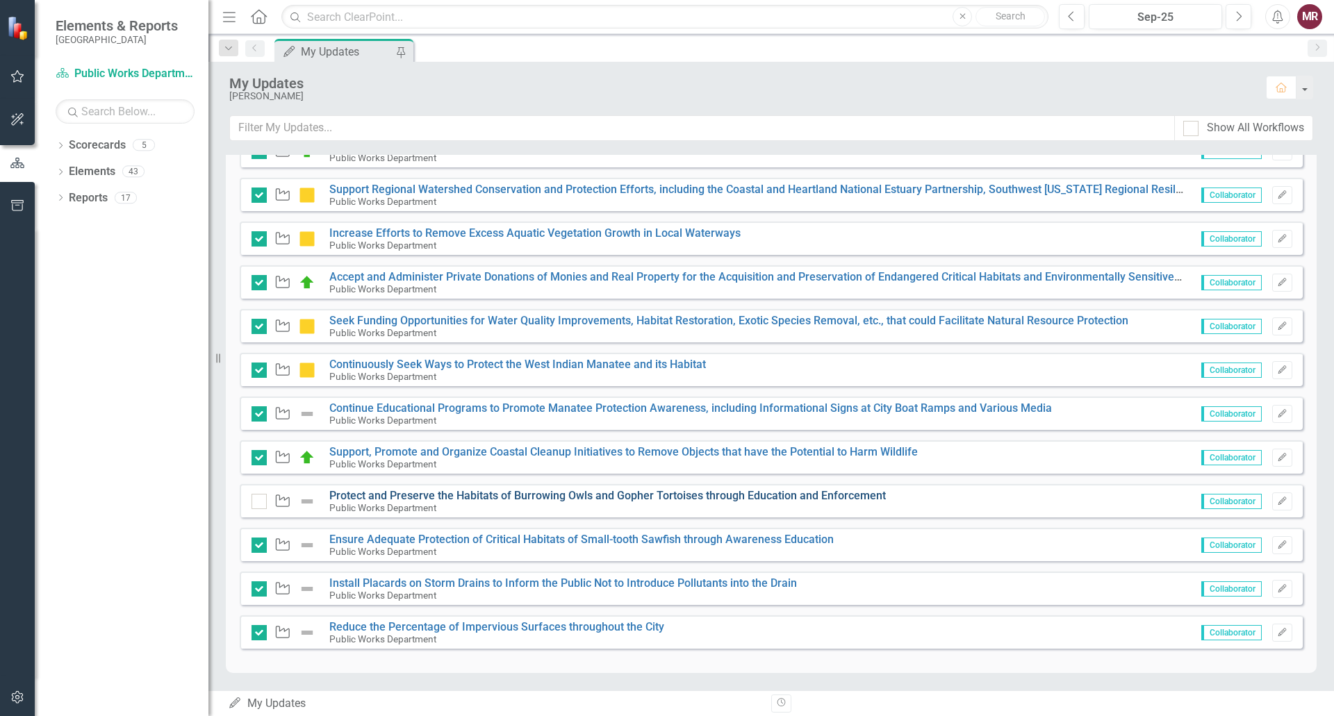
click at [619, 497] on link "Protect and Preserve the Habitats of Burrowing Owls and Gopher Tortoises throug…" at bounding box center [607, 495] width 556 height 13
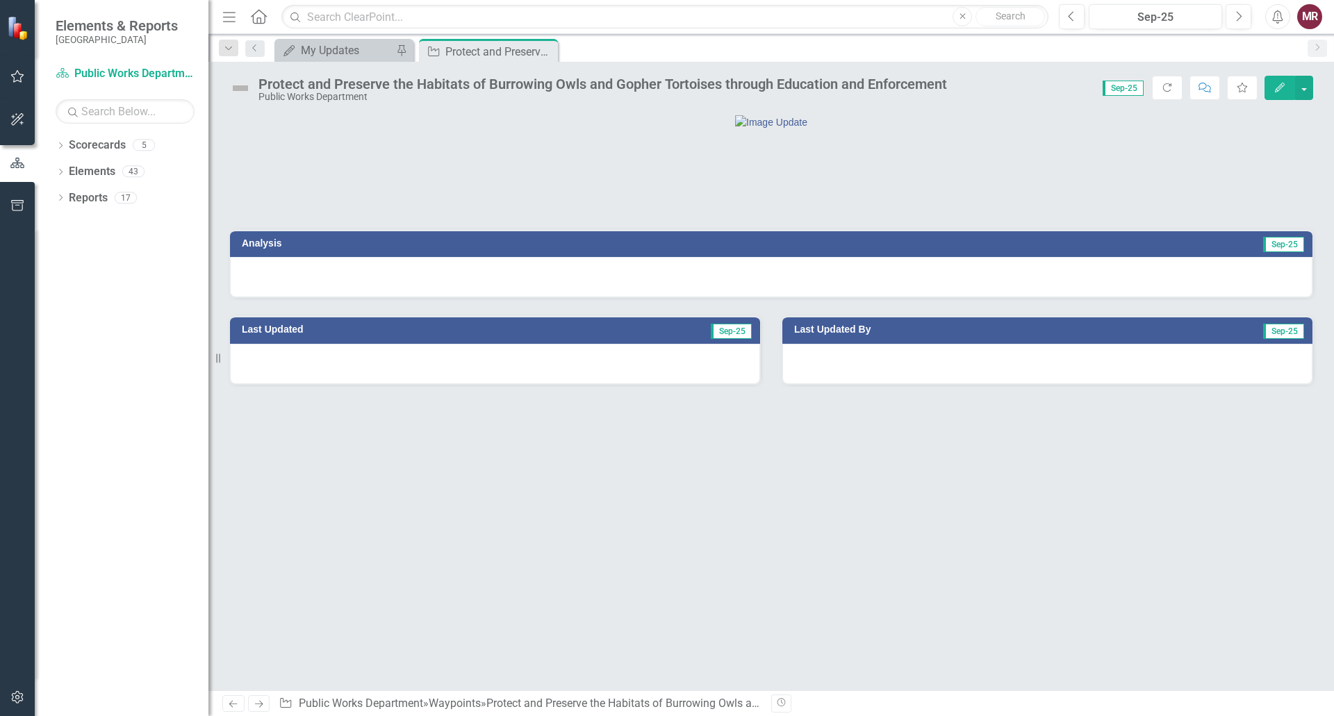
click at [1274, 90] on icon "Edit" at bounding box center [1279, 88] width 13 height 10
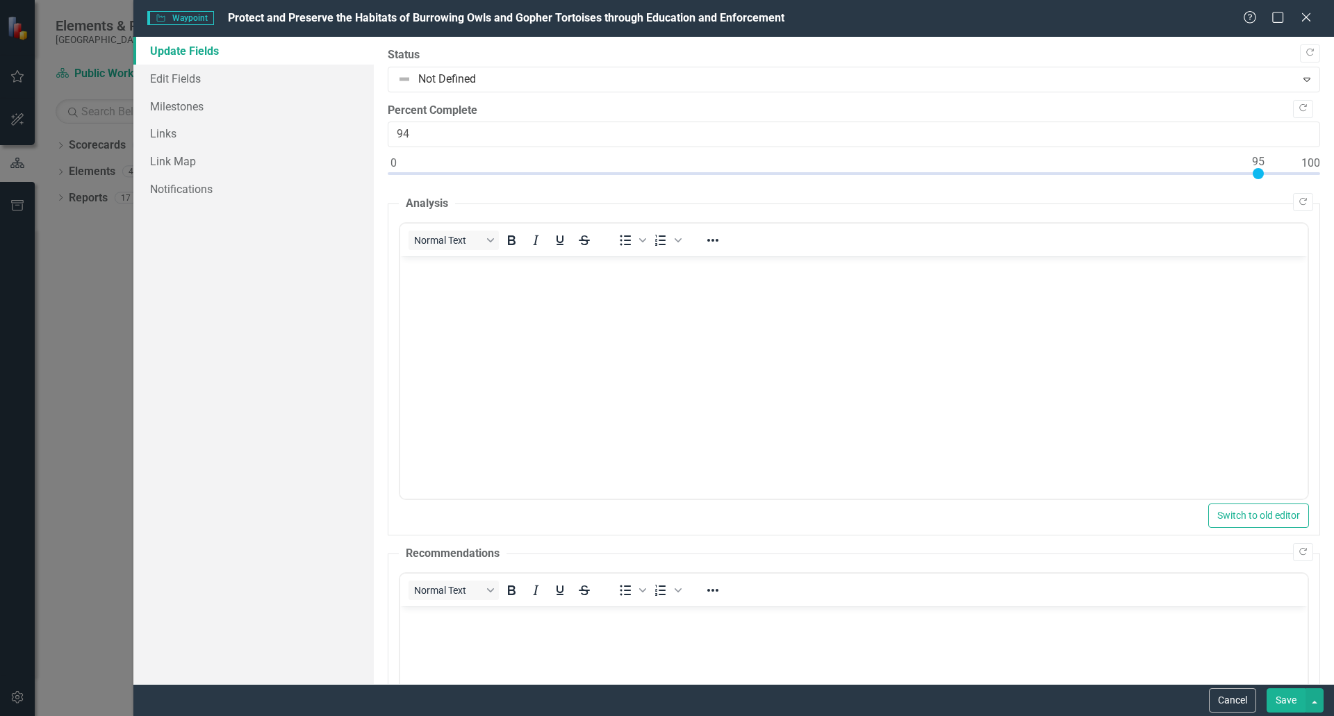
type input "95"
drag, startPoint x: 393, startPoint y: 174, endPoint x: 1254, endPoint y: 179, distance: 861.3
click at [1254, 179] on div at bounding box center [854, 176] width 932 height 17
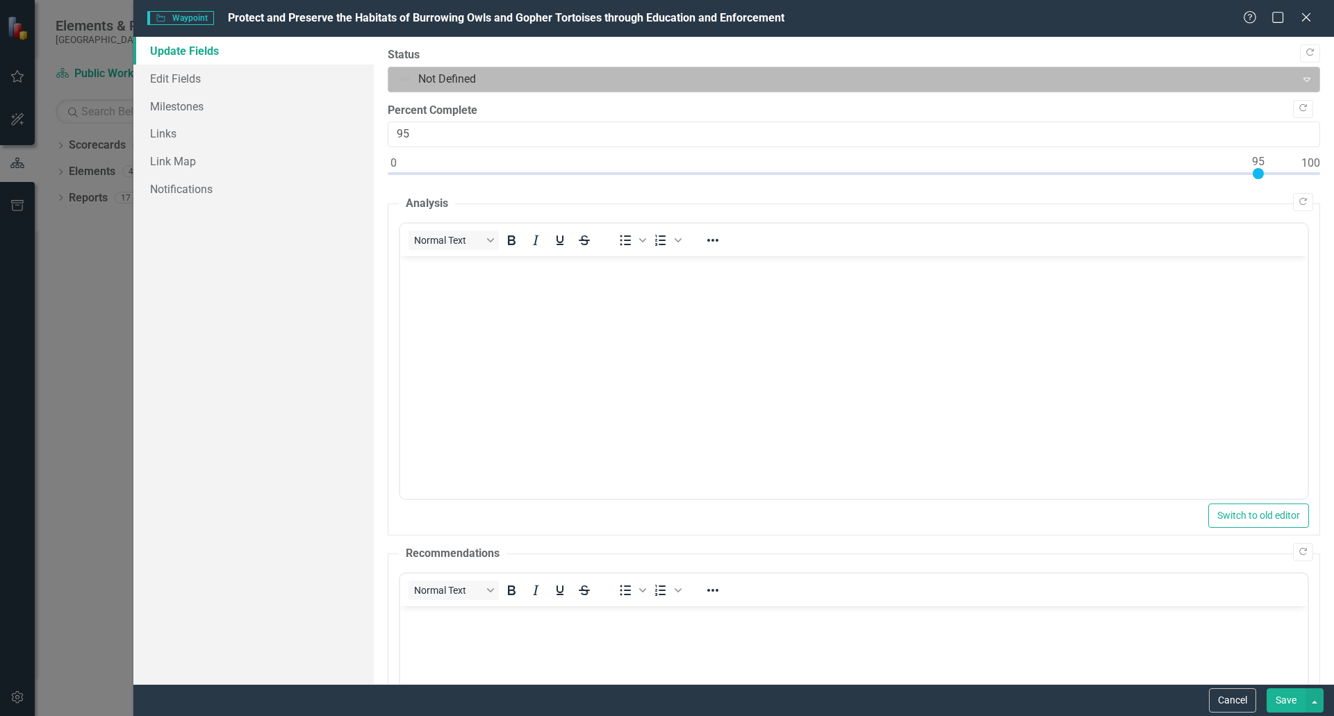
click at [399, 82] on input "text" at bounding box center [398, 80] width 3 height 16
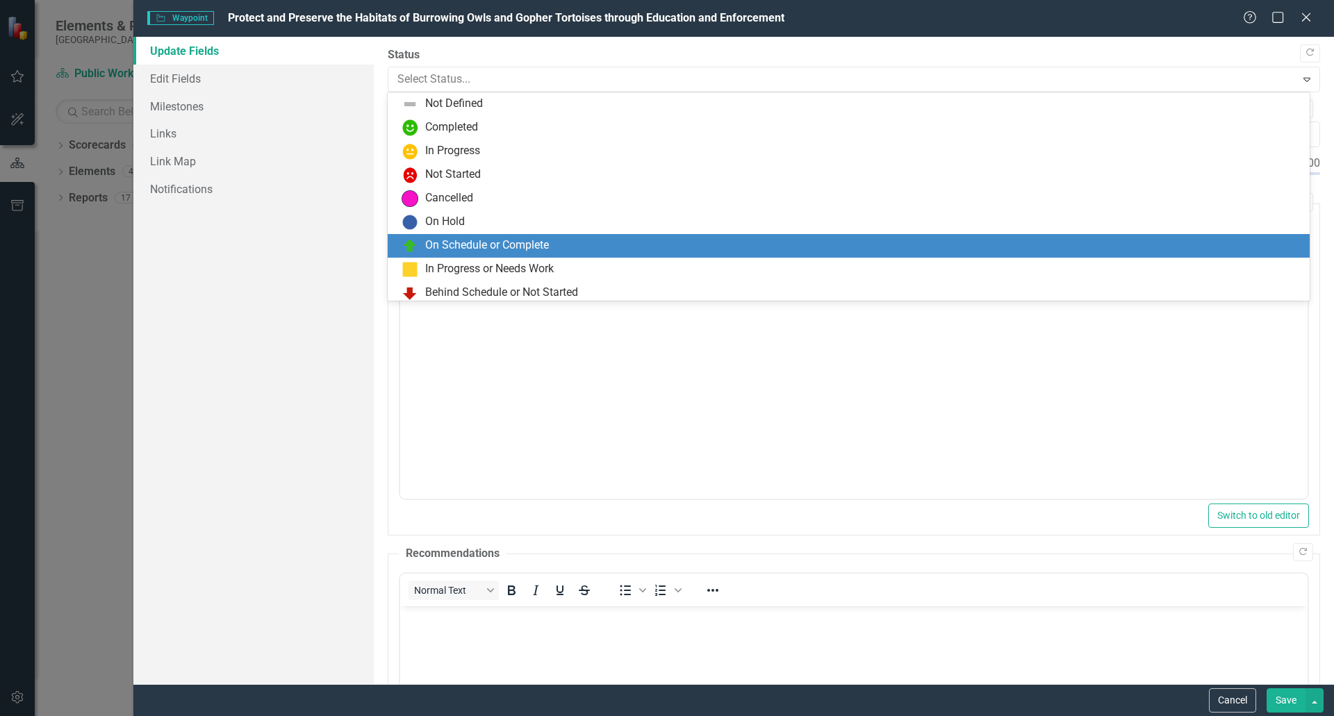
click at [466, 250] on div "On Schedule or Complete" at bounding box center [487, 246] width 124 height 16
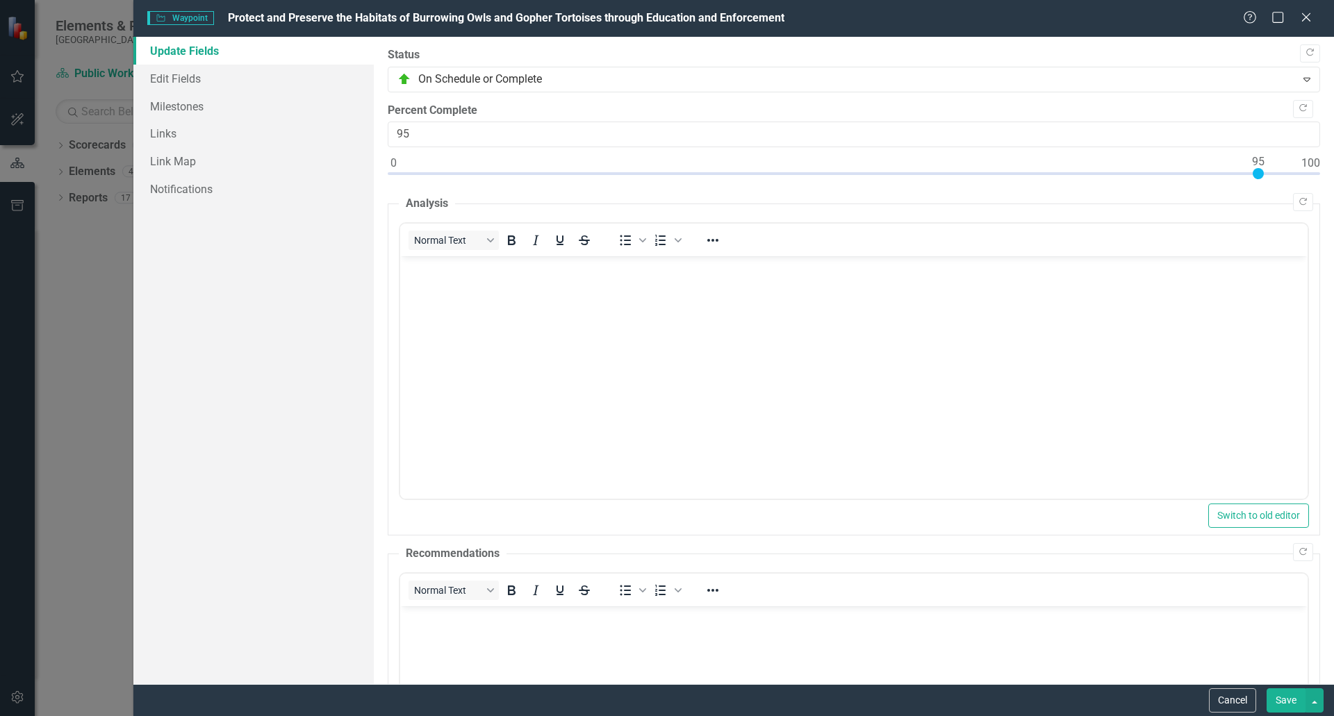
click at [696, 368] on body "Rich Text Area. Press ALT-0 for help." at bounding box center [852, 360] width 907 height 208
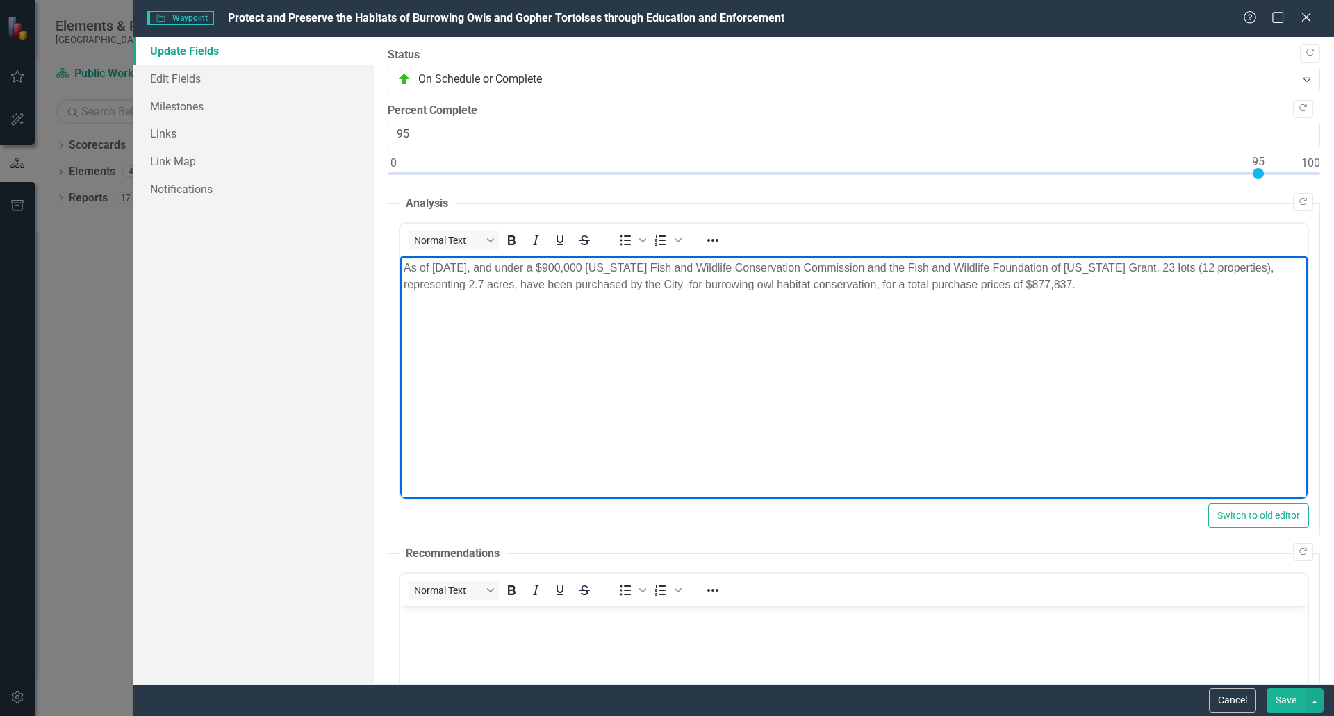
click at [1288, 703] on button "Save" at bounding box center [1285, 700] width 39 height 24
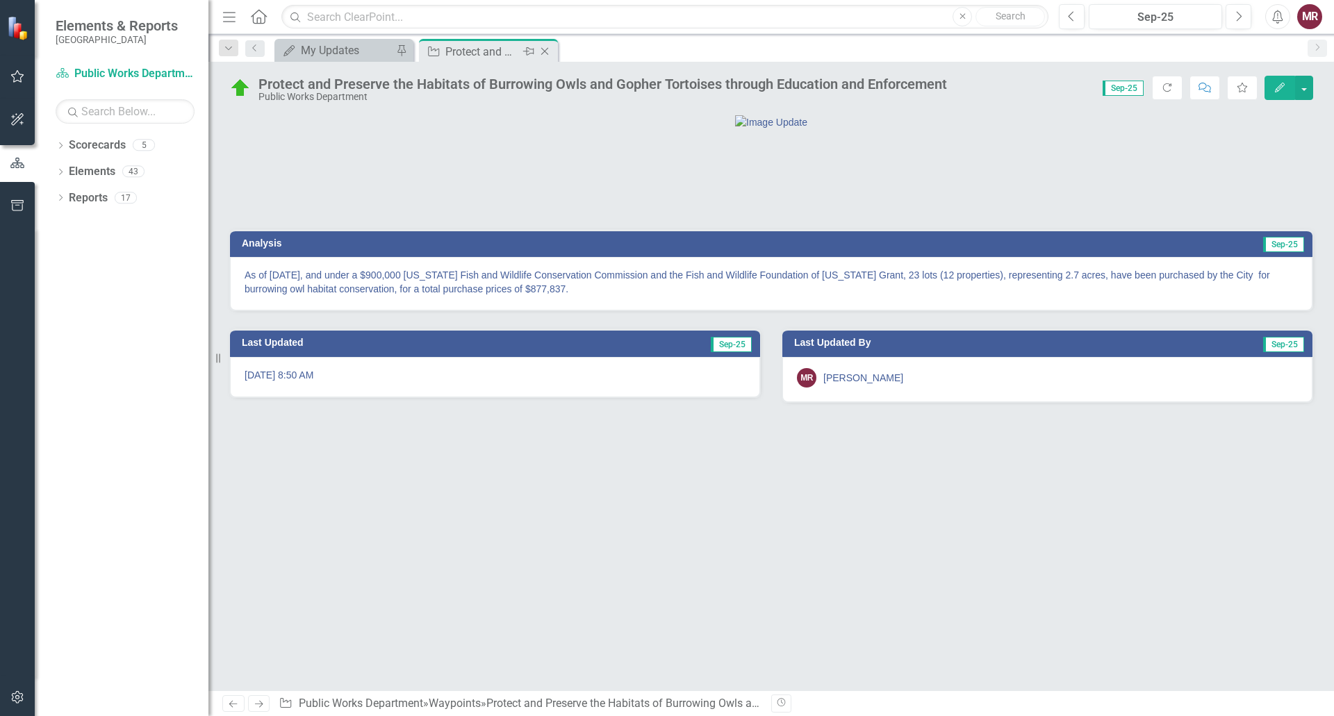
click at [545, 54] on icon "Close" at bounding box center [545, 51] width 14 height 11
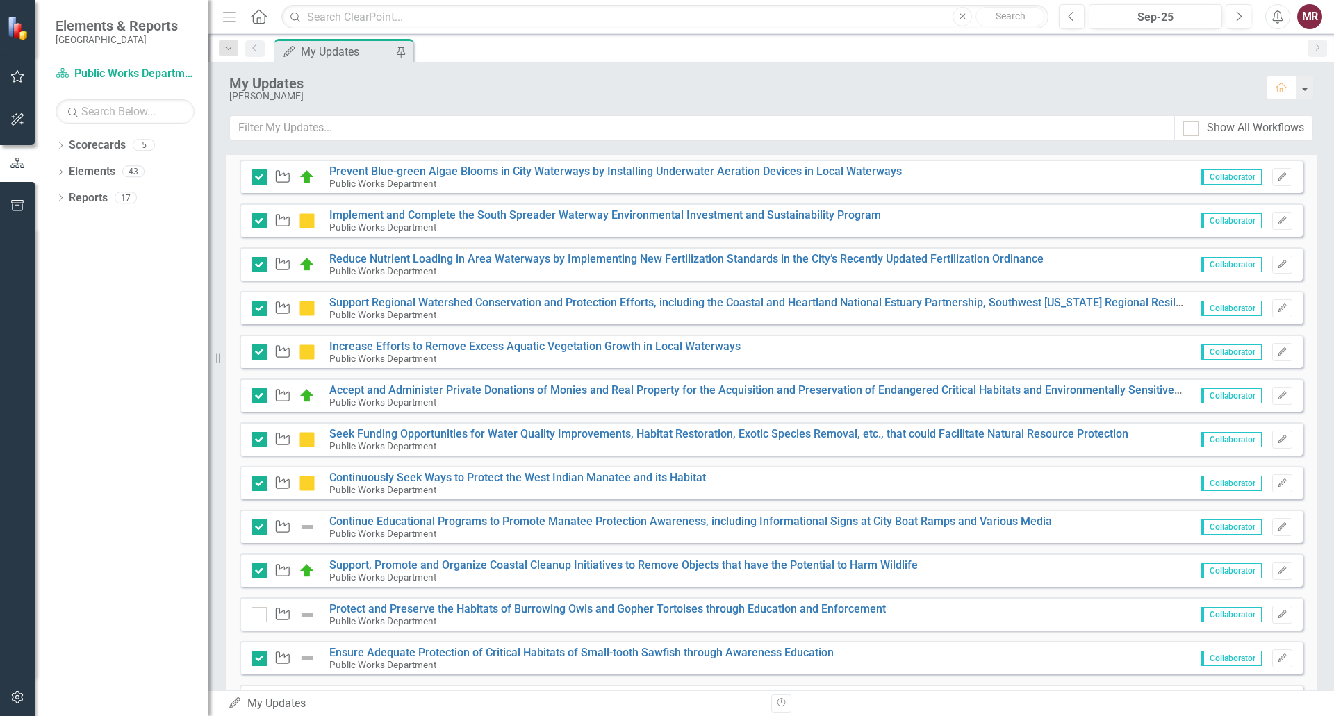
scroll to position [340, 0]
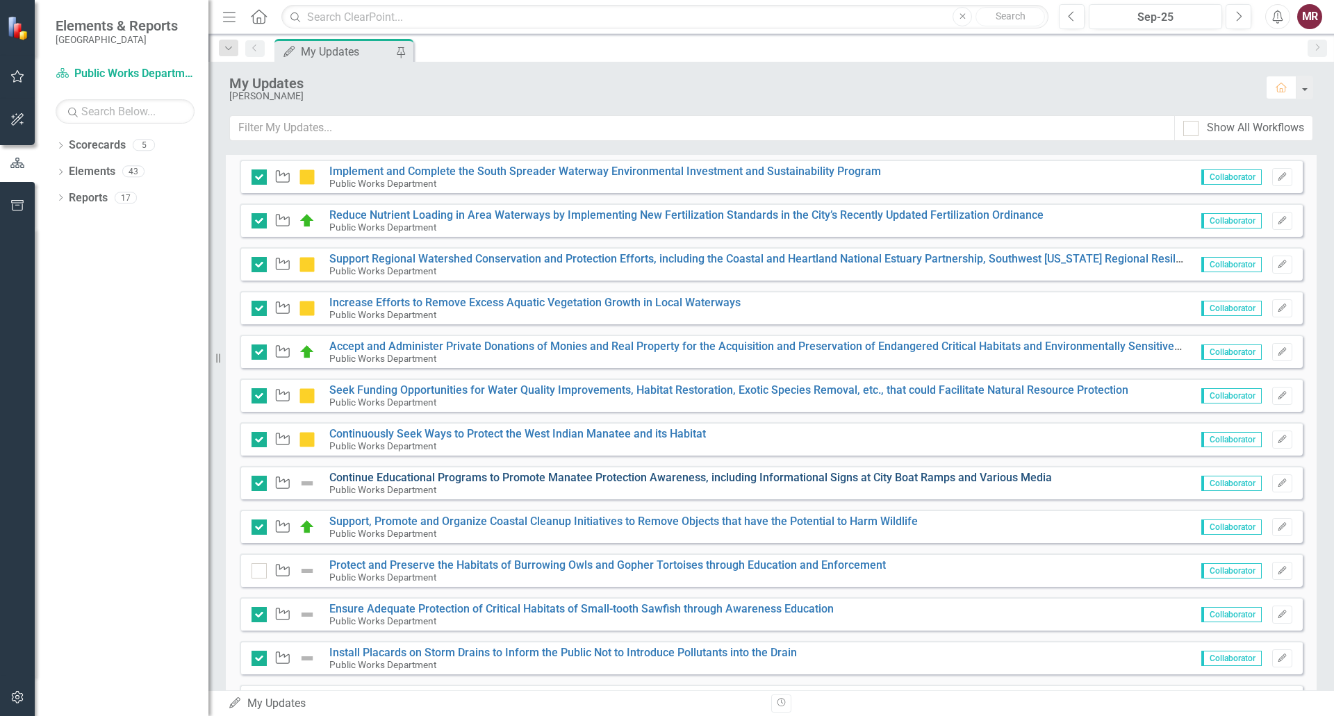
click at [722, 476] on link "Continue Educational Programs to Promote Manatee Protection Awareness, includin…" at bounding box center [690, 477] width 722 height 13
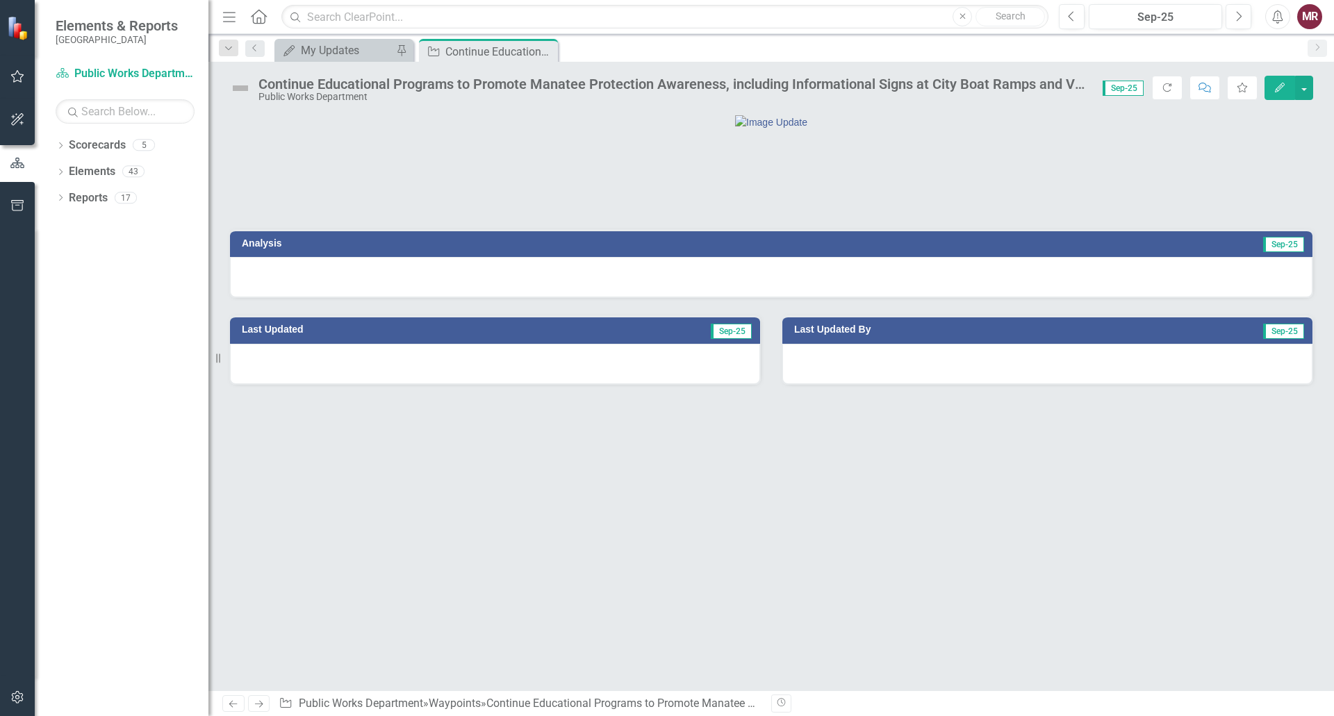
click at [1277, 91] on icon "button" at bounding box center [1279, 88] width 10 height 10
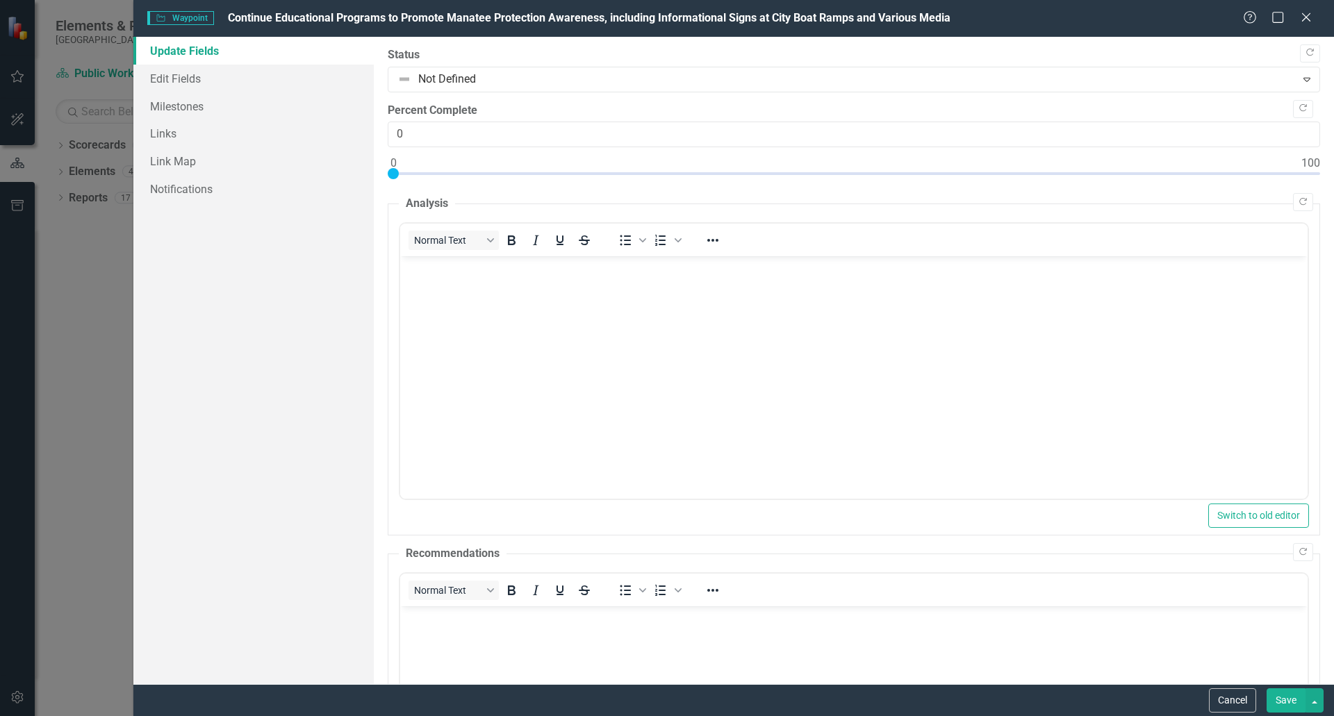
click at [553, 335] on body "Rich Text Area. Press ALT-0 for help." at bounding box center [852, 360] width 907 height 208
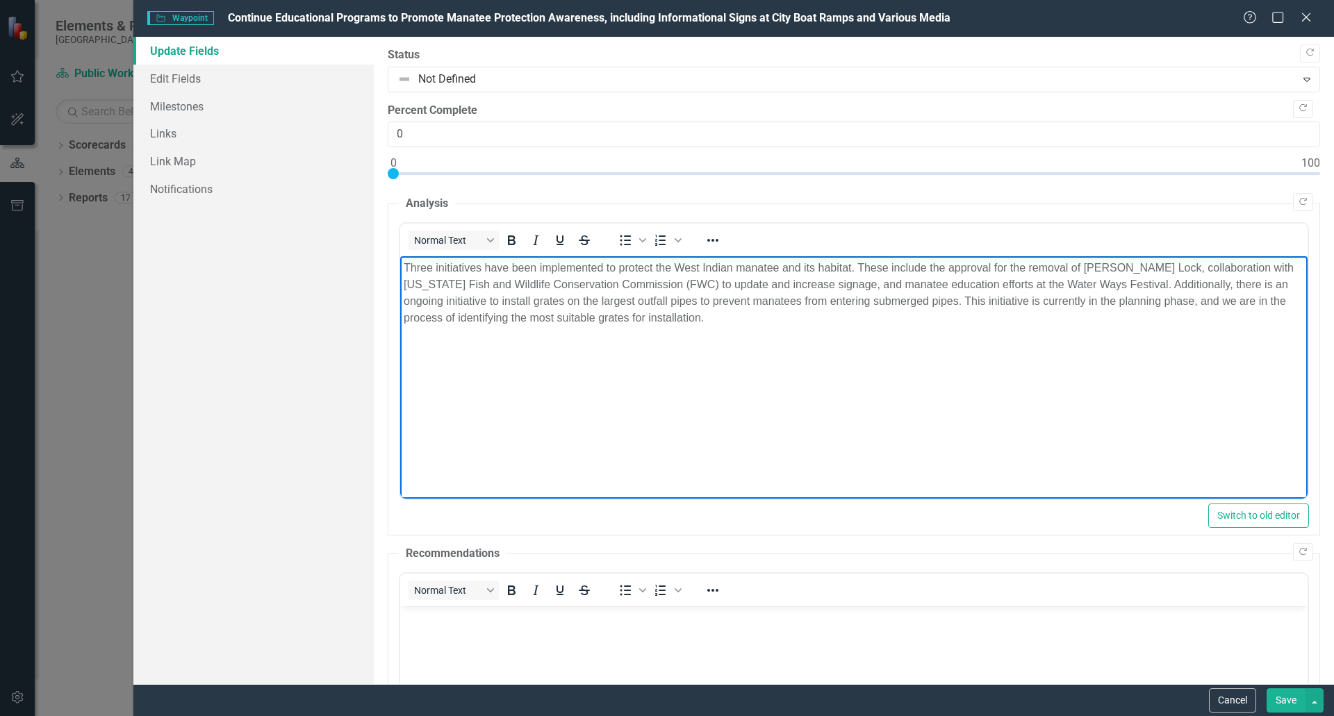
click at [877, 336] on body "Three initiatives have been implemented to protect the West Indian manatee and …" at bounding box center [852, 360] width 907 height 208
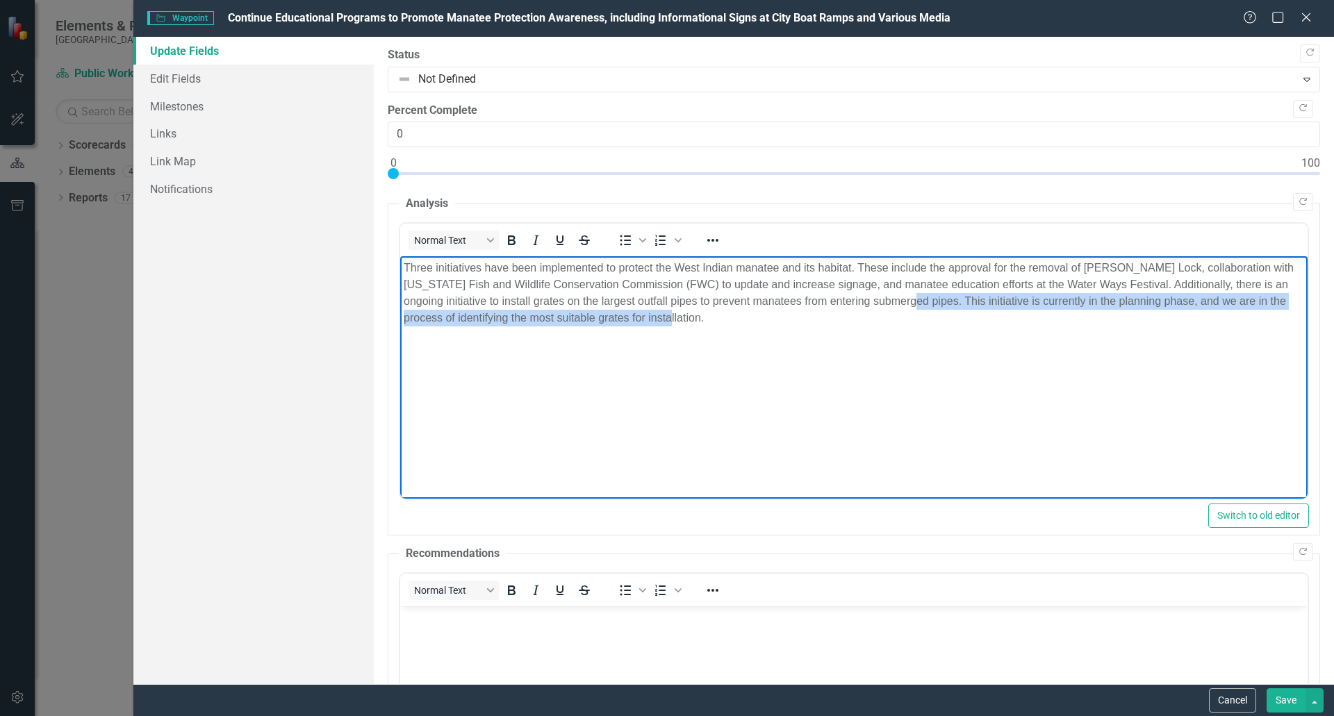
drag, startPoint x: 969, startPoint y: 320, endPoint x: 915, endPoint y: 304, distance: 56.5
click at [915, 304] on p "Three initiatives have been implemented to protect the West Indian manatee and …" at bounding box center [853, 293] width 900 height 67
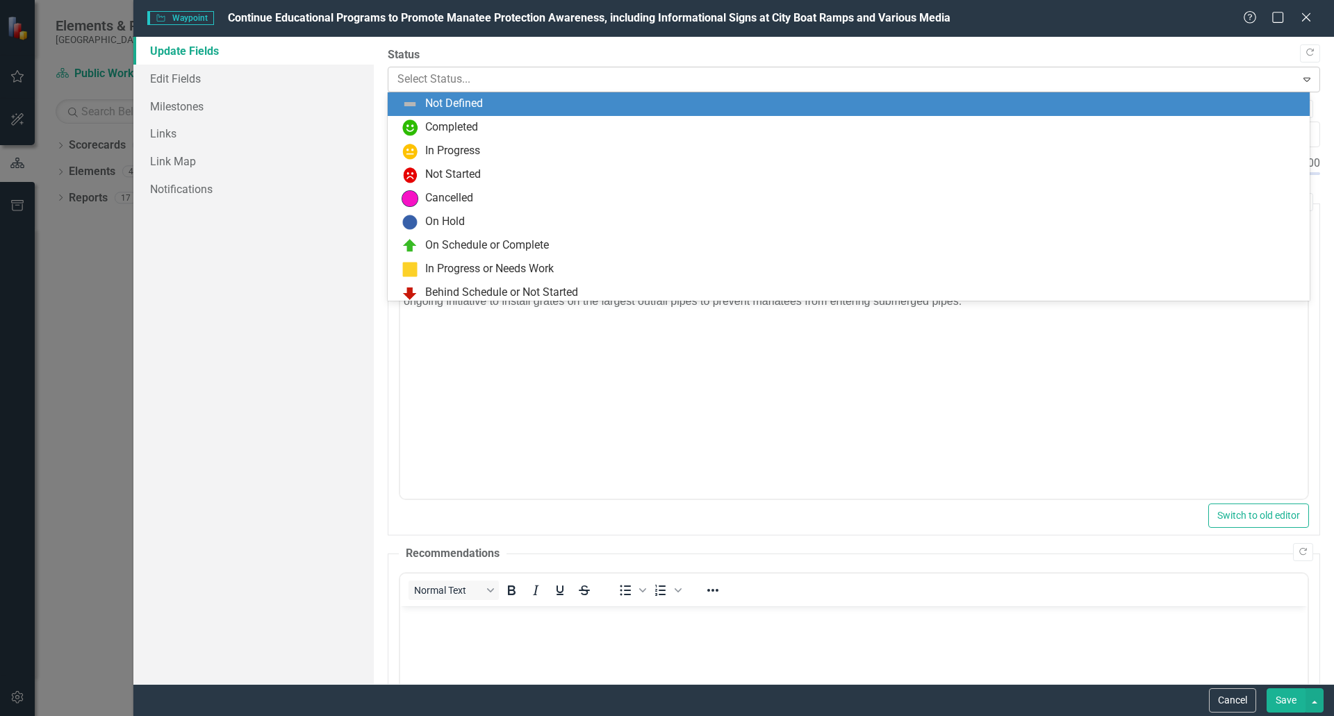
click at [1303, 80] on icon at bounding box center [1306, 80] width 7 height 4
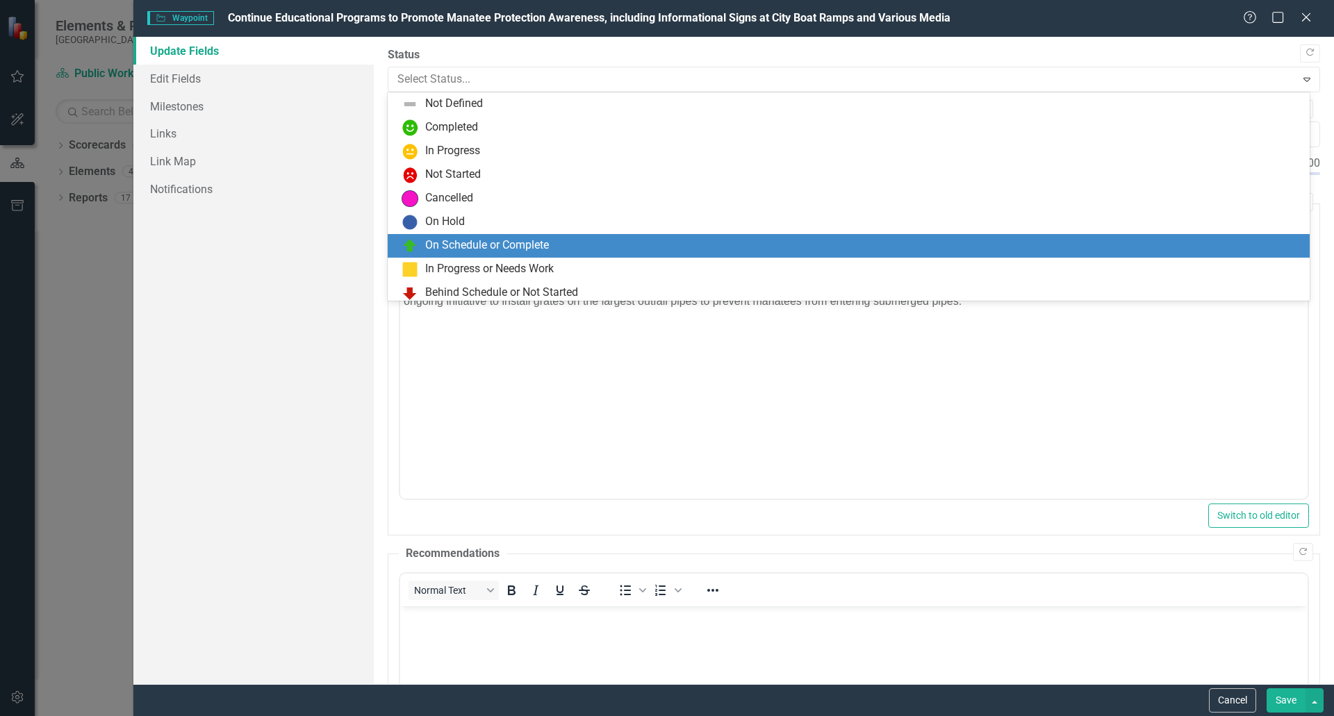
click at [444, 248] on div "On Schedule or Complete" at bounding box center [487, 246] width 124 height 16
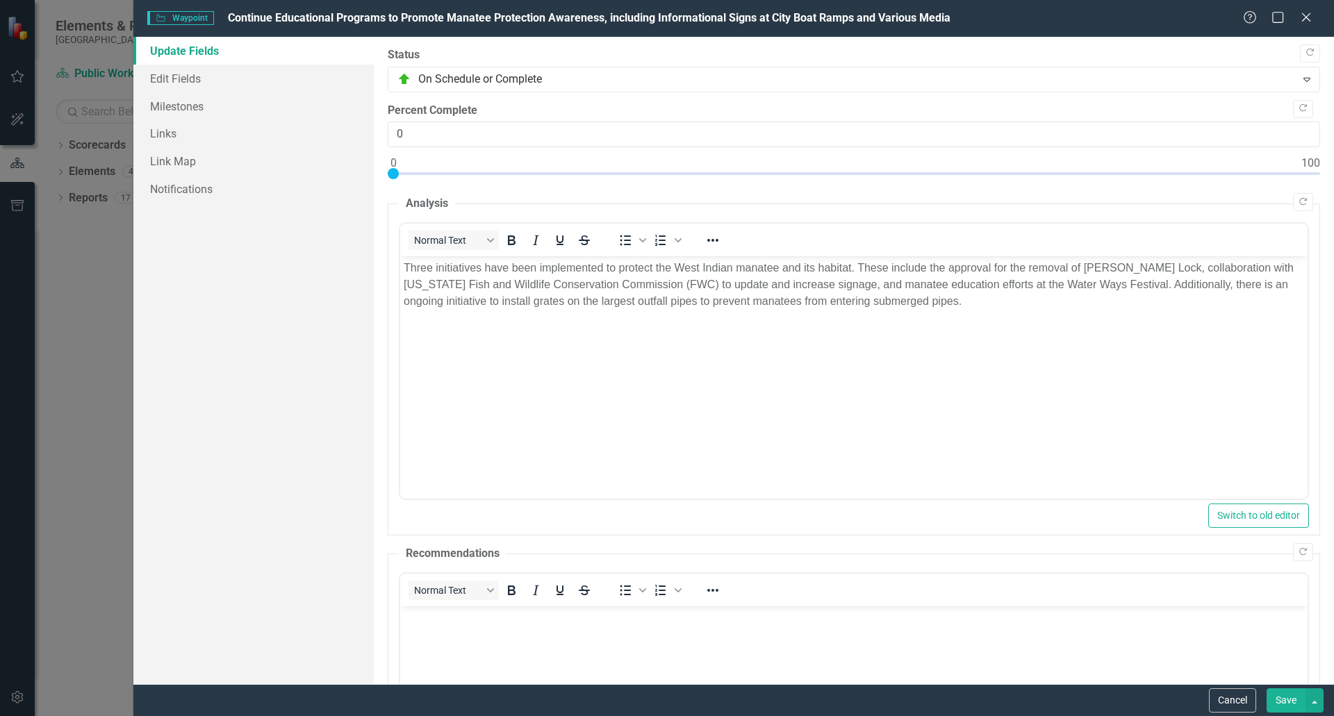
click at [1110, 397] on body "Three initiatives have been implemented to protect the West Indian manatee and …" at bounding box center [852, 360] width 907 height 208
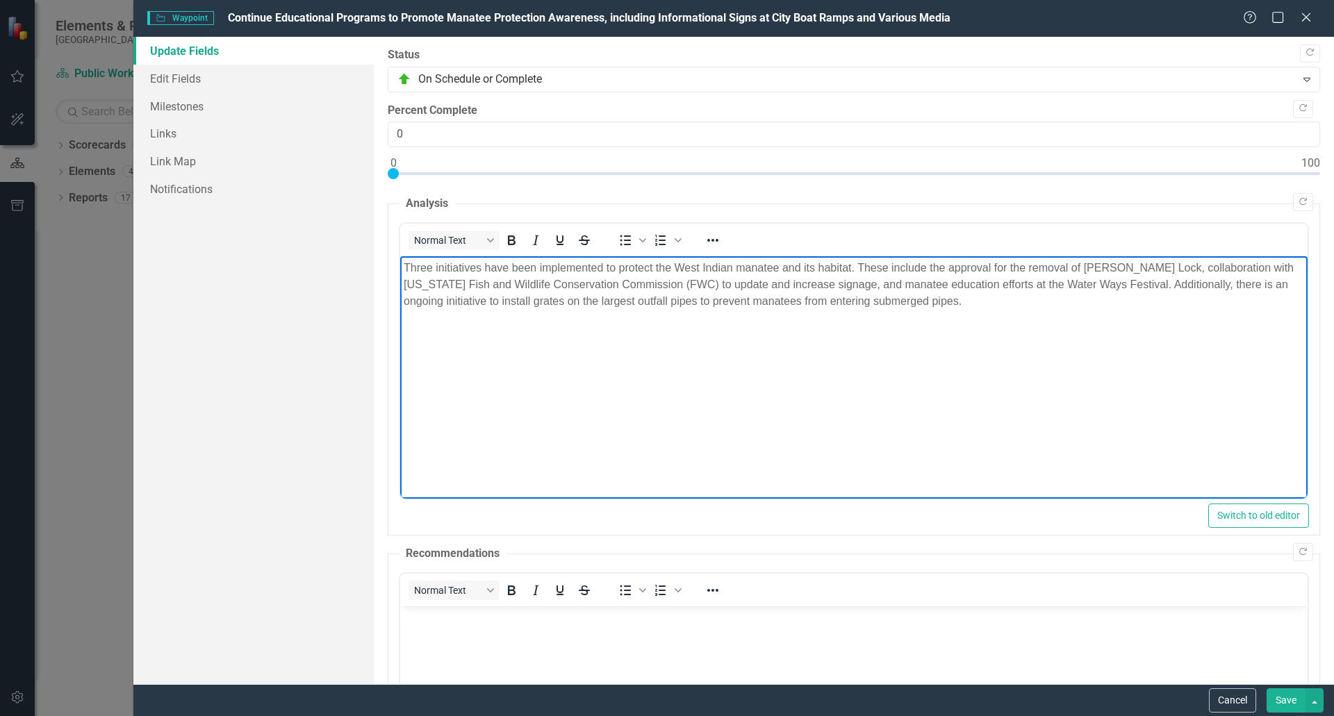
click at [1281, 703] on button "Save" at bounding box center [1285, 700] width 39 height 24
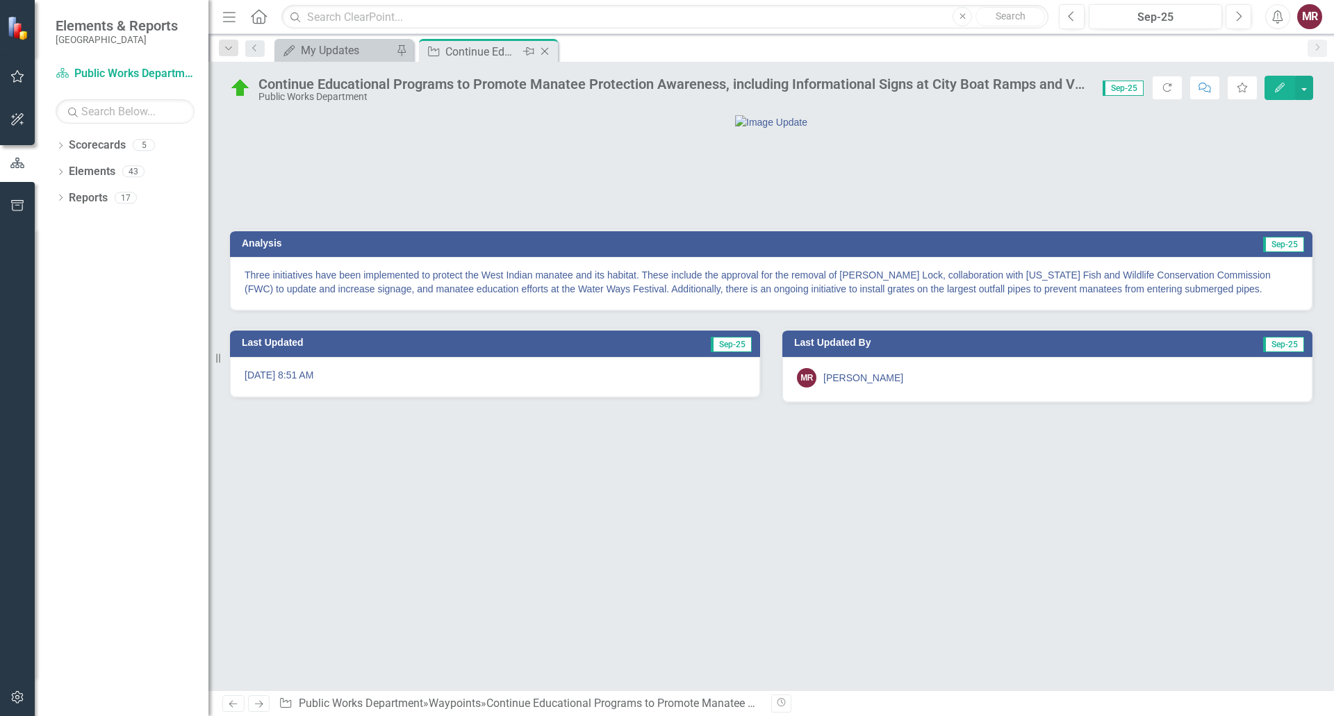
click at [540, 54] on icon "Close" at bounding box center [545, 51] width 14 height 11
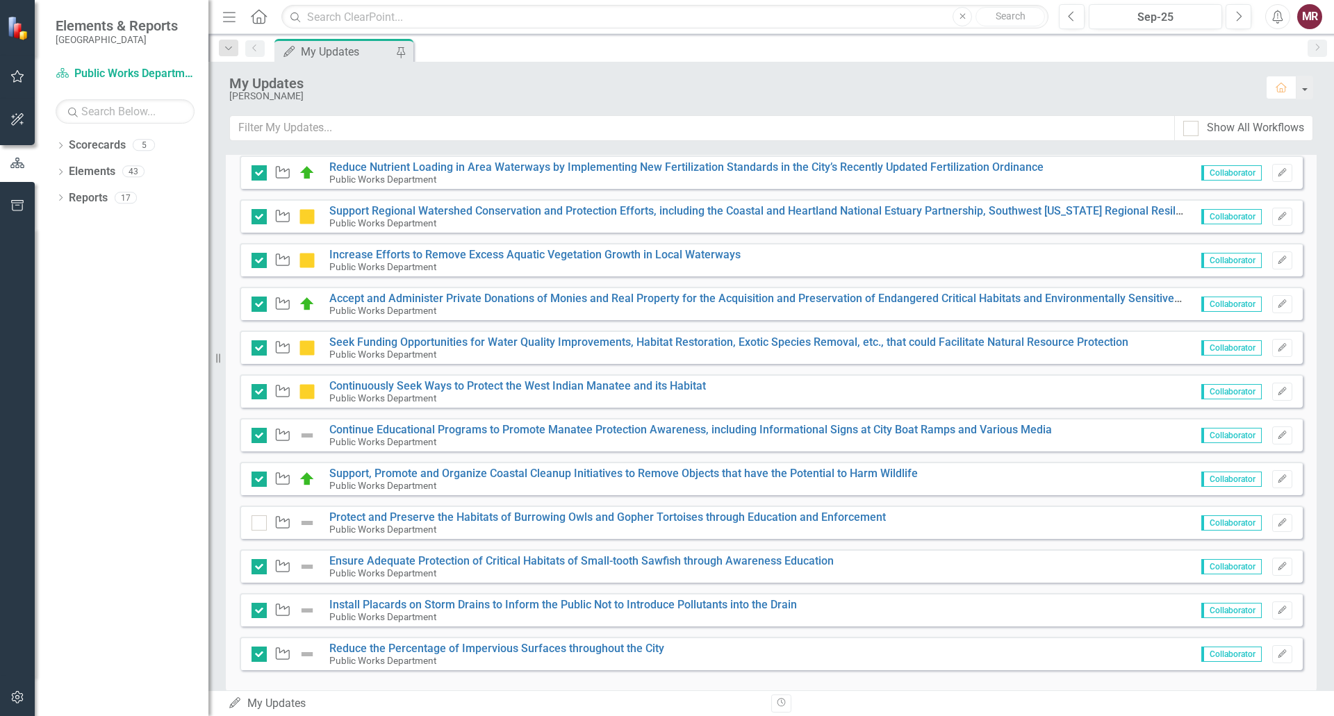
scroll to position [409, 0]
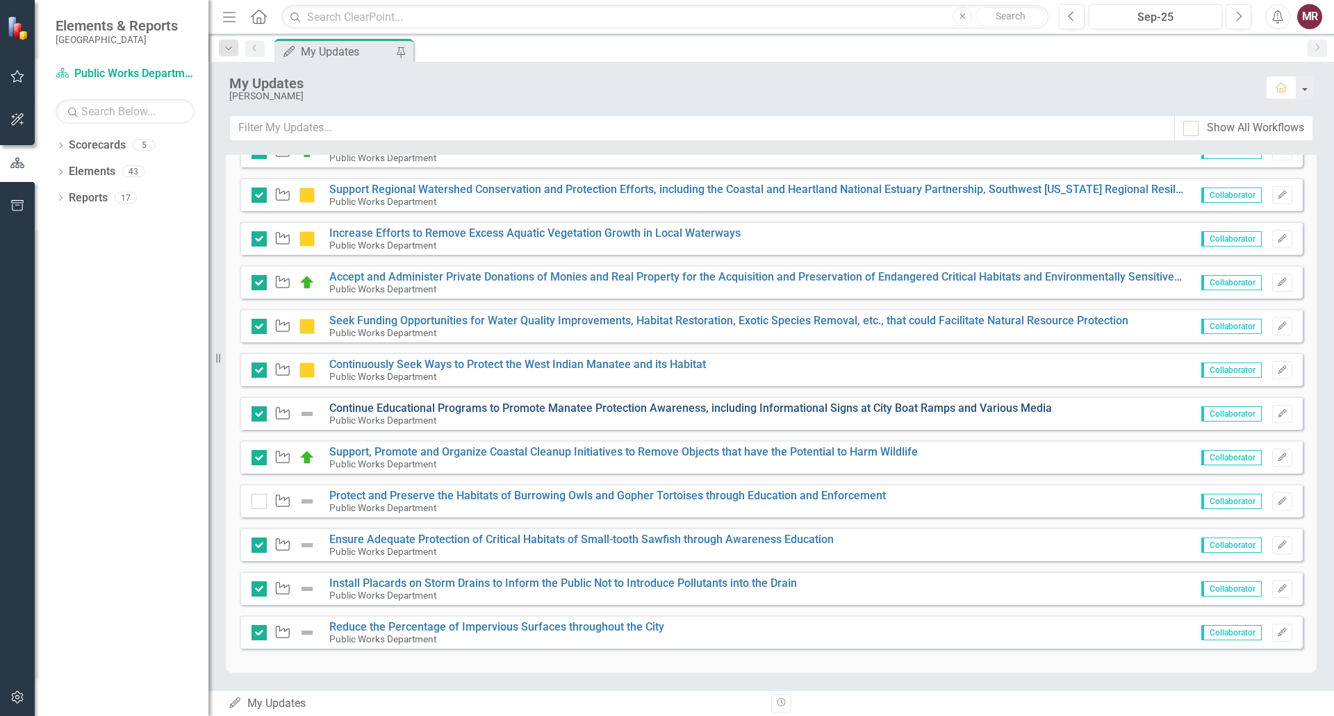
click at [829, 409] on link "Continue Educational Programs to Promote Manatee Protection Awareness, includin…" at bounding box center [690, 407] width 722 height 13
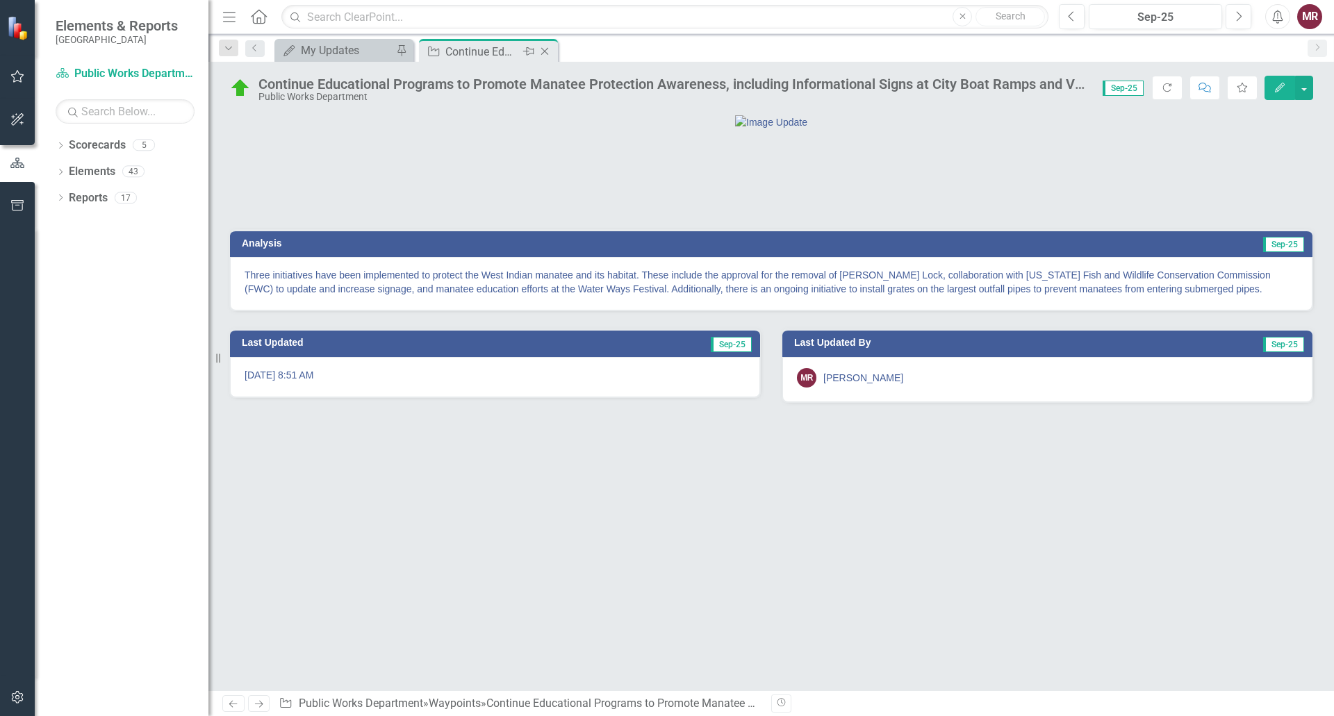
click at [542, 51] on icon "Close" at bounding box center [545, 51] width 14 height 11
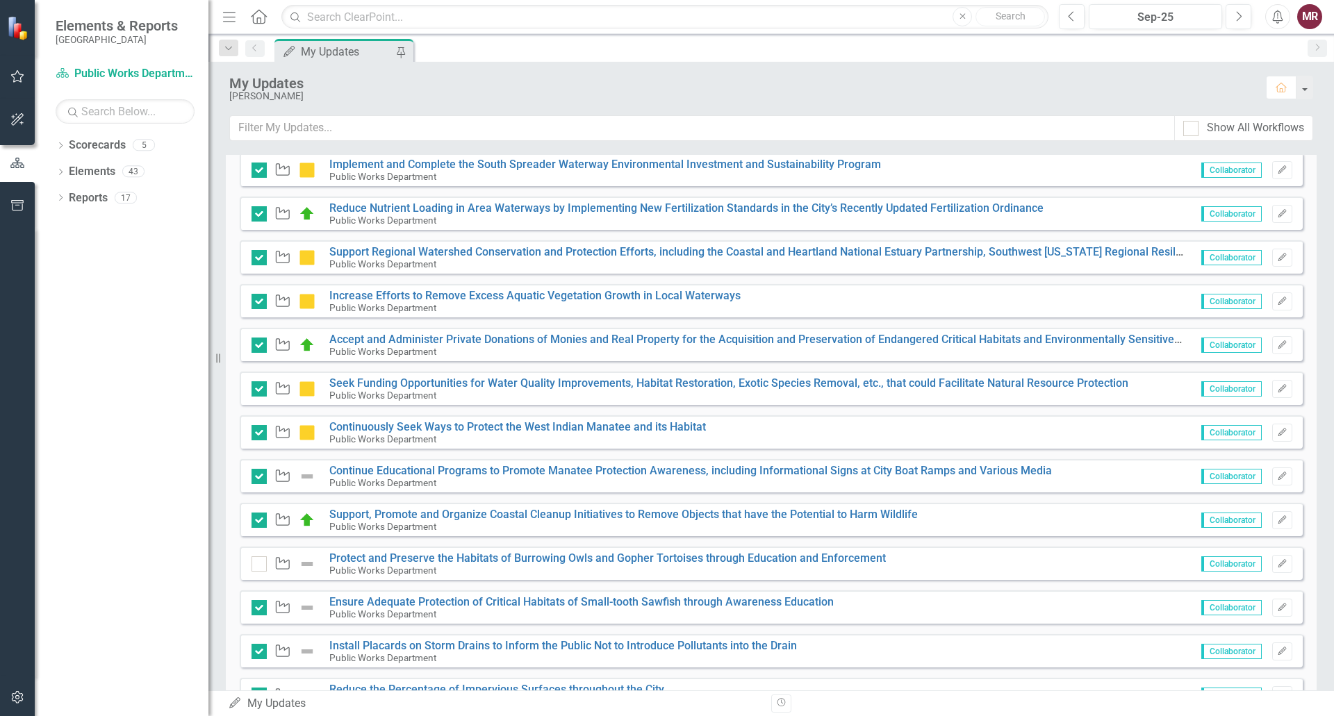
scroll to position [347, 0]
click at [307, 476] on img at bounding box center [307, 475] width 17 height 17
click at [307, 473] on img at bounding box center [307, 475] width 17 height 17
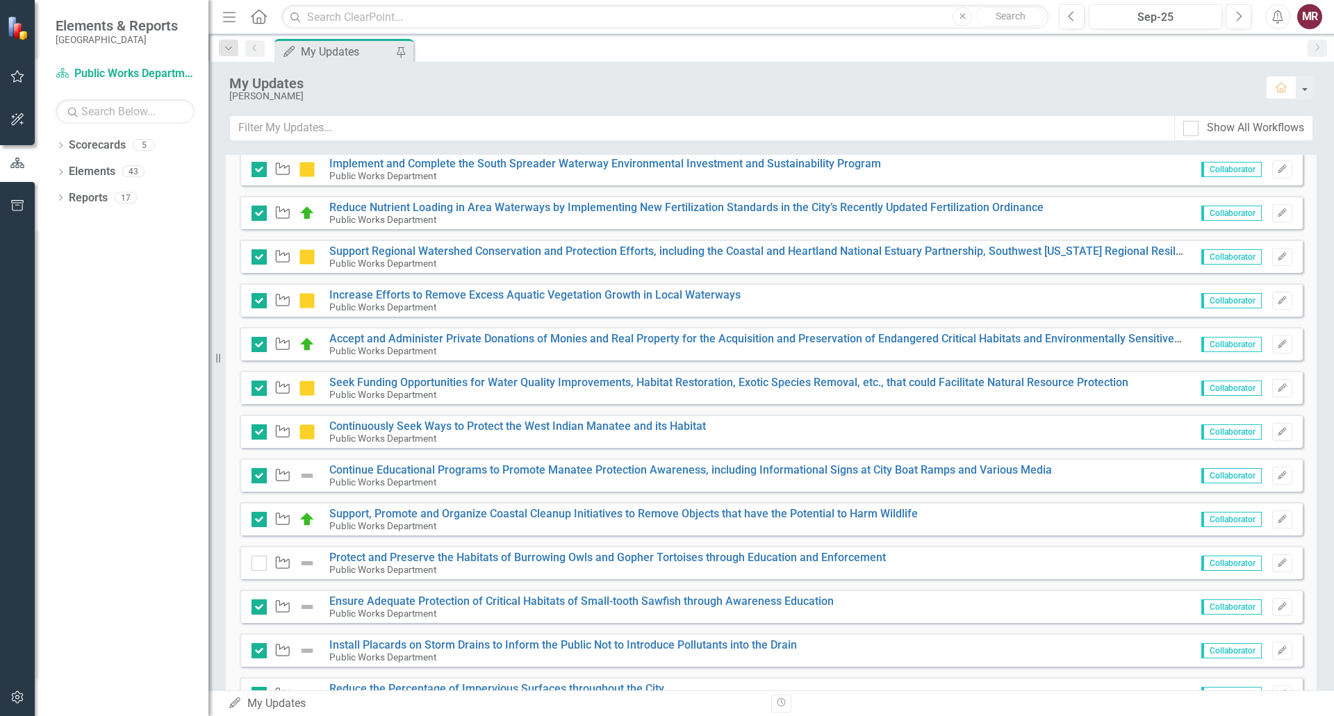
click at [307, 473] on img at bounding box center [307, 475] width 17 height 17
click at [406, 469] on link "Continue Educational Programs to Promote Manatee Protection Awareness, includin…" at bounding box center [690, 469] width 722 height 13
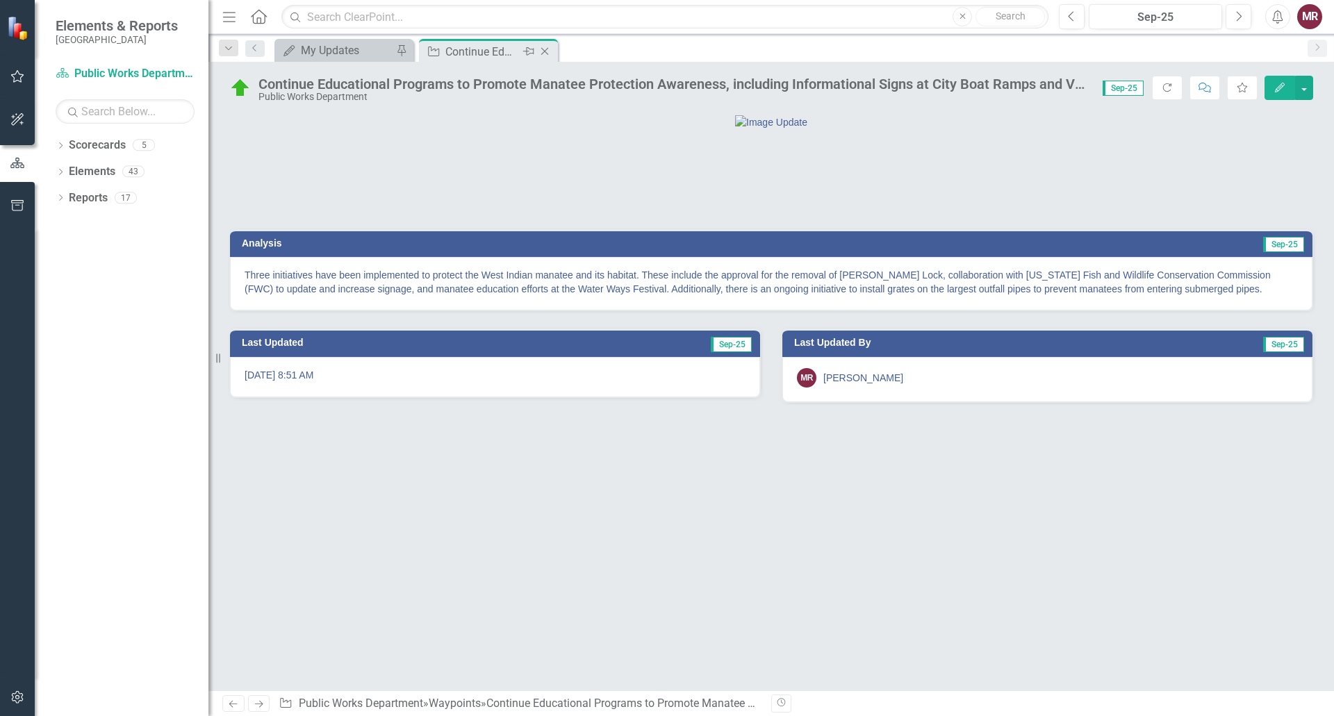
click at [550, 50] on icon "Close" at bounding box center [545, 51] width 14 height 11
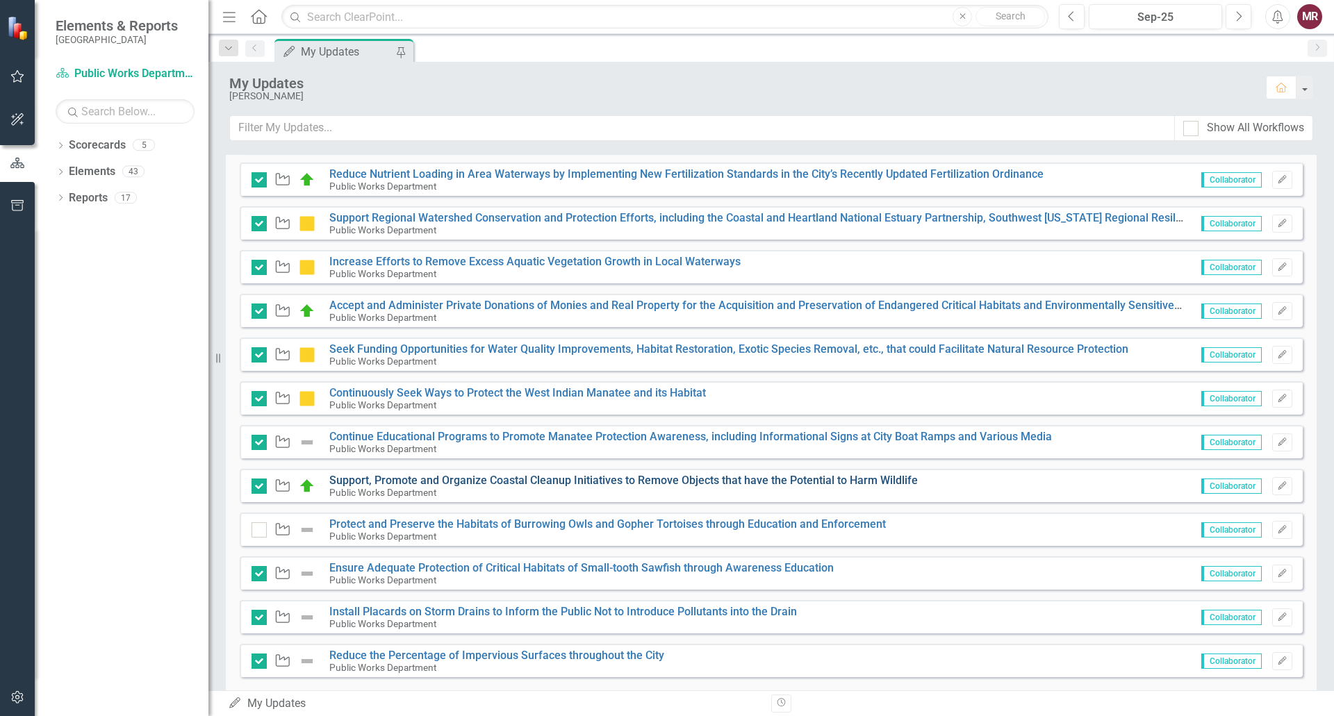
scroll to position [409, 0]
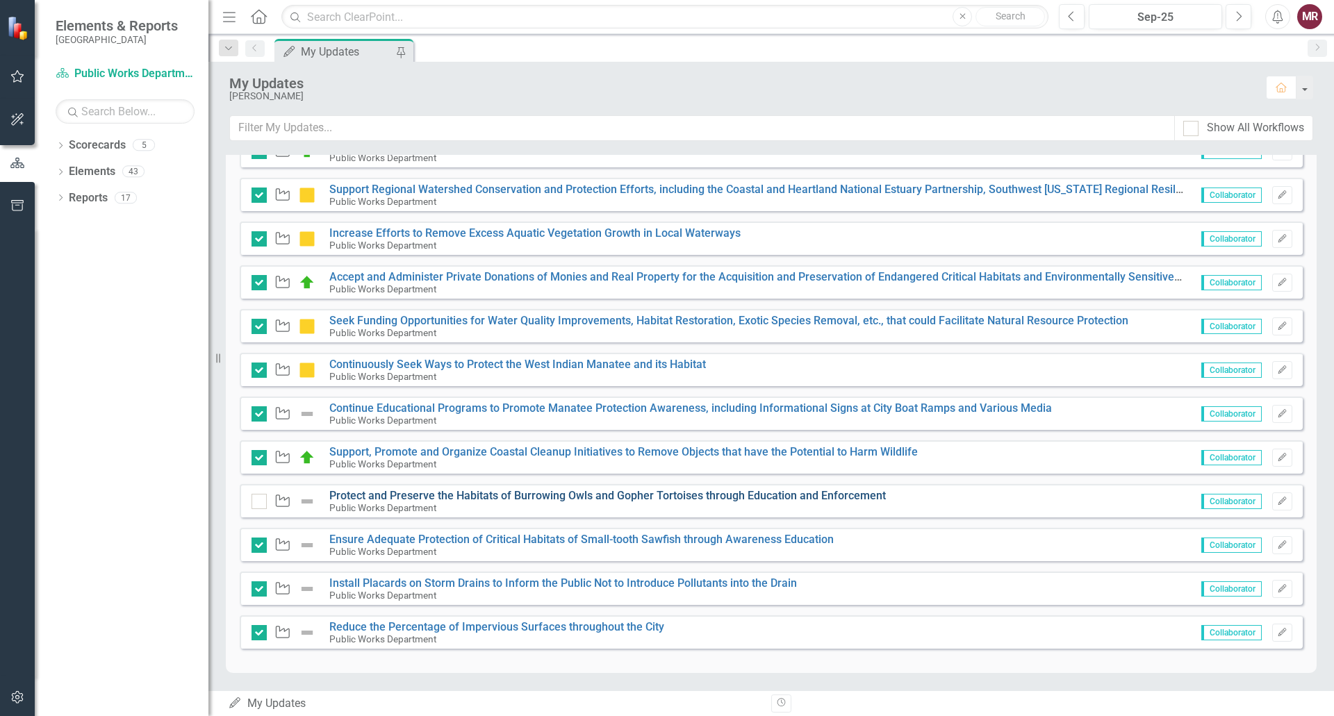
click at [486, 497] on link "Protect and Preserve the Habitats of Burrowing Owls and Gopher Tortoises throug…" at bounding box center [607, 495] width 556 height 13
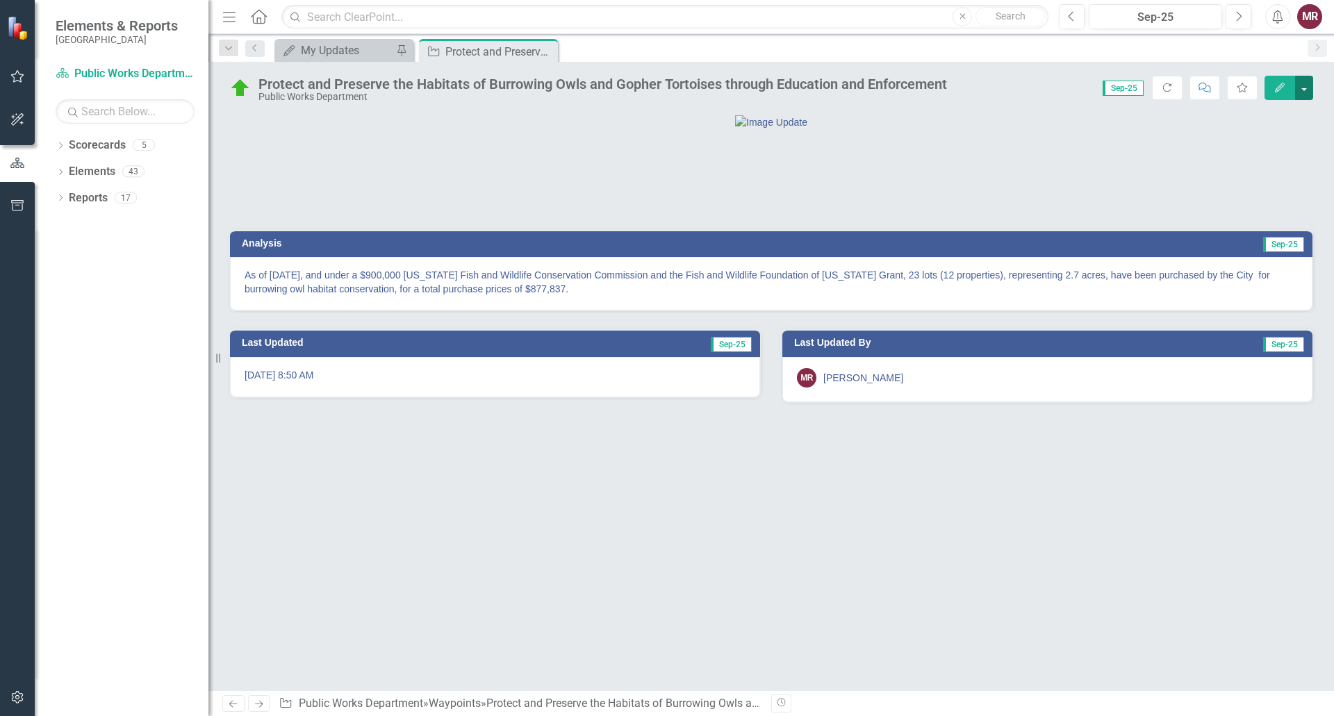
click at [1304, 90] on button "button" at bounding box center [1304, 88] width 18 height 24
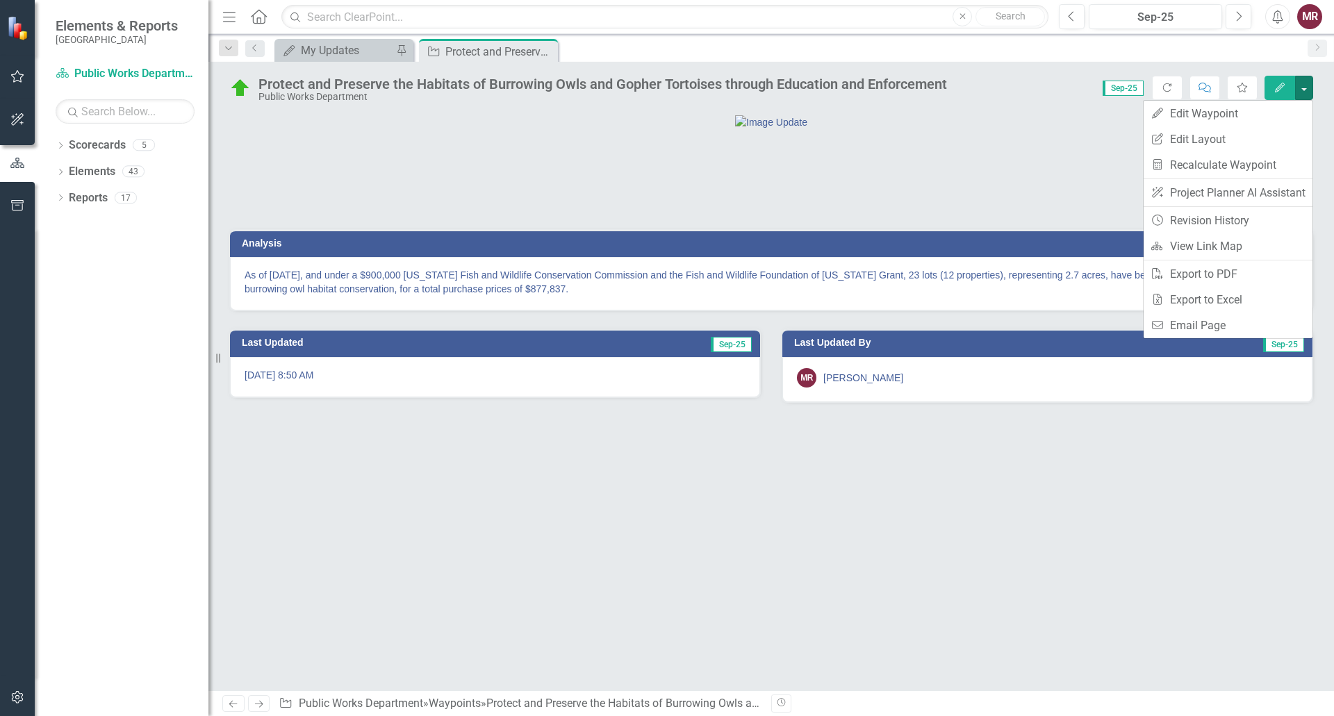
click at [1004, 212] on div at bounding box center [771, 183] width 1104 height 58
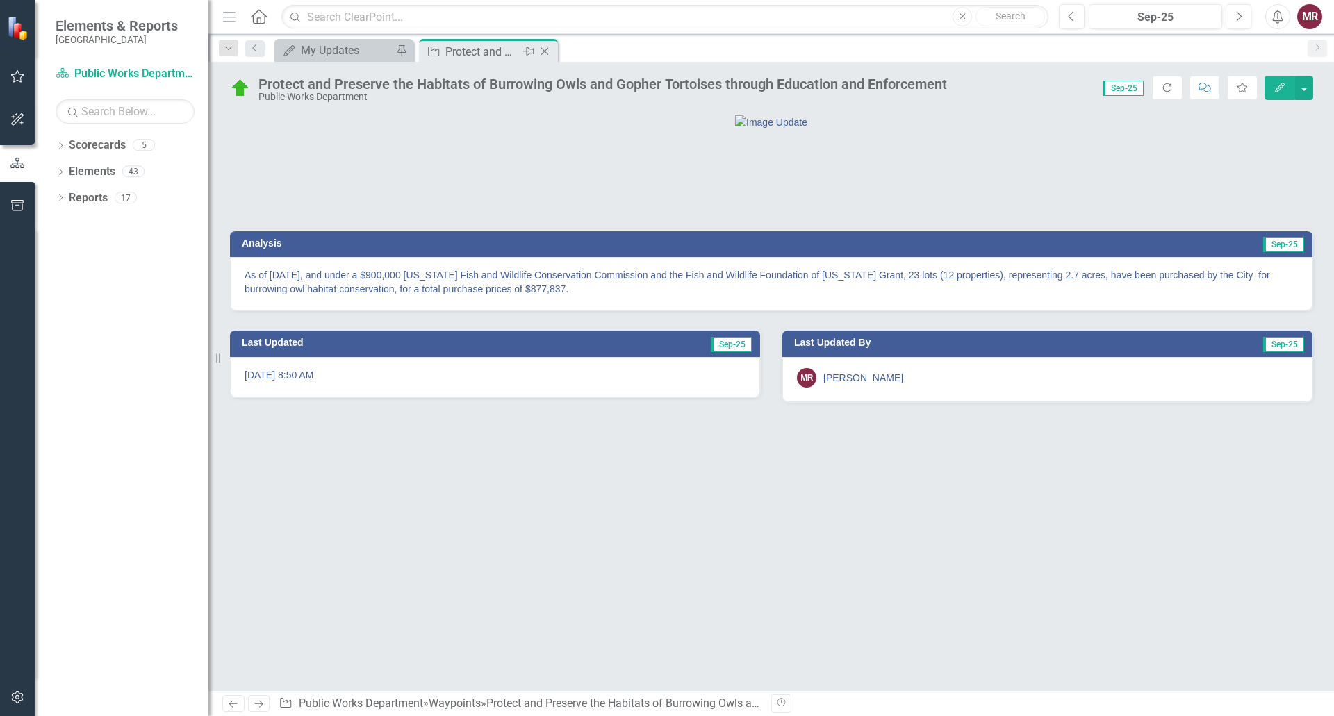
click at [547, 51] on icon "Close" at bounding box center [545, 51] width 14 height 11
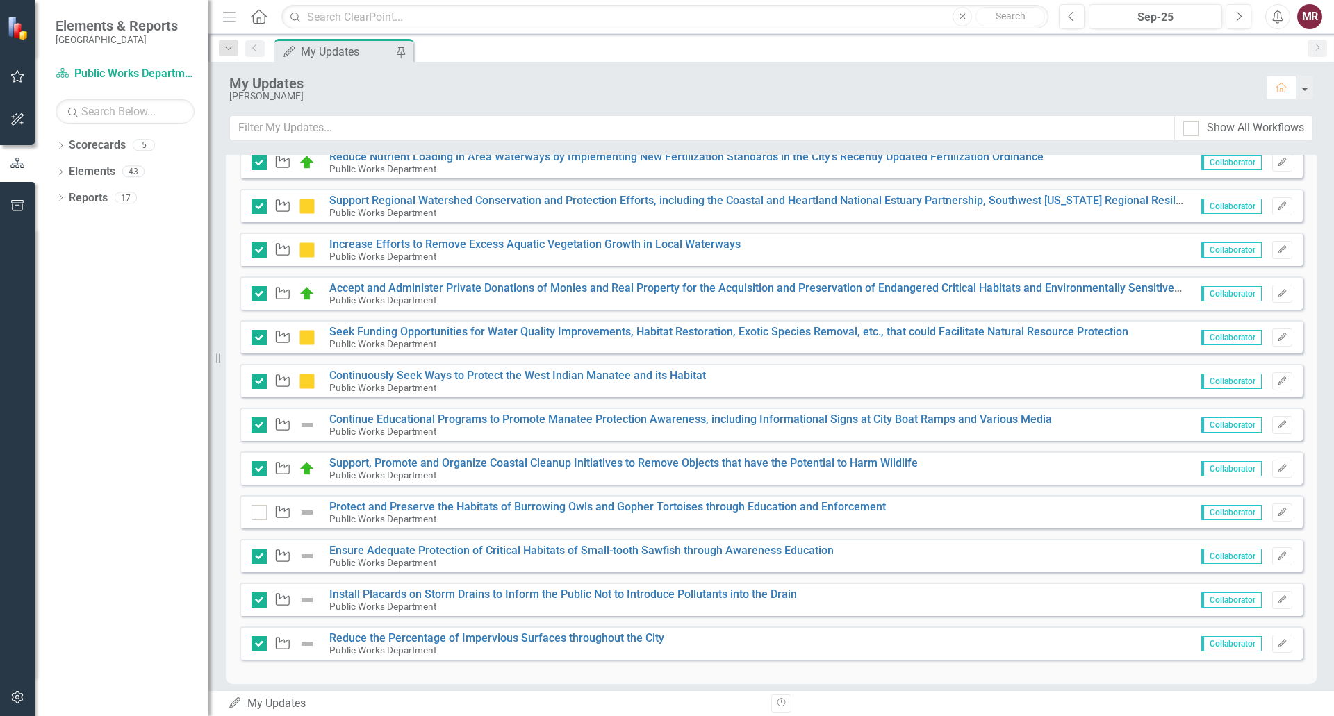
scroll to position [409, 0]
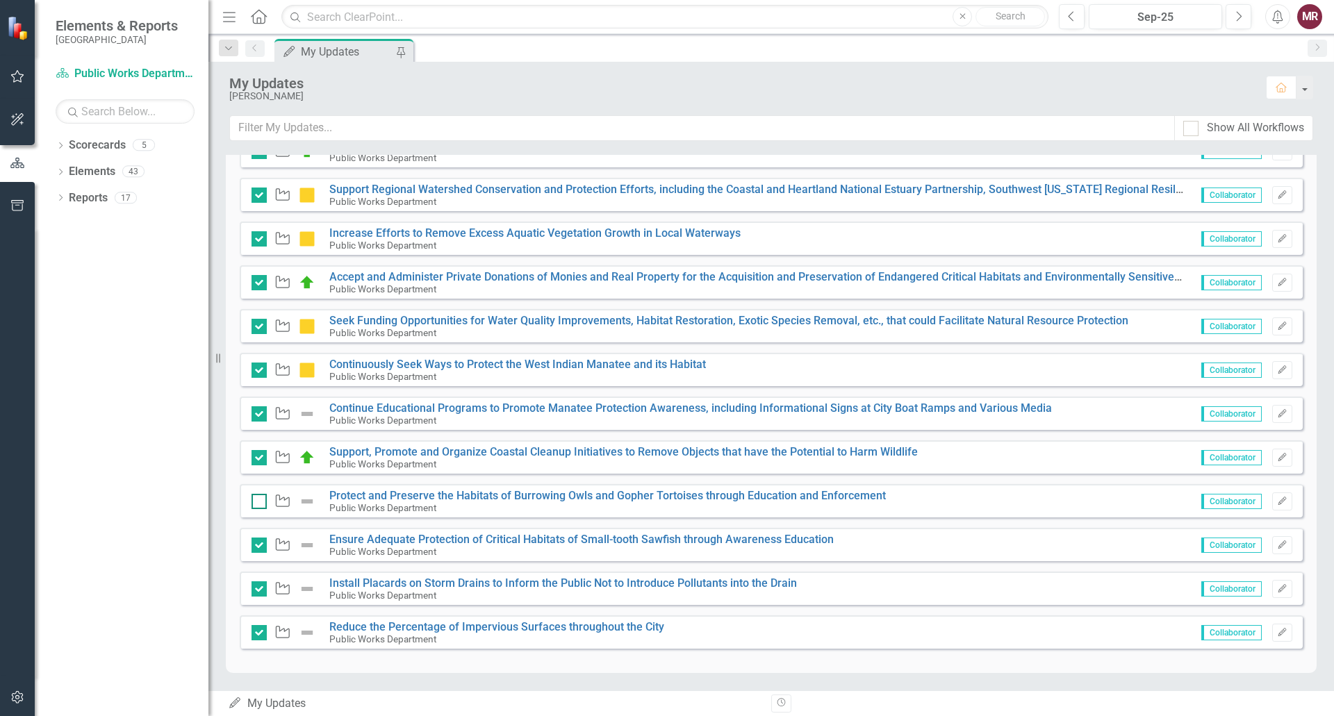
click at [256, 501] on input "checkbox" at bounding box center [255, 498] width 9 height 9
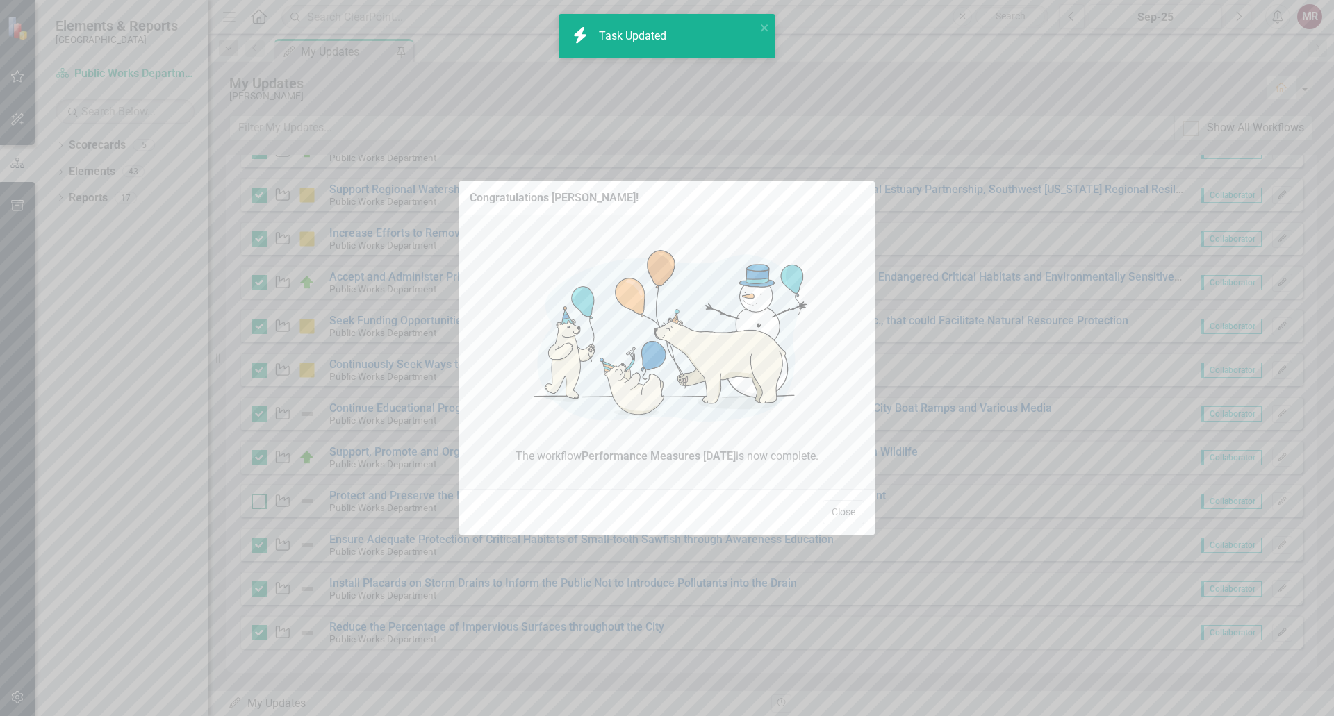
checkbox input "true"
click at [839, 512] on button "Close" at bounding box center [843, 512] width 42 height 24
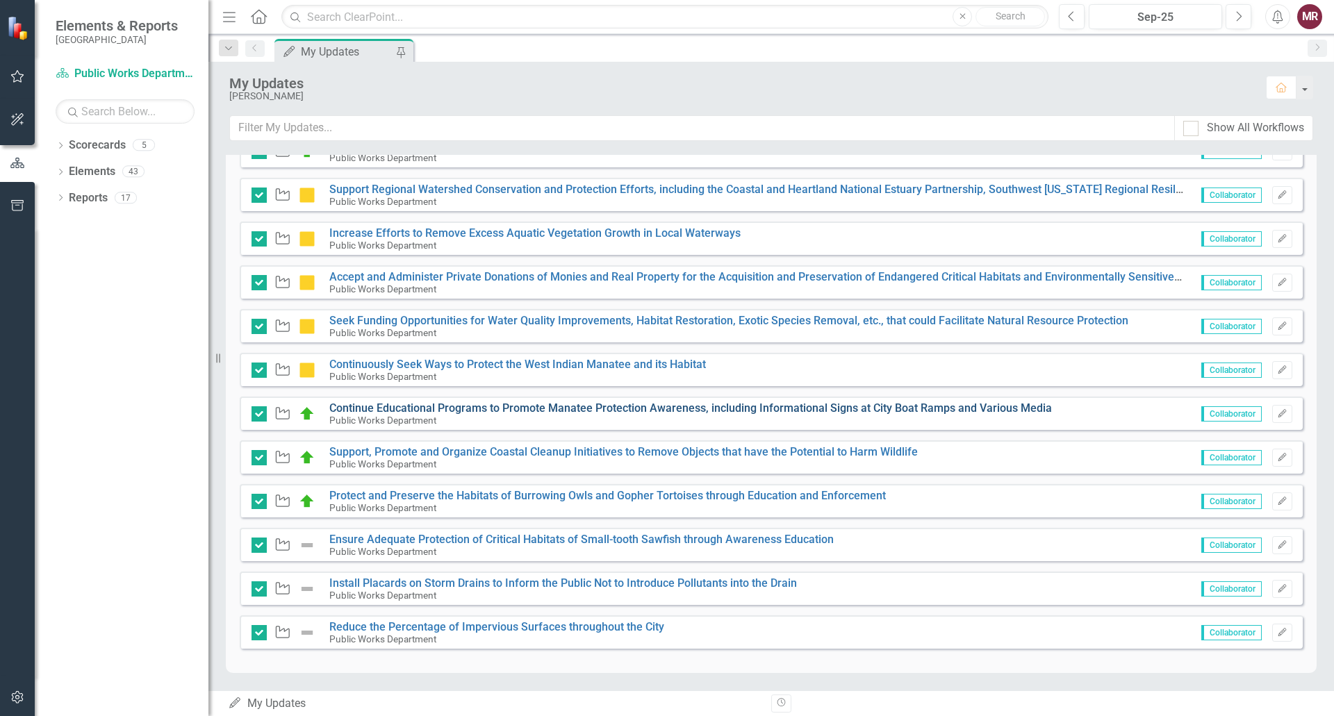
click at [504, 409] on link "Continue Educational Programs to Promote Manatee Protection Awareness, includin…" at bounding box center [690, 407] width 722 height 13
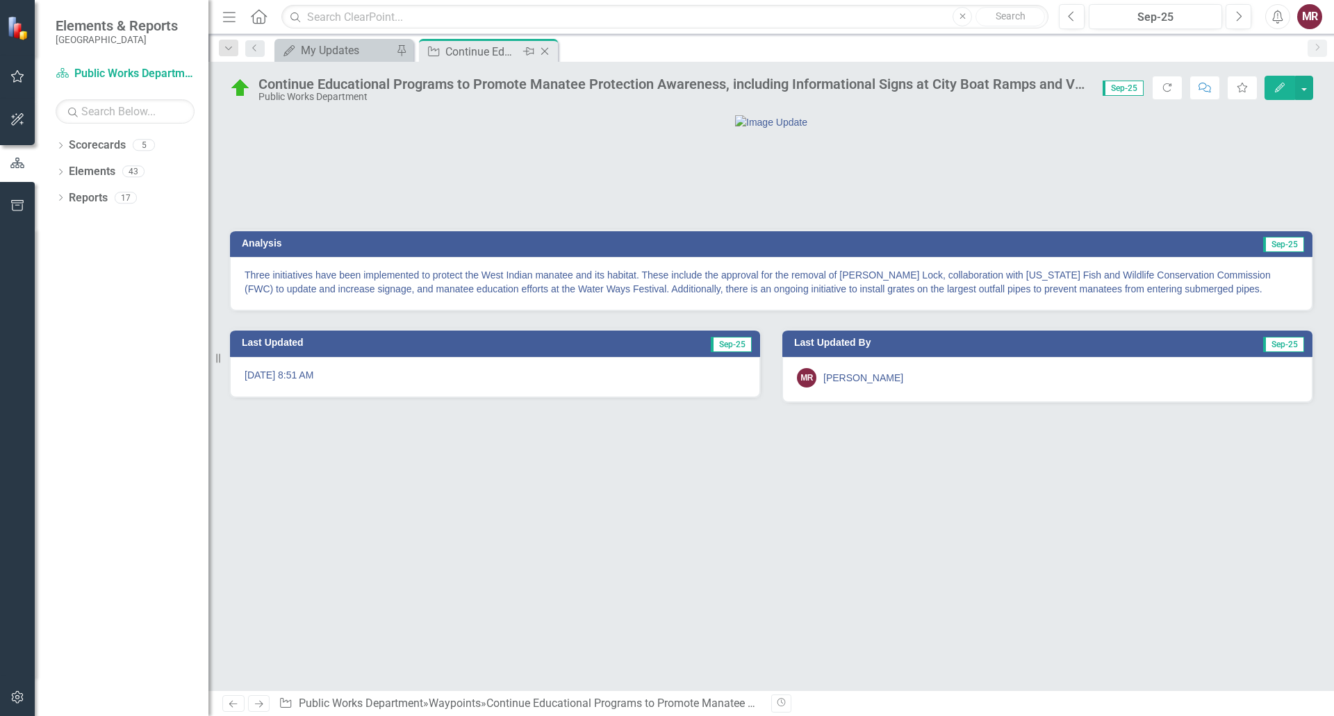
click at [542, 53] on icon "Close" at bounding box center [545, 51] width 14 height 11
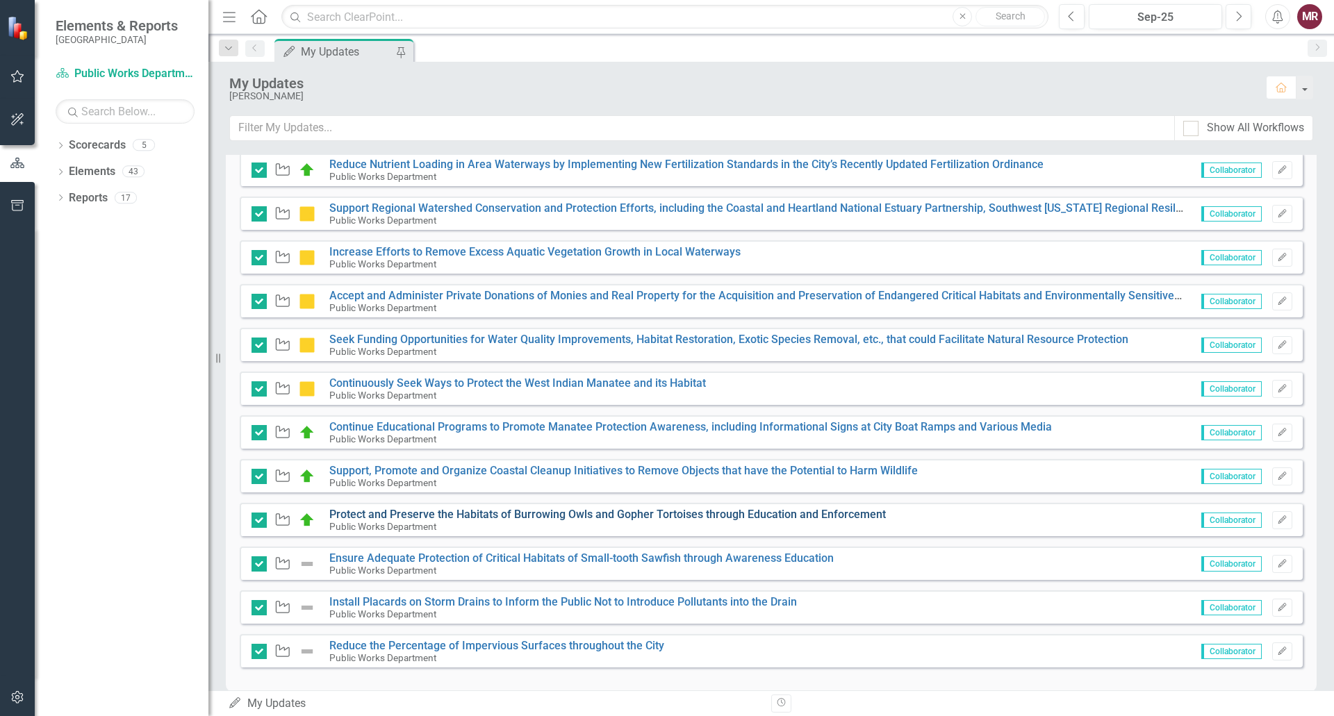
scroll to position [409, 0]
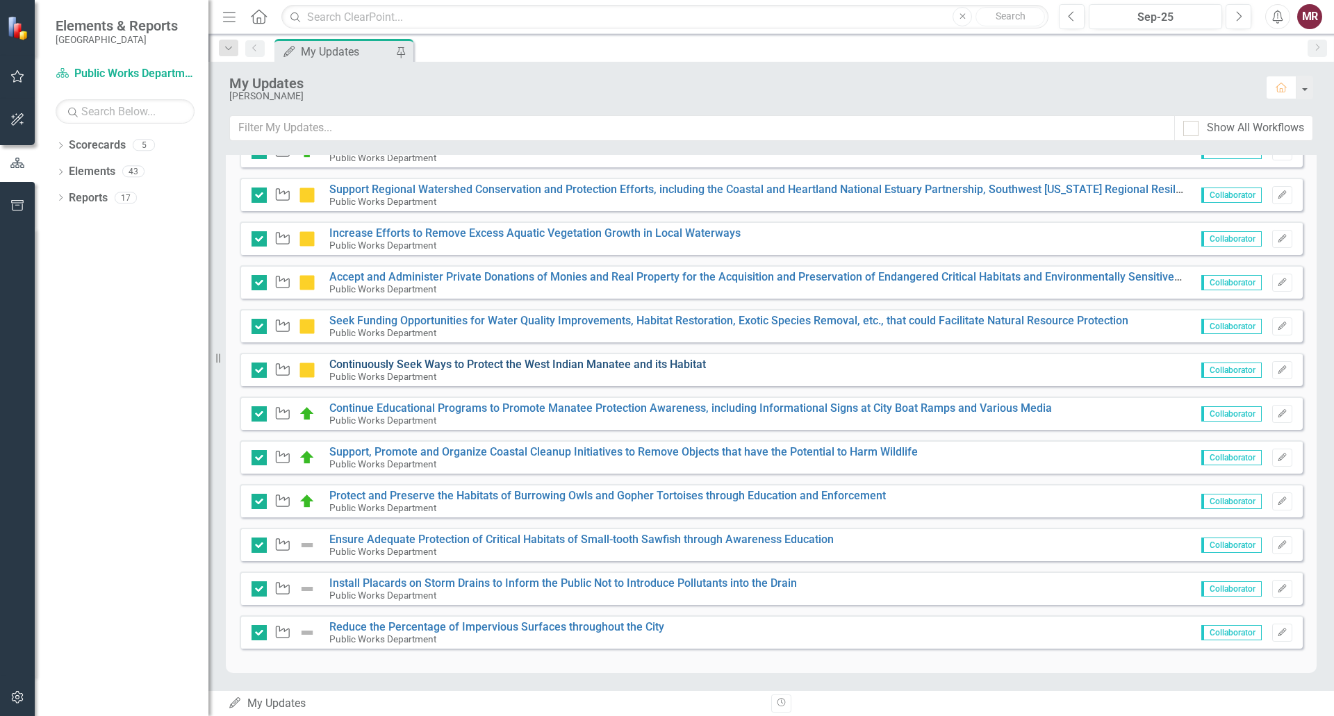
click at [516, 363] on link "Continuously Seek Ways to Protect the West Indian Manatee and its Habitat" at bounding box center [517, 364] width 376 height 13
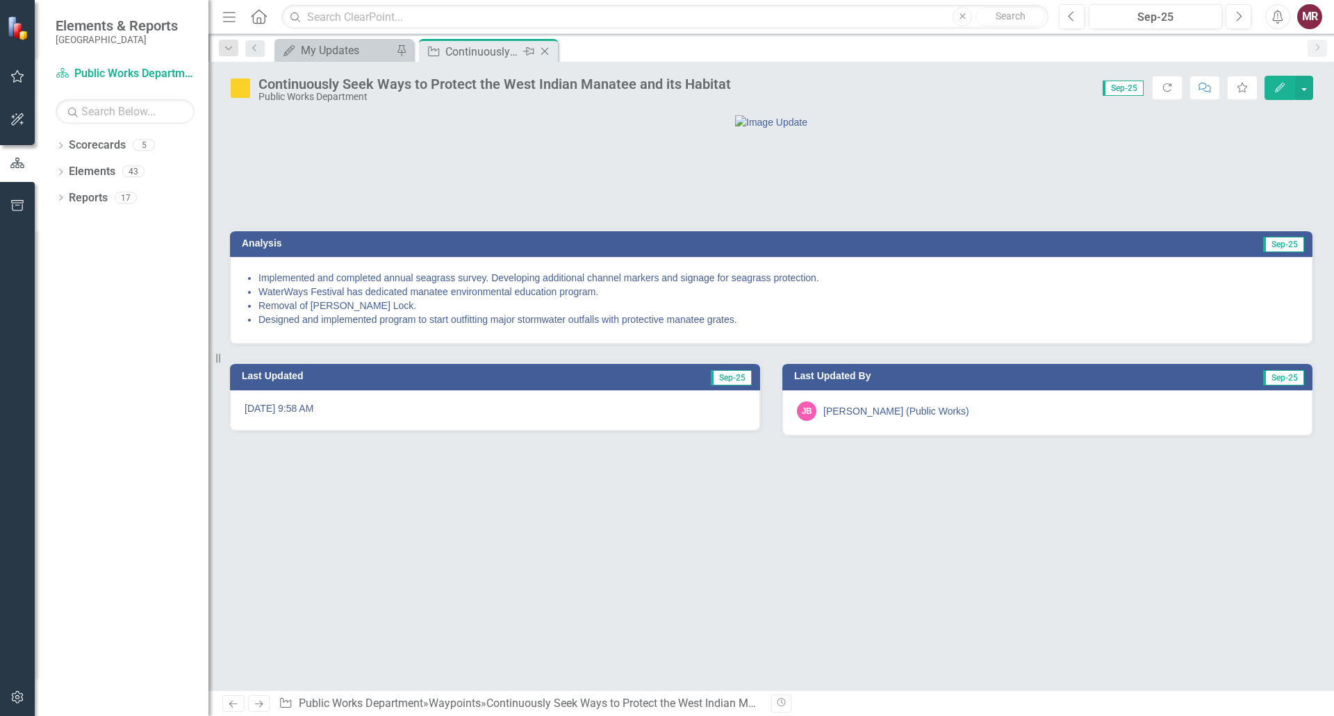
click at [547, 52] on icon "Close" at bounding box center [545, 51] width 14 height 11
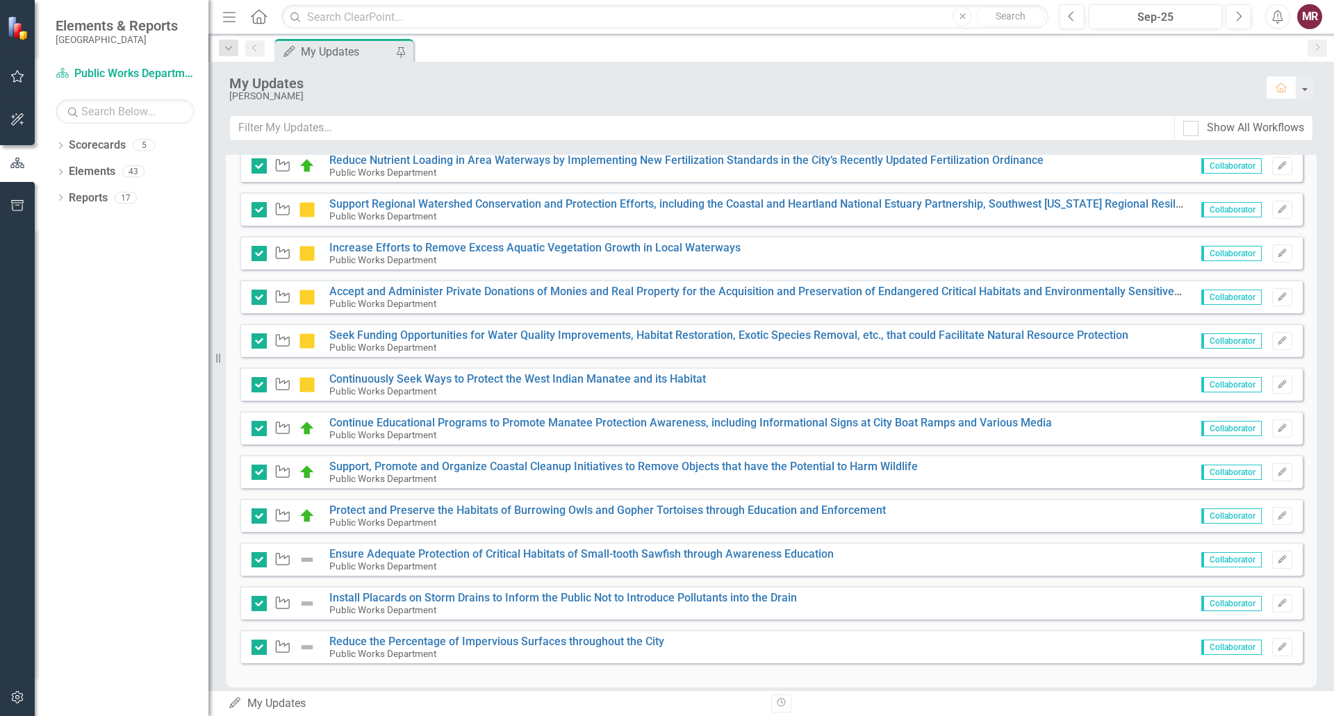
scroll to position [409, 0]
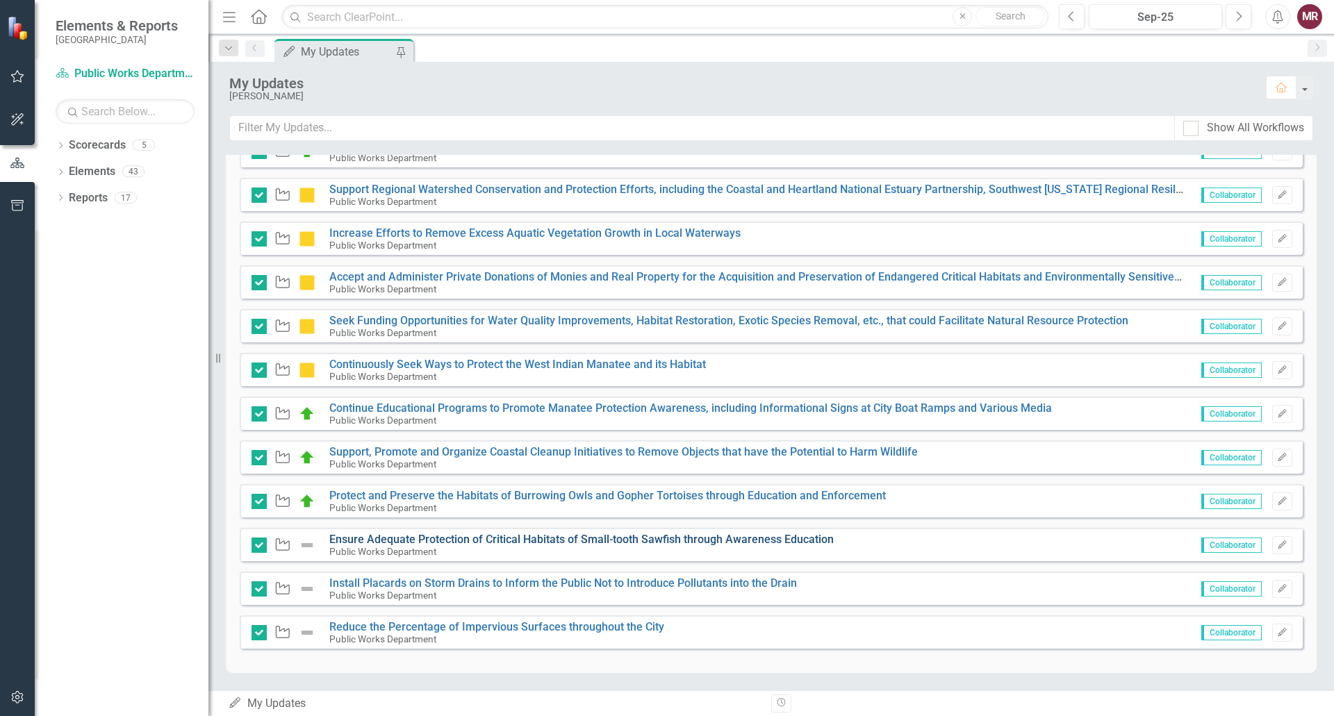
click at [629, 542] on link "Ensure Adequate Protection of Critical Habitats of Small-tooth Sawfish through …" at bounding box center [581, 539] width 504 height 13
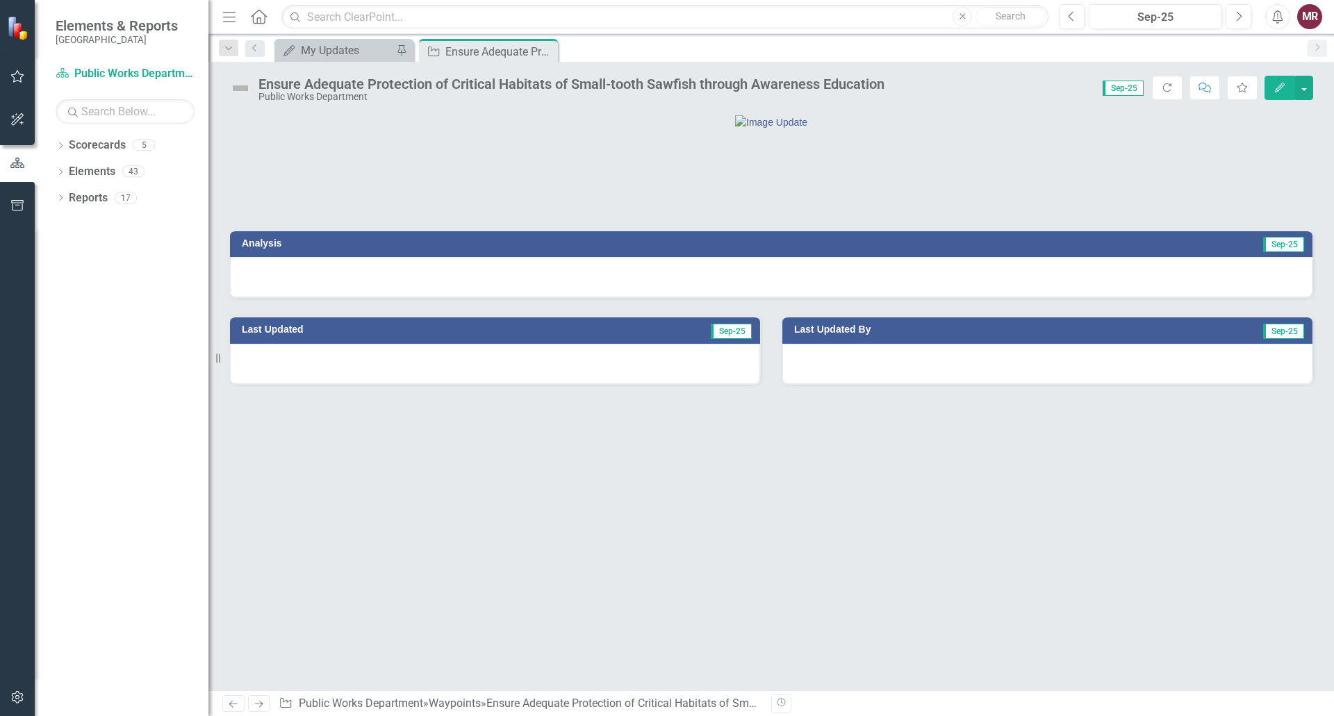
click at [1286, 88] on button "Edit" at bounding box center [1279, 88] width 31 height 24
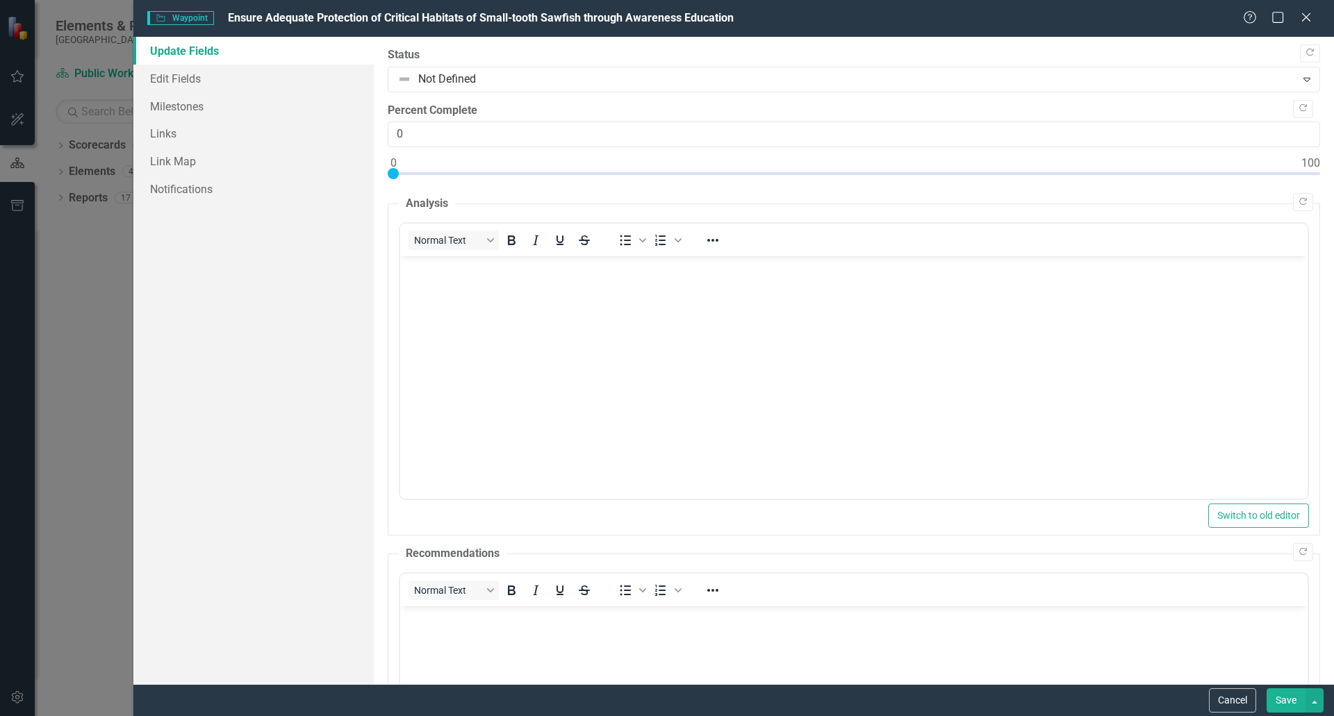
click at [806, 373] on body "Rich Text Area. Press ALT-0 for help." at bounding box center [852, 360] width 907 height 208
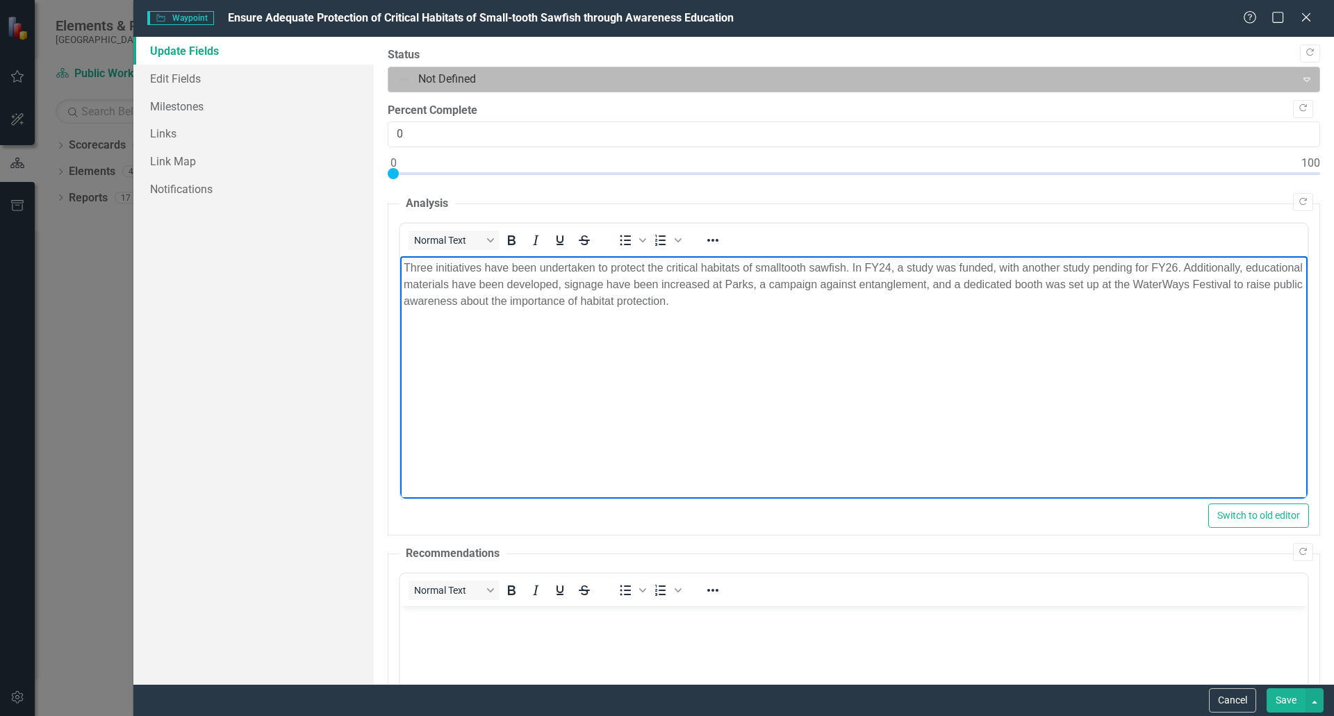
click at [1303, 78] on icon at bounding box center [1306, 80] width 7 height 4
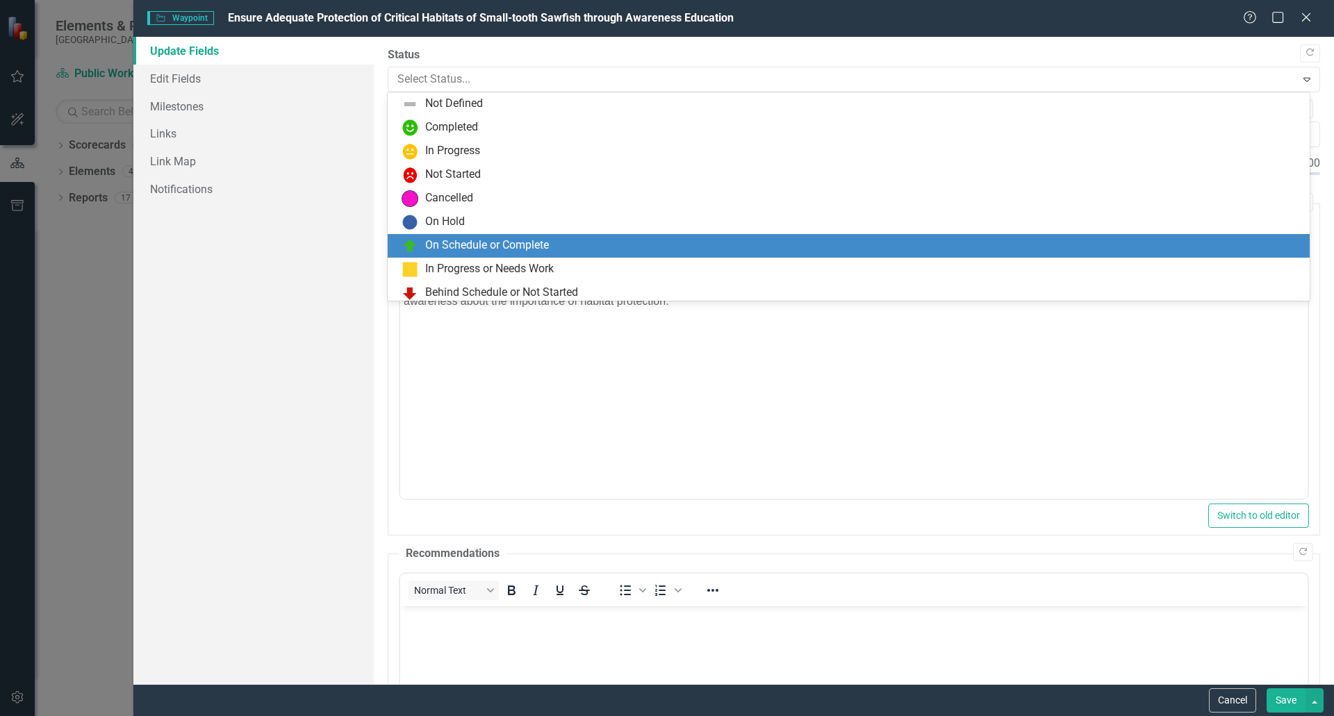
click at [541, 246] on div "On Schedule or Complete" at bounding box center [487, 246] width 124 height 16
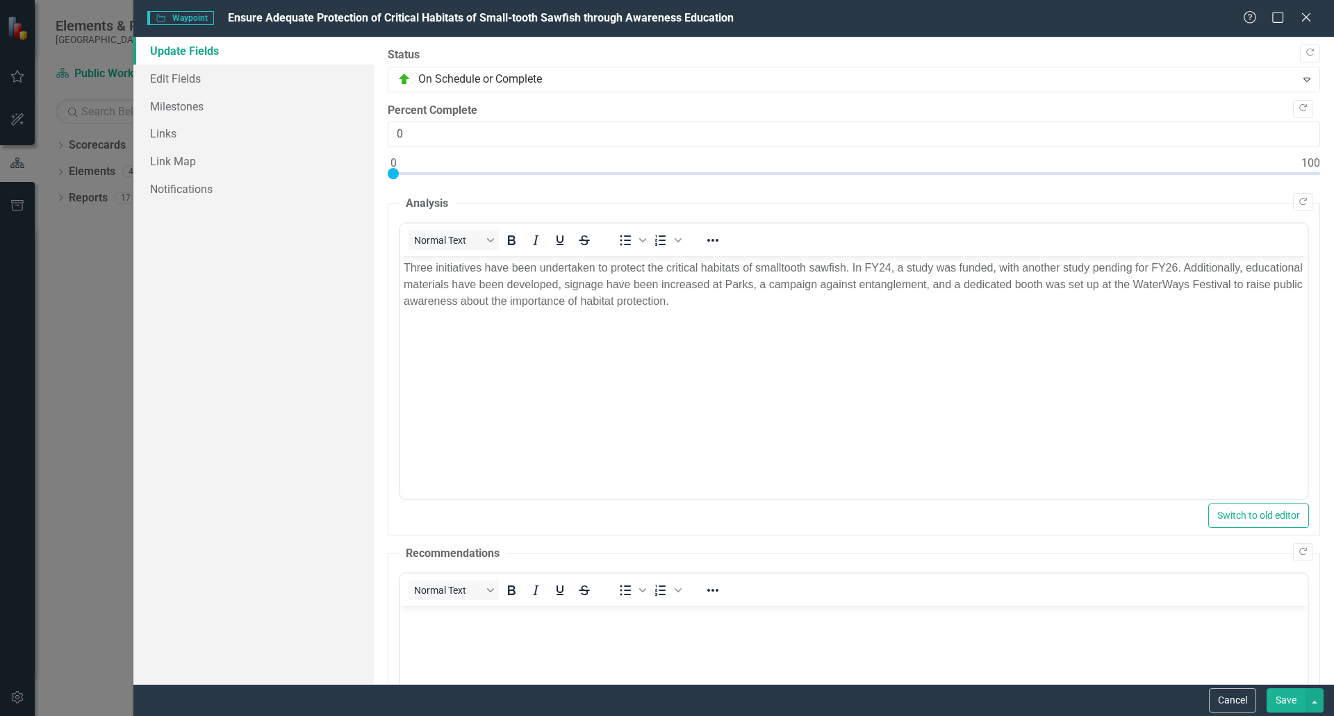
click at [991, 269] on p "Three initiatives have been undertaken to protect the critical habitats of smal…" at bounding box center [853, 285] width 900 height 50
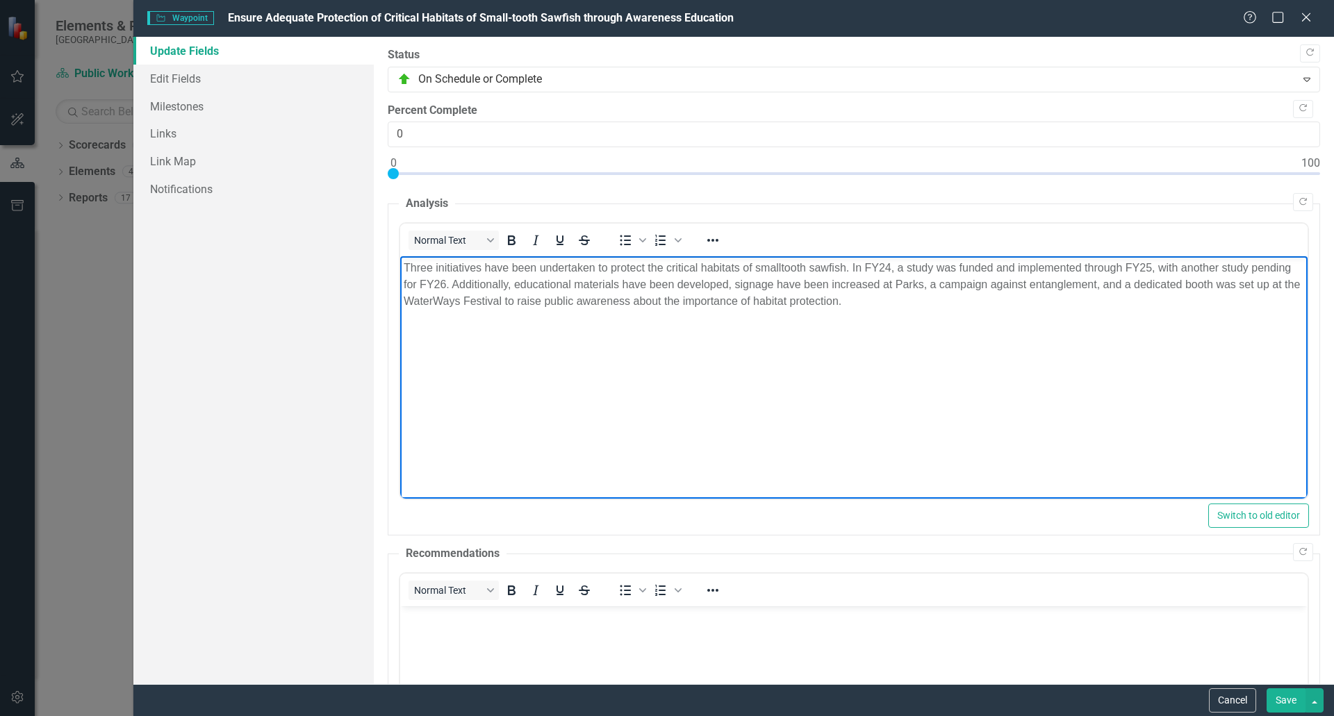
click at [1286, 704] on button "Save" at bounding box center [1285, 700] width 39 height 24
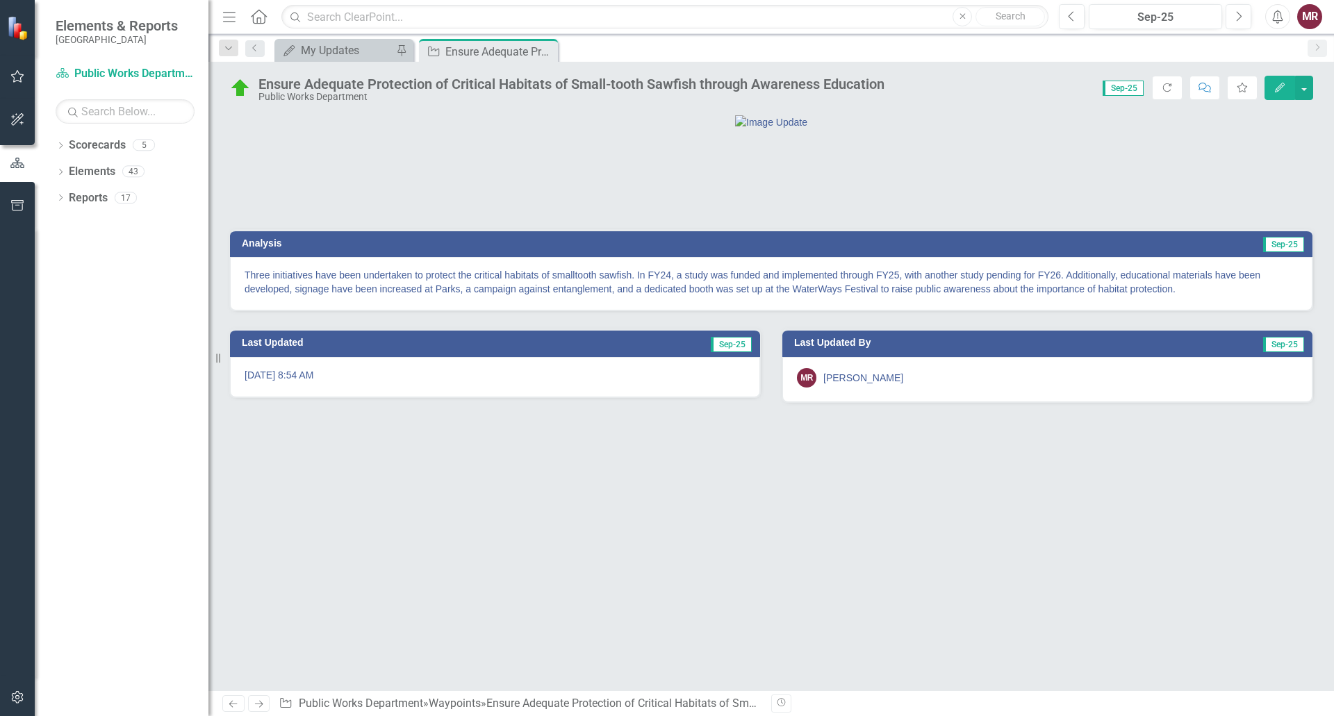
click at [0, 0] on icon "Close" at bounding box center [0, 0] width 0 height 0
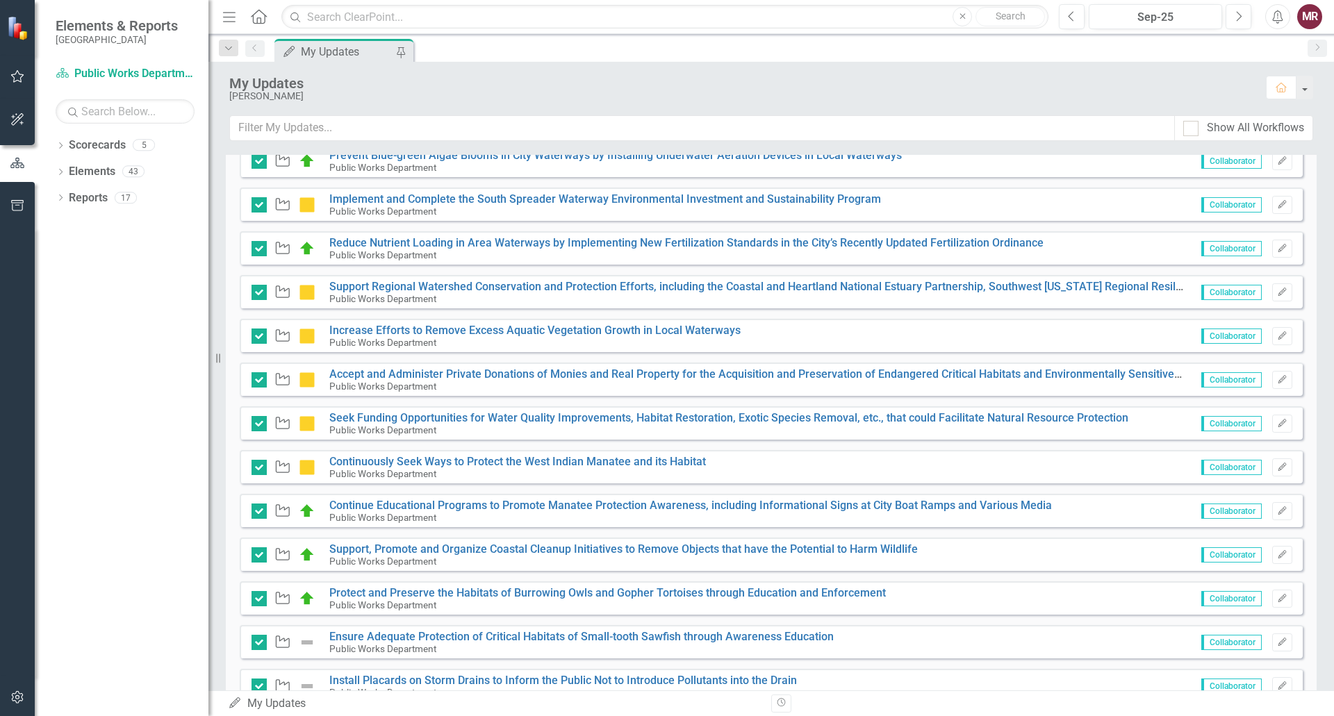
scroll to position [409, 0]
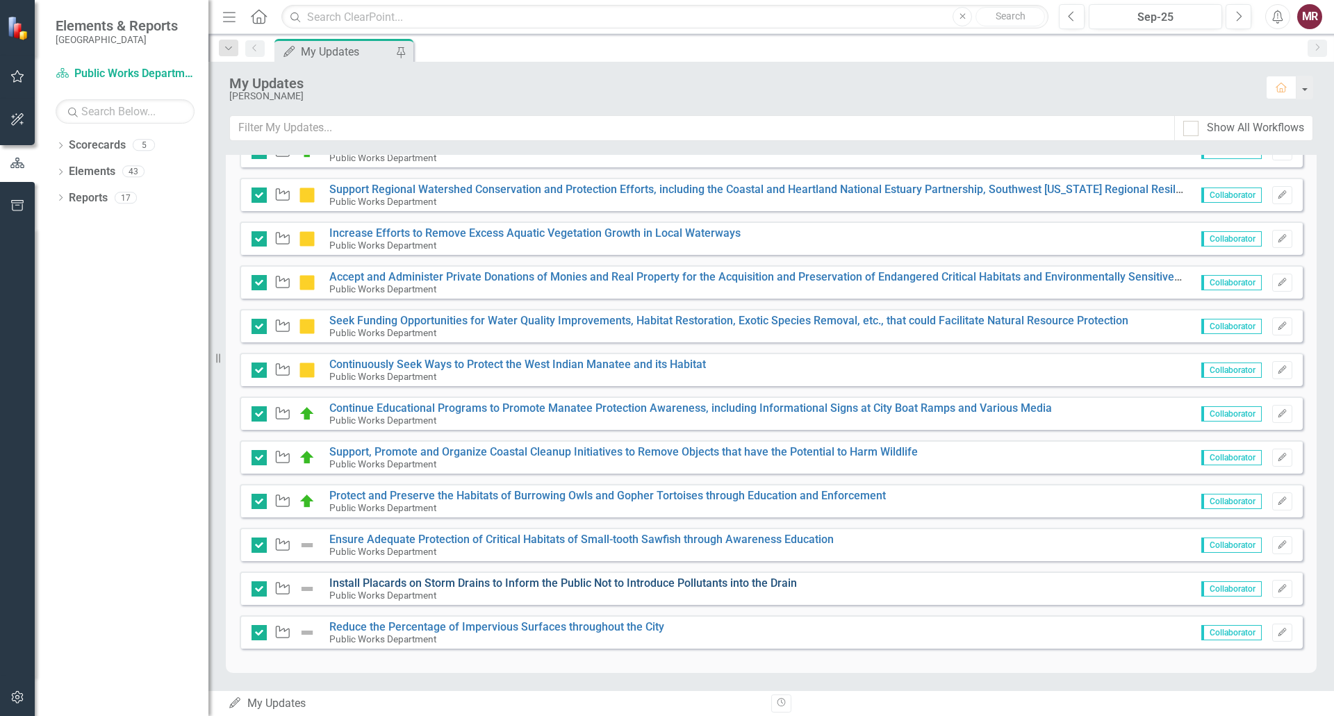
click at [482, 584] on link "Install Placards on Storm Drains to Inform the Public Not to Introduce Pollutan…" at bounding box center [562, 582] width 467 height 13
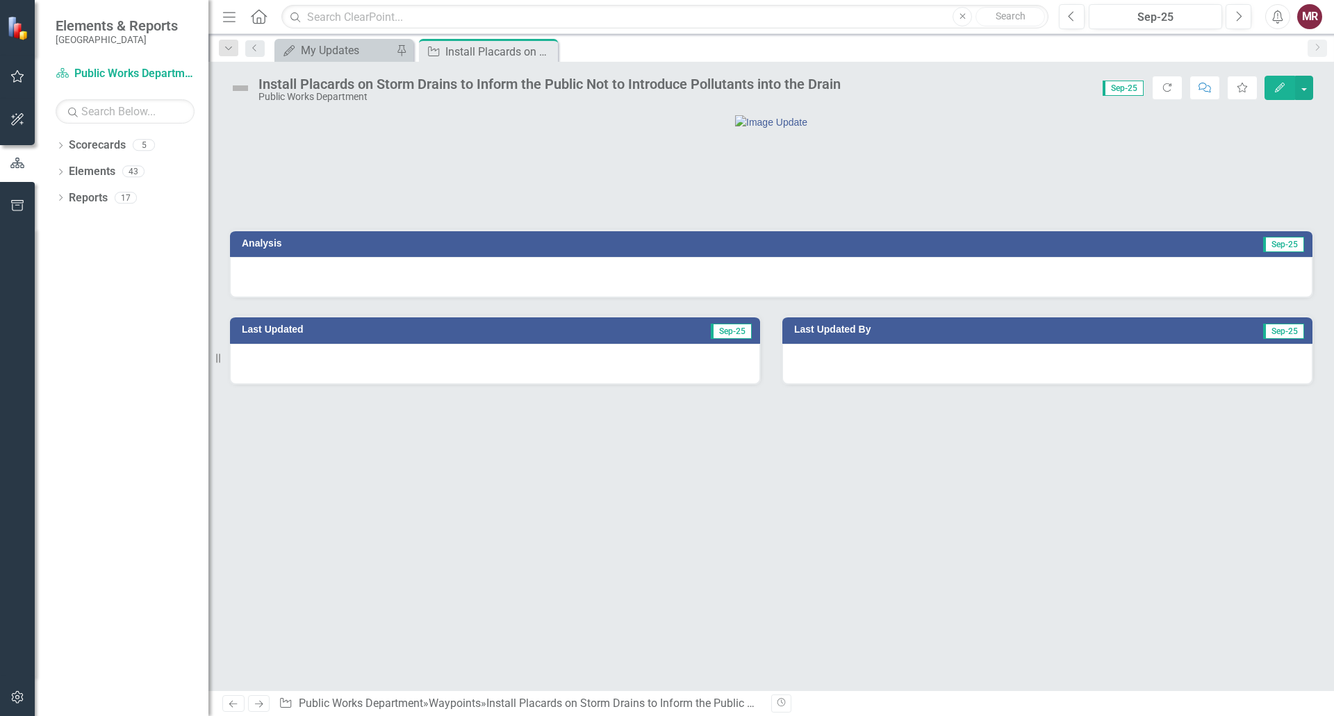
click at [1280, 88] on icon "button" at bounding box center [1279, 88] width 10 height 10
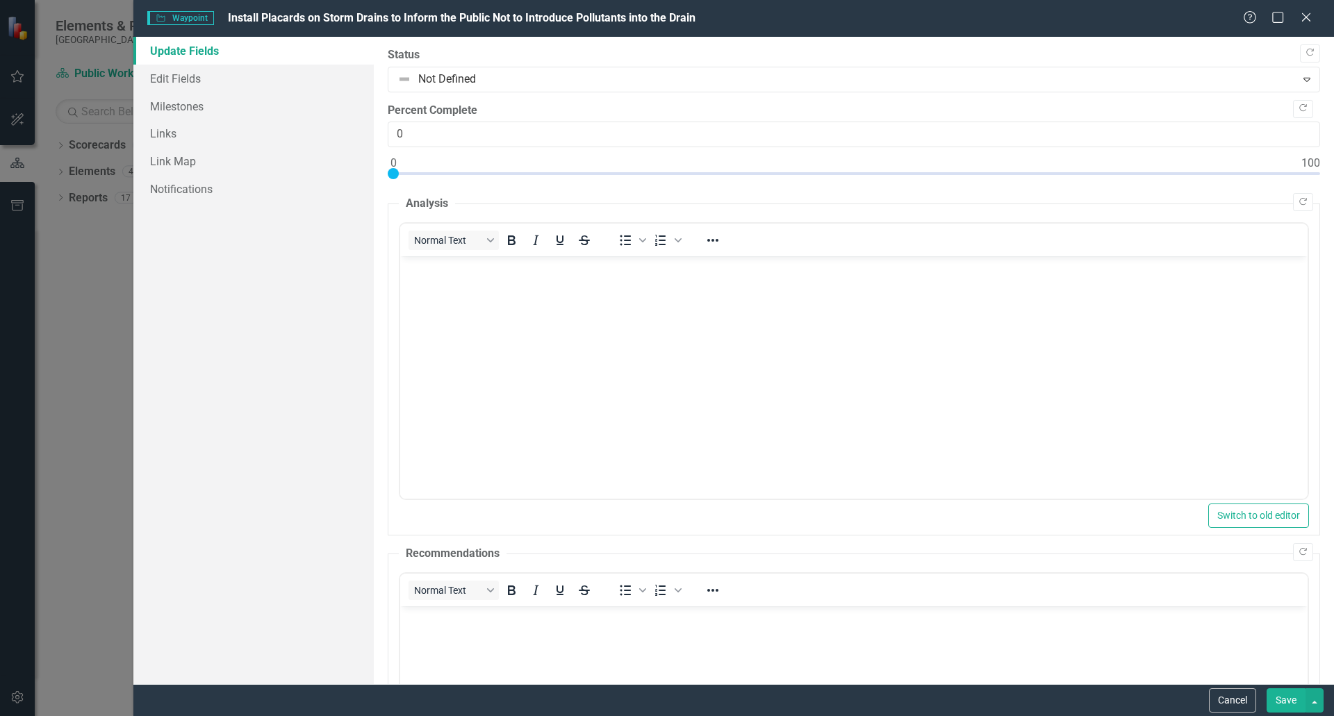
click at [646, 336] on body "Rich Text Area. Press ALT-0 for help." at bounding box center [852, 360] width 907 height 208
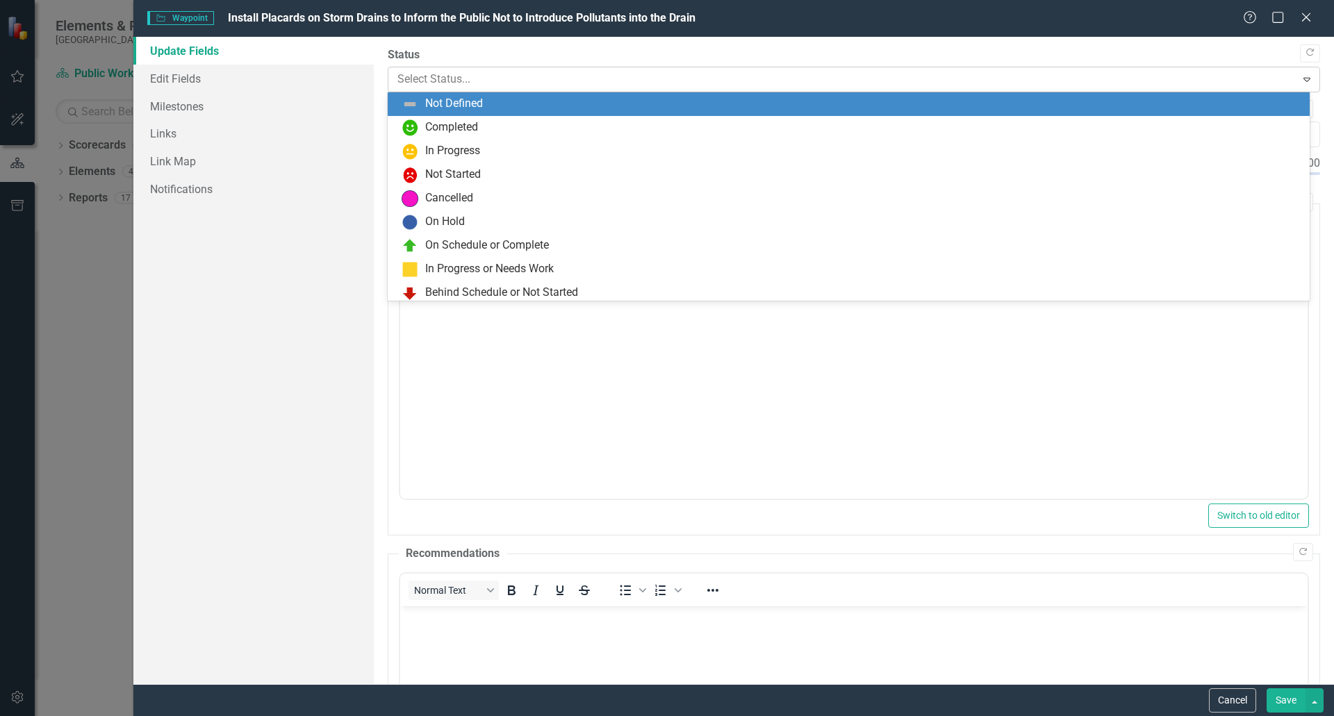
click at [1299, 85] on icon "Expand" at bounding box center [1306, 79] width 14 height 11
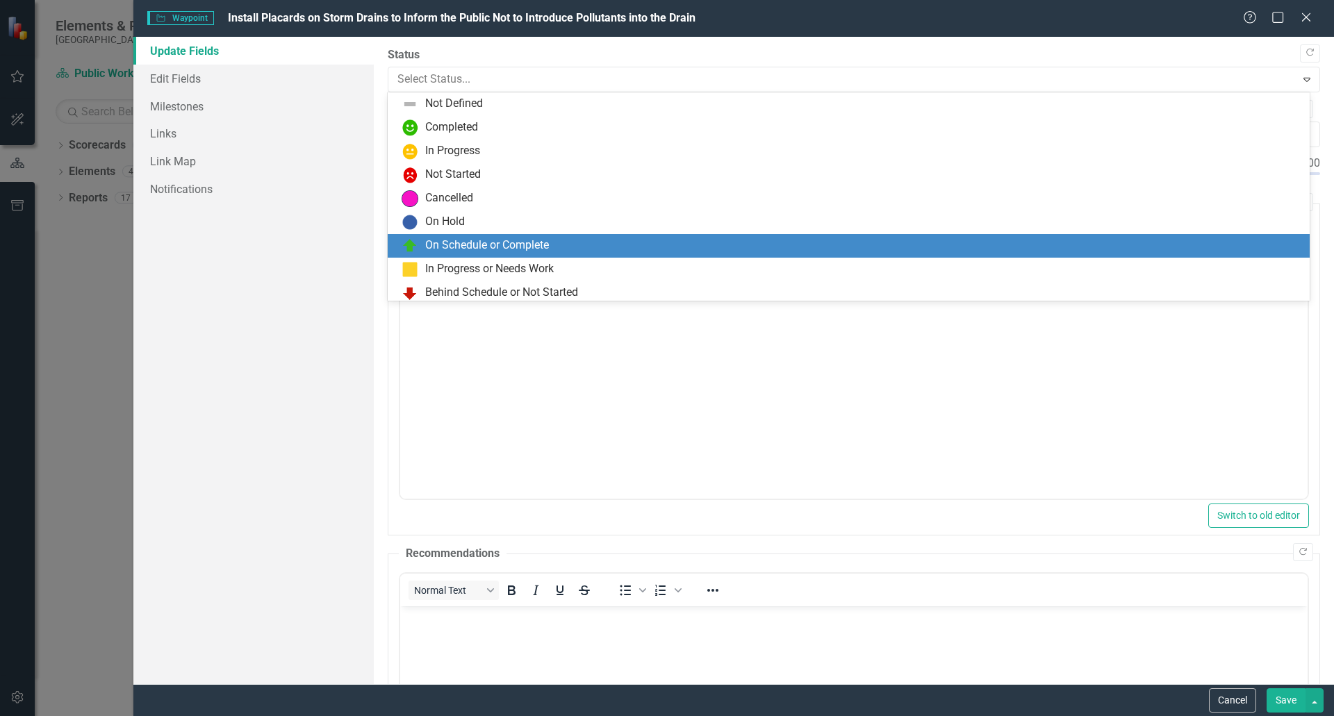
click at [546, 242] on div "On Schedule or Complete" at bounding box center [487, 246] width 124 height 16
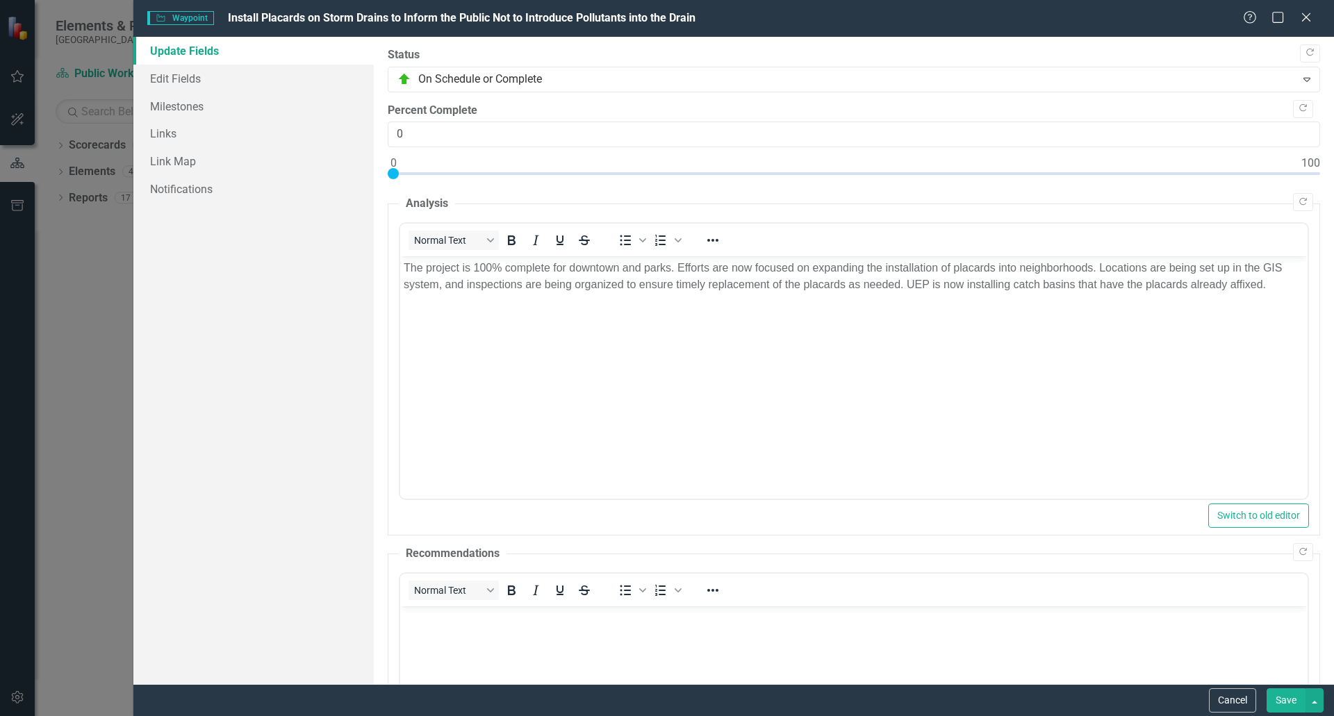
click at [1282, 705] on button "Save" at bounding box center [1285, 700] width 39 height 24
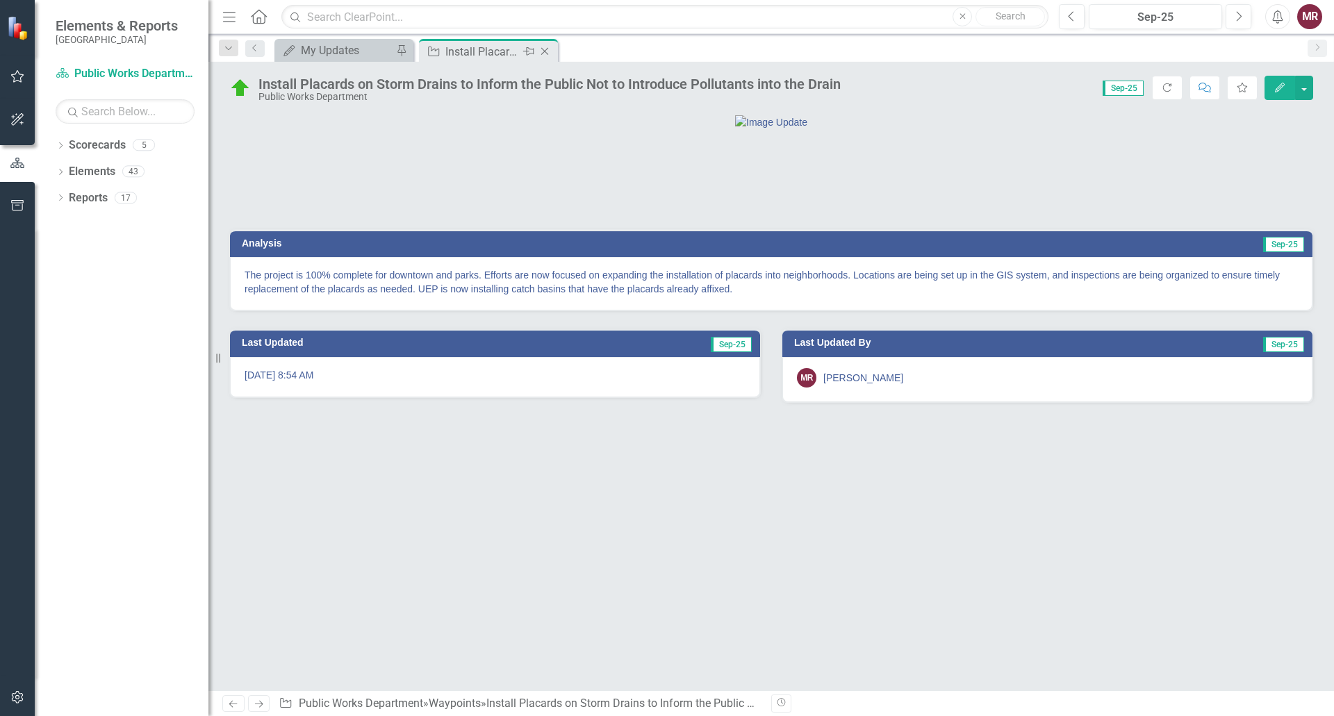
click at [544, 48] on icon "Close" at bounding box center [545, 51] width 14 height 11
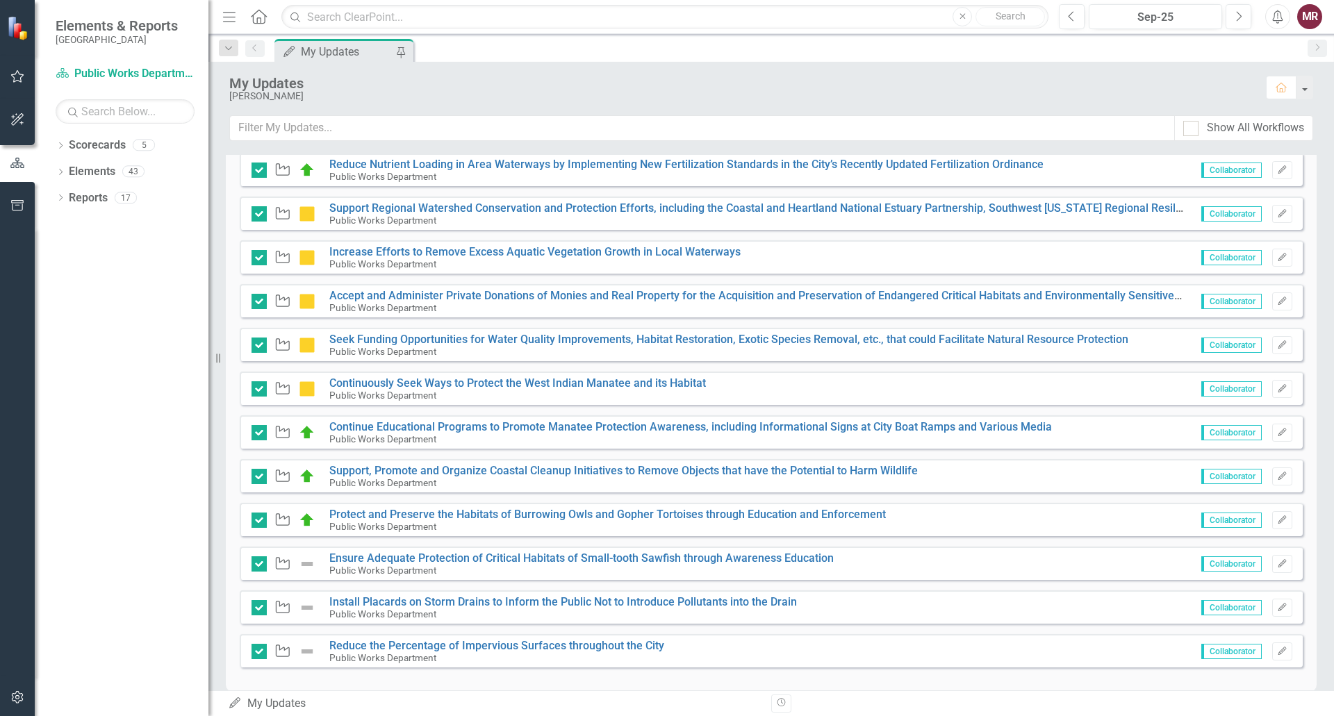
scroll to position [409, 0]
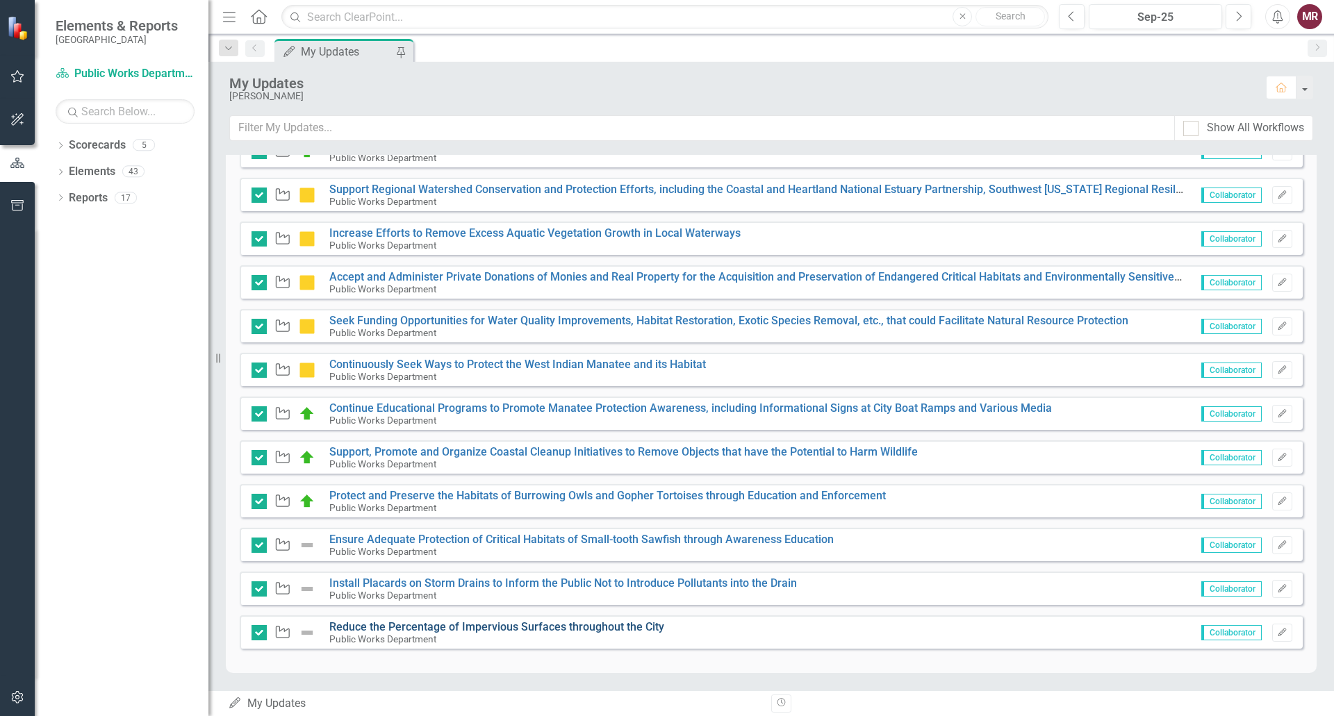
click at [477, 627] on link "Reduce the Percentage of Impervious Surfaces throughout the City" at bounding box center [496, 626] width 335 height 13
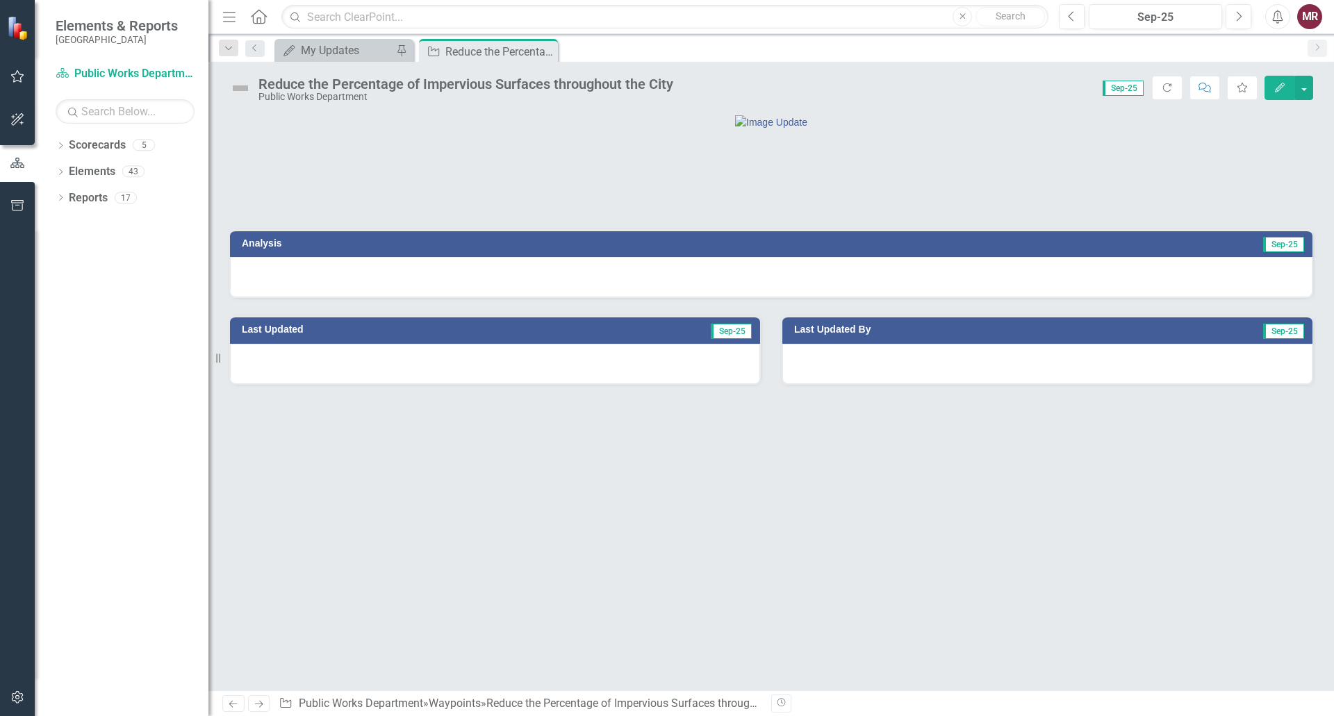
click at [1274, 86] on icon "Edit" at bounding box center [1279, 88] width 13 height 10
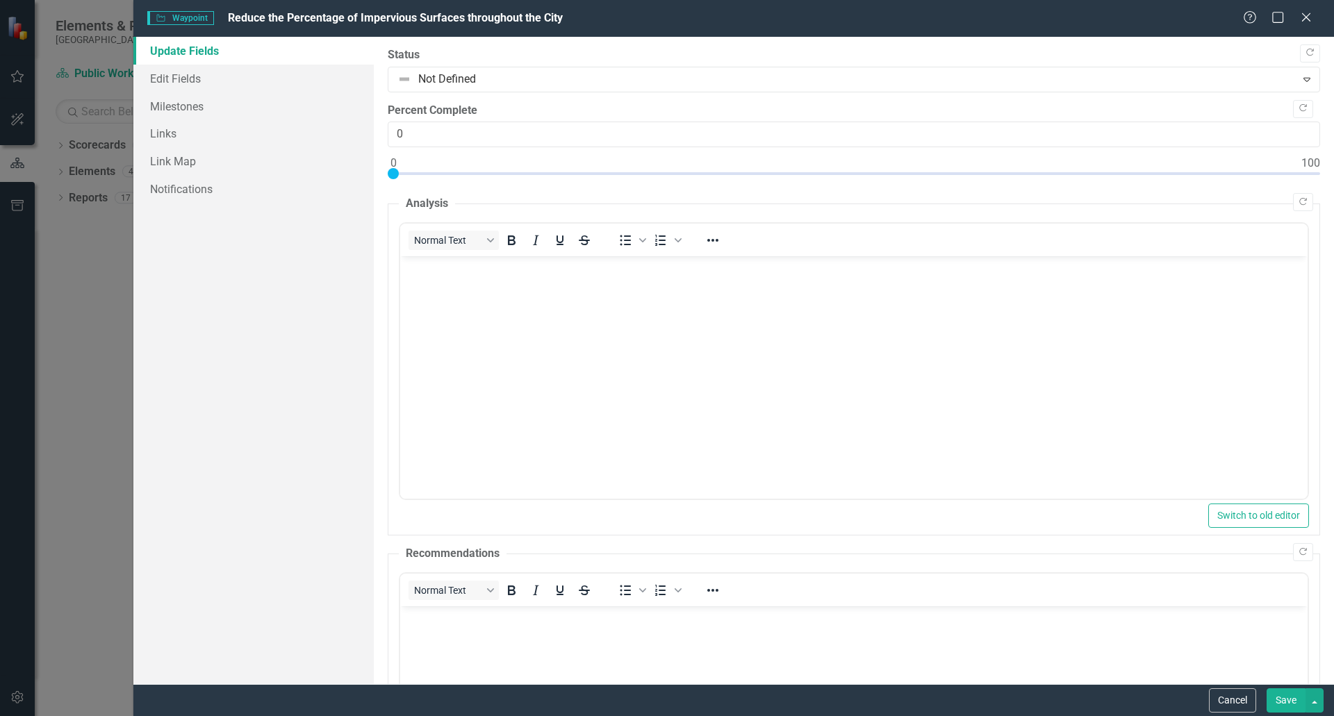
click at [692, 311] on body "Rich Text Area. Press ALT-0 for help." at bounding box center [852, 360] width 907 height 208
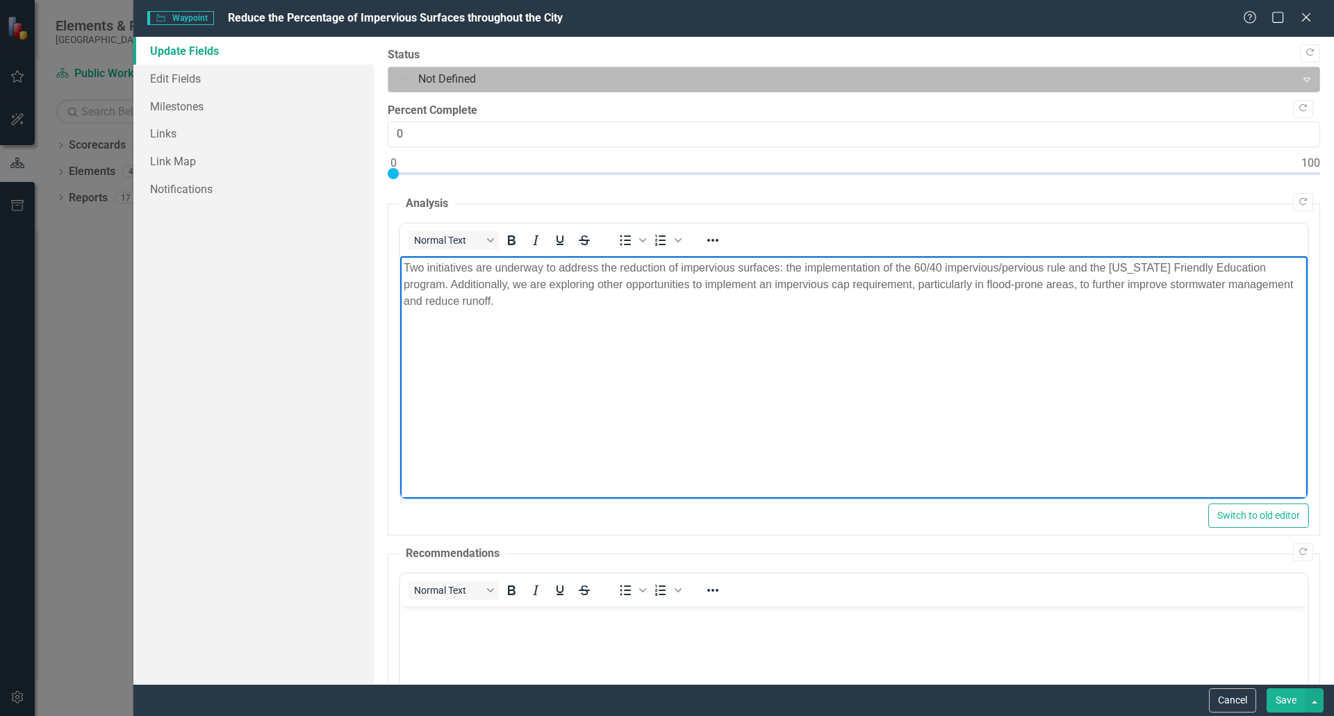
click at [1299, 82] on icon "Expand" at bounding box center [1306, 79] width 14 height 11
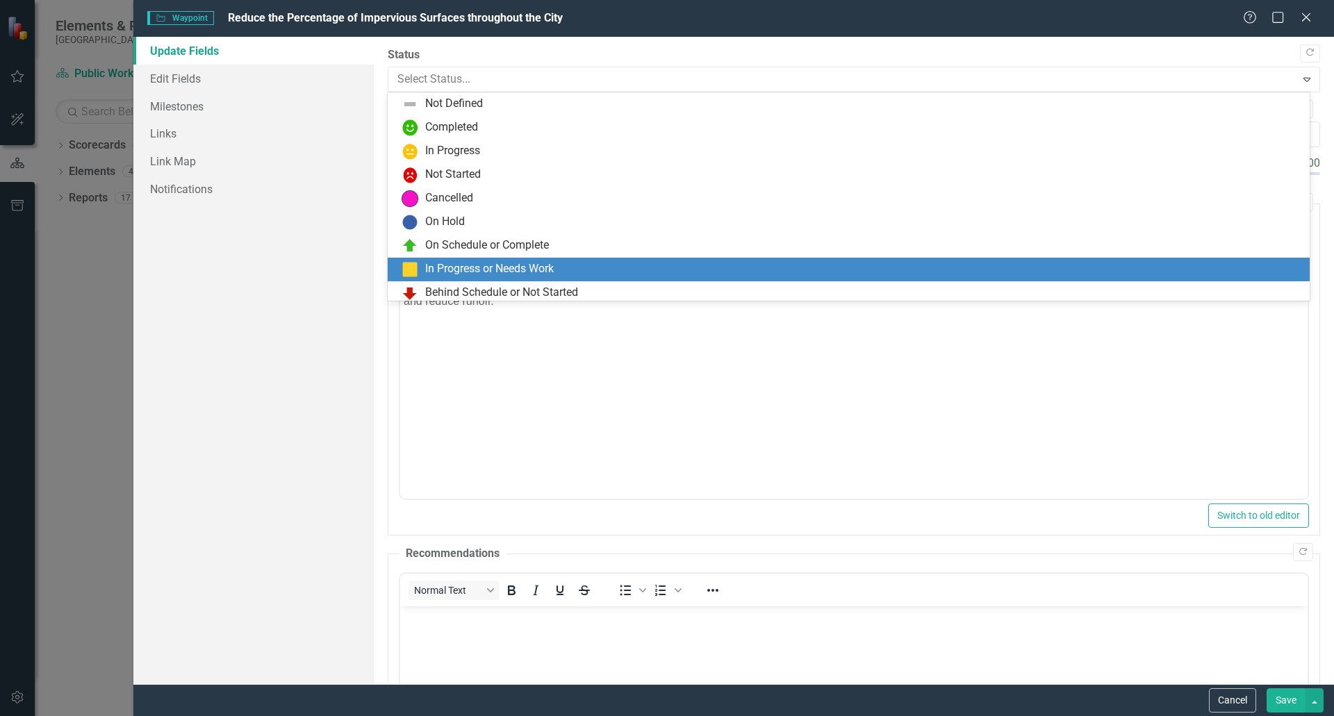
click at [538, 263] on div "In Progress or Needs Work" at bounding box center [489, 269] width 128 height 16
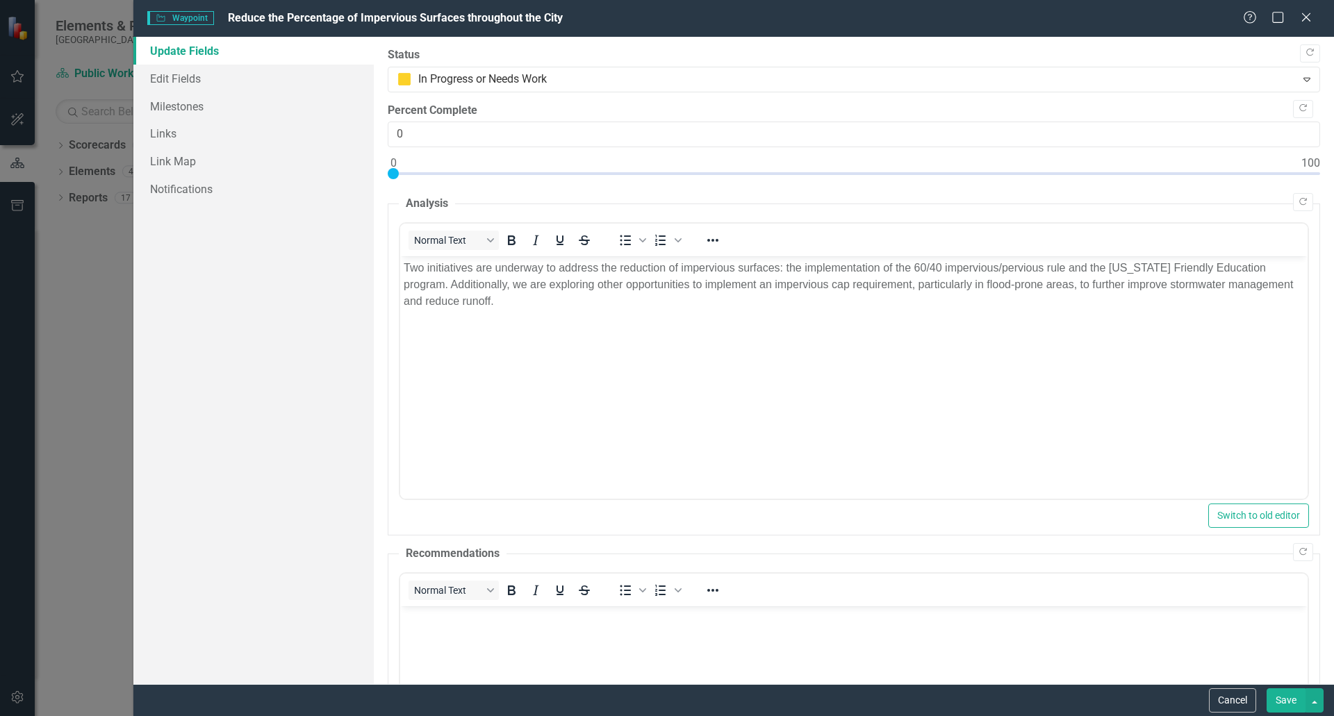
click at [1293, 704] on button "Save" at bounding box center [1285, 700] width 39 height 24
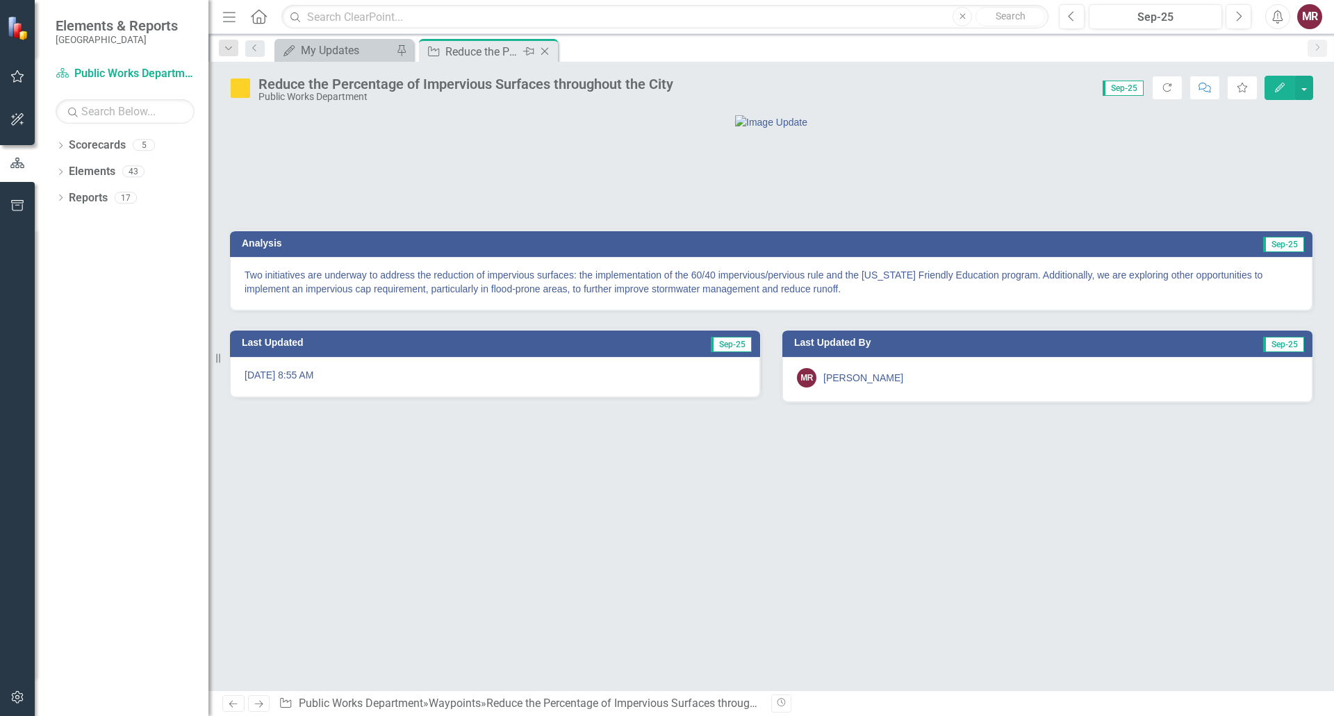
click at [543, 51] on icon "Close" at bounding box center [545, 51] width 14 height 11
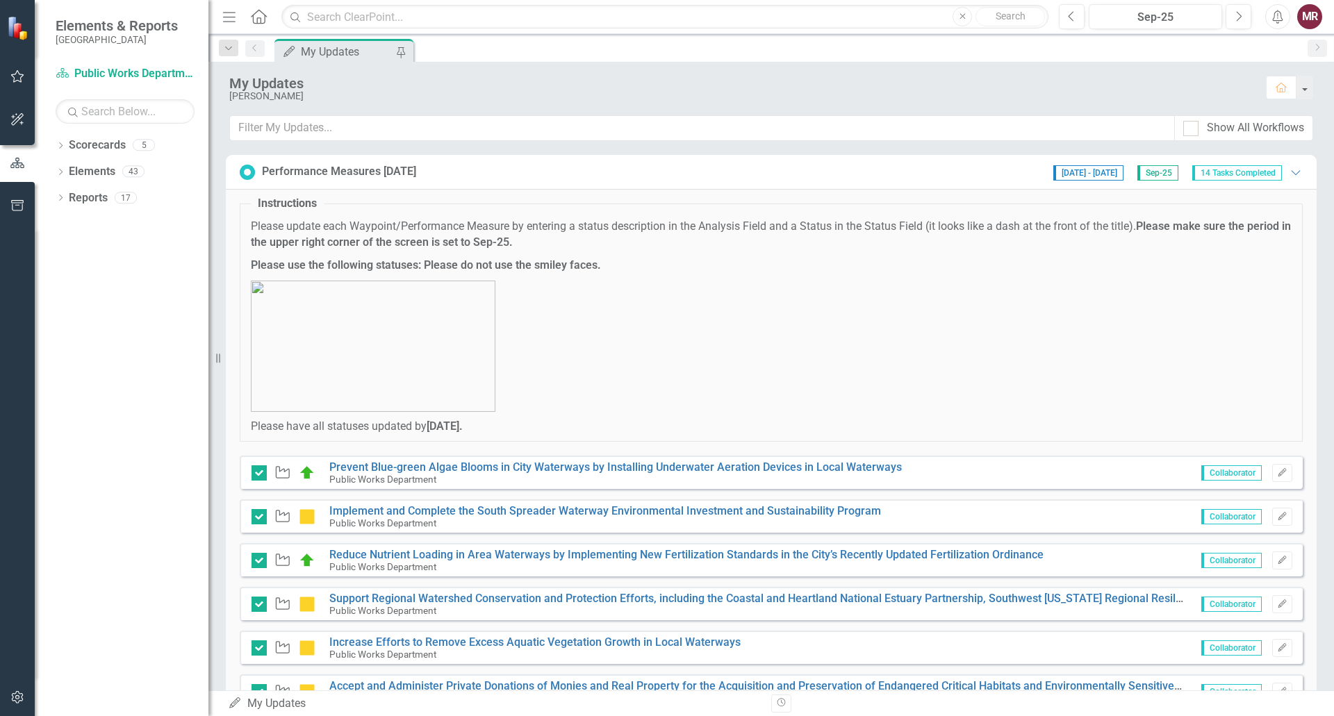
click at [638, 213] on fieldset "Instructions Please update each Waypoint/Performance Measure by entering a stat…" at bounding box center [771, 319] width 1063 height 246
click at [784, 347] on p at bounding box center [771, 346] width 1040 height 131
